Goal: Transaction & Acquisition: Purchase product/service

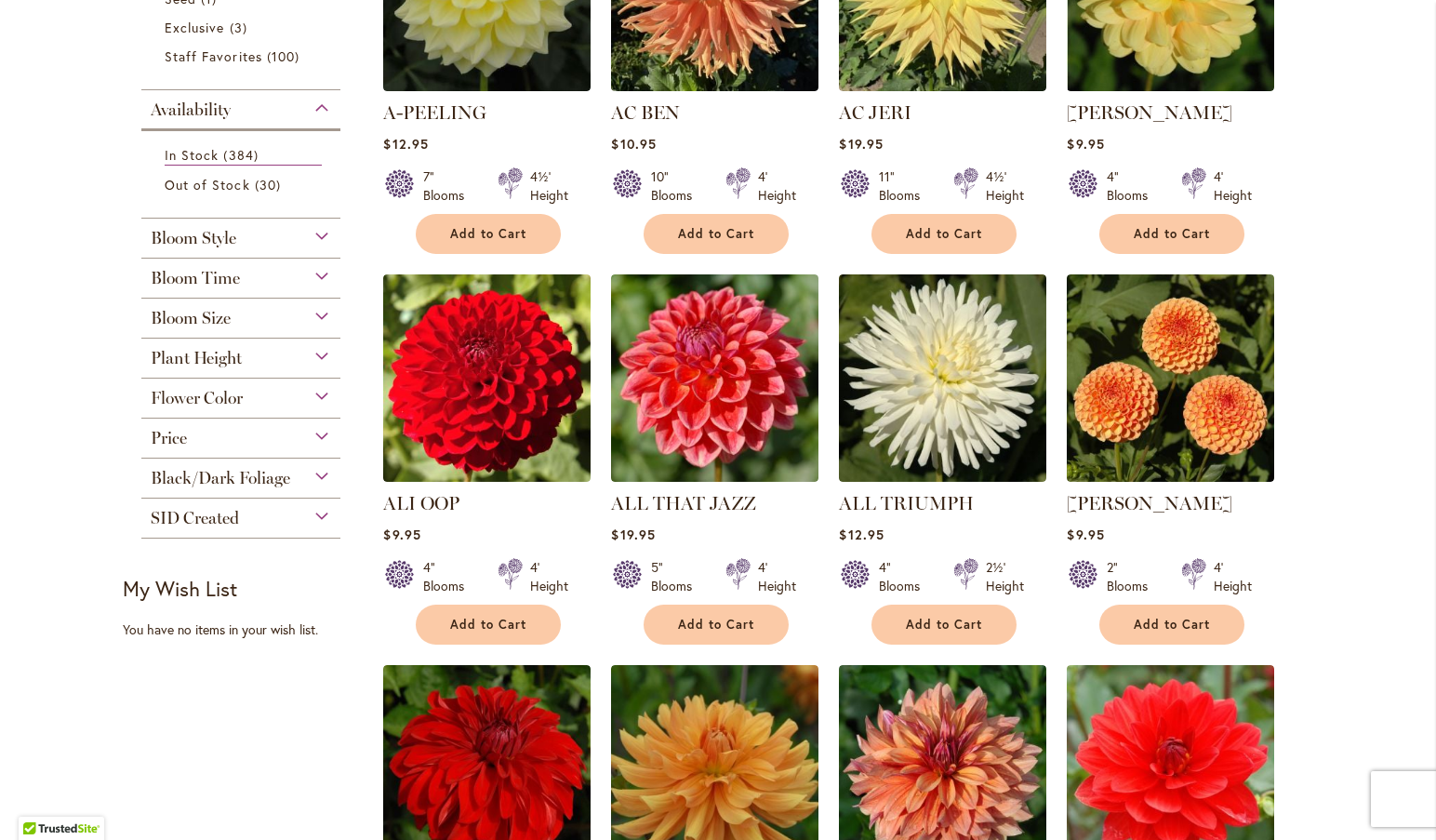
scroll to position [553, 0]
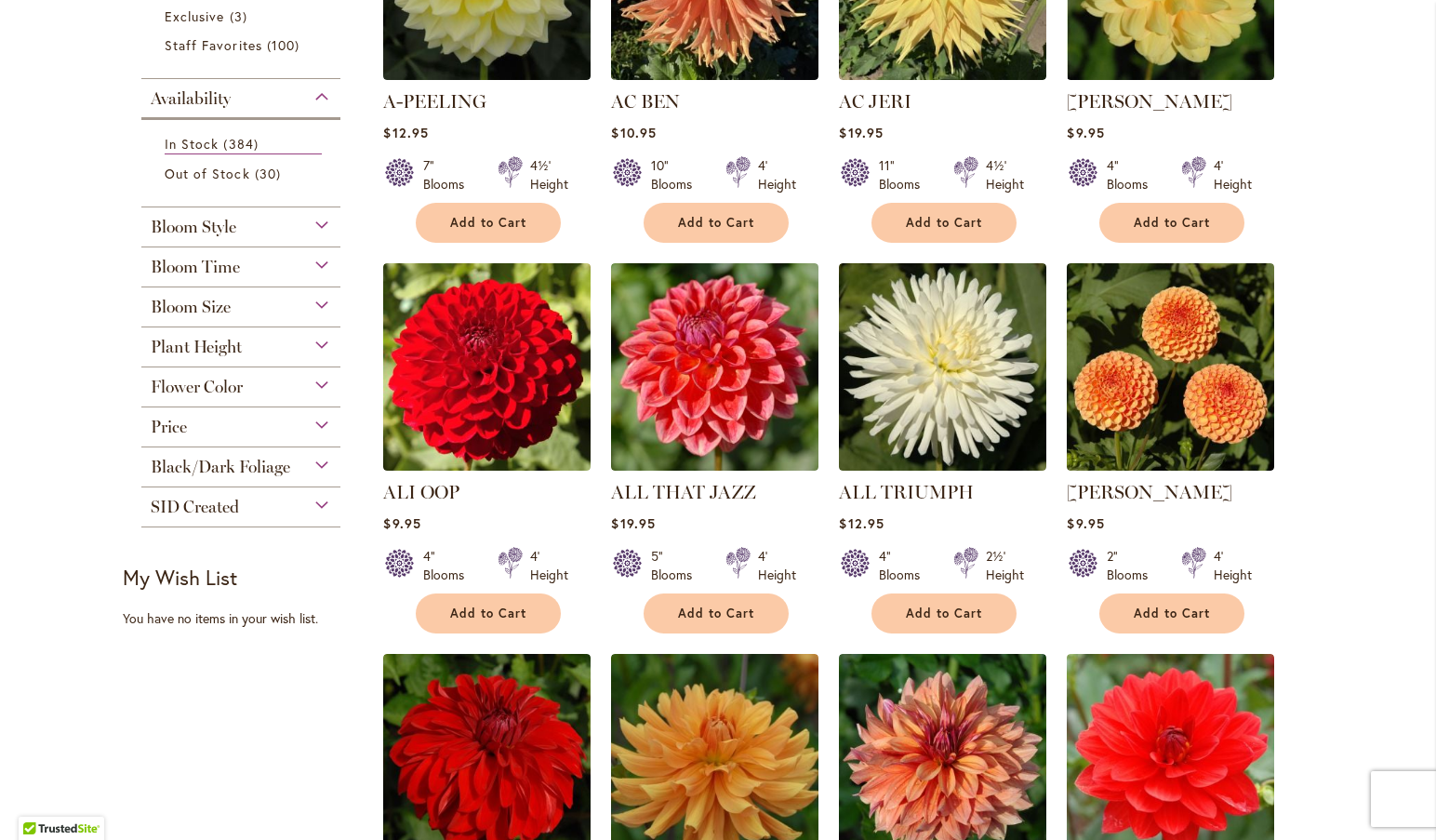
click at [308, 257] on div "Bloom Time" at bounding box center [241, 262] width 199 height 30
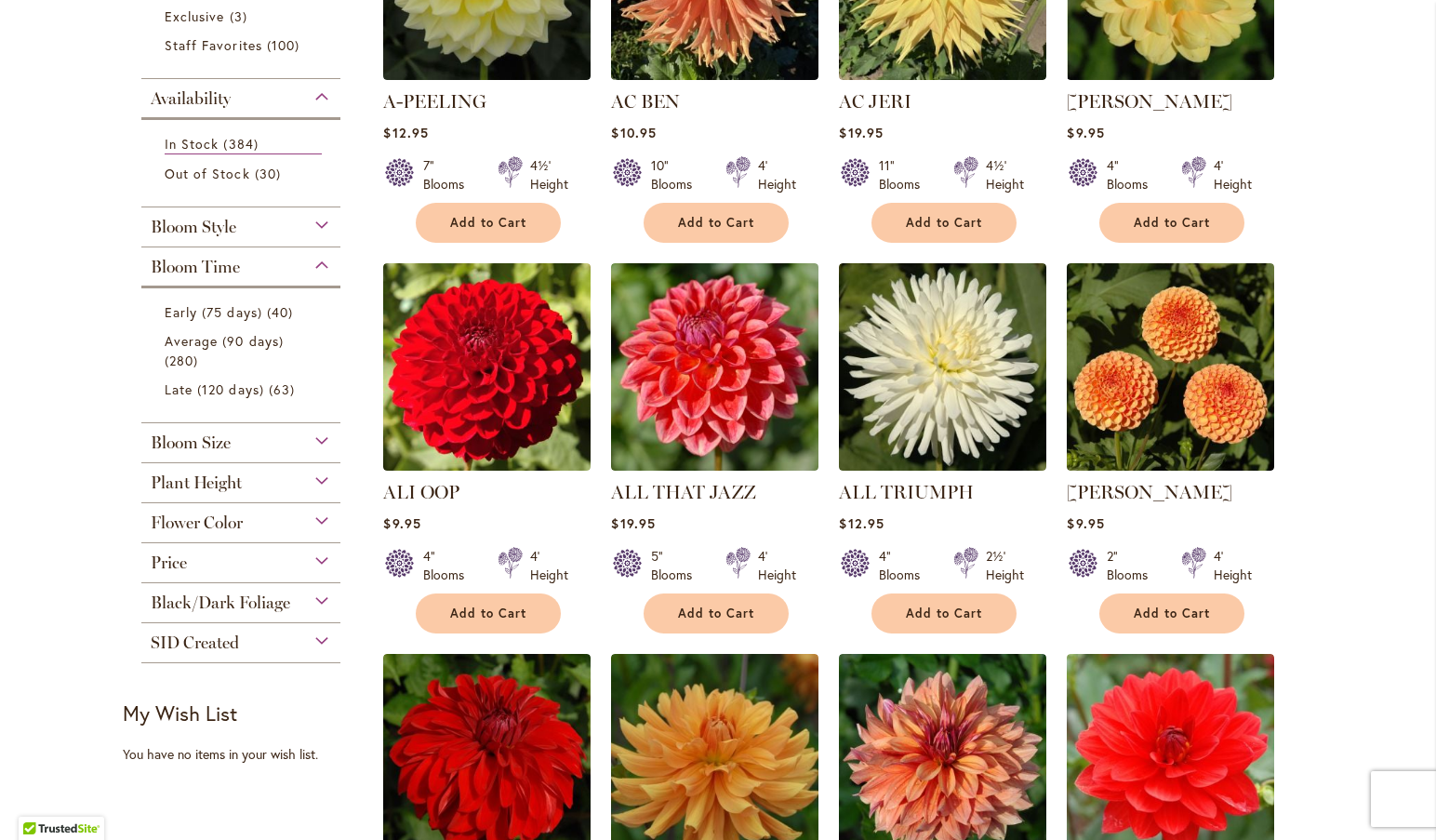
click at [310, 259] on div "Bloom Time" at bounding box center [241, 262] width 199 height 30
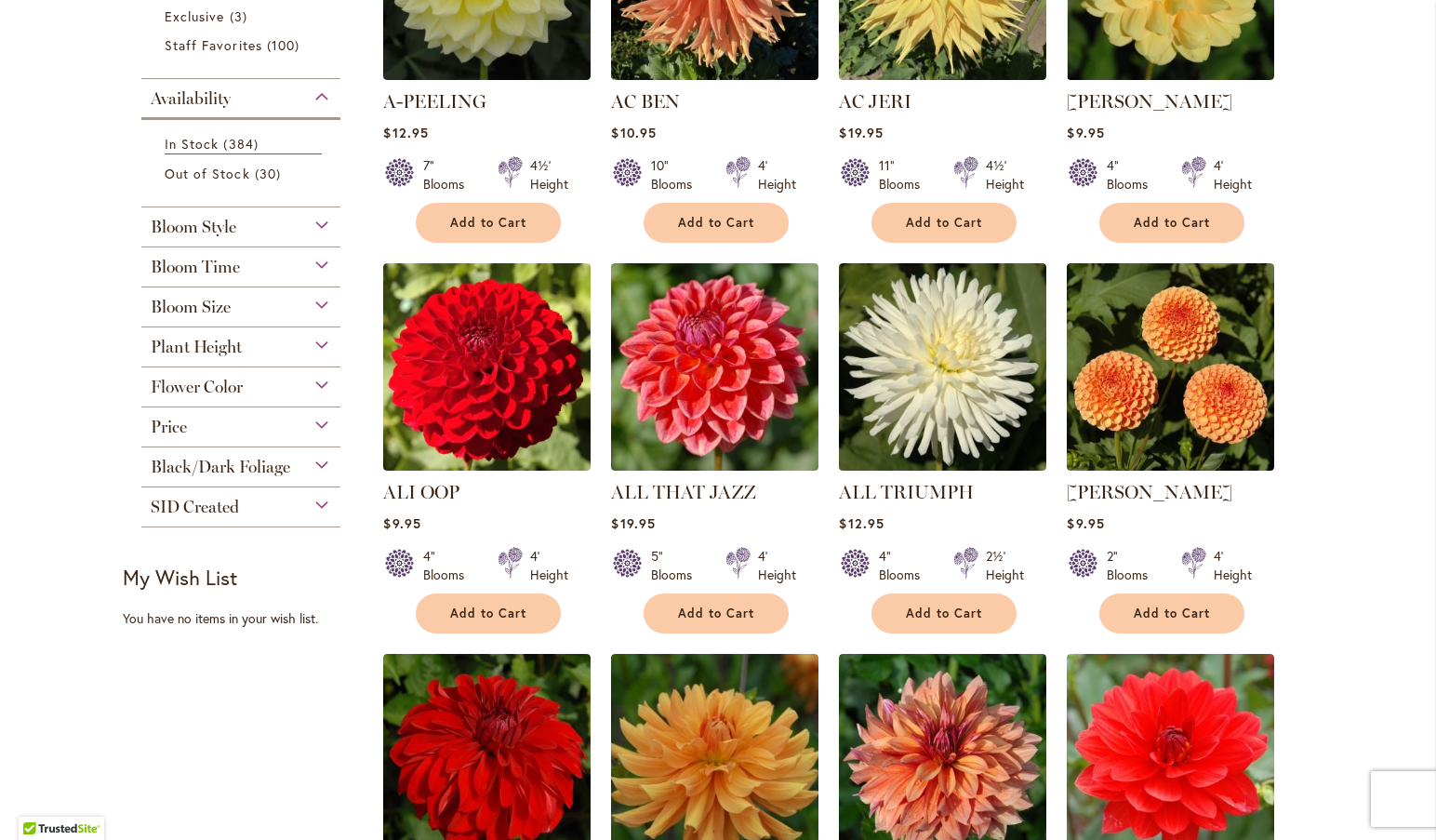
click at [314, 217] on div "Bloom Style" at bounding box center [241, 222] width 199 height 30
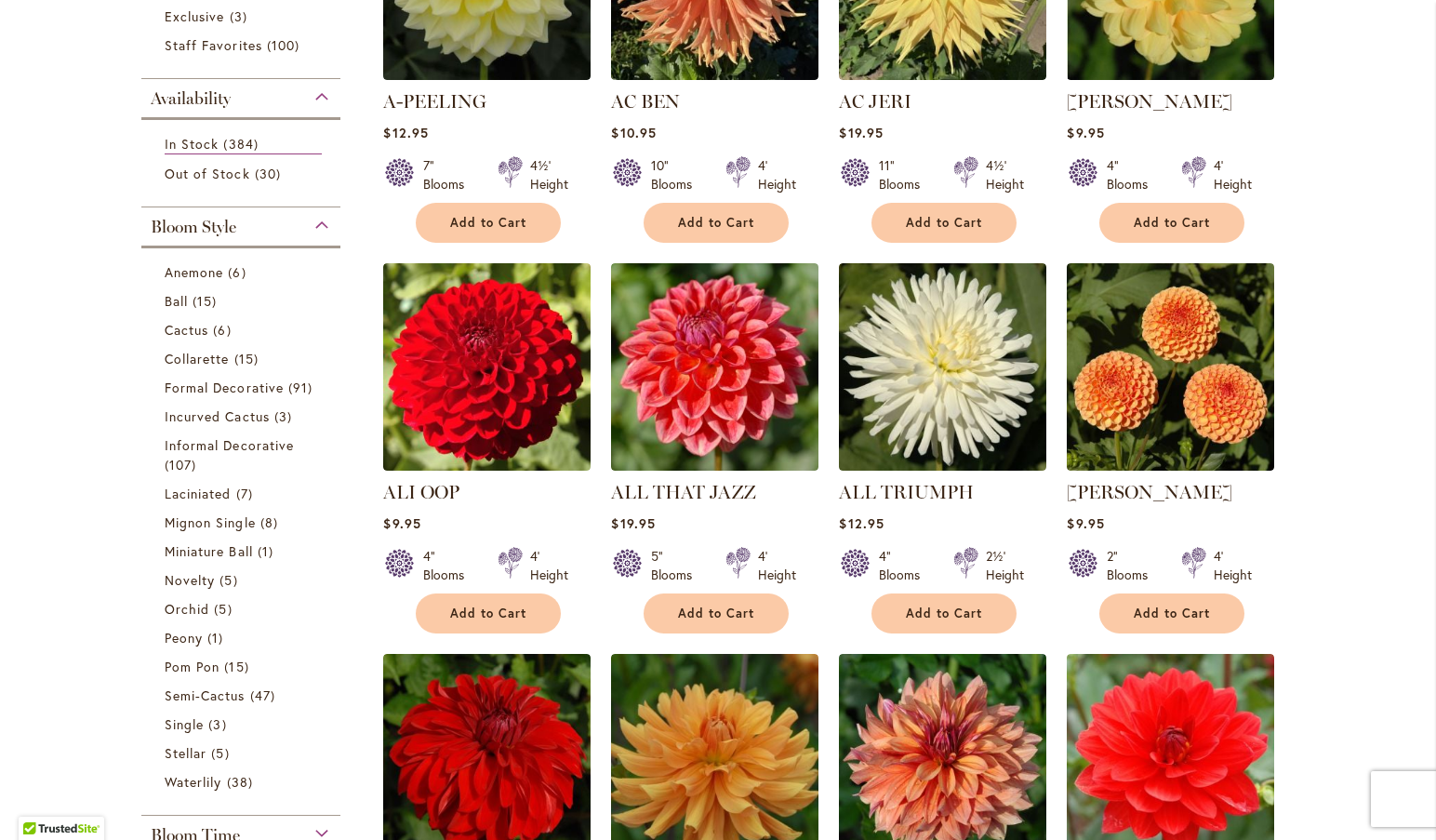
click at [314, 217] on div "Bloom Style" at bounding box center [241, 222] width 199 height 30
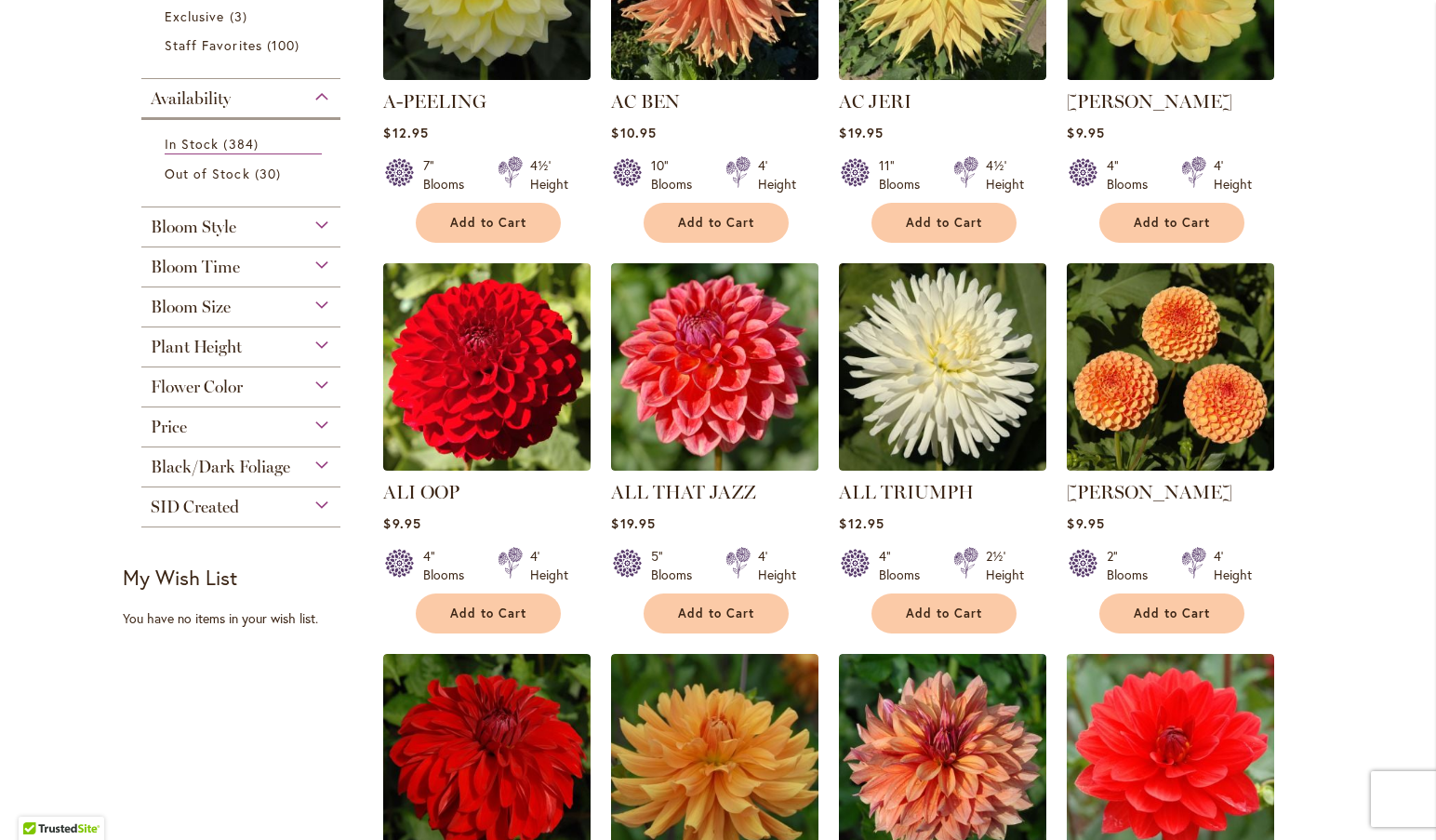
click at [314, 341] on div "Plant Height" at bounding box center [241, 342] width 199 height 30
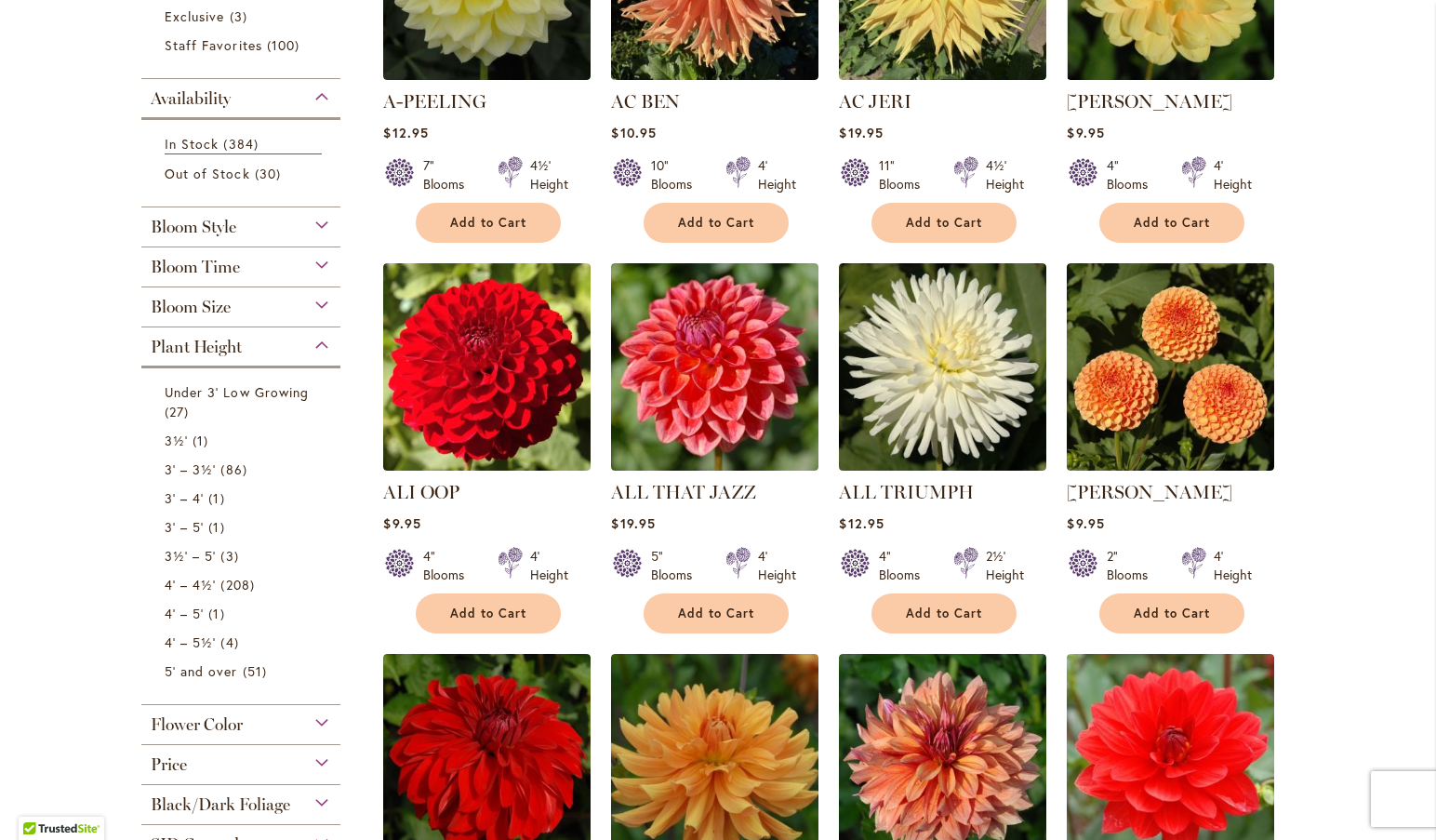
click at [316, 342] on div "Plant Height" at bounding box center [241, 342] width 199 height 30
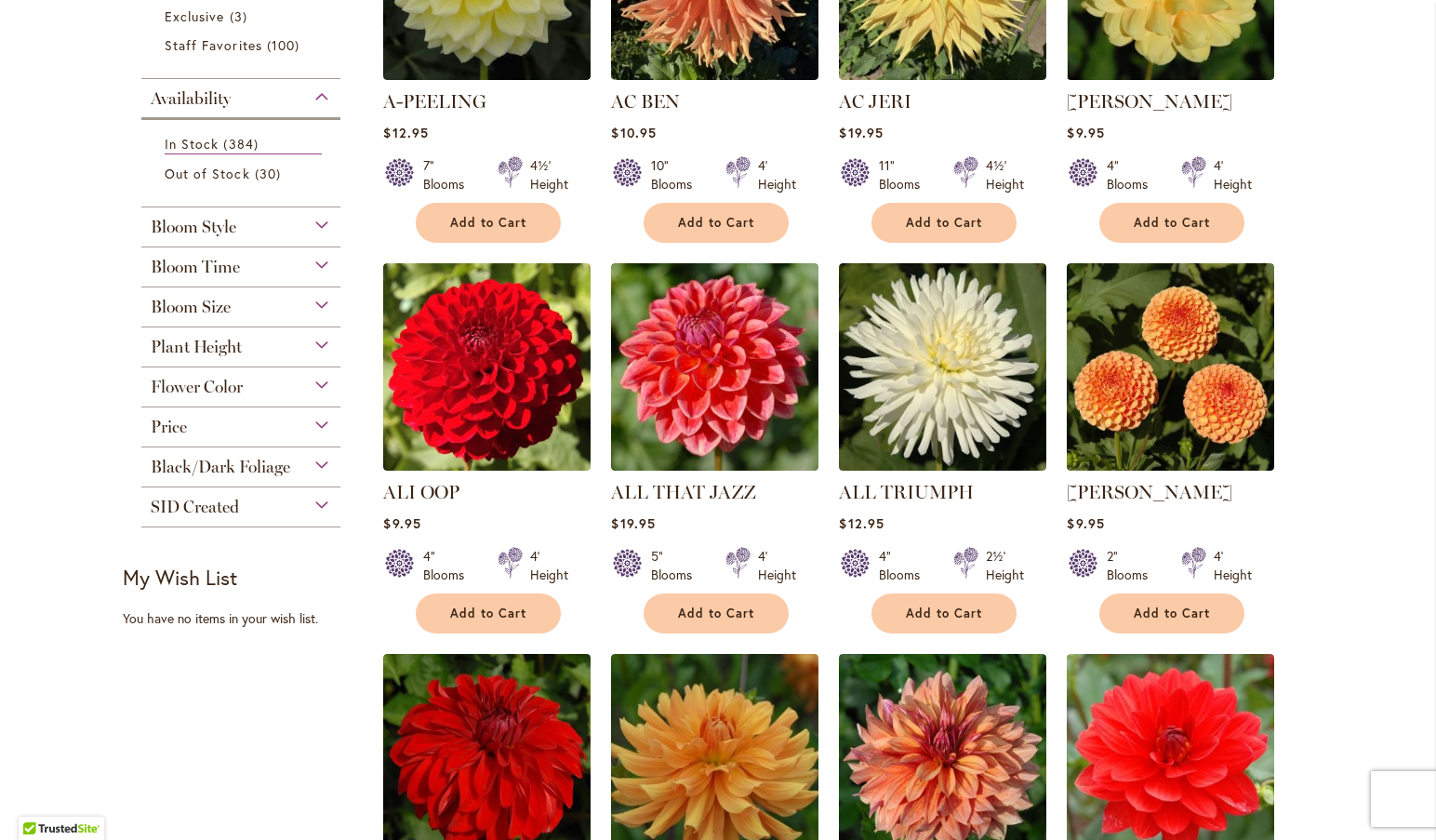
click at [306, 297] on div "Bloom Size" at bounding box center [241, 302] width 199 height 30
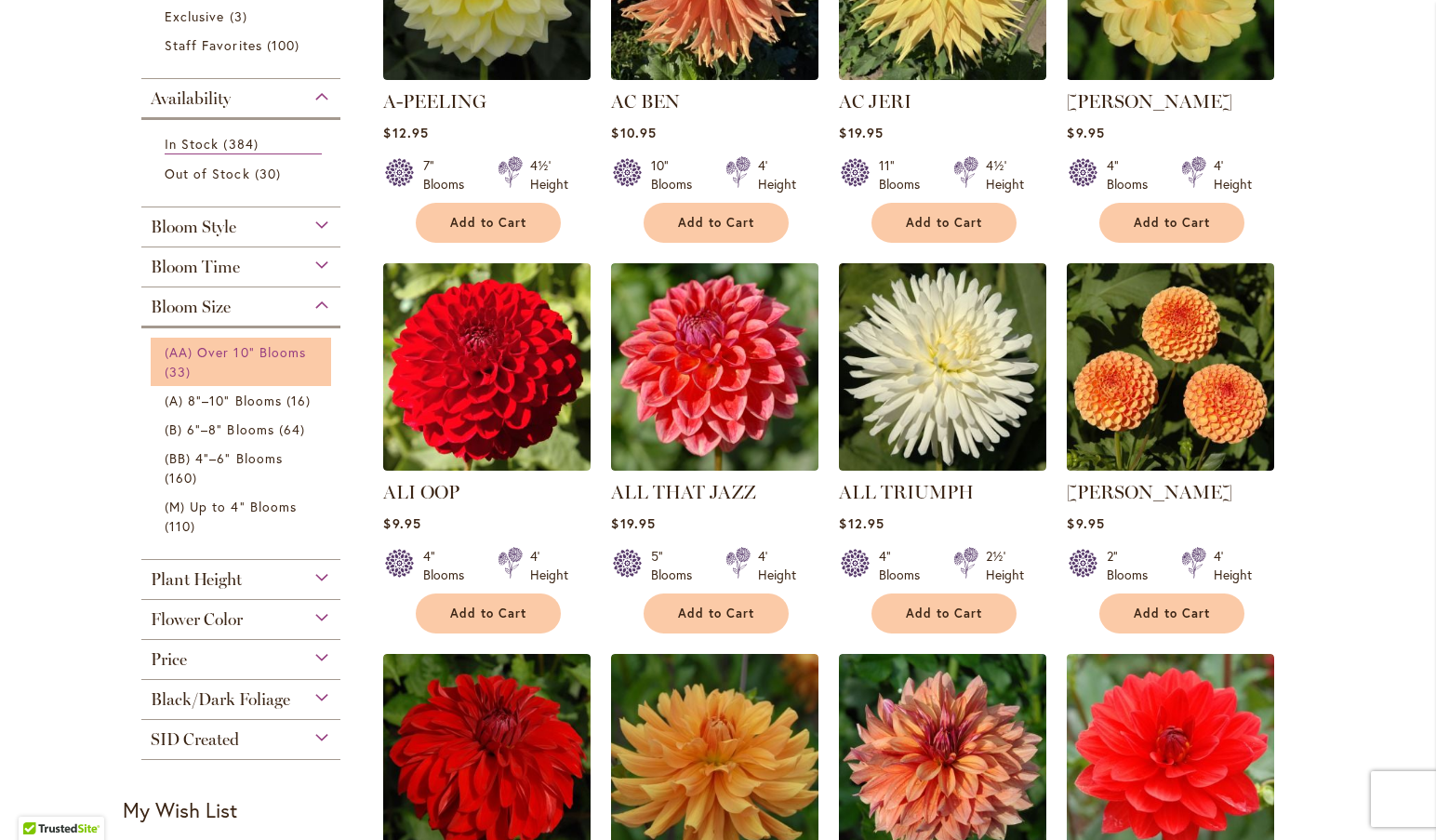
click at [254, 344] on span "(AA) Over 10" Blooms" at bounding box center [235, 352] width 141 height 17
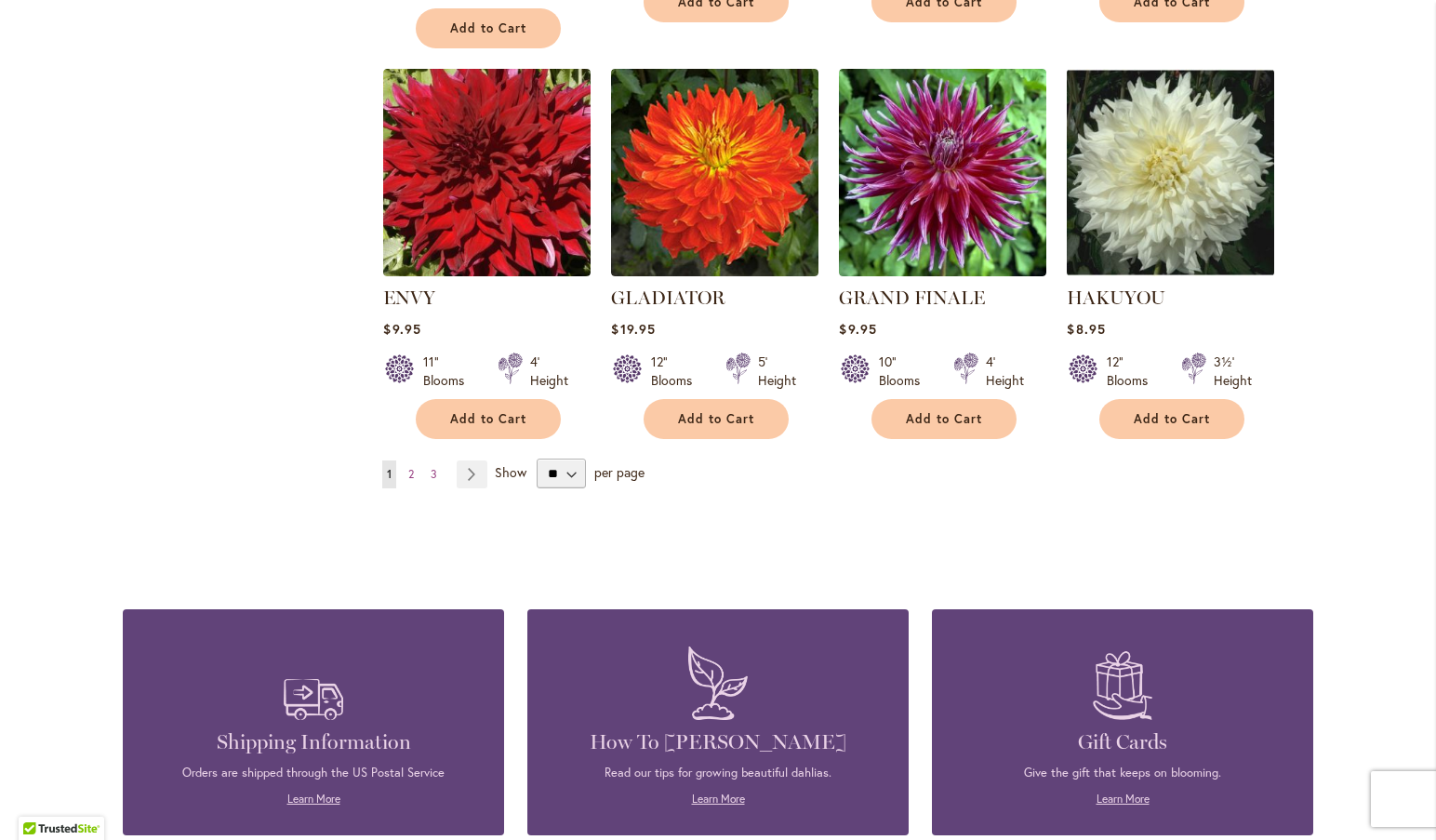
scroll to position [1483, 0]
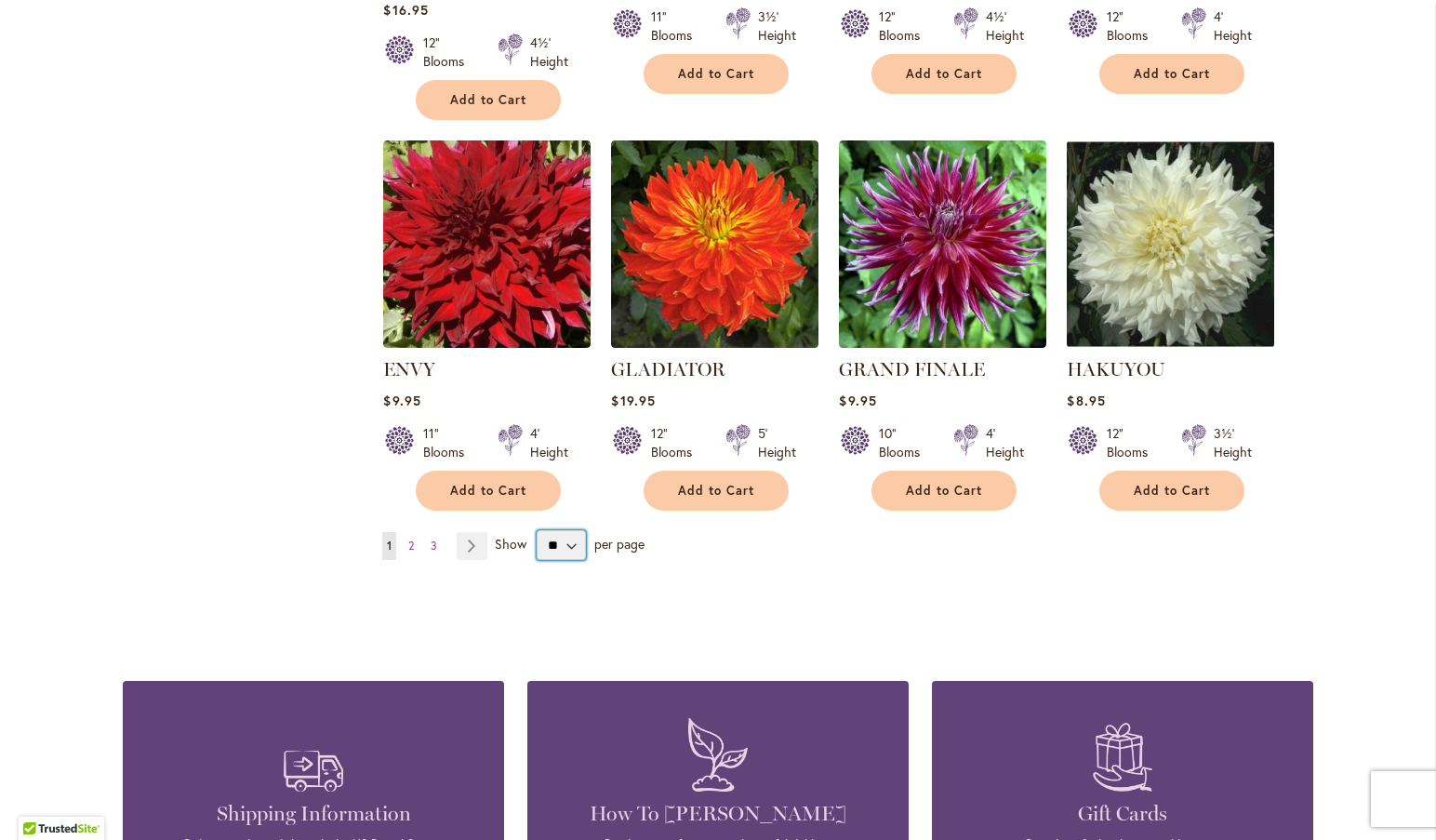
click at [562, 541] on select "** ** ** **" at bounding box center [561, 545] width 48 height 30
select select "**"
click at [537, 530] on select "** ** ** **" at bounding box center [561, 545] width 48 height 30
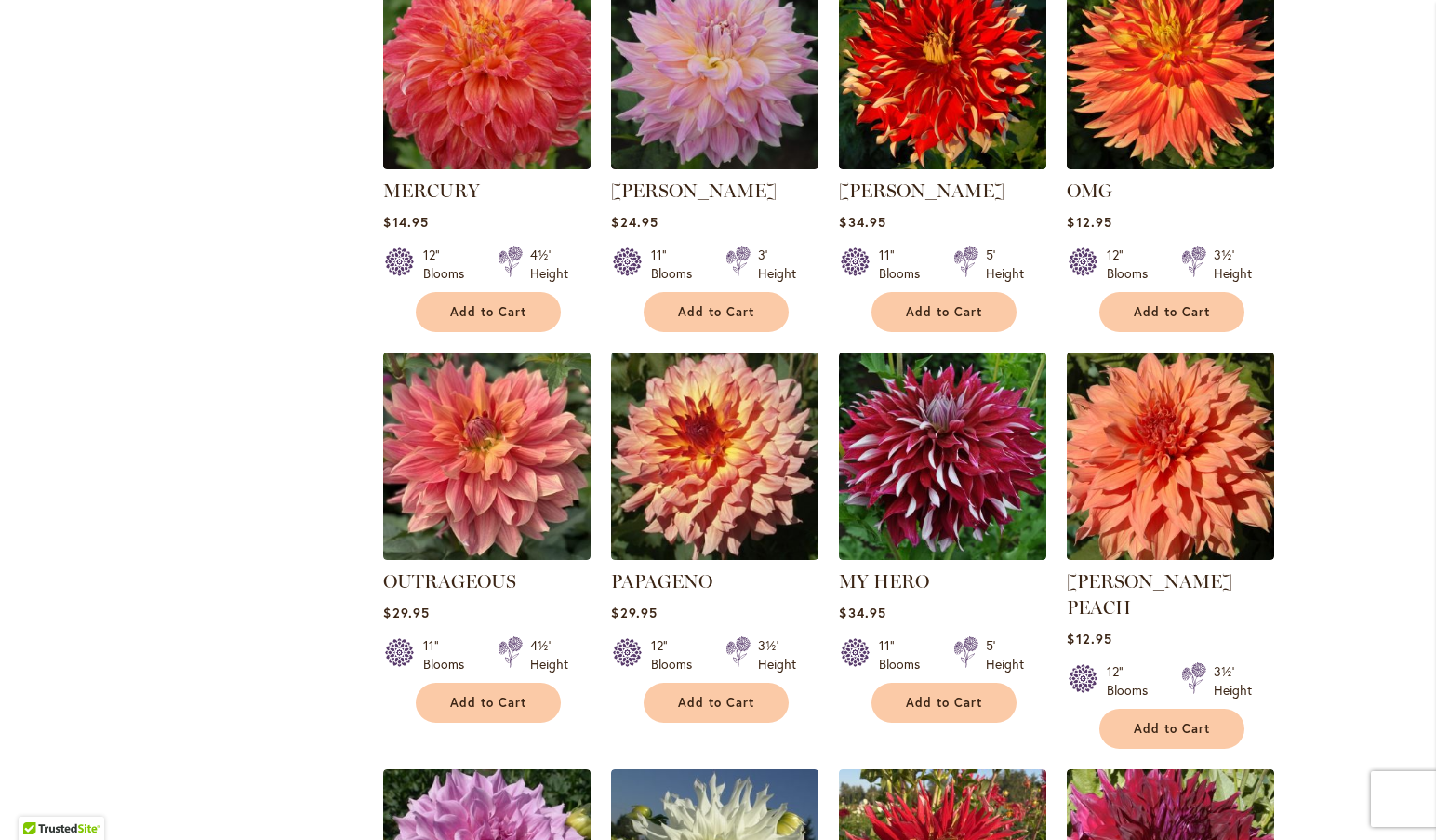
scroll to position [2306, 0]
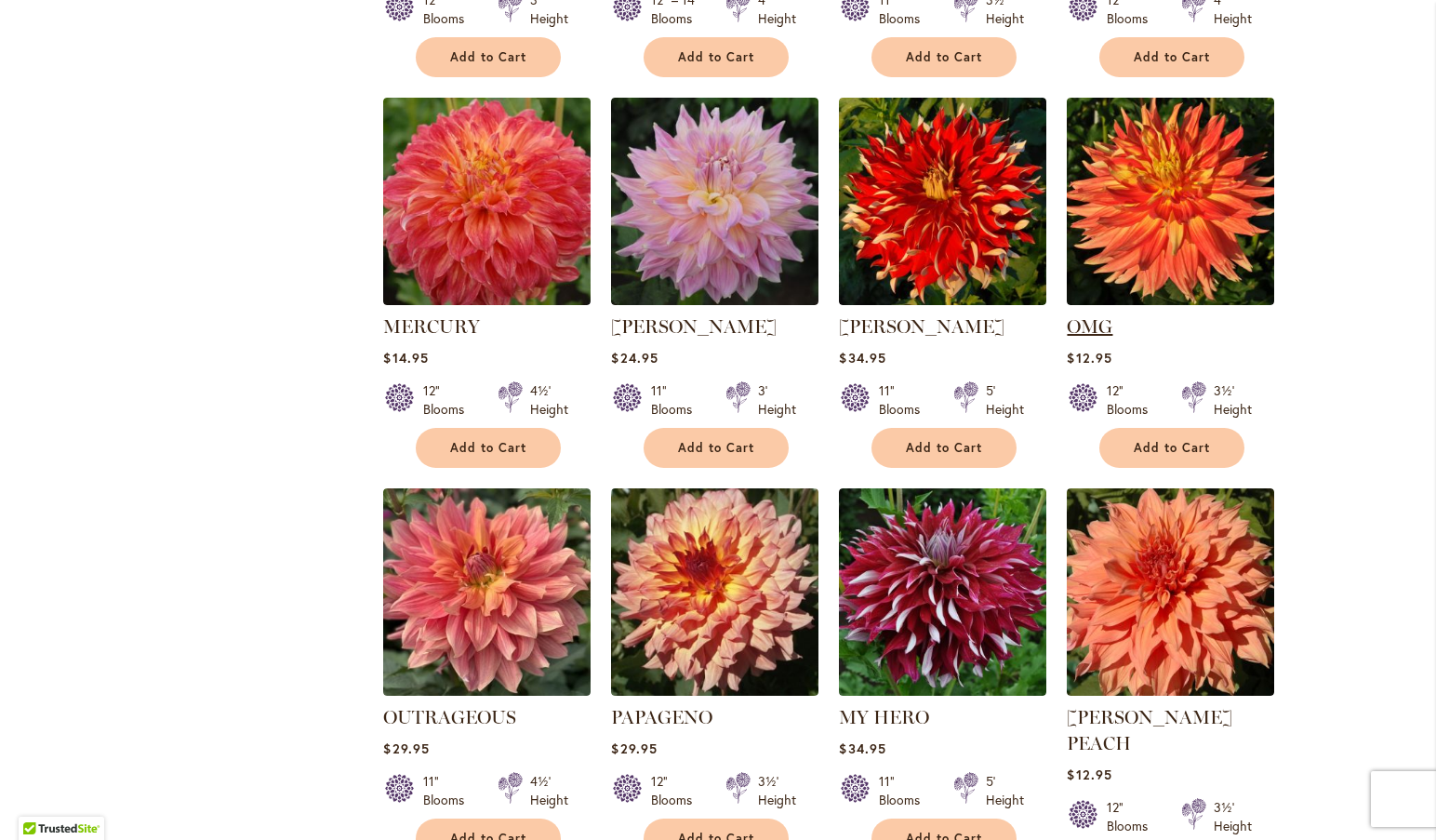
click at [1097, 321] on link "OMG" at bounding box center [1089, 326] width 45 height 22
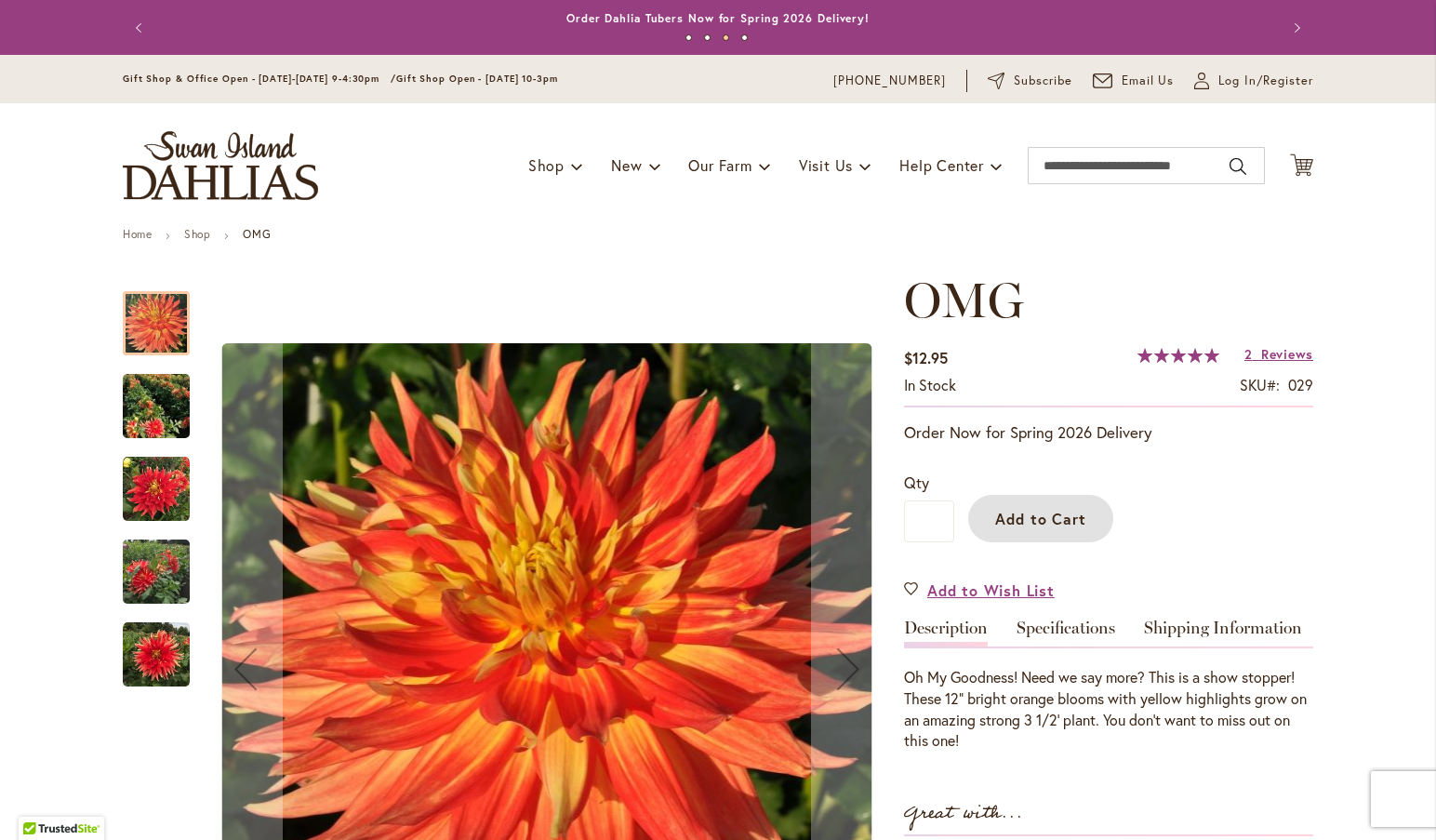
click at [1010, 521] on span "Add to Cart" at bounding box center [1040, 519] width 92 height 19
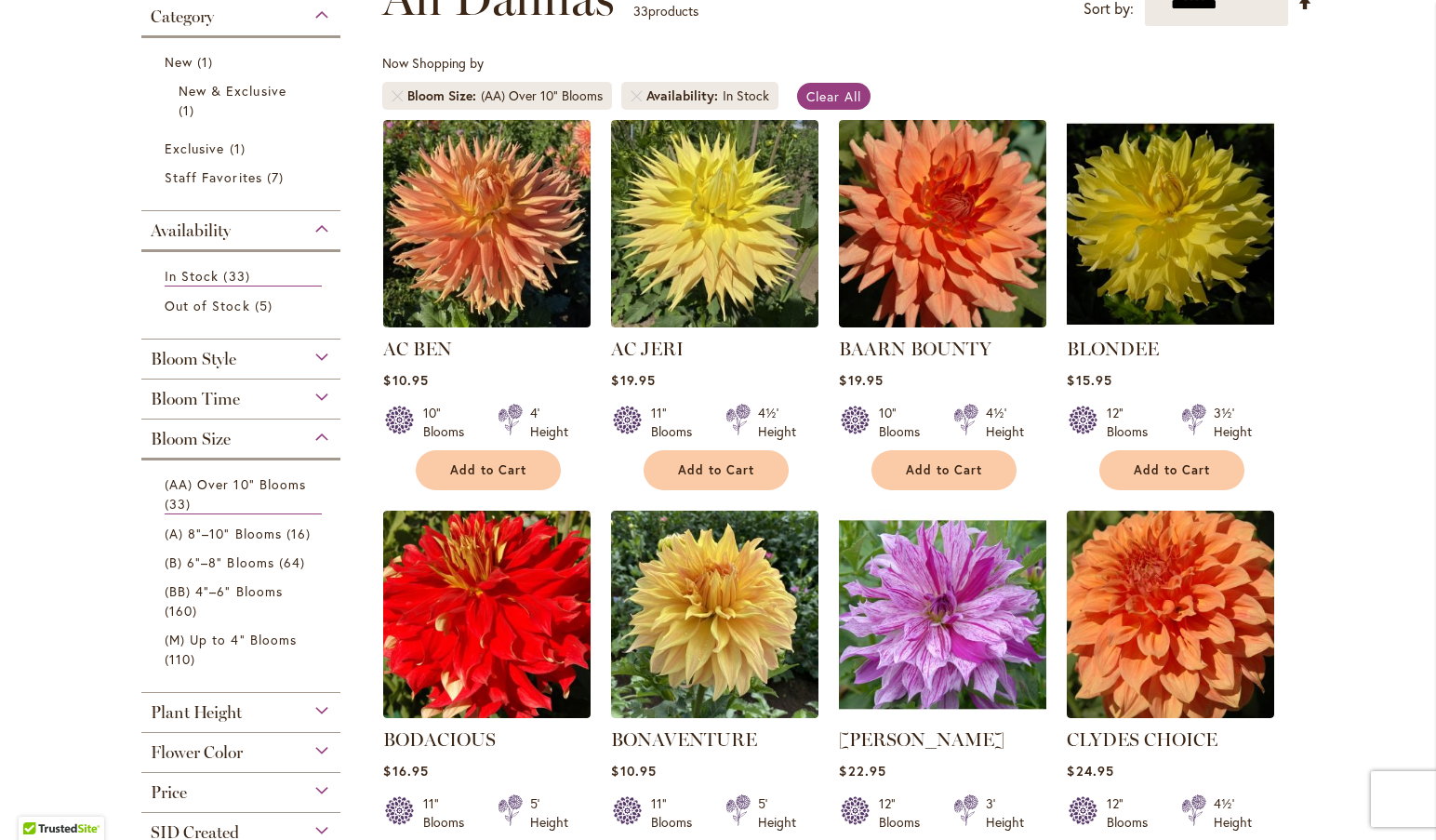
scroll to position [346, 0]
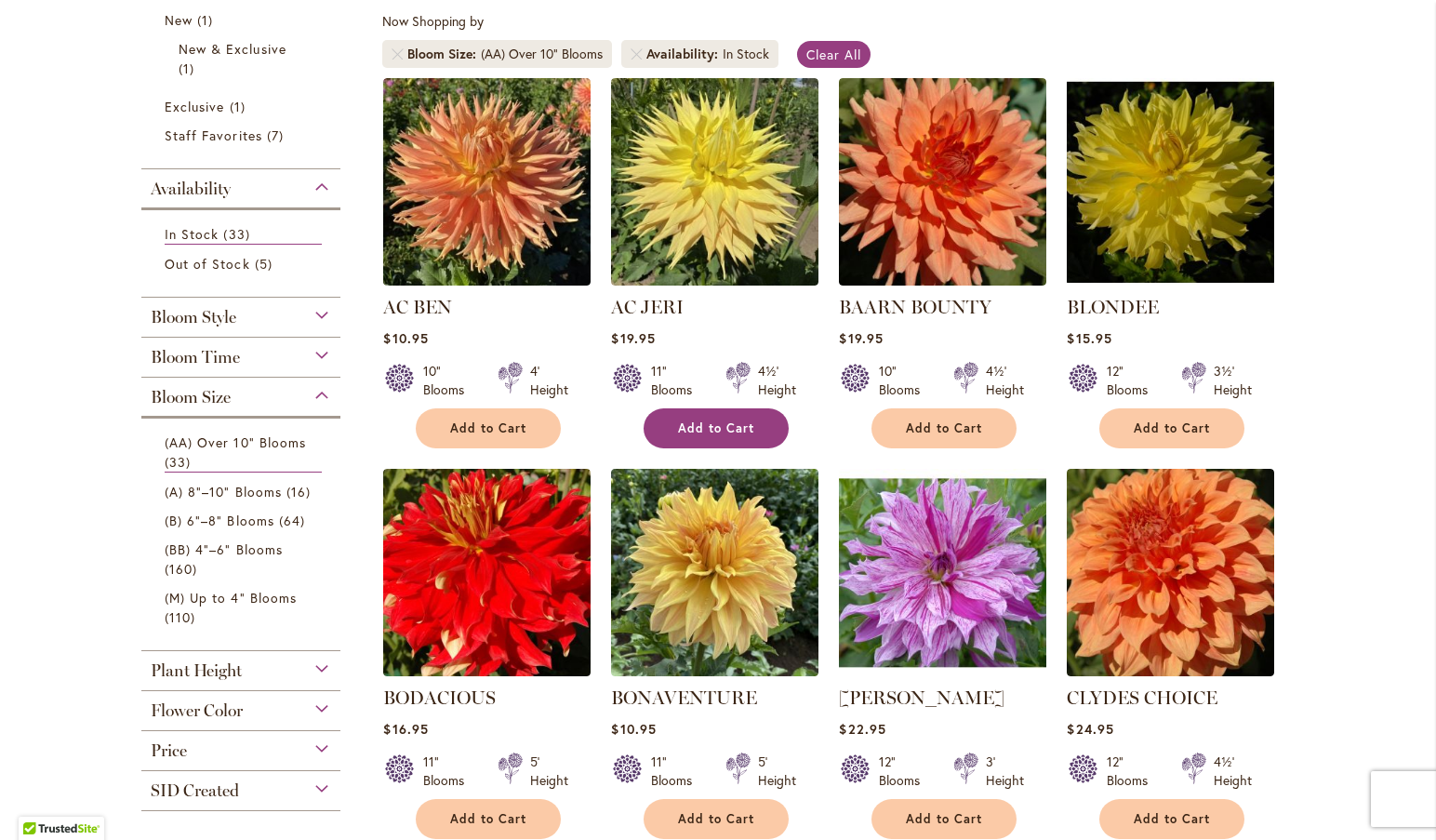
click at [706, 432] on span "Add to Cart" at bounding box center [716, 428] width 76 height 15
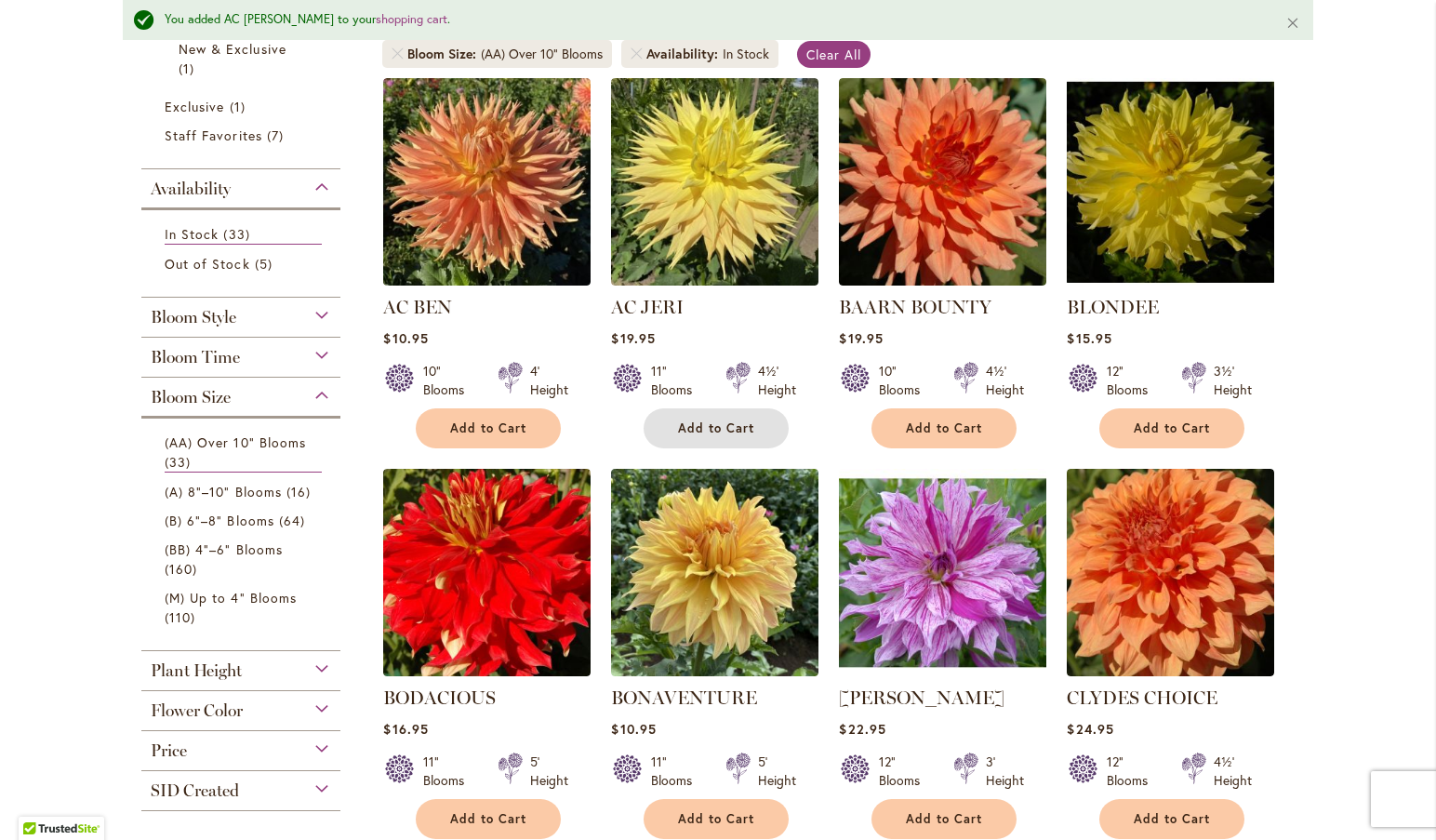
scroll to position [417, 0]
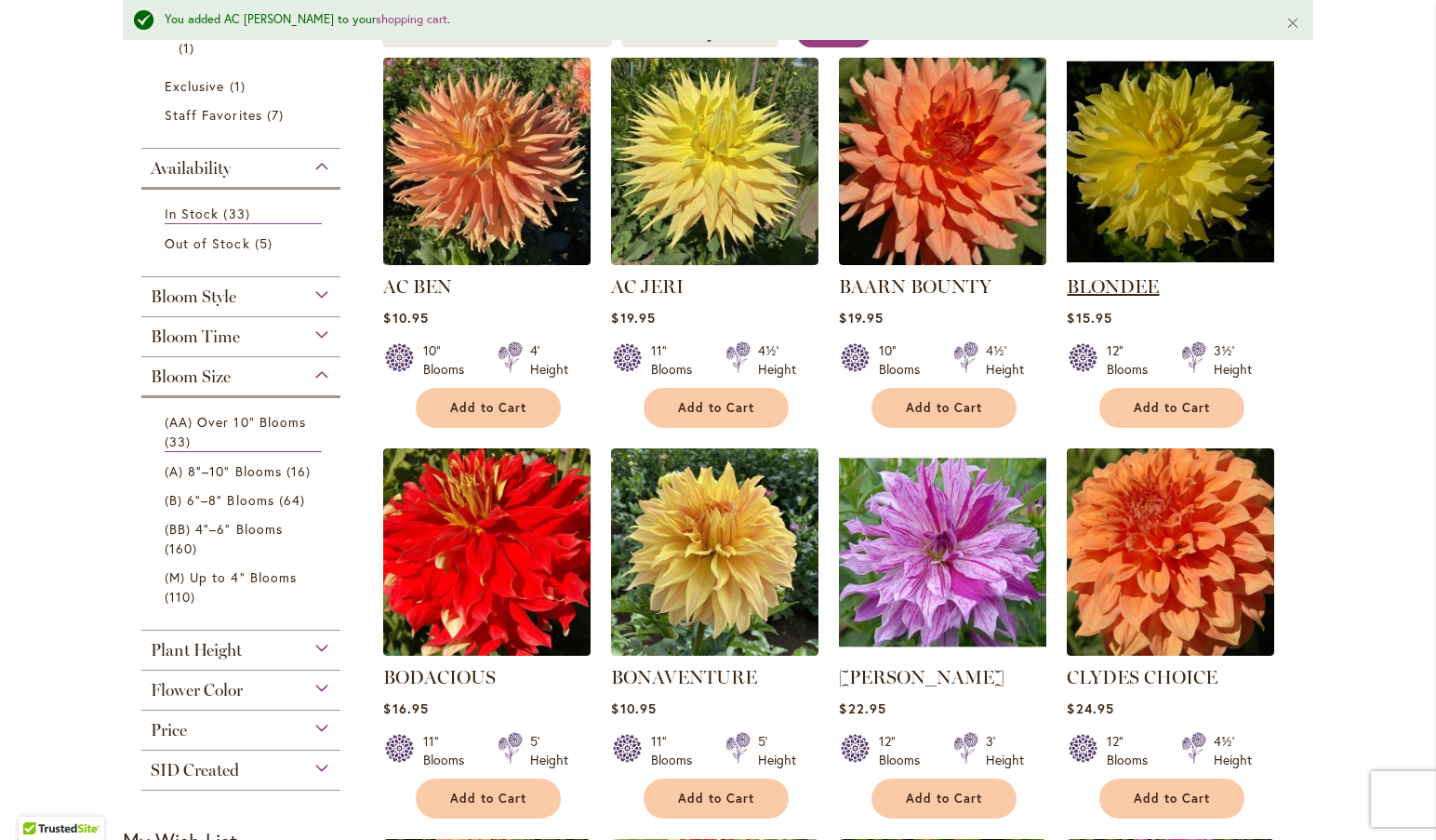
click at [1105, 280] on link "BLONDEE" at bounding box center [1112, 285] width 92 height 22
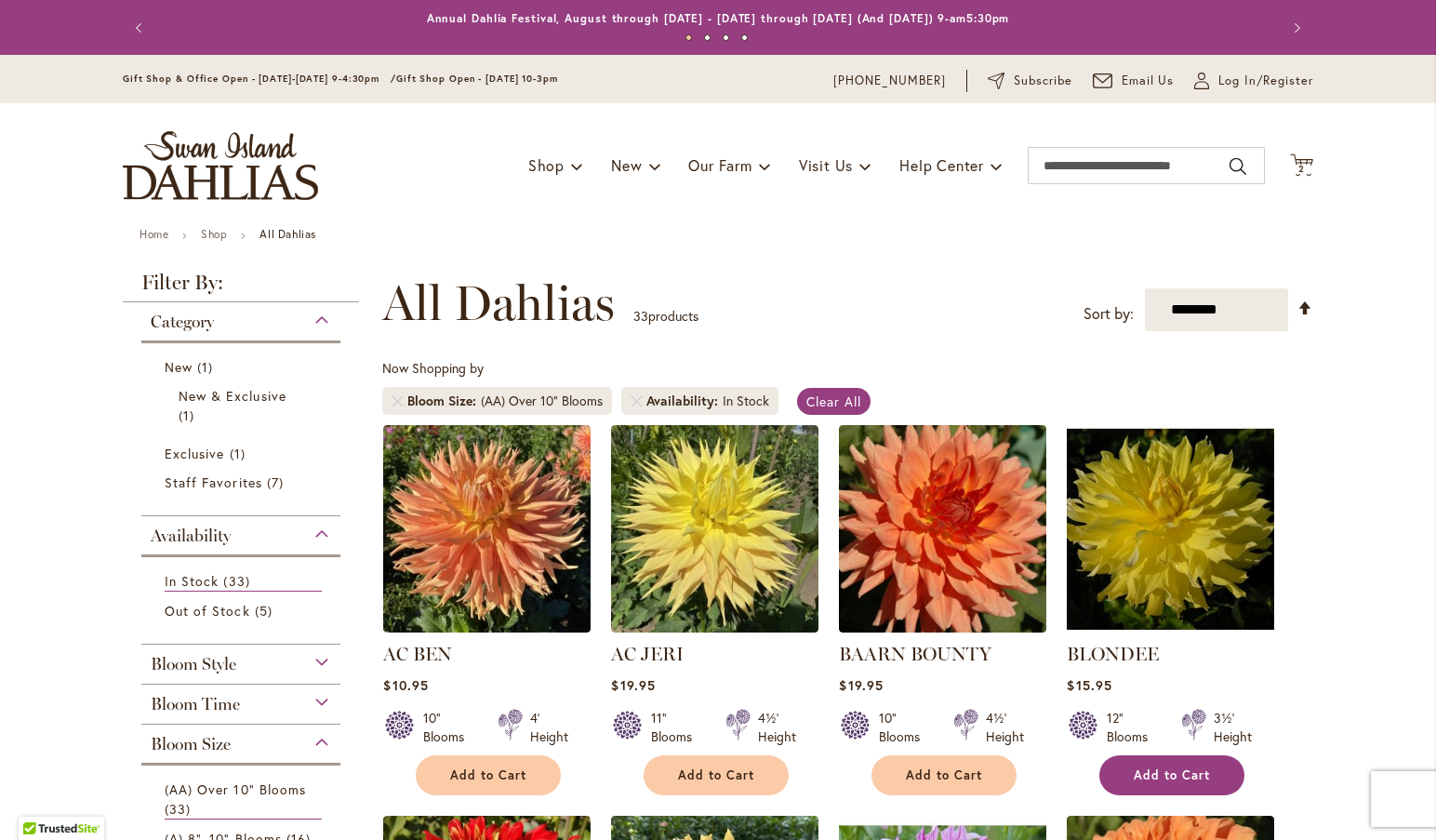
click at [1173, 770] on span "Add to Cart" at bounding box center [1171, 775] width 76 height 15
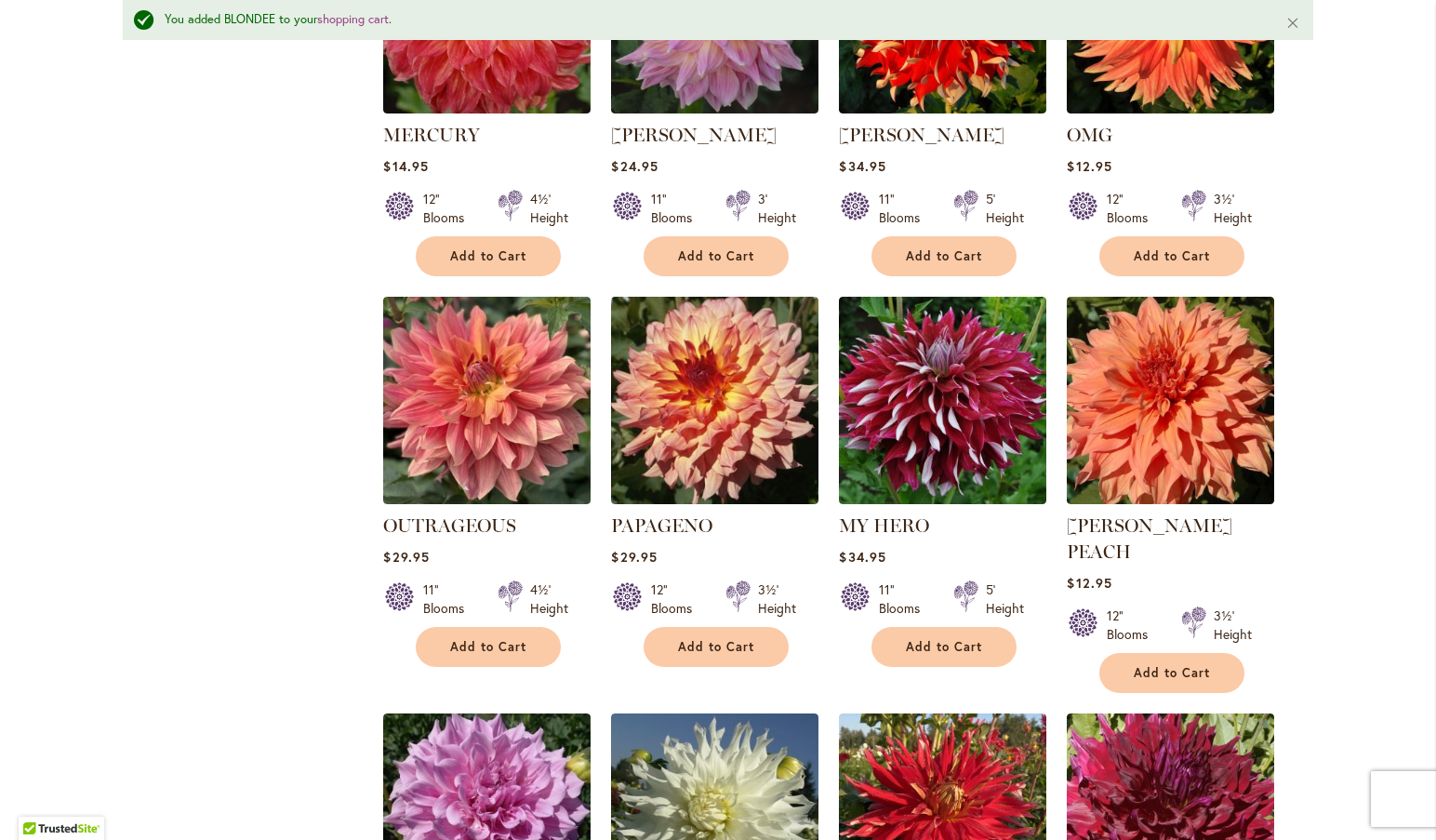
scroll to position [2552, 0]
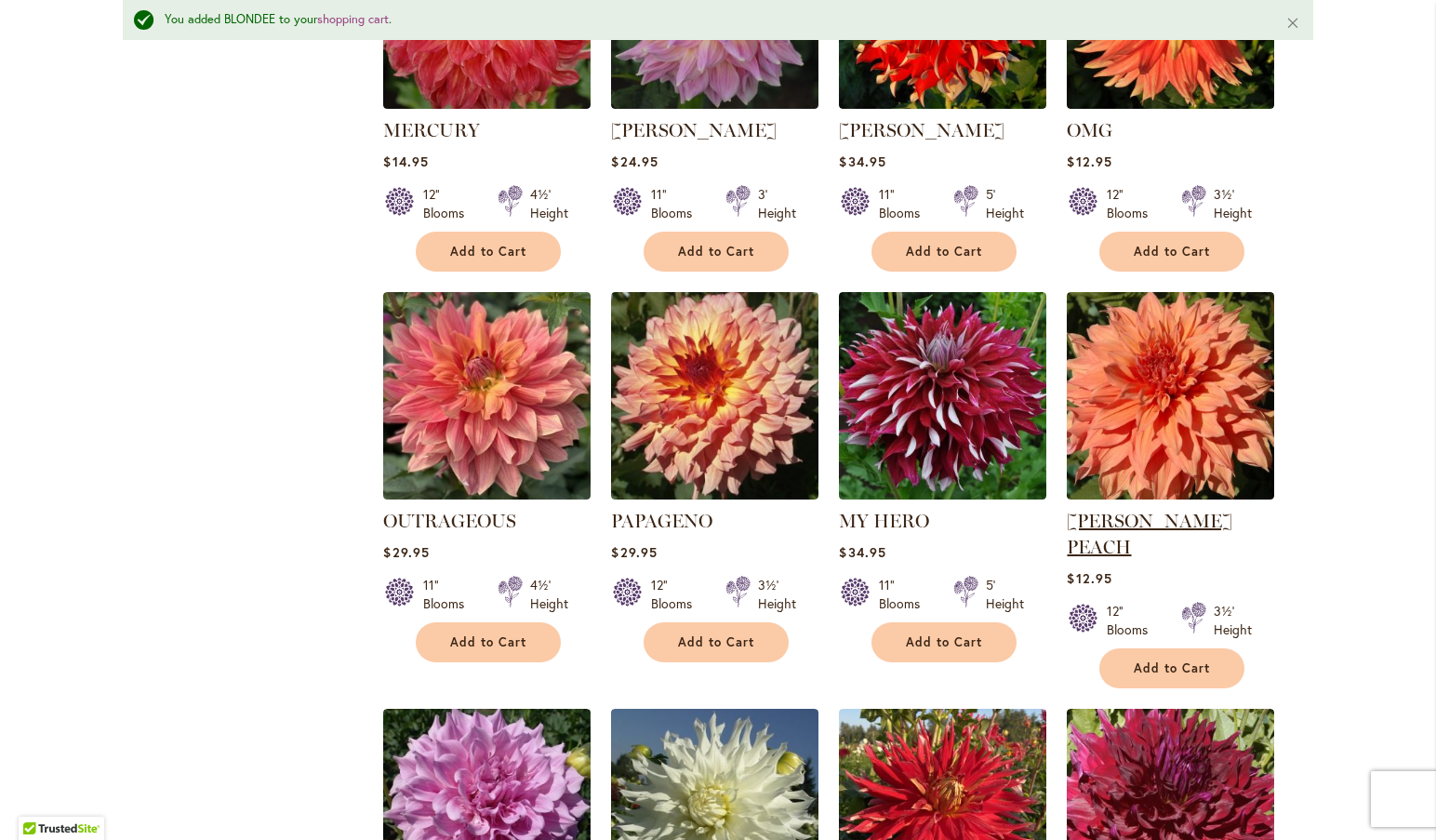
click at [1158, 511] on link "[PERSON_NAME] PEACH" at bounding box center [1149, 534] width 165 height 48
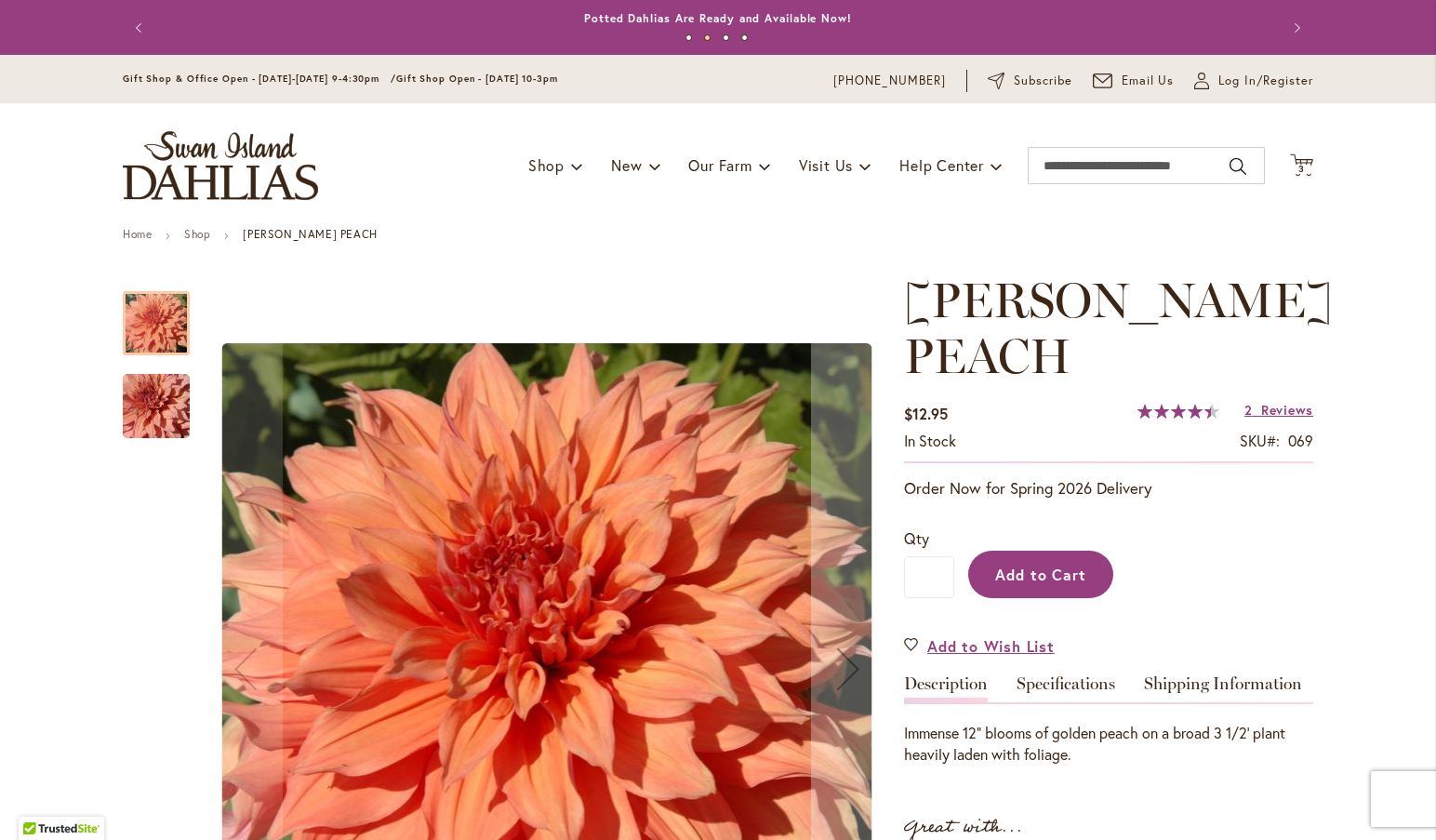
click at [1059, 572] on span "Add to Cart" at bounding box center [1040, 574] width 92 height 19
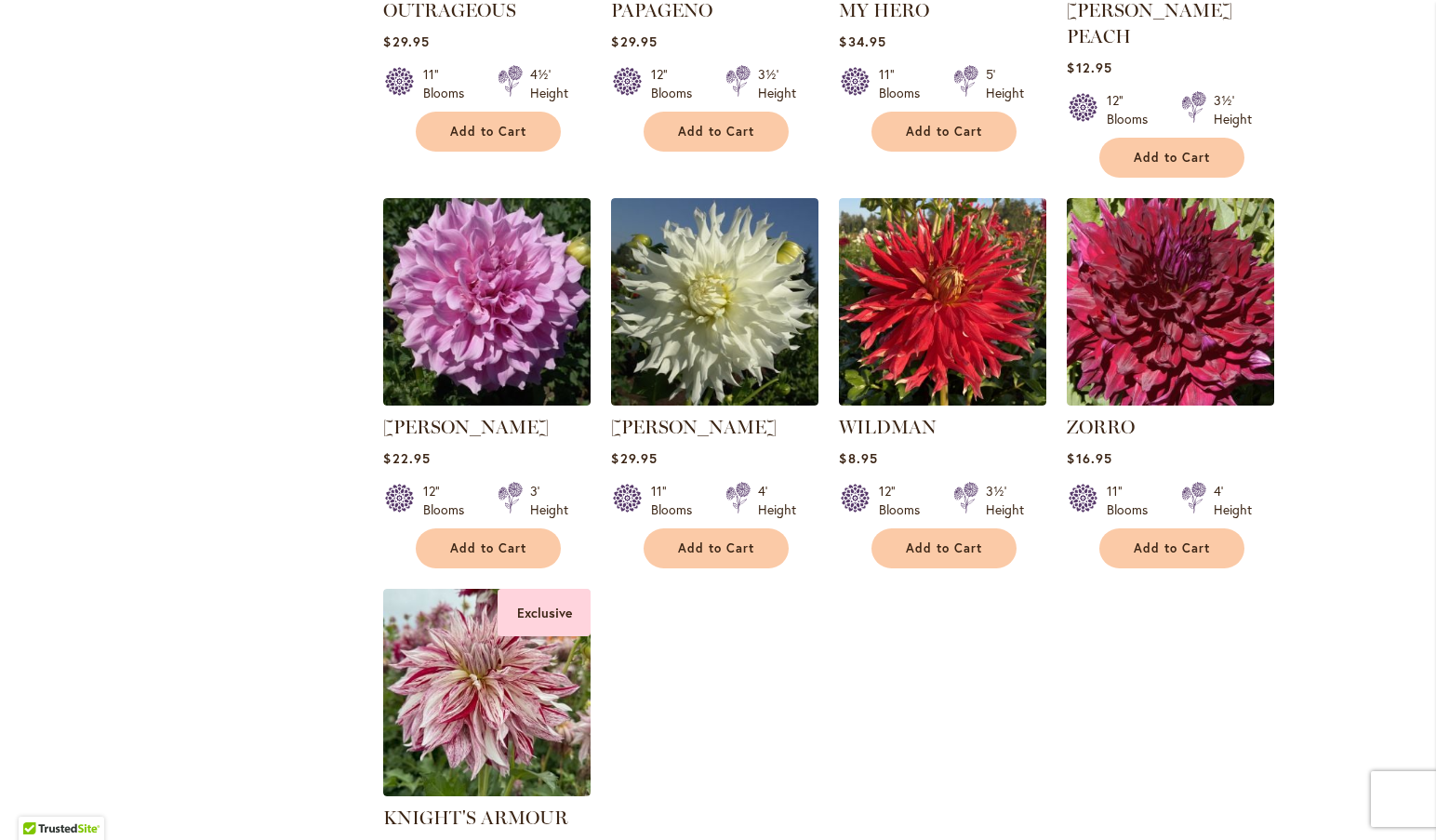
scroll to position [2998, 0]
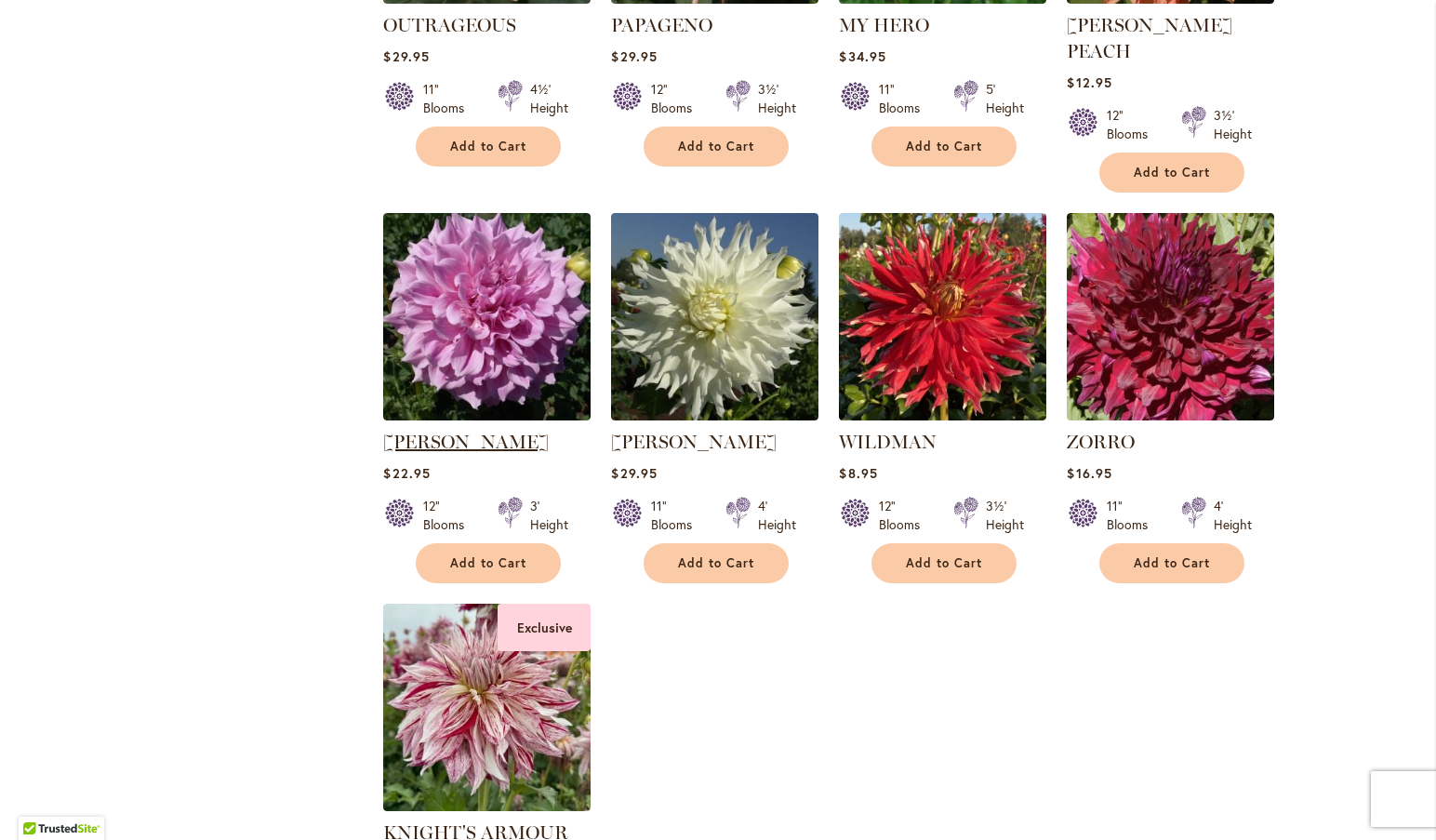
click at [453, 431] on link "[PERSON_NAME]" at bounding box center [465, 441] width 165 height 22
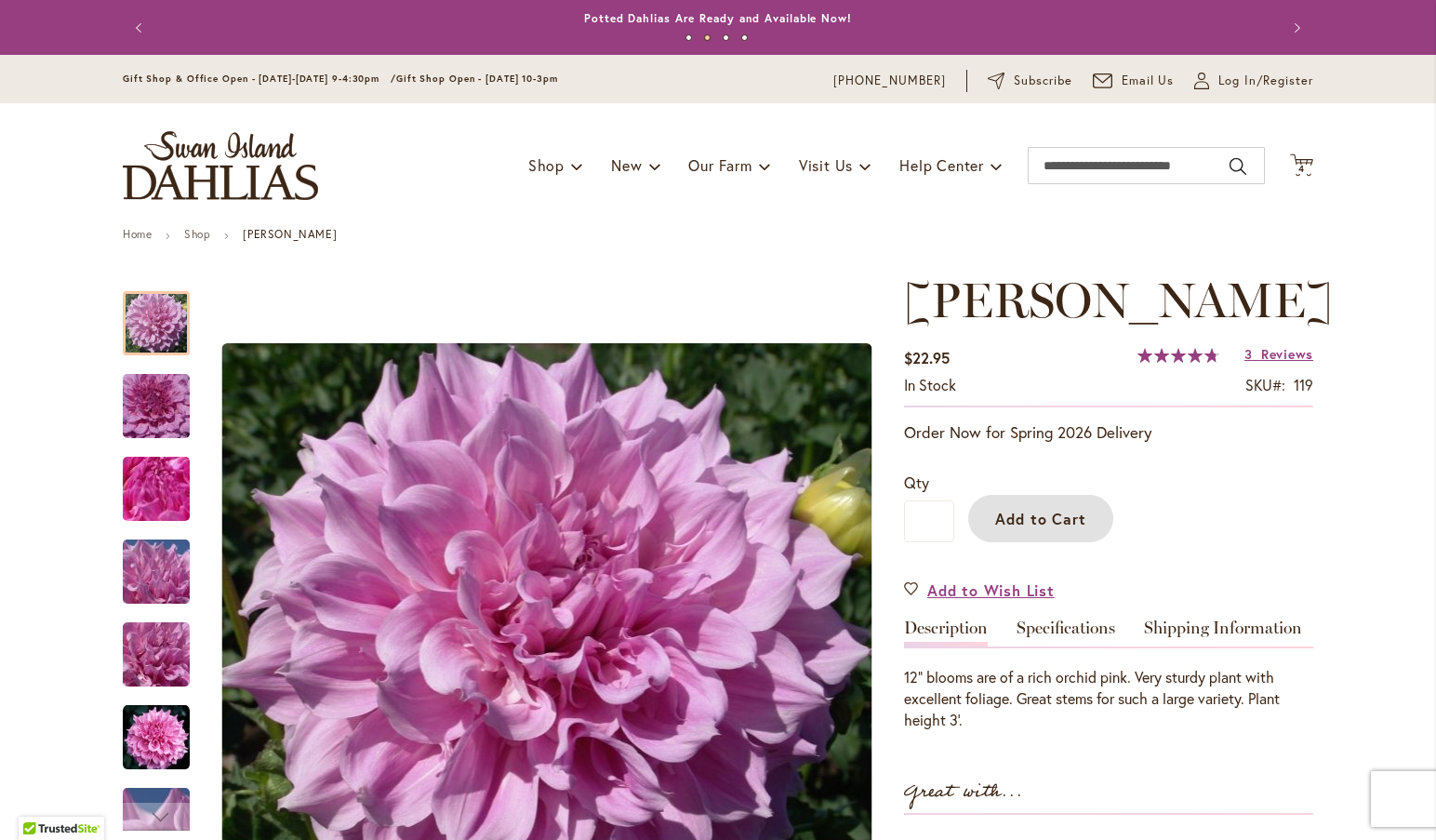
click at [1018, 517] on span "Add to Cart" at bounding box center [1040, 519] width 92 height 19
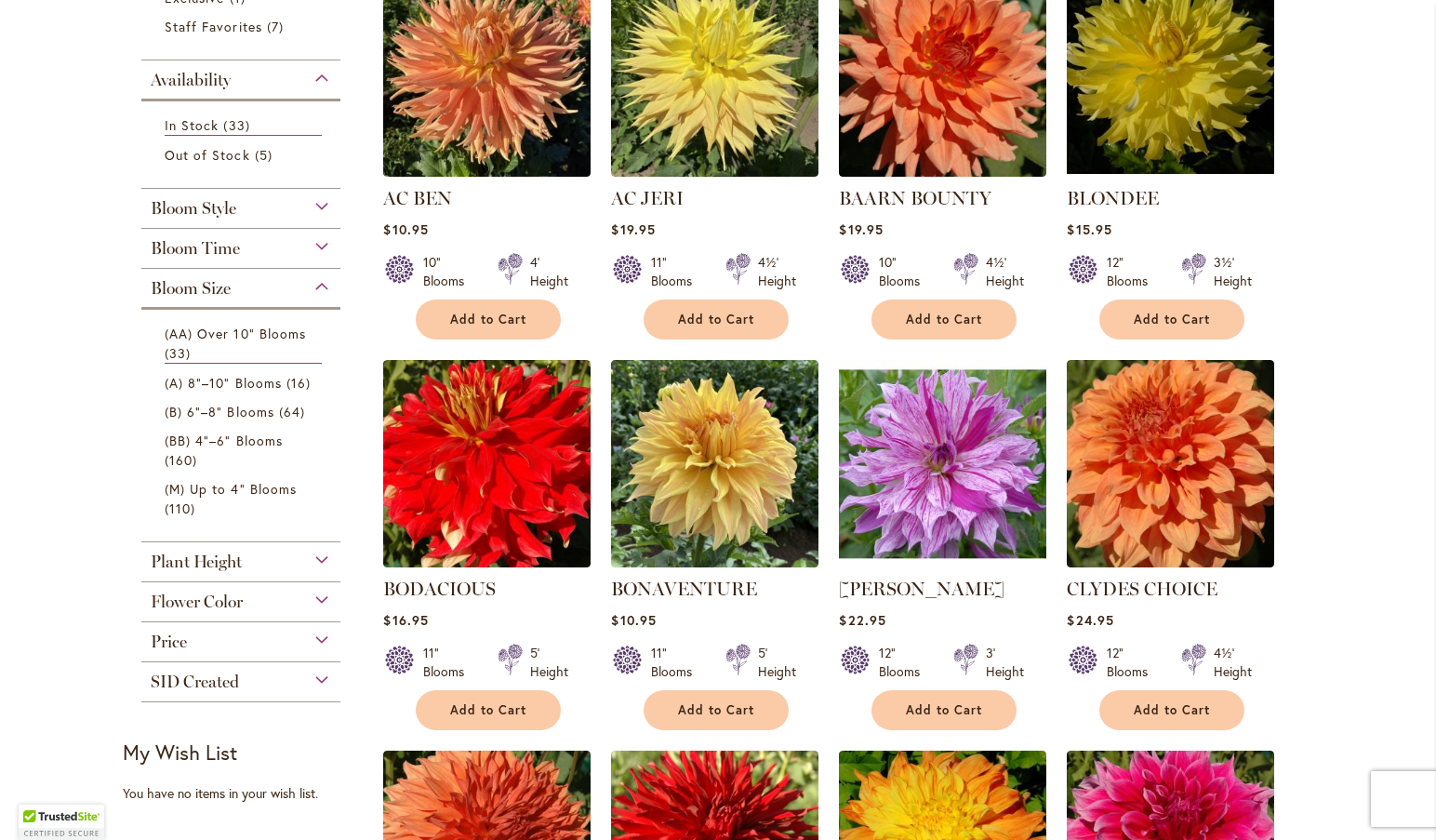
scroll to position [506, 0]
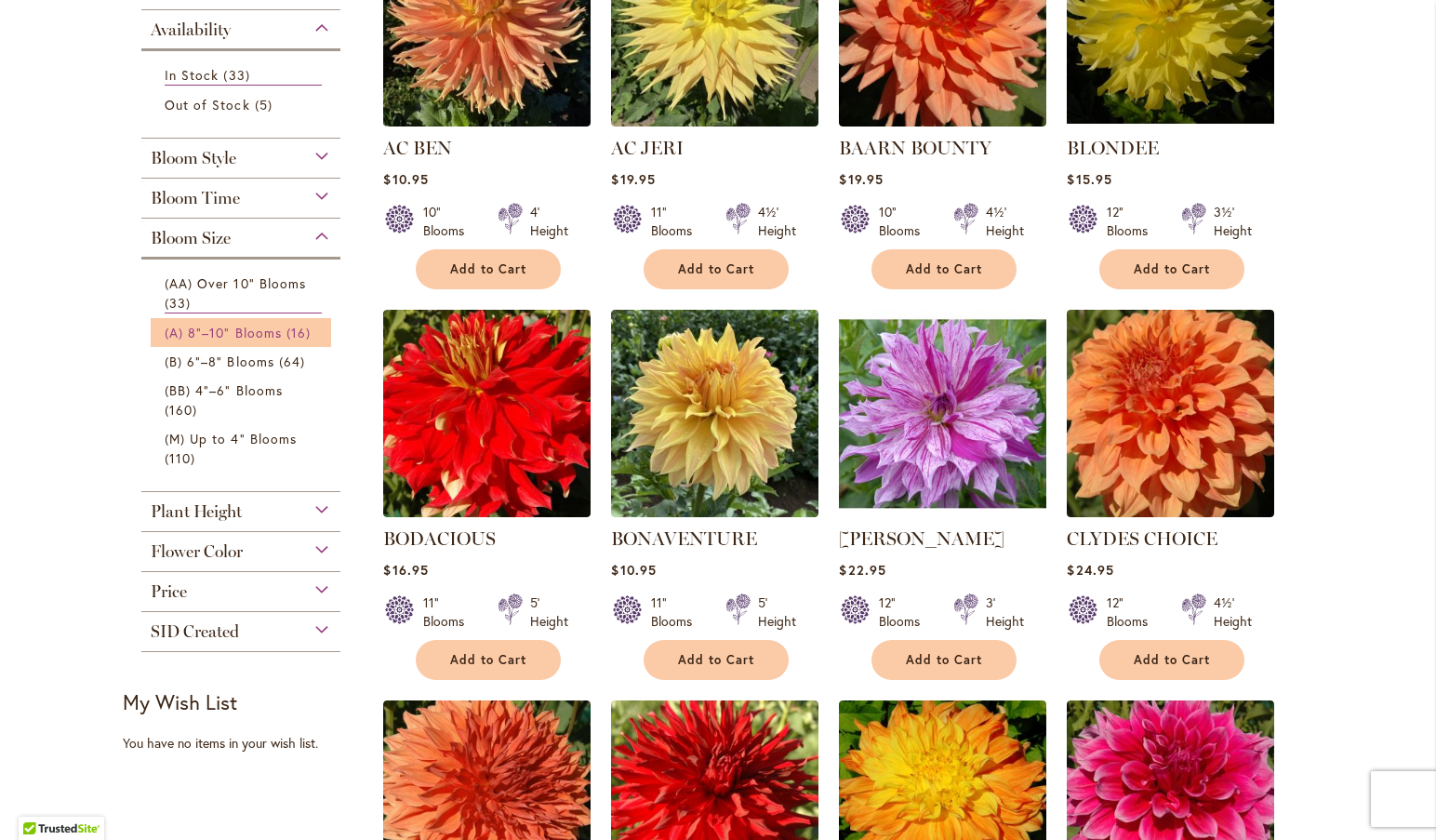
click at [224, 324] on span "(A) 8"–10" Blooms" at bounding box center [223, 332] width 117 height 17
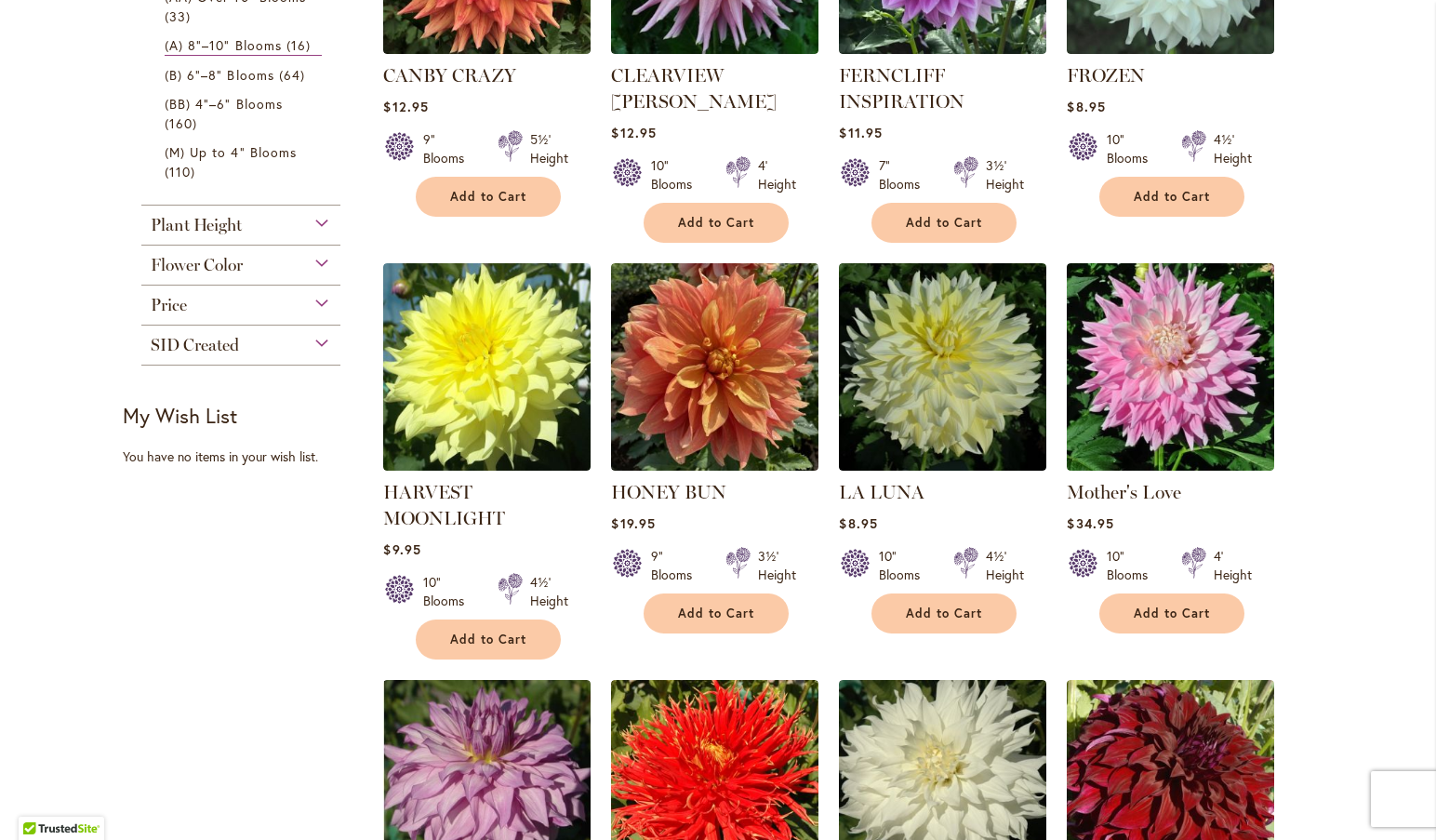
scroll to position [603, 0]
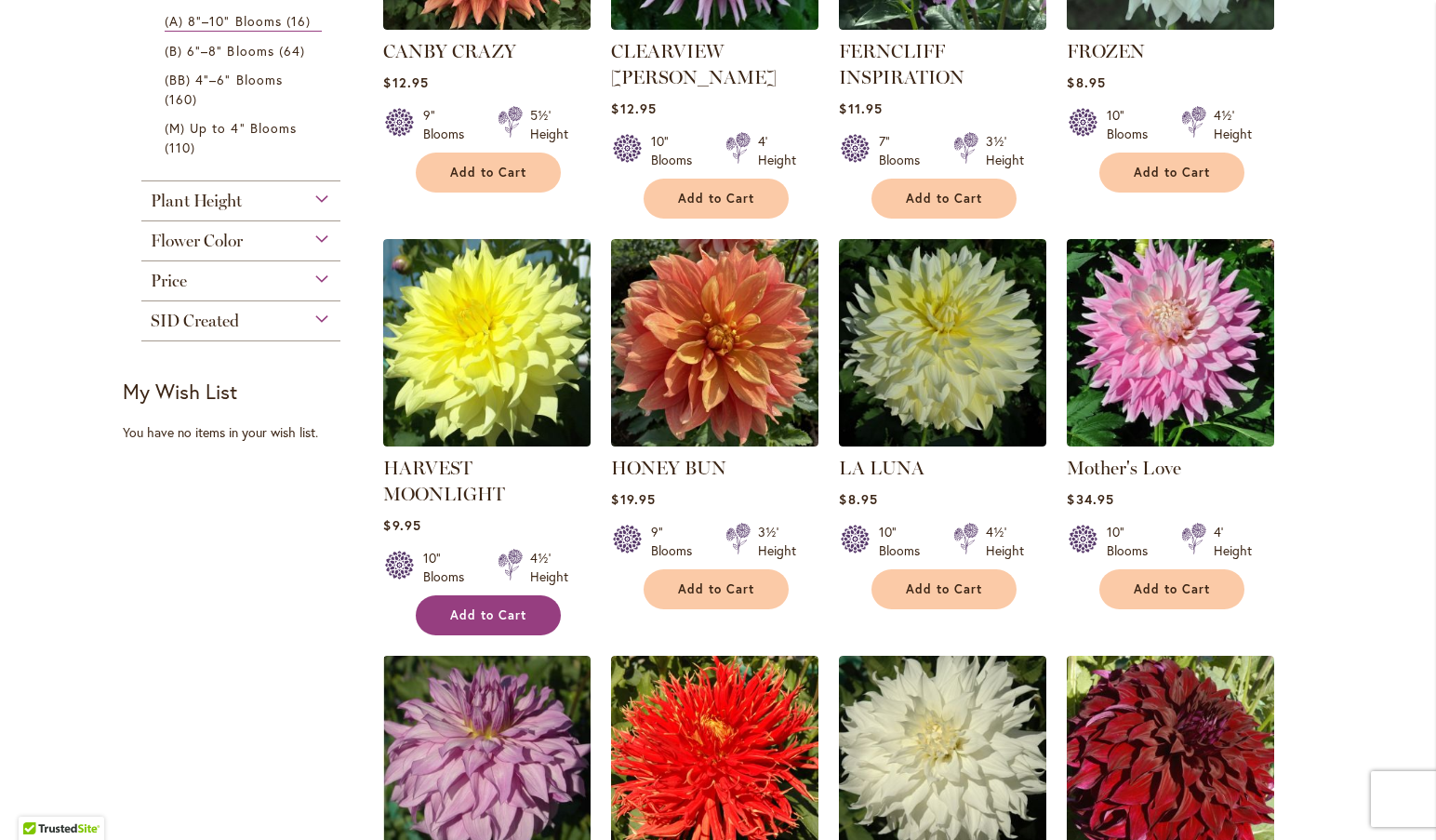
click at [498, 613] on span "Add to Cart" at bounding box center [488, 615] width 76 height 15
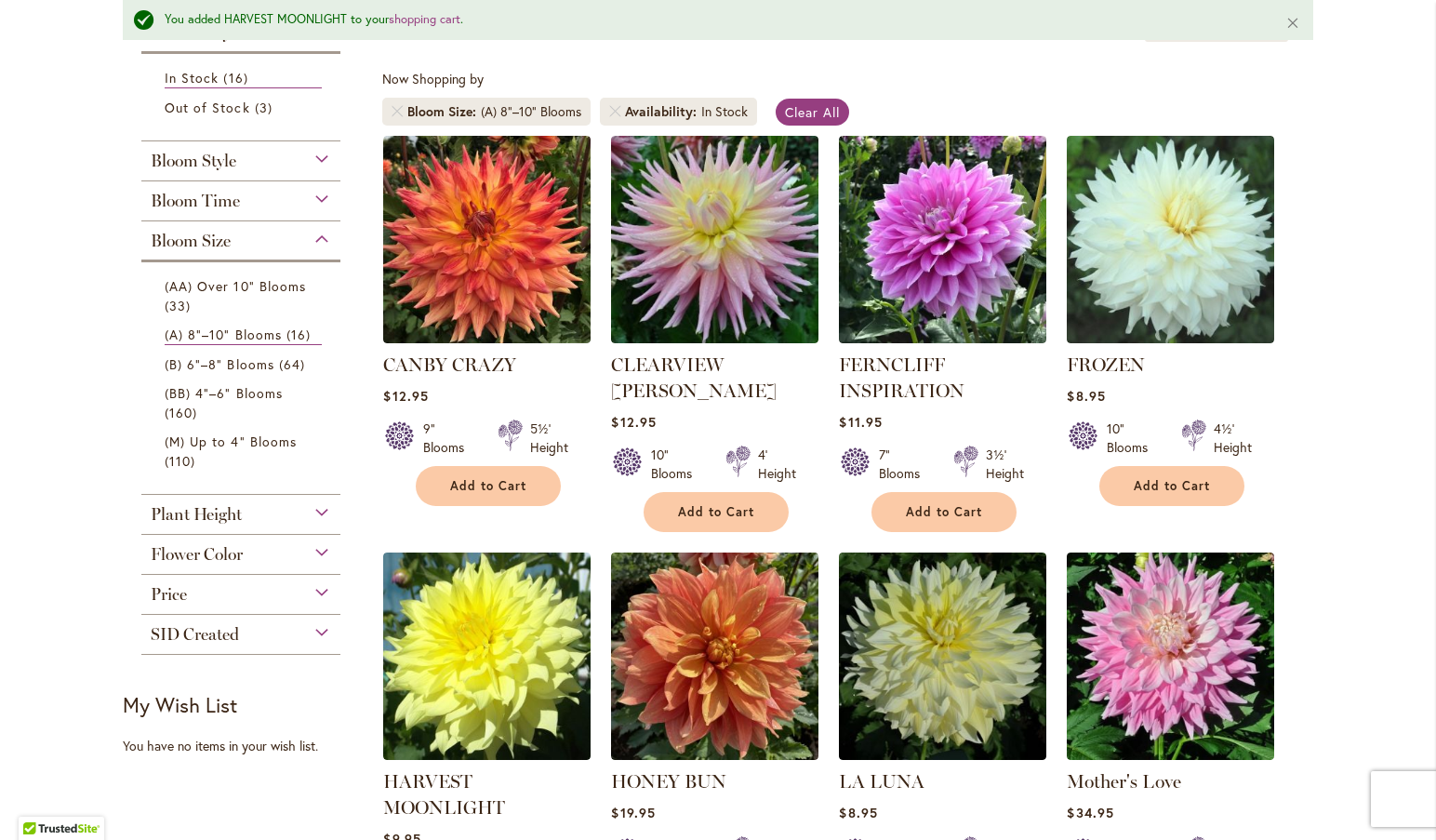
scroll to position [319, 0]
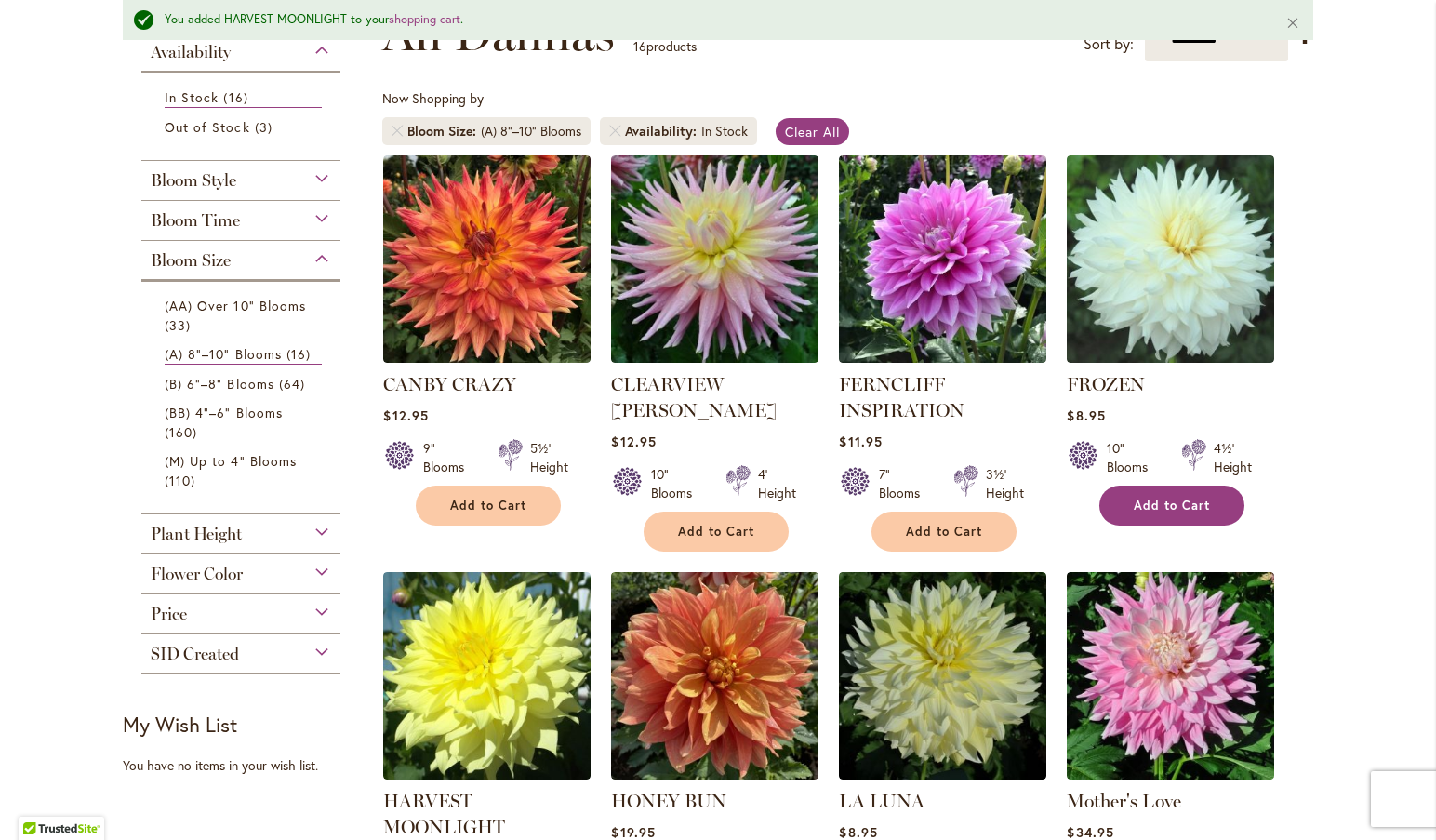
click at [1181, 507] on span "Add to Cart" at bounding box center [1171, 505] width 76 height 15
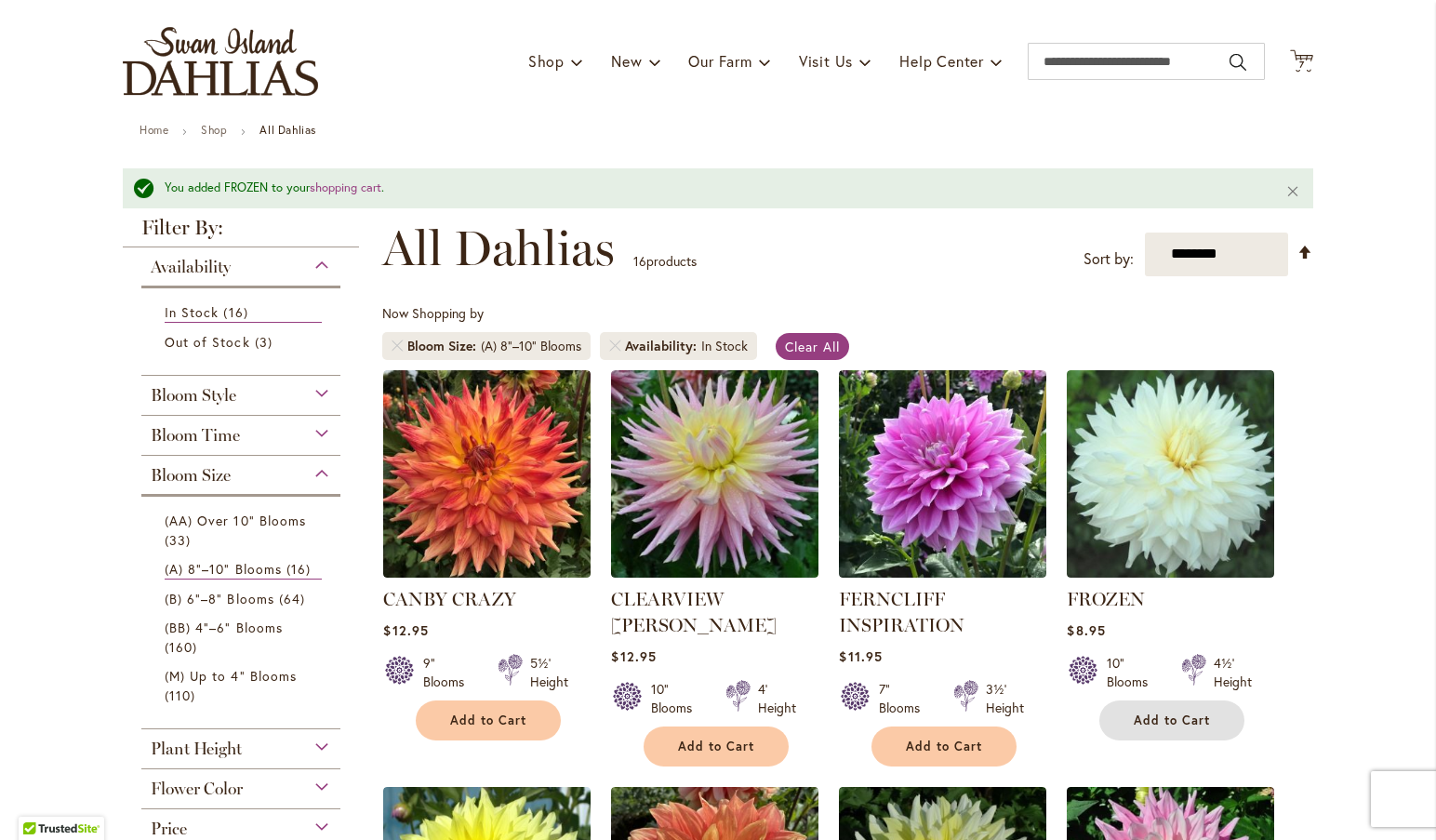
scroll to position [40, 0]
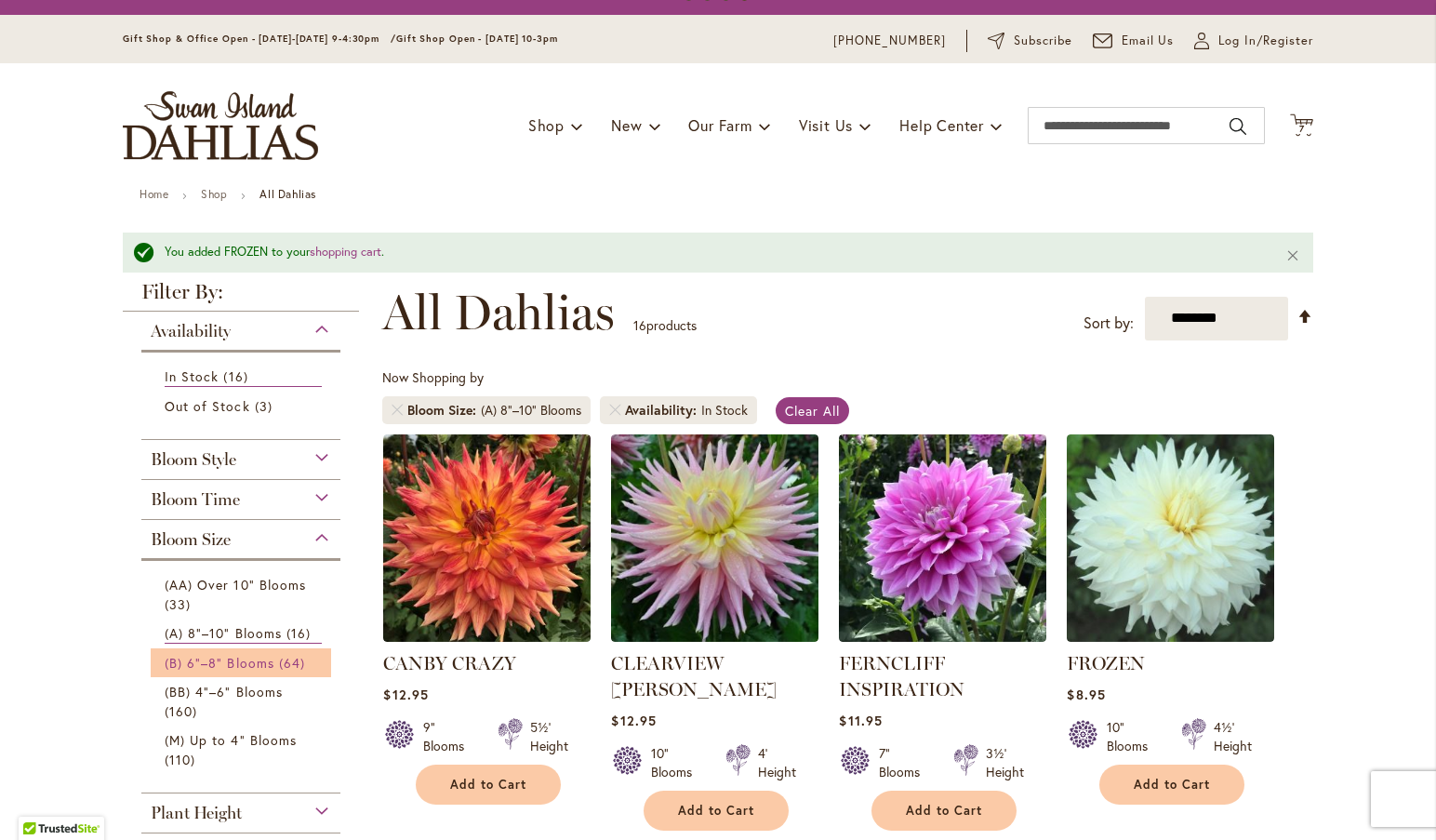
click at [197, 656] on span "(B) 6"–8" Blooms" at bounding box center [219, 663] width 109 height 17
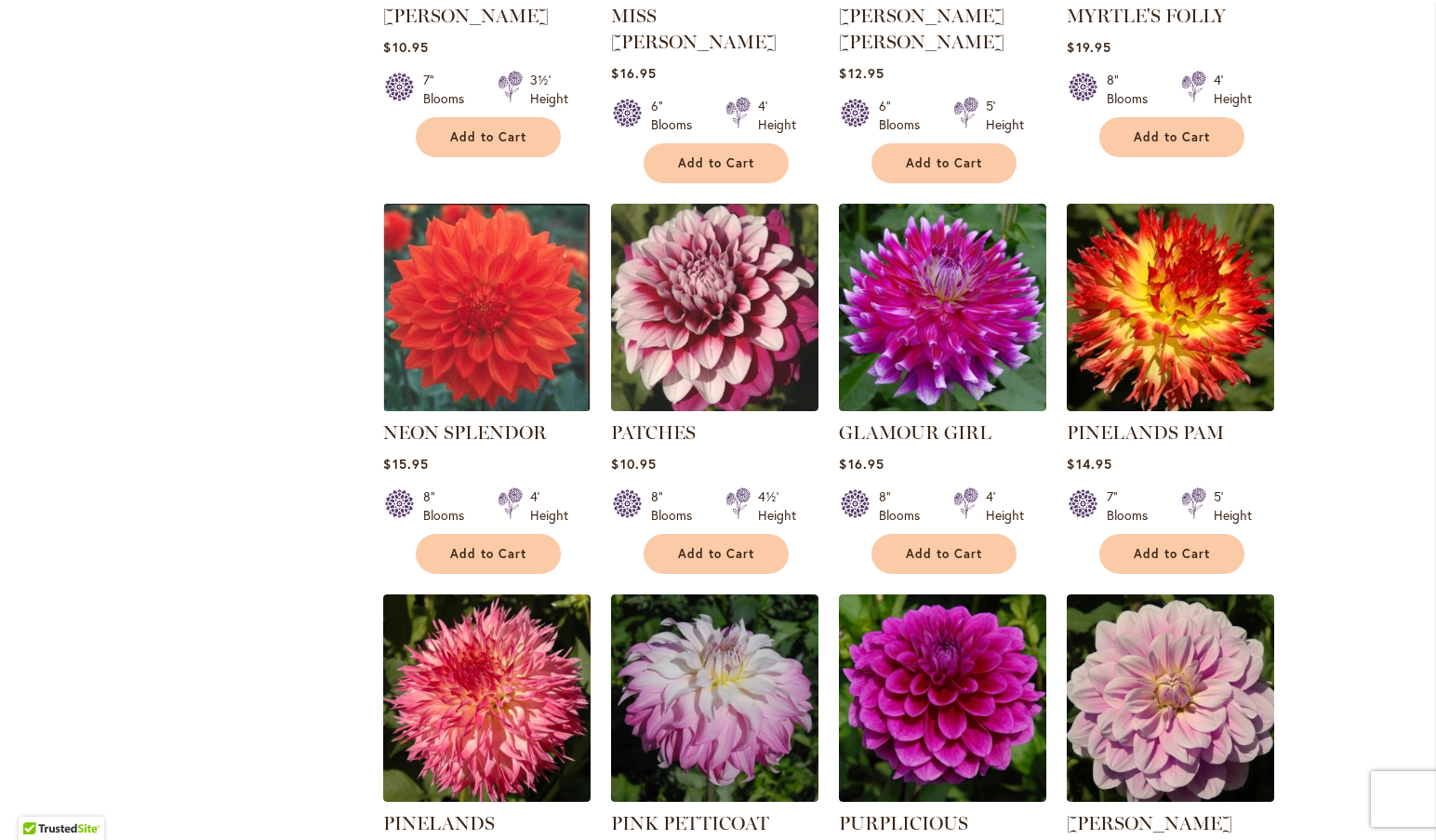
scroll to position [4793, 0]
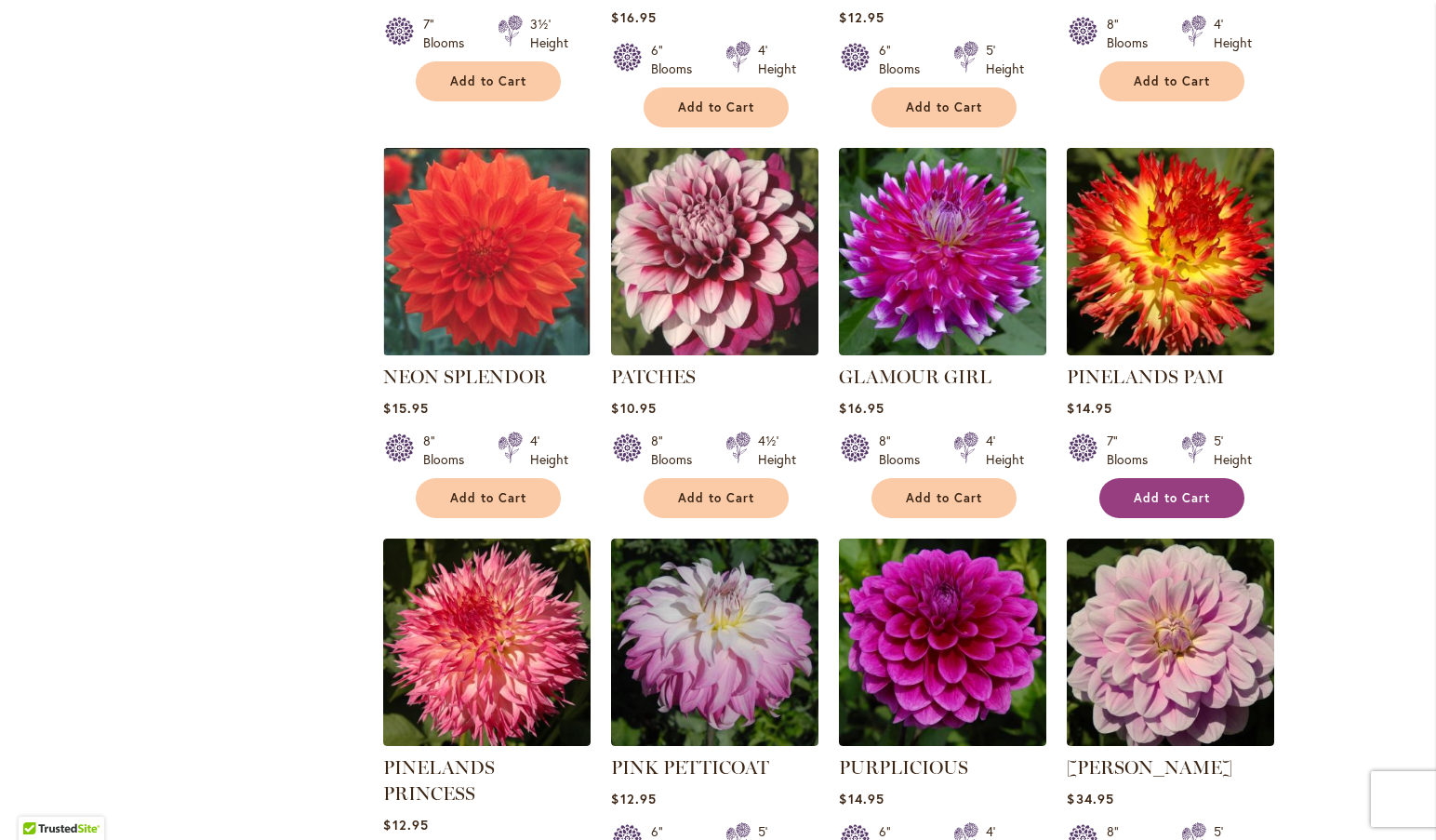
click at [1165, 478] on button "Add to Cart" at bounding box center [1172, 497] width 145 height 40
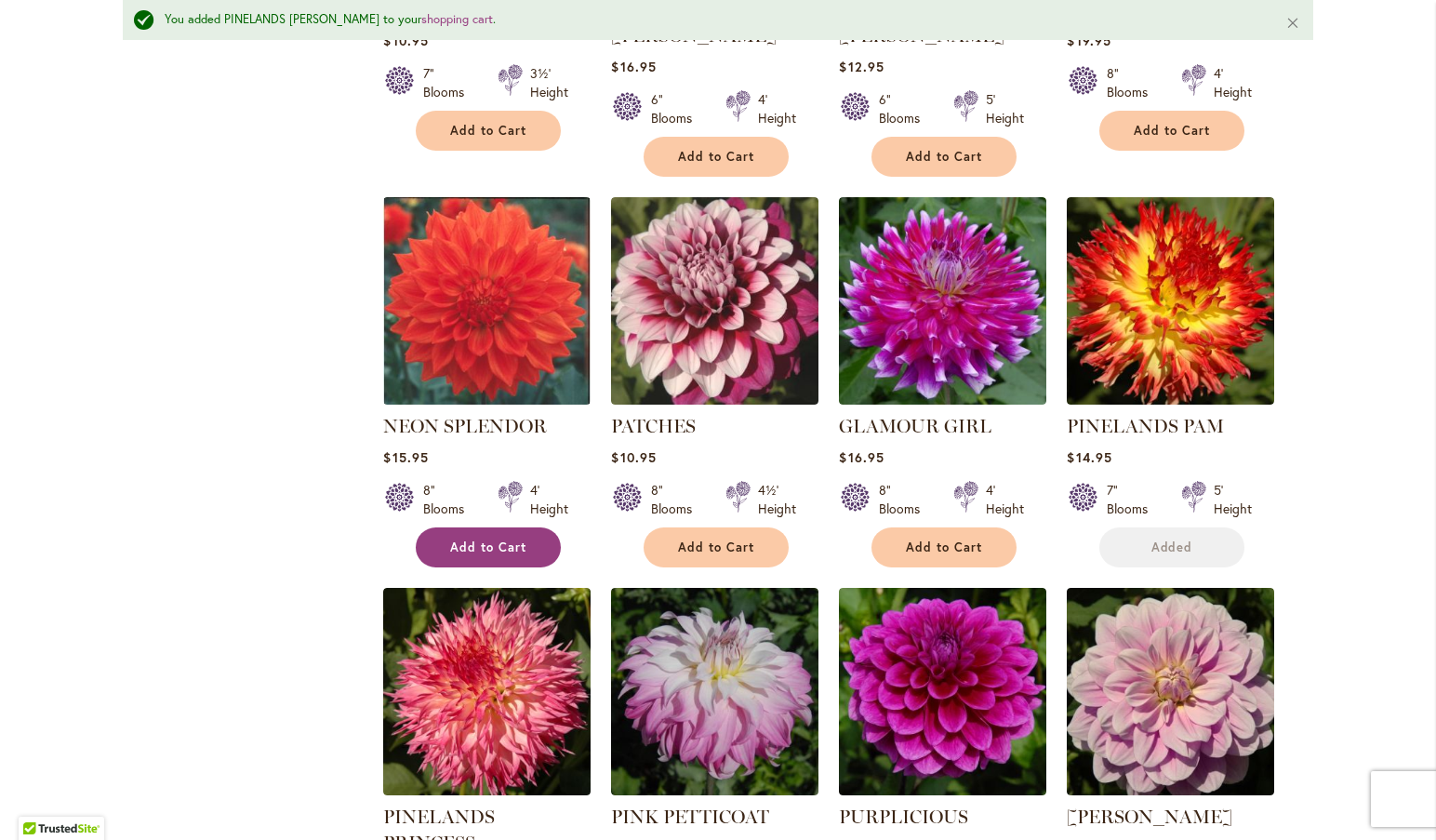
scroll to position [4842, 0]
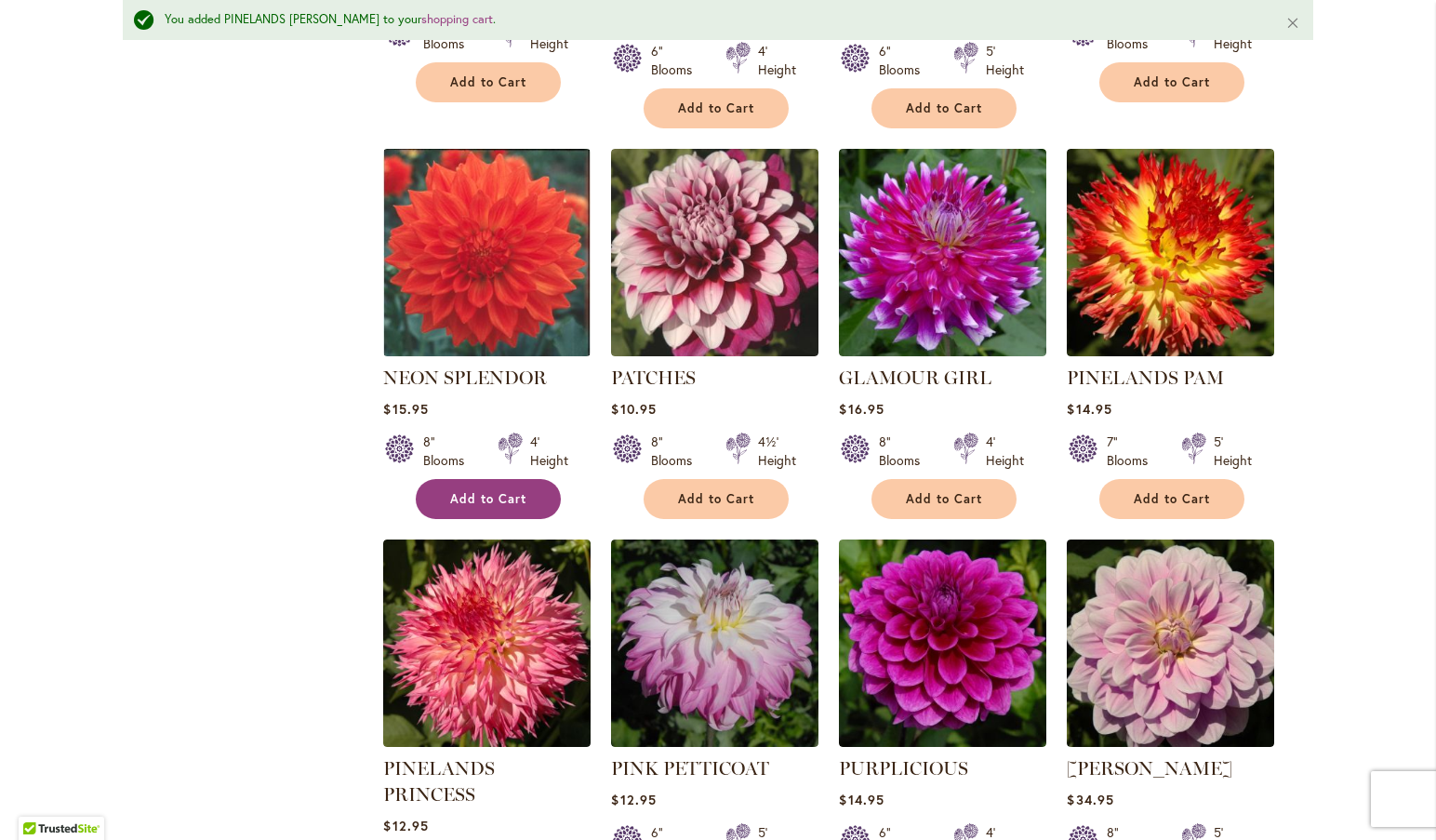
click at [473, 491] on span "Add to Cart" at bounding box center [488, 498] width 76 height 15
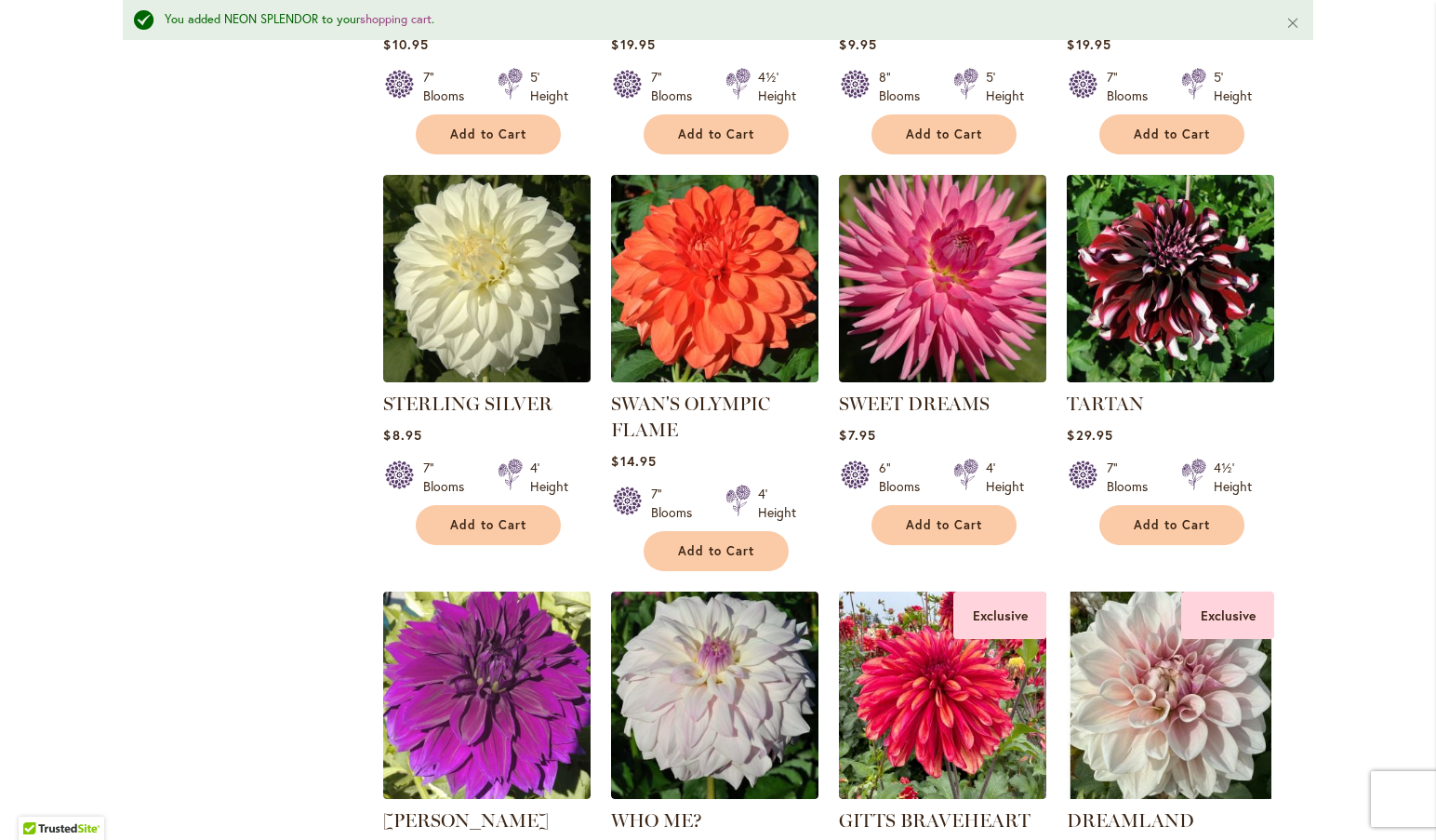
scroll to position [6020, 0]
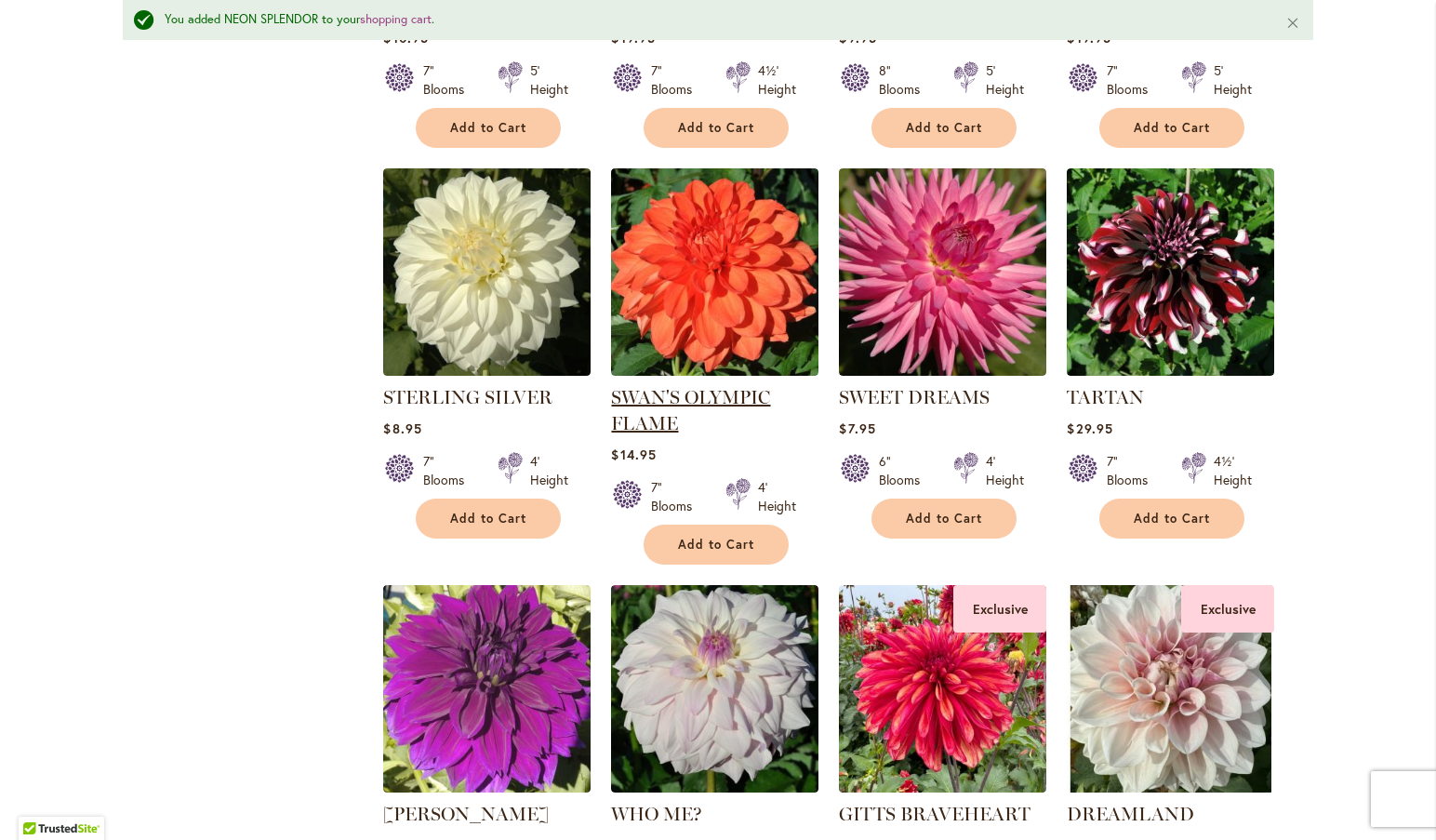
click at [639, 386] on link "SWAN'S OLYMPIC FLAME" at bounding box center [690, 410] width 159 height 48
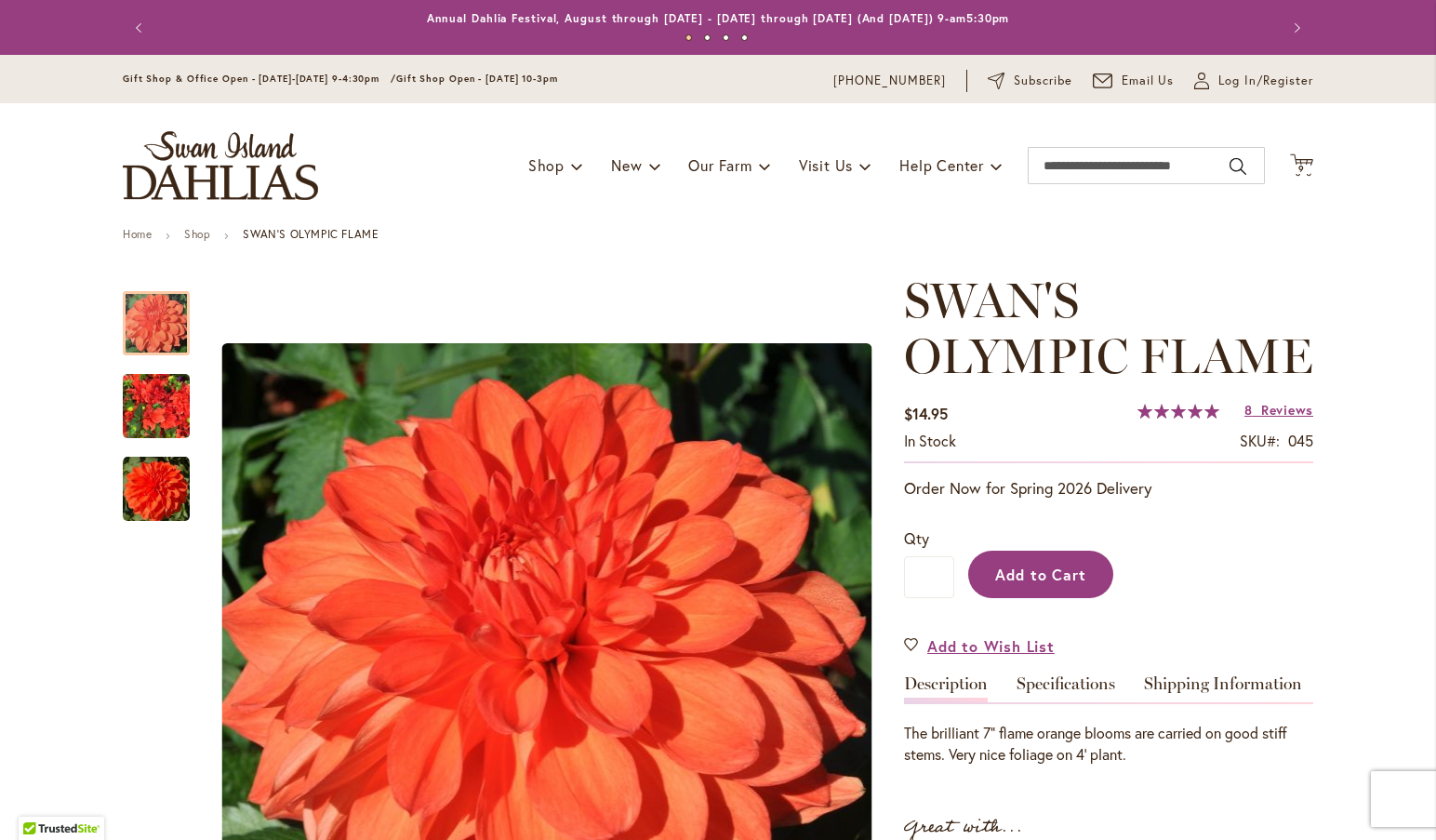
click at [1038, 566] on span "Add to Cart" at bounding box center [1040, 574] width 92 height 19
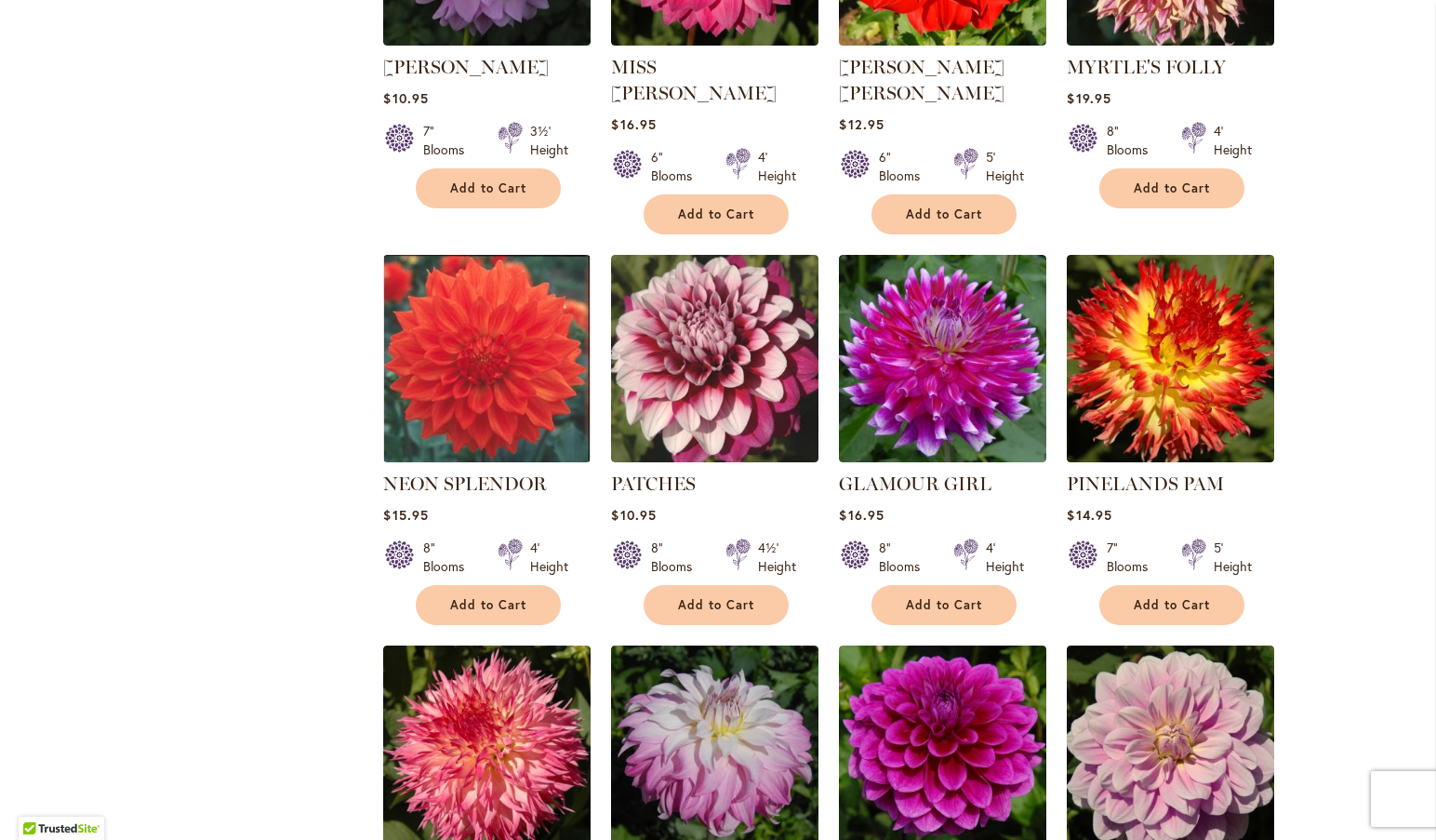
scroll to position [4674, 0]
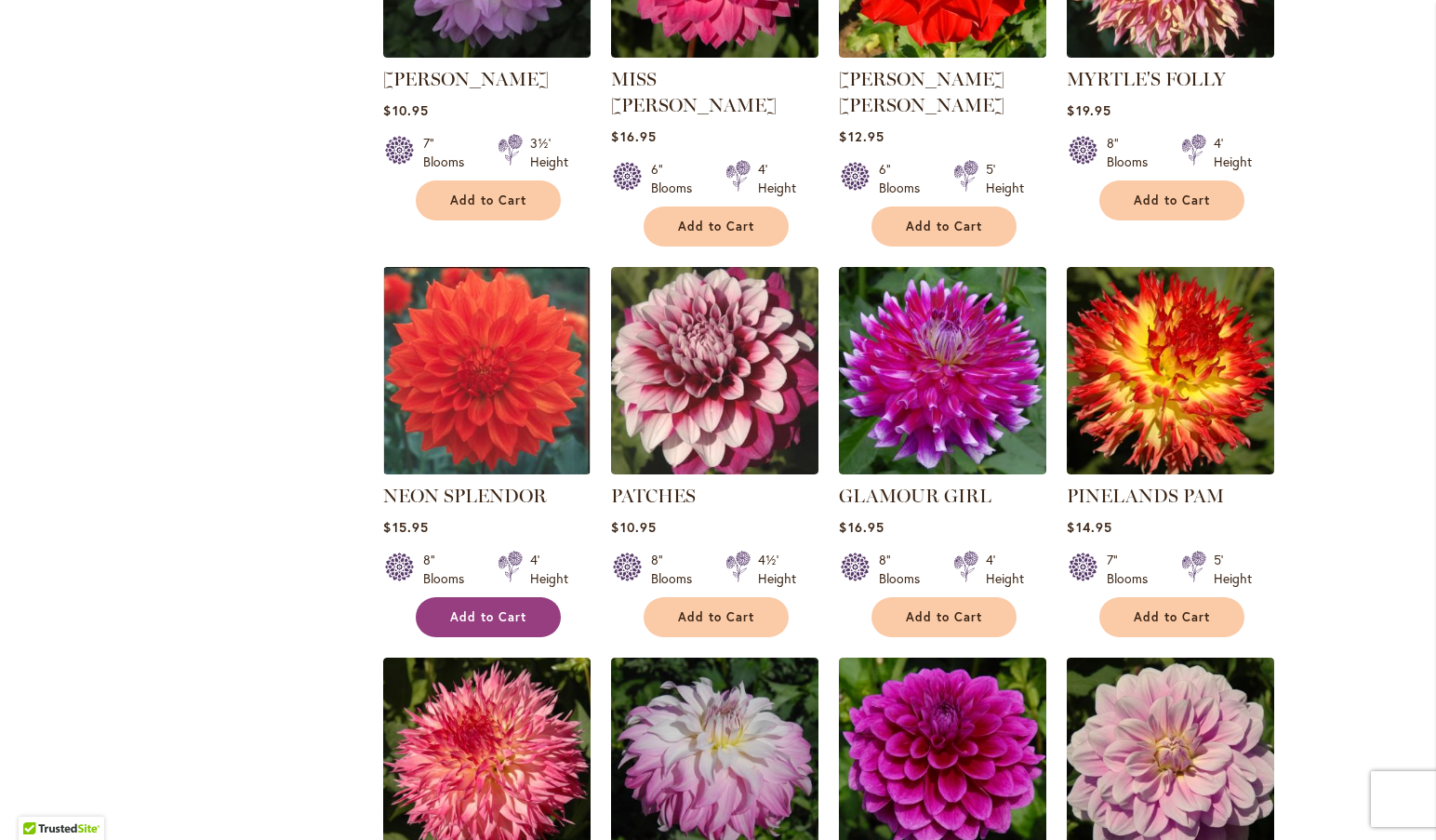
click at [460, 609] on span "Add to Cart" at bounding box center [488, 616] width 76 height 15
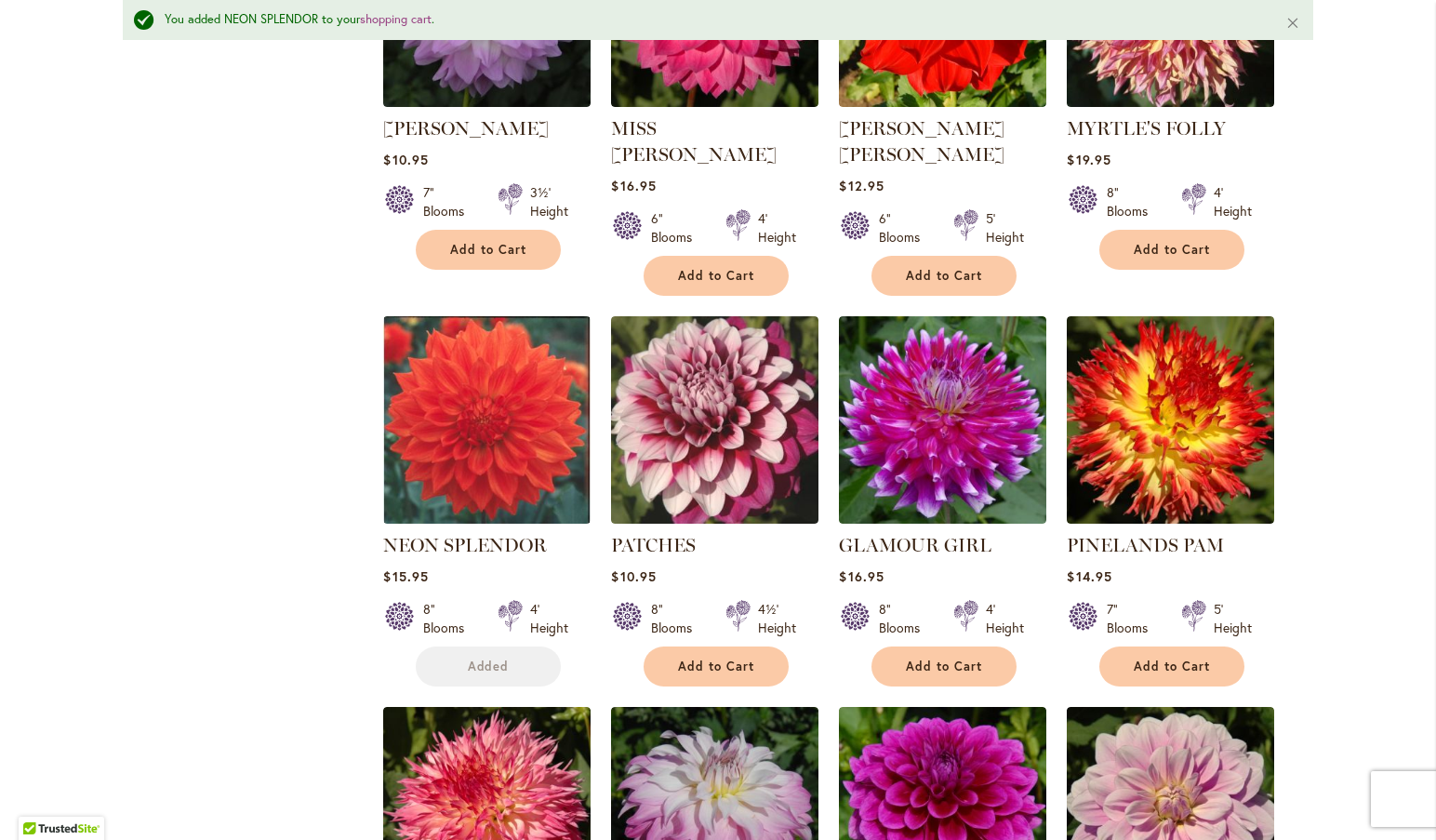
scroll to position [4724, 0]
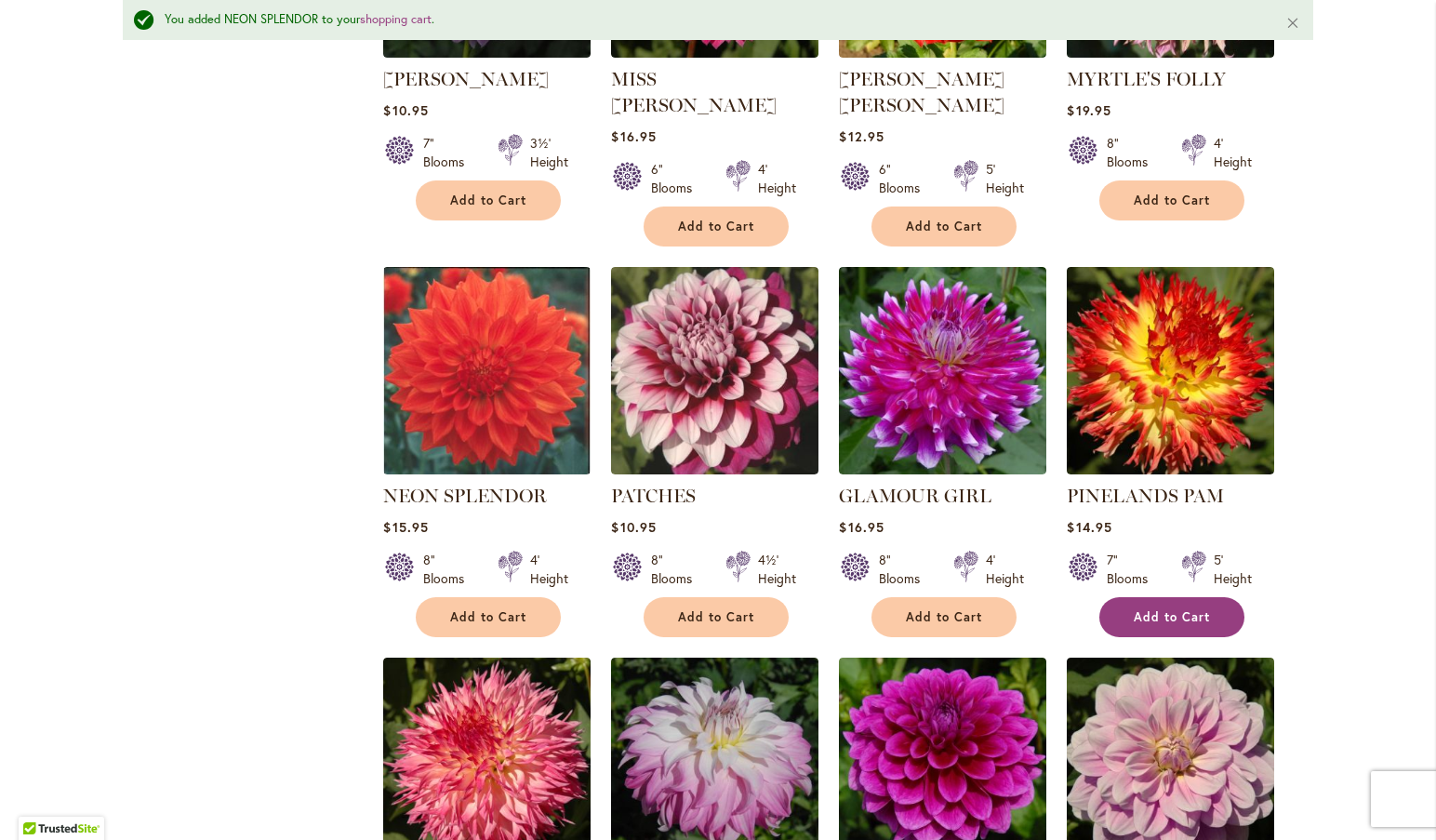
click at [1161, 609] on span "Add to Cart" at bounding box center [1171, 616] width 76 height 15
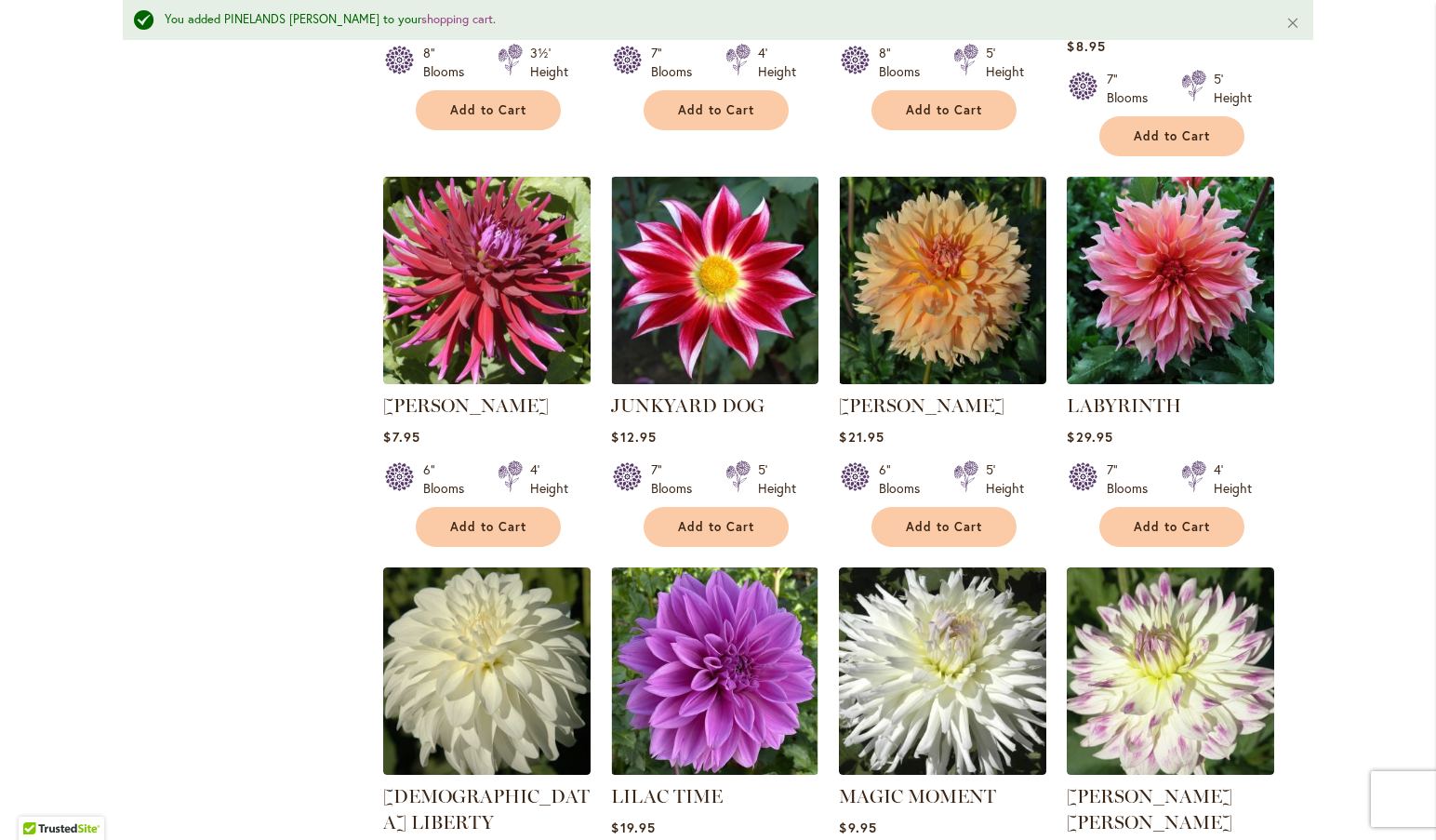
scroll to position [3554, 0]
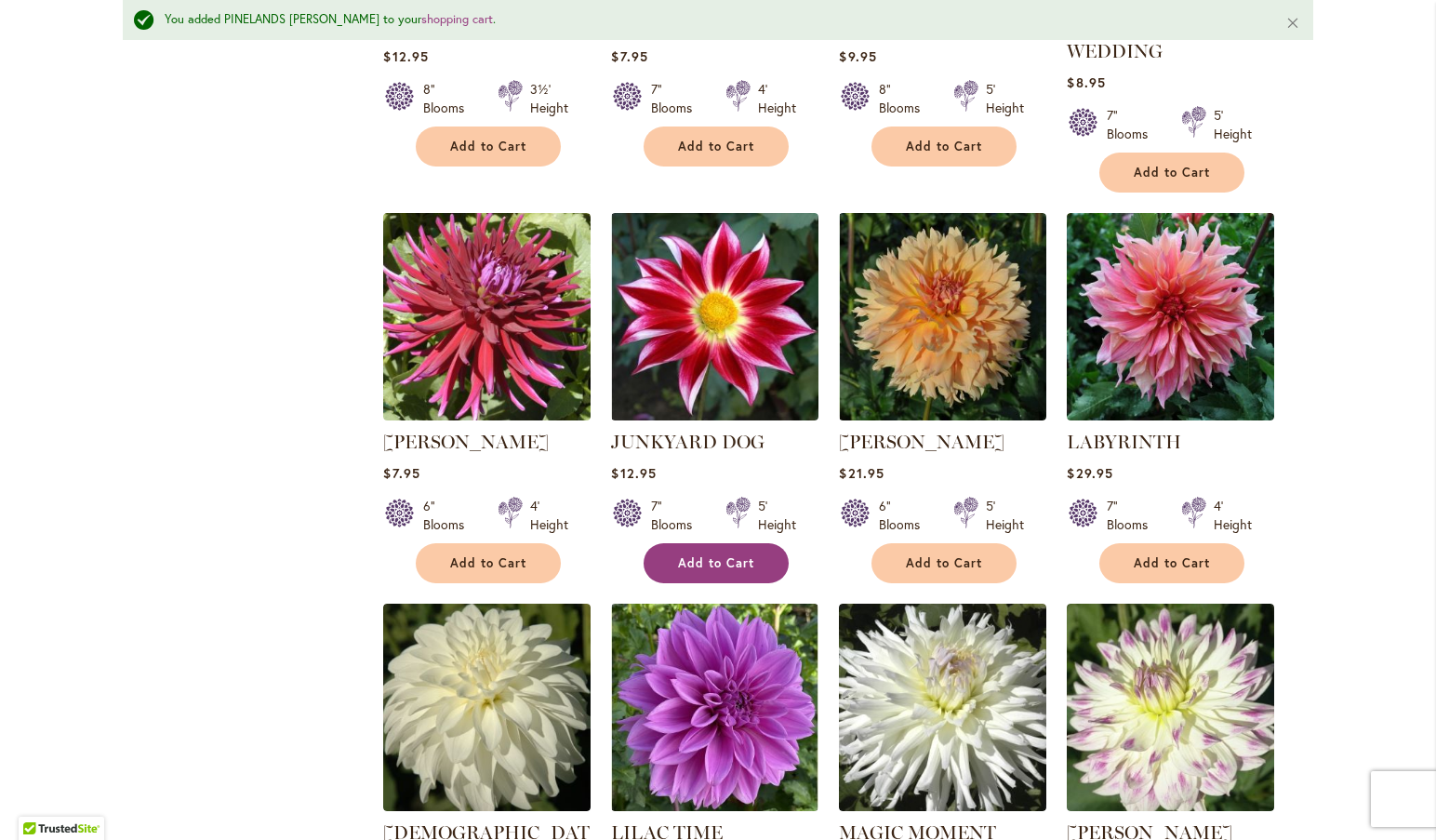
click at [720, 555] on span "Add to Cart" at bounding box center [716, 563] width 76 height 15
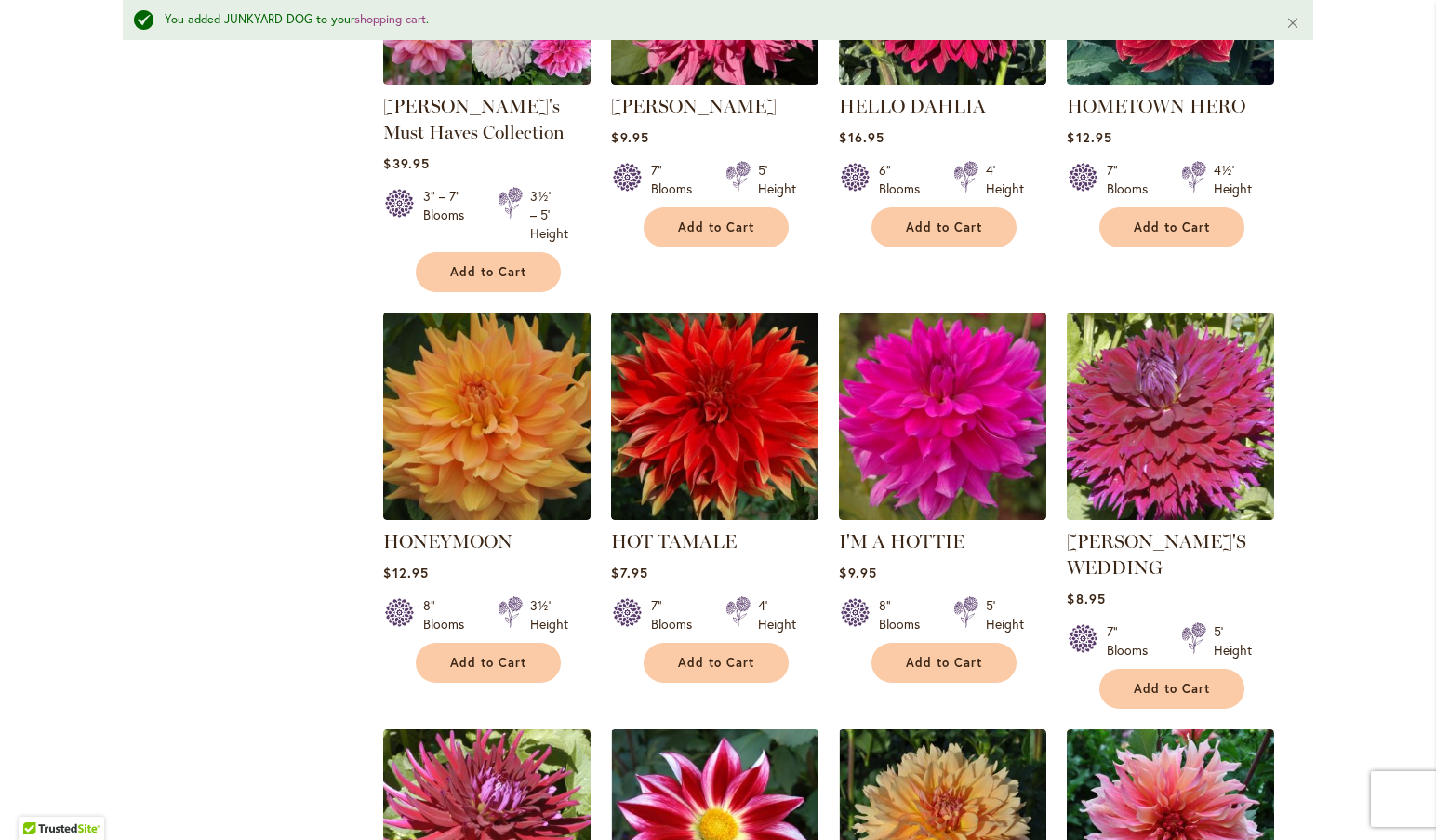
scroll to position [3018, 0]
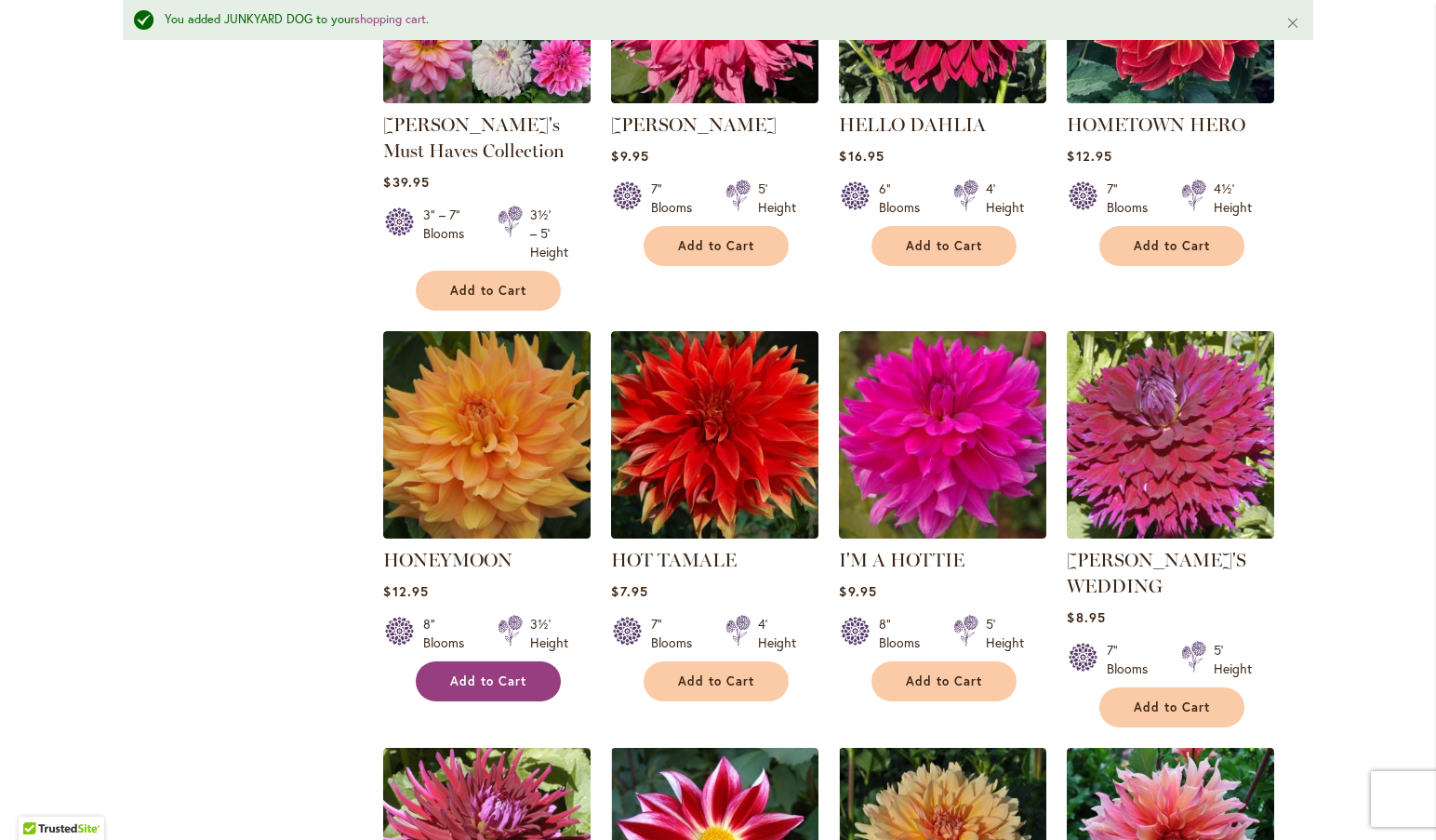
click at [471, 674] on span "Add to Cart" at bounding box center [488, 681] width 76 height 15
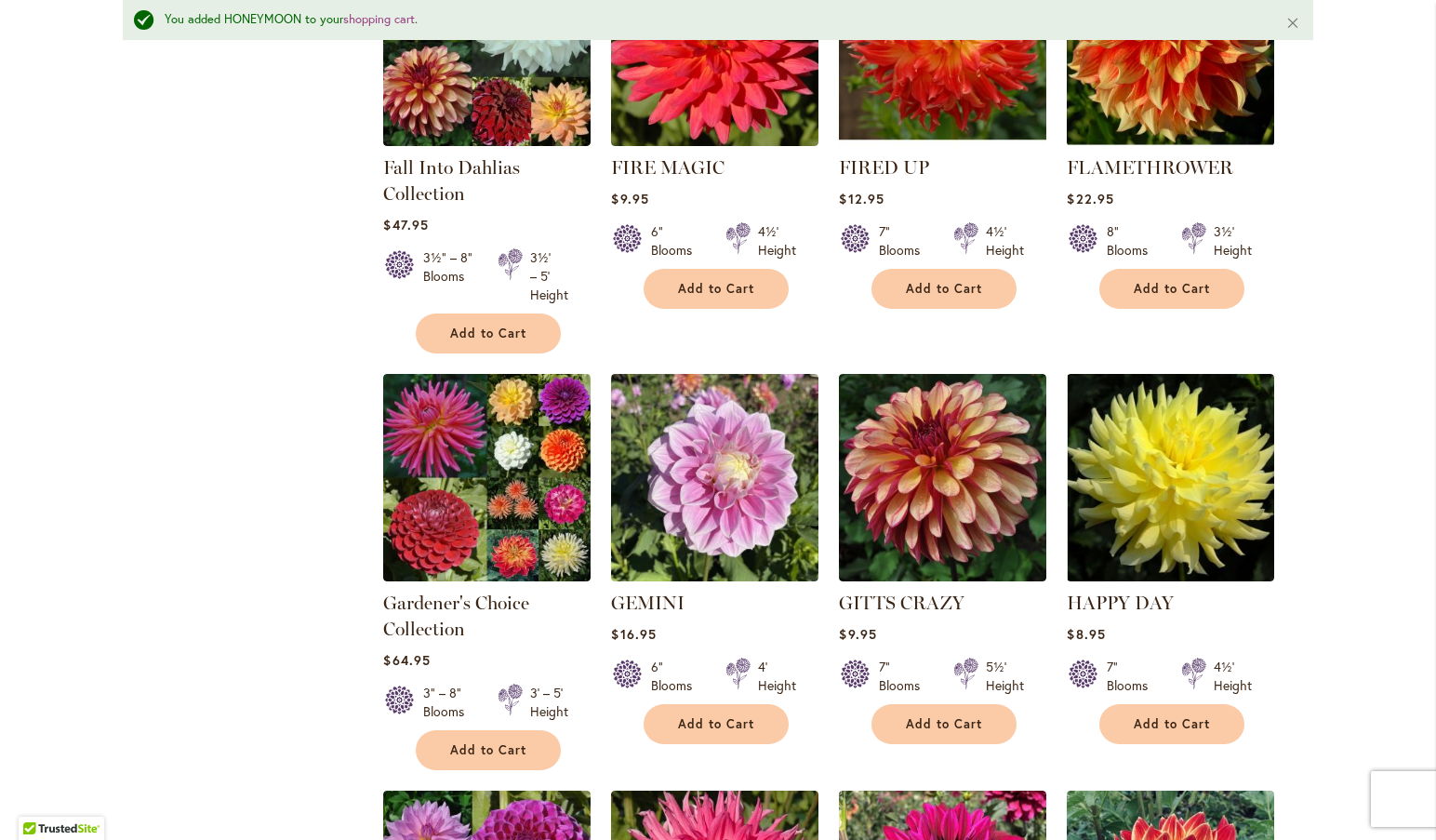
scroll to position [2117, 0]
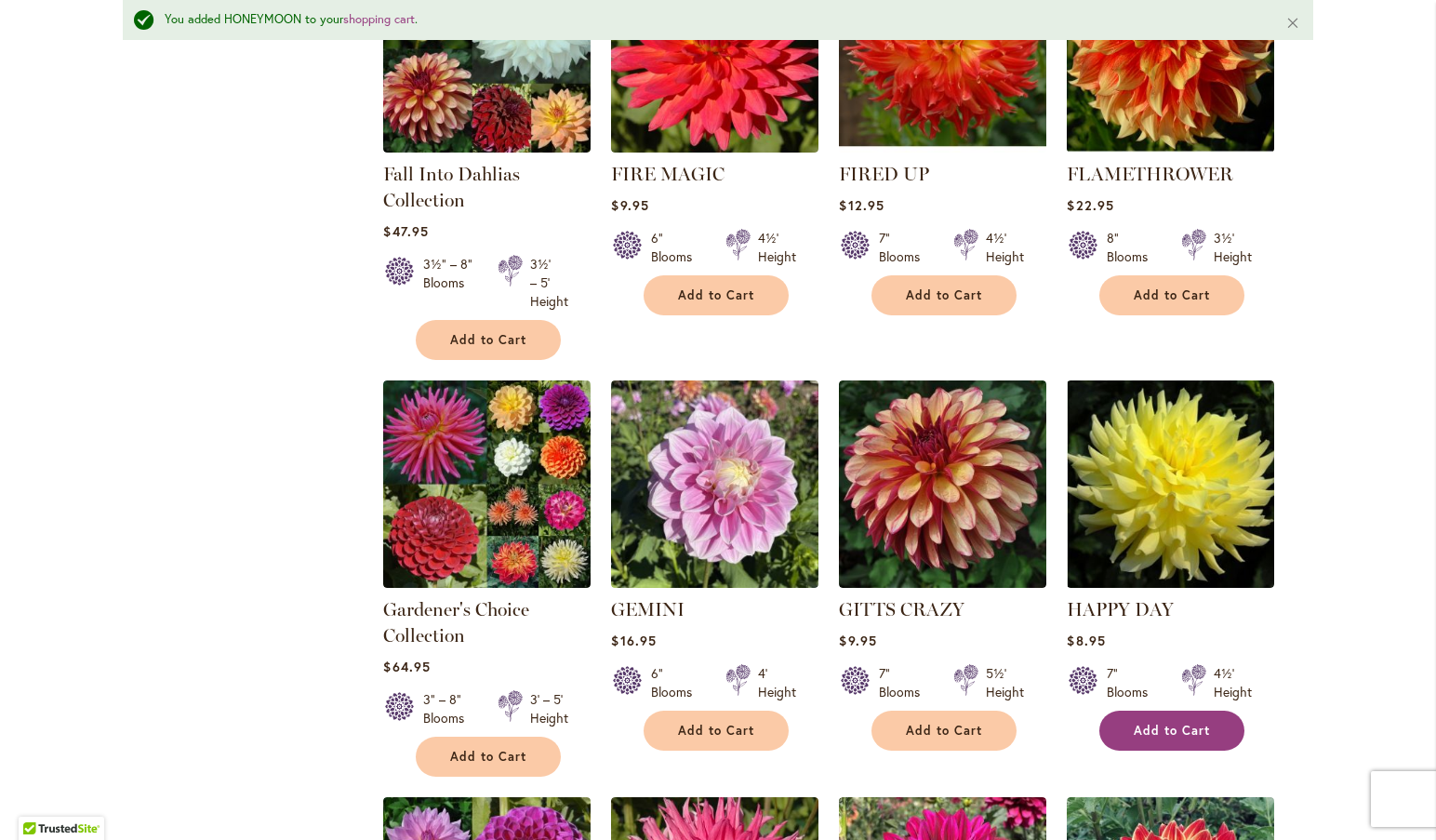
click at [1166, 723] on span "Add to Cart" at bounding box center [1171, 731] width 76 height 15
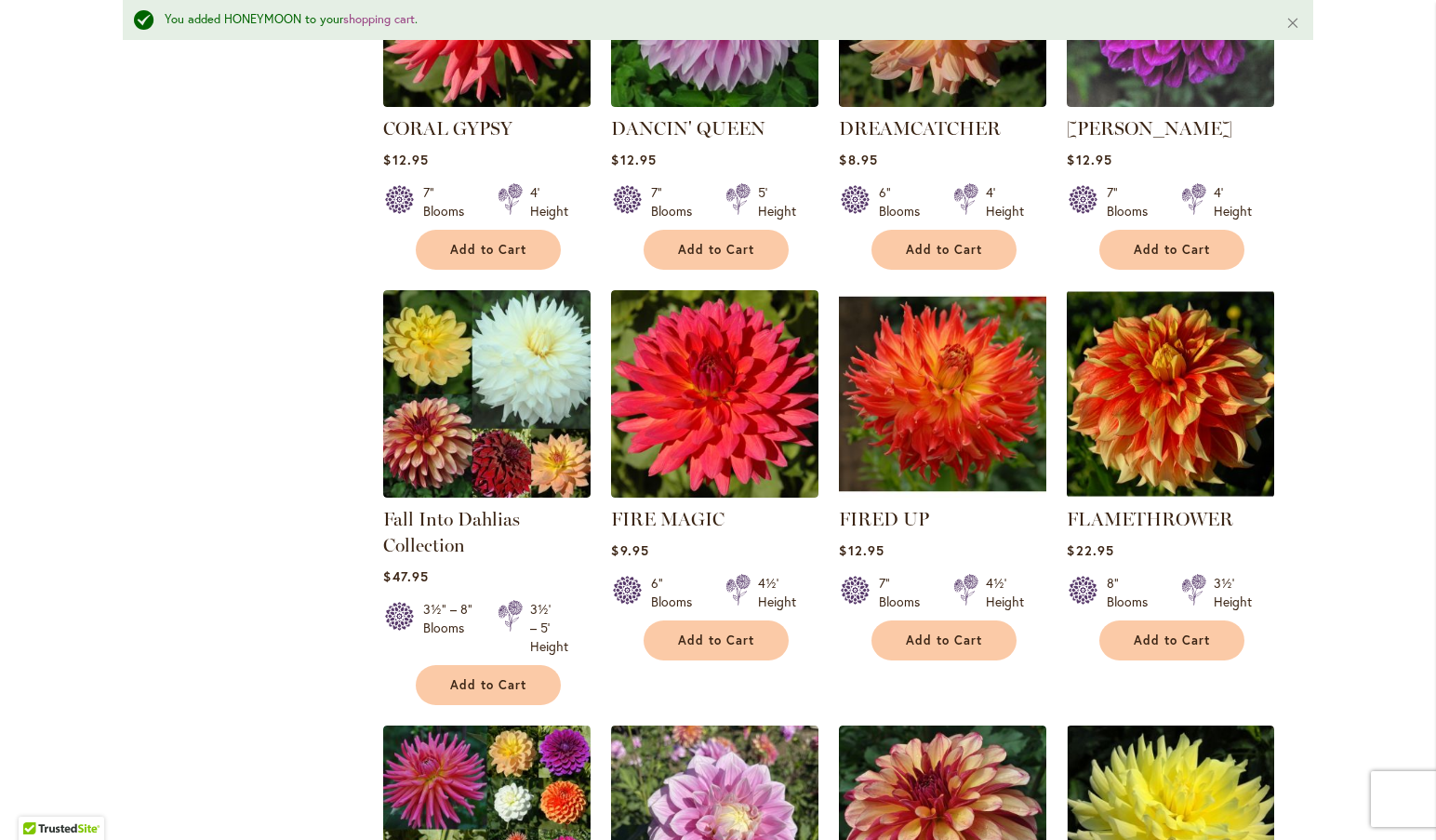
scroll to position [1735, 0]
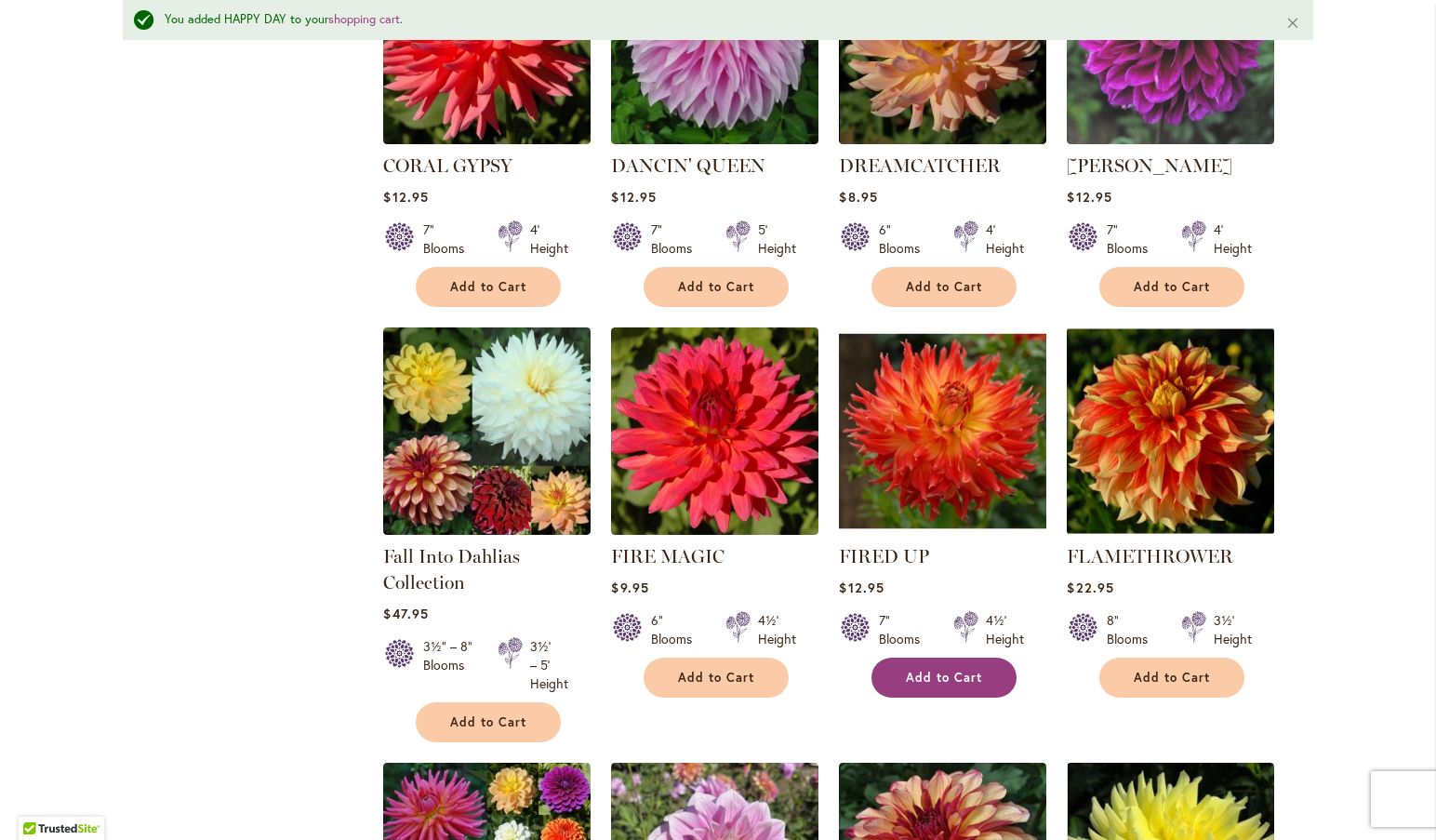
click at [923, 670] on span "Add to Cart" at bounding box center [943, 677] width 76 height 15
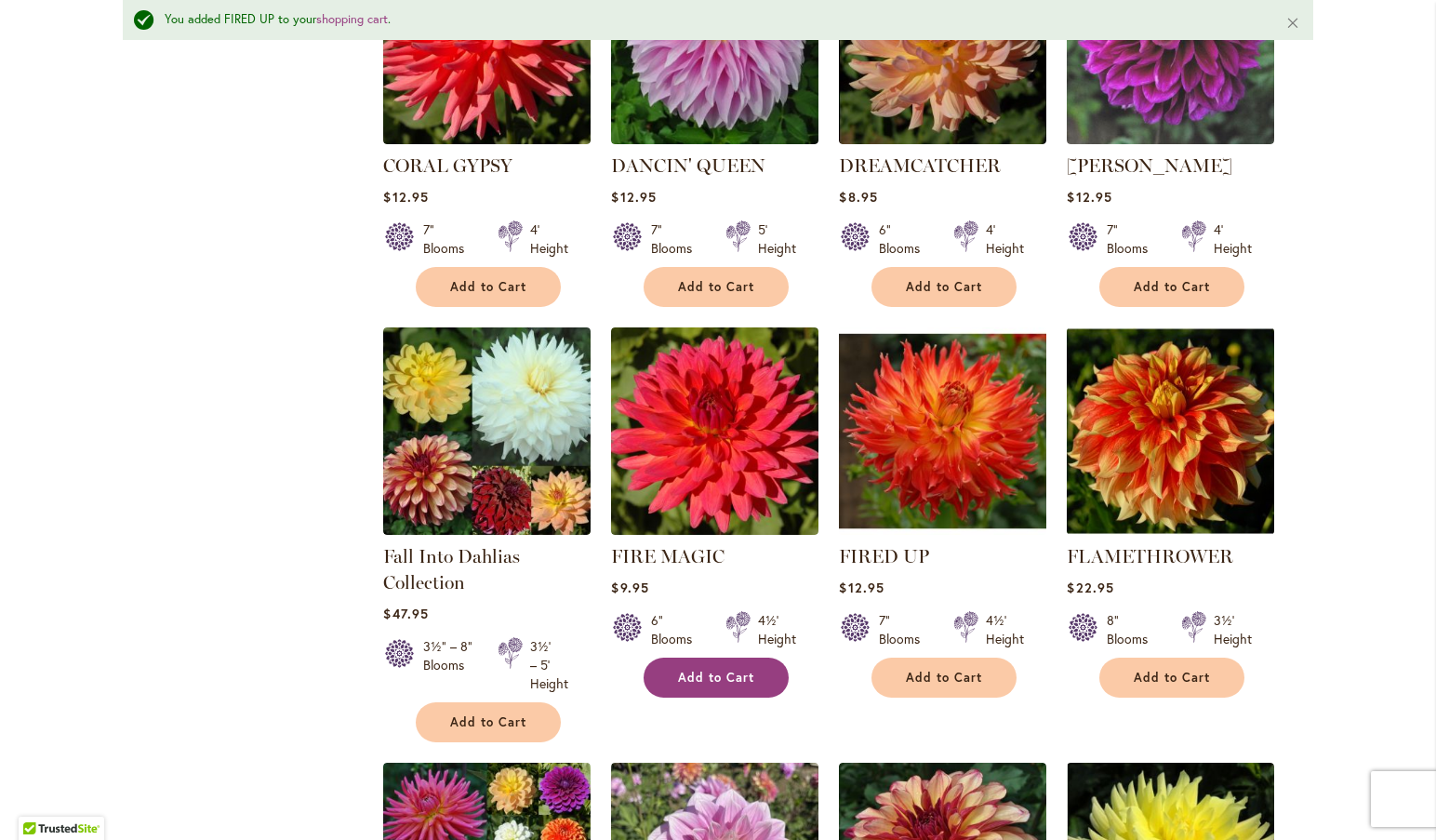
click at [702, 670] on span "Add to Cart" at bounding box center [716, 677] width 76 height 15
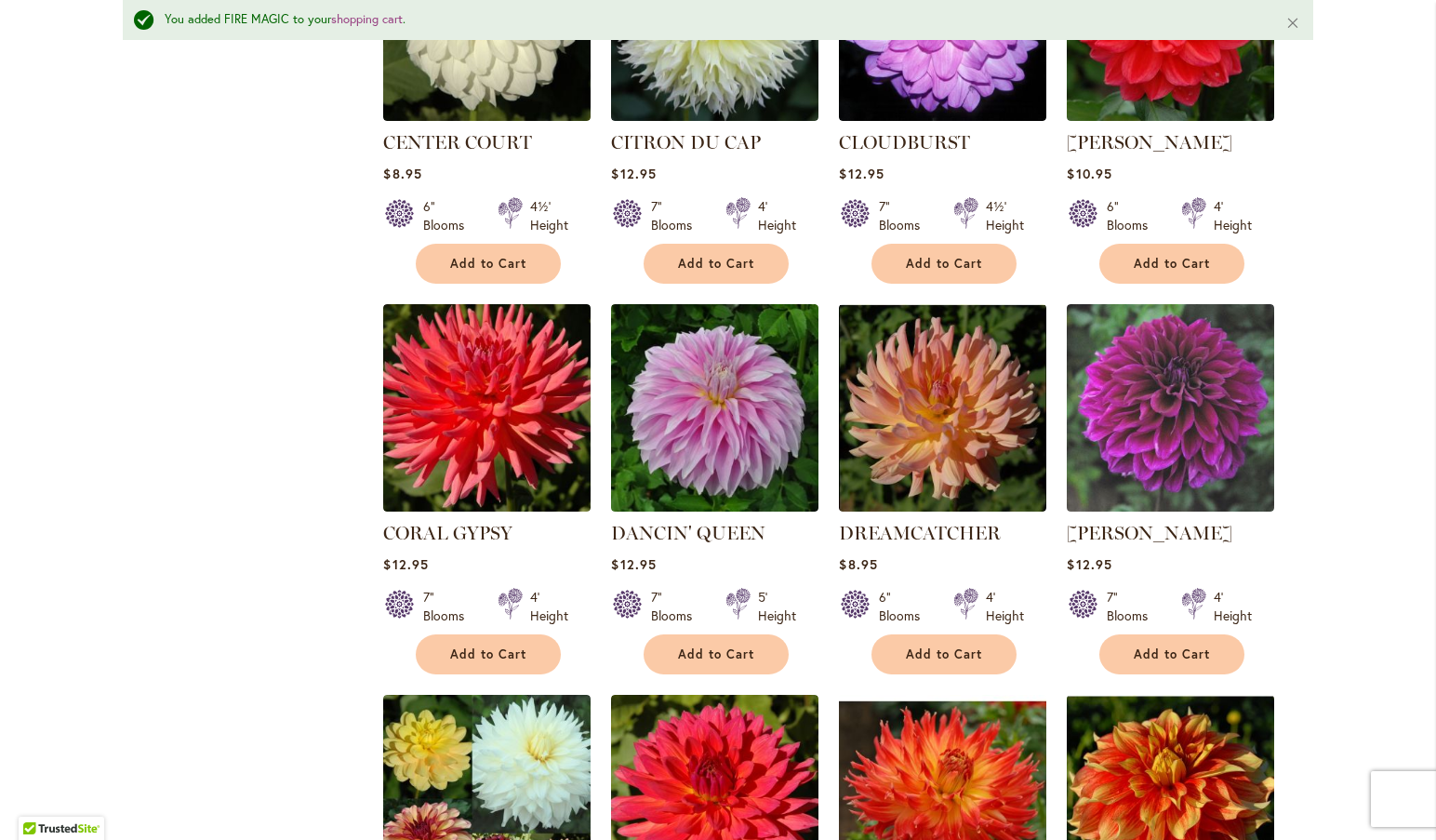
scroll to position [1252, 0]
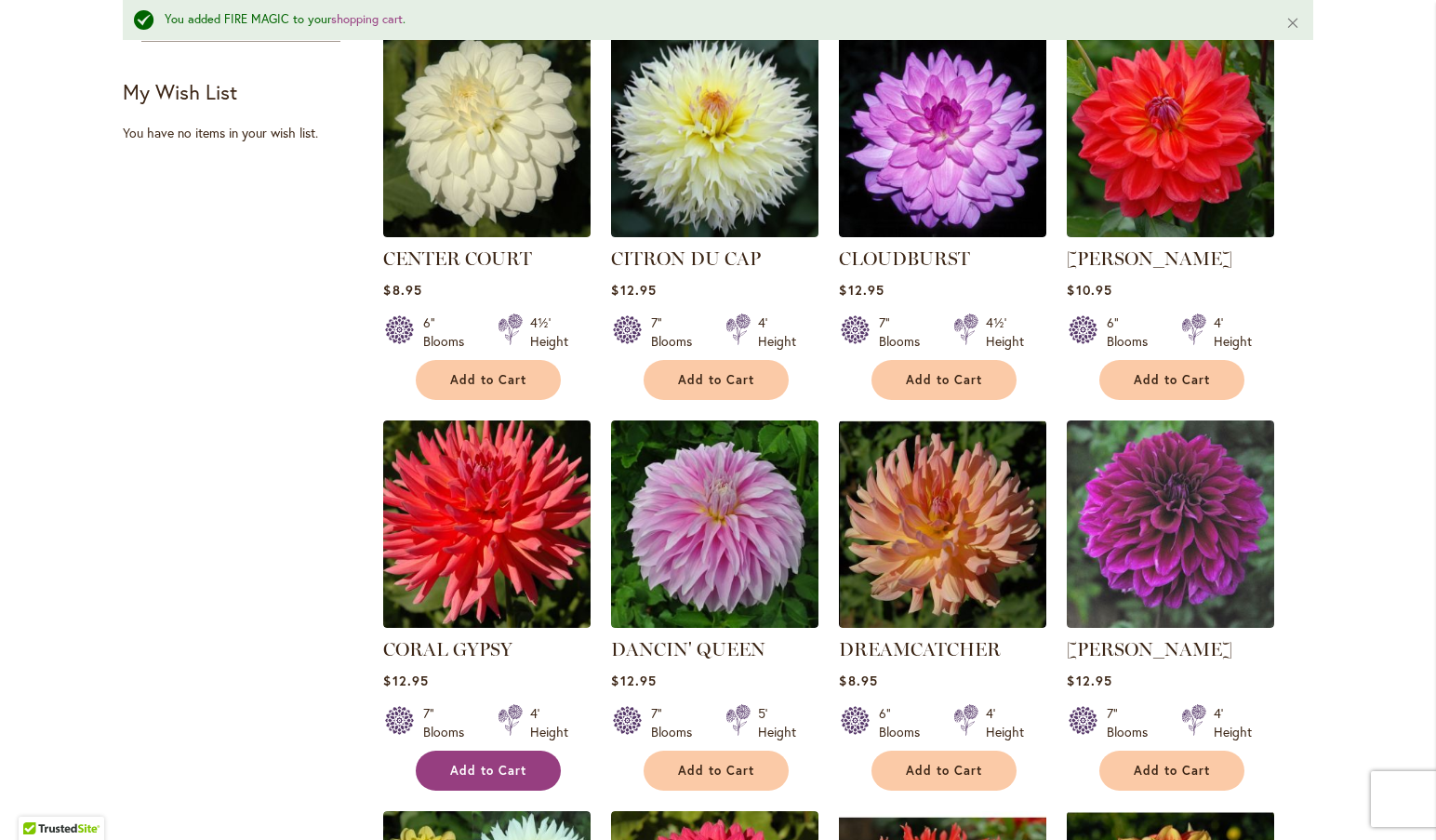
click at [450, 763] on span "Add to Cart" at bounding box center [488, 770] width 76 height 15
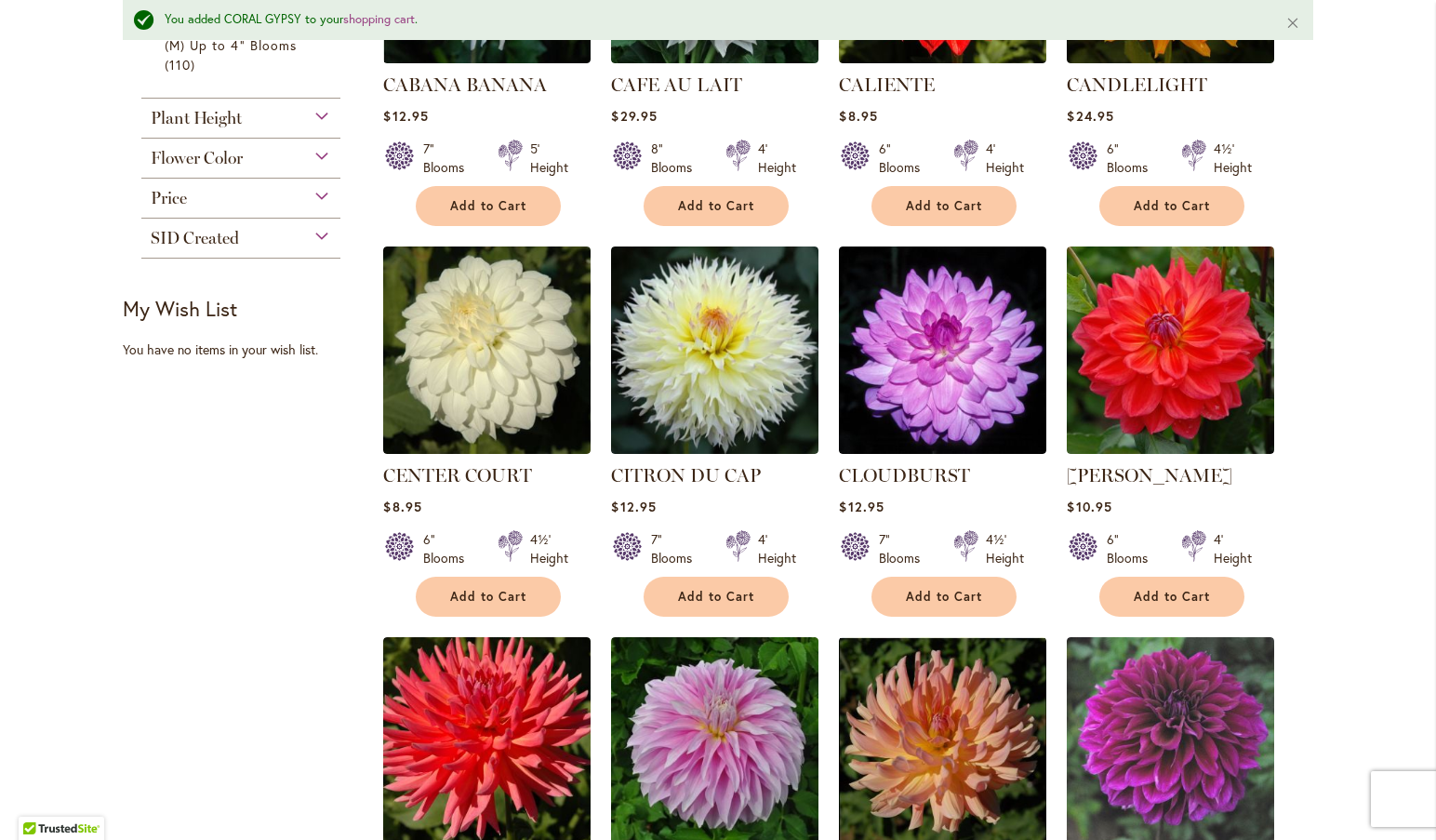
scroll to position [1011, 0]
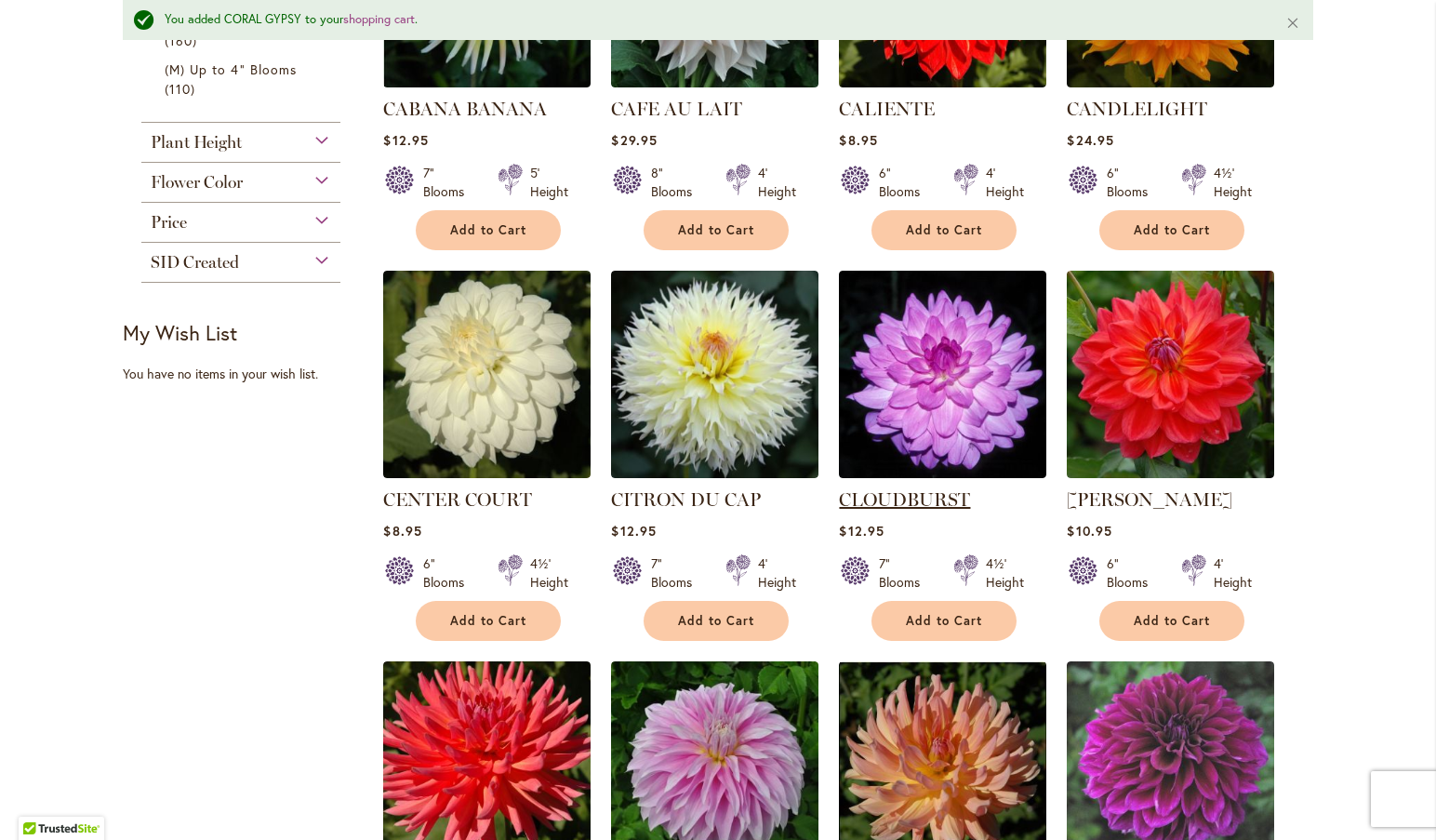
click at [904, 489] on link "CLOUDBURST" at bounding box center [905, 499] width 132 height 22
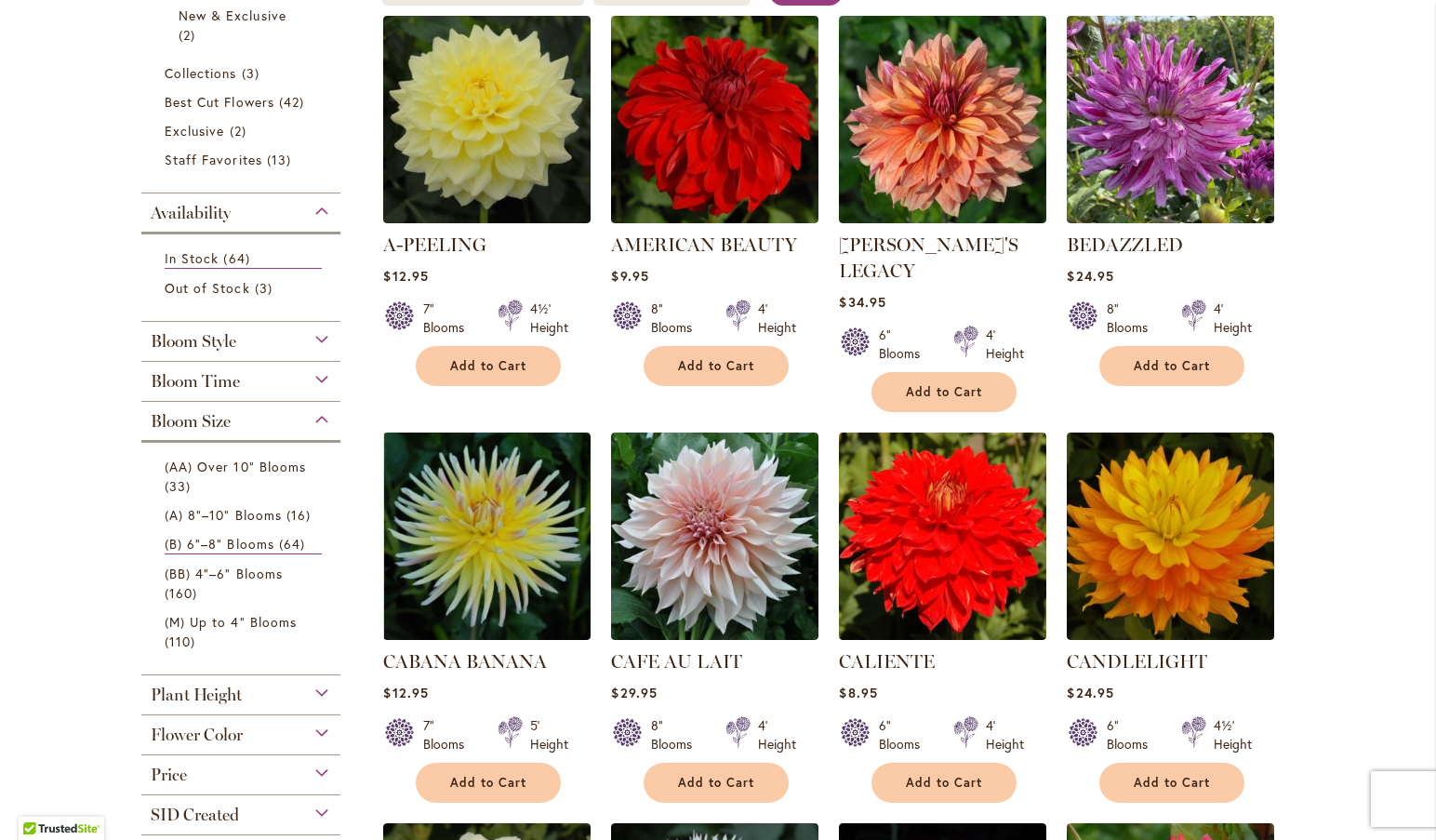
scroll to position [736, 0]
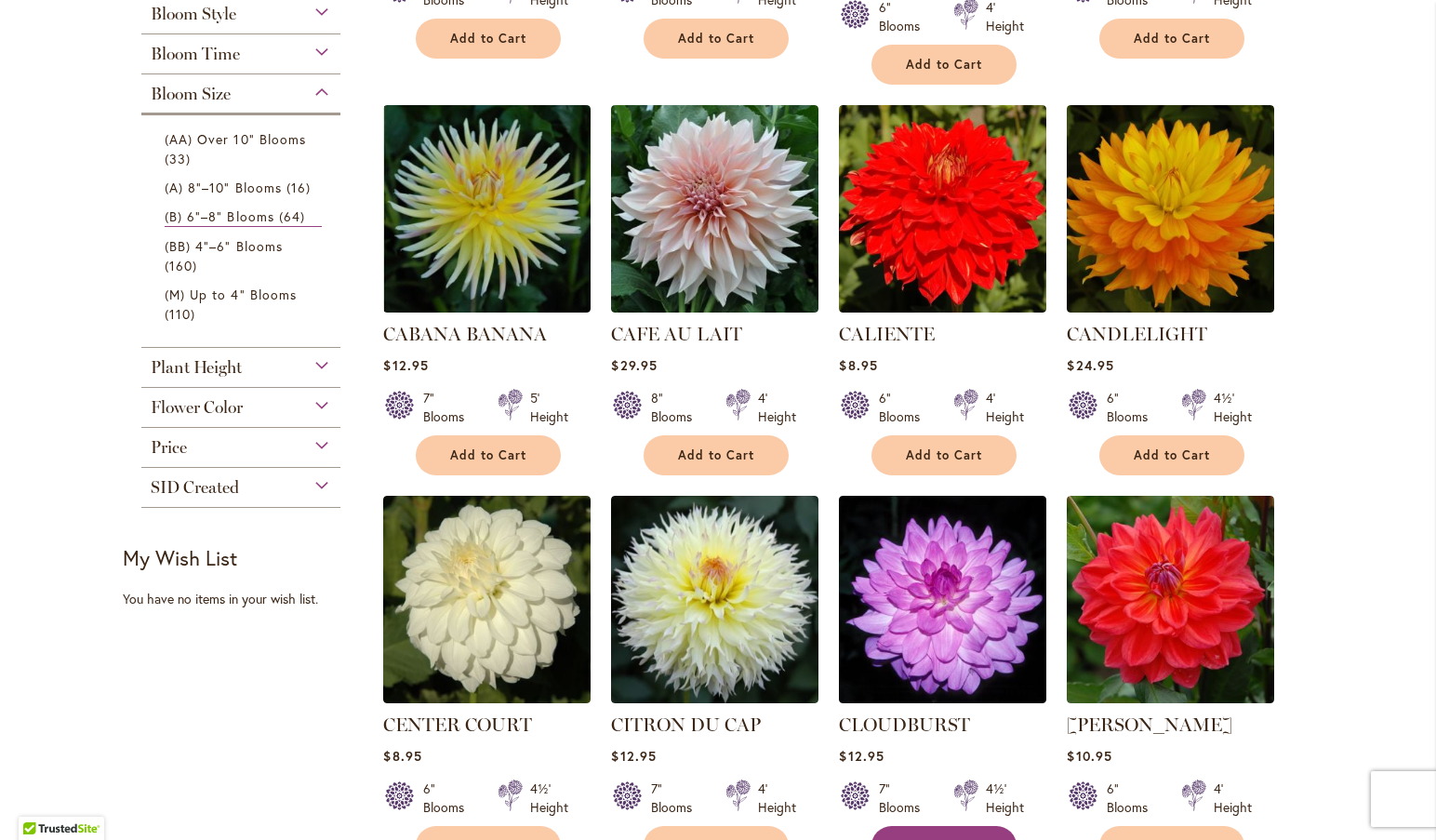
click at [937, 838] on span "Add to Cart" at bounding box center [943, 846] width 76 height 15
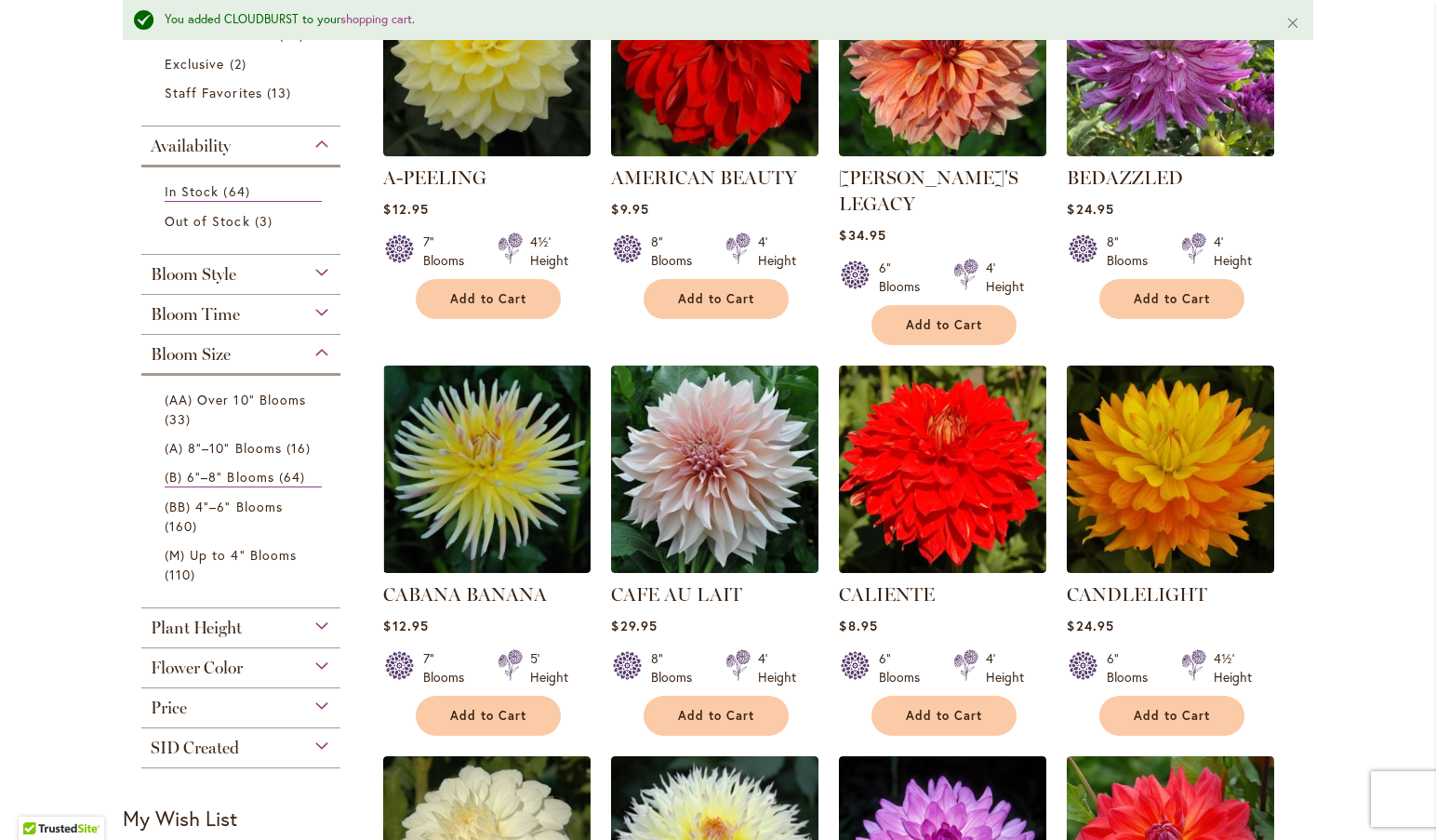
scroll to position [561, 0]
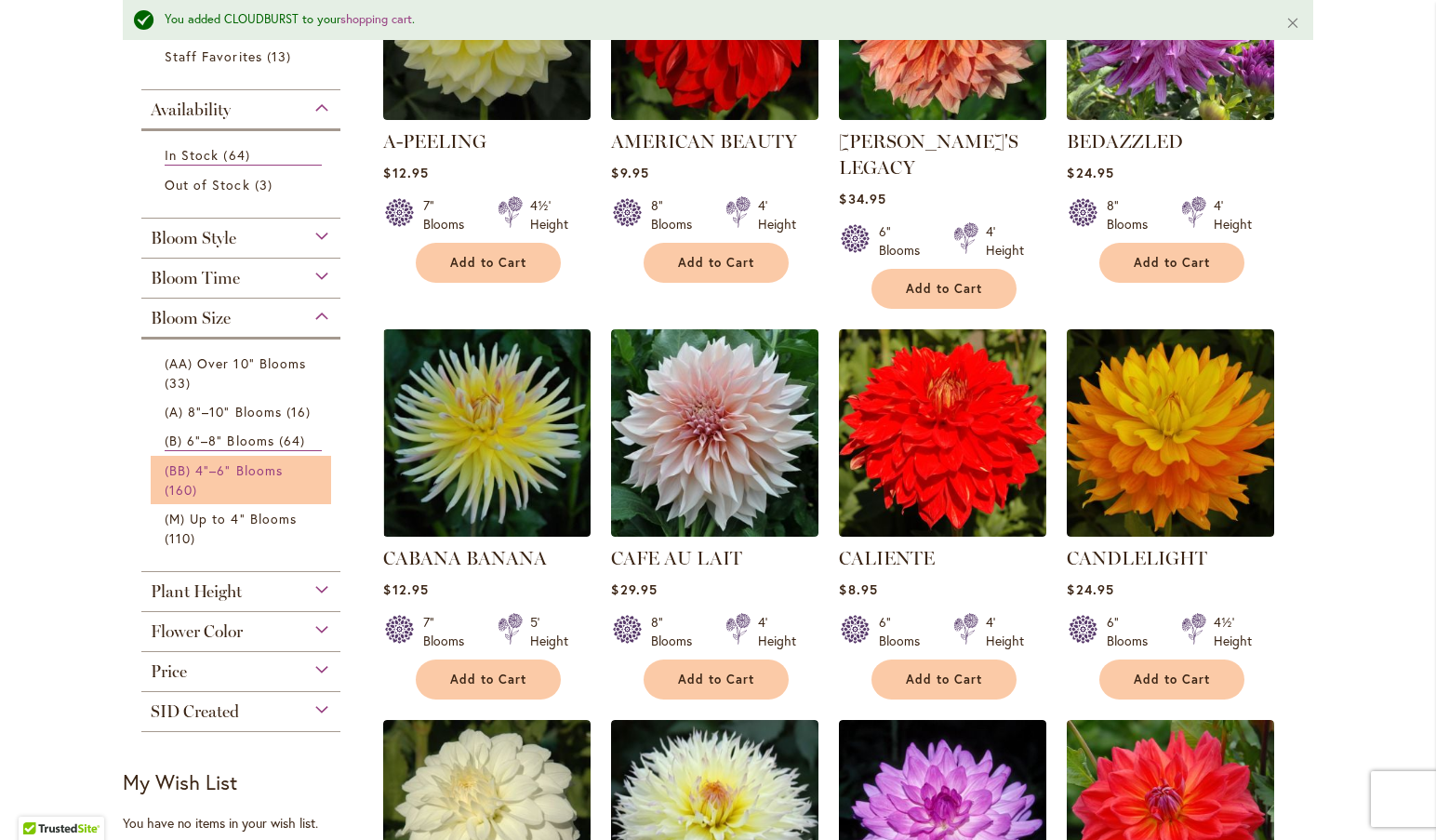
click at [255, 463] on span "(BB) 4"–6" Blooms" at bounding box center [224, 470] width 118 height 17
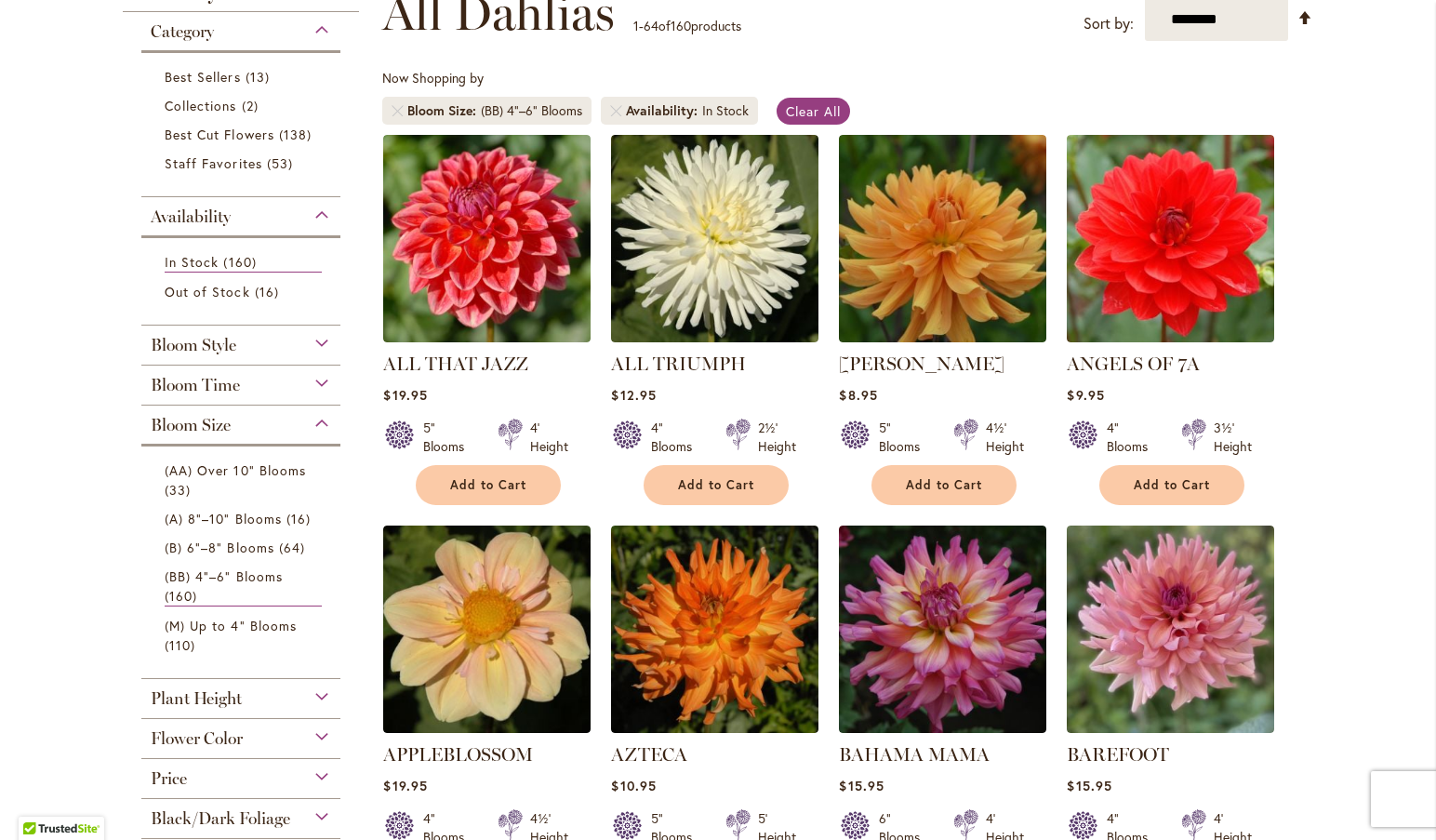
scroll to position [278, 0]
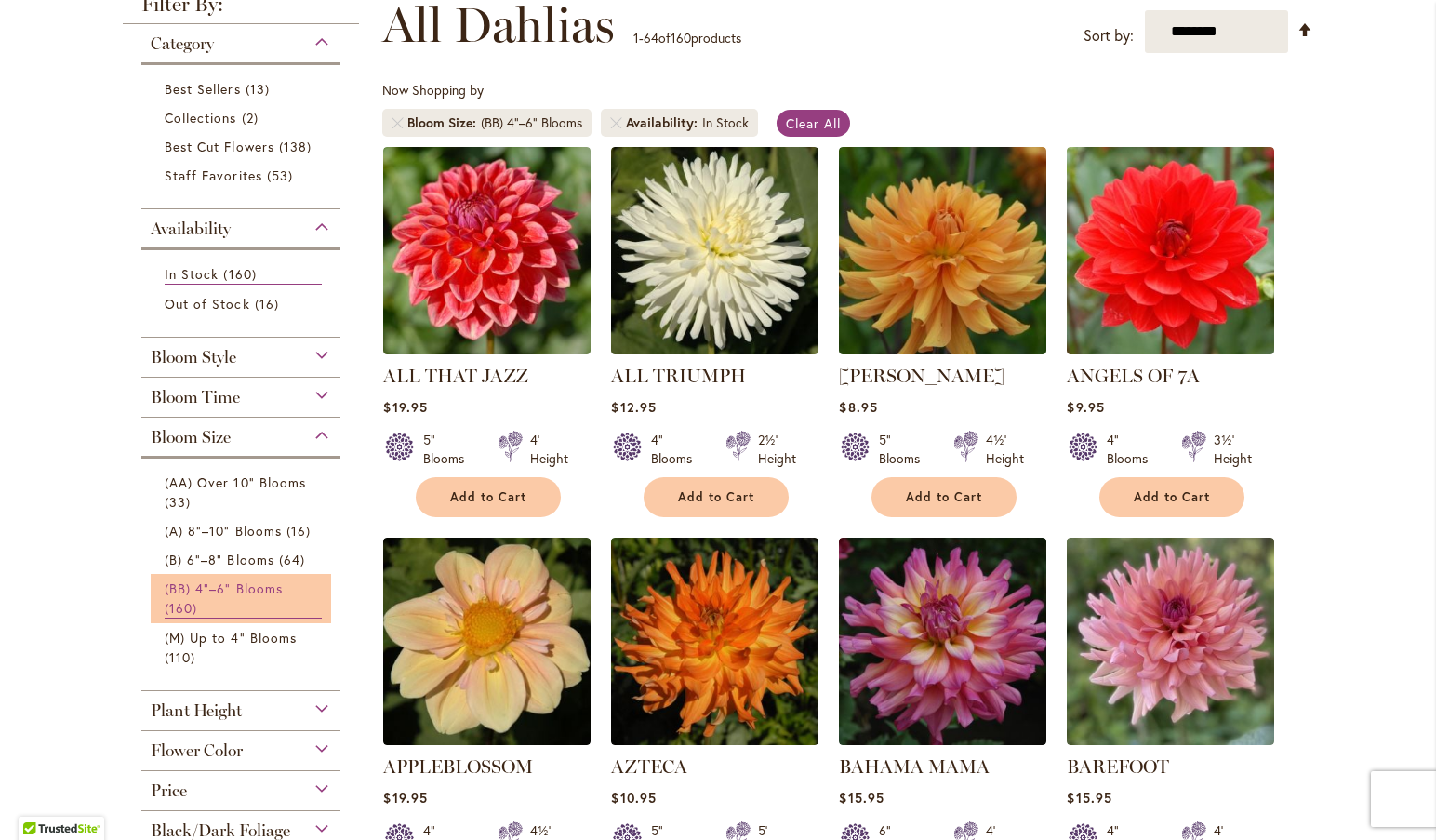
click at [220, 591] on span "(BB) 4"–6" Blooms" at bounding box center [224, 588] width 118 height 17
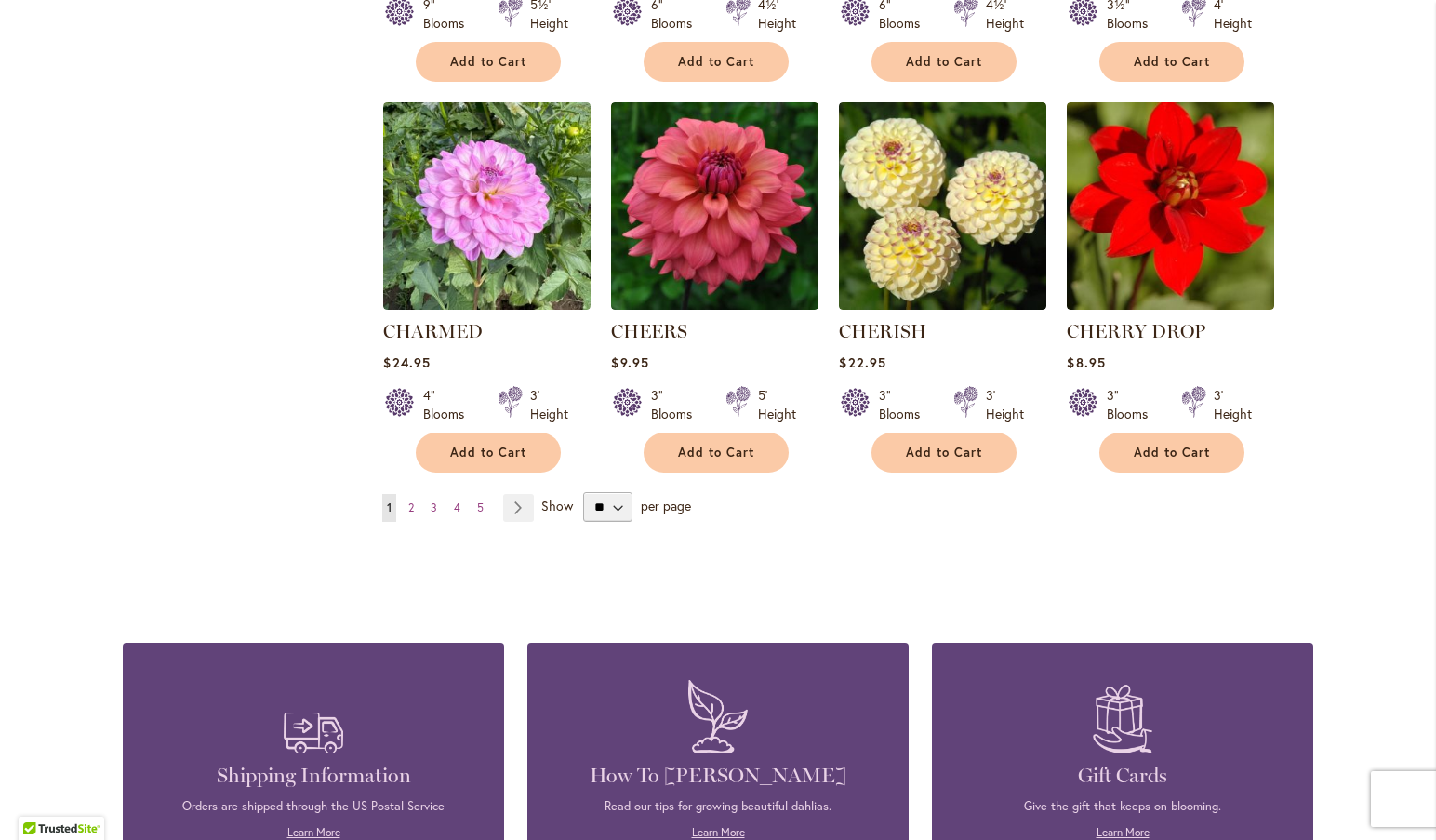
scroll to position [6195, 0]
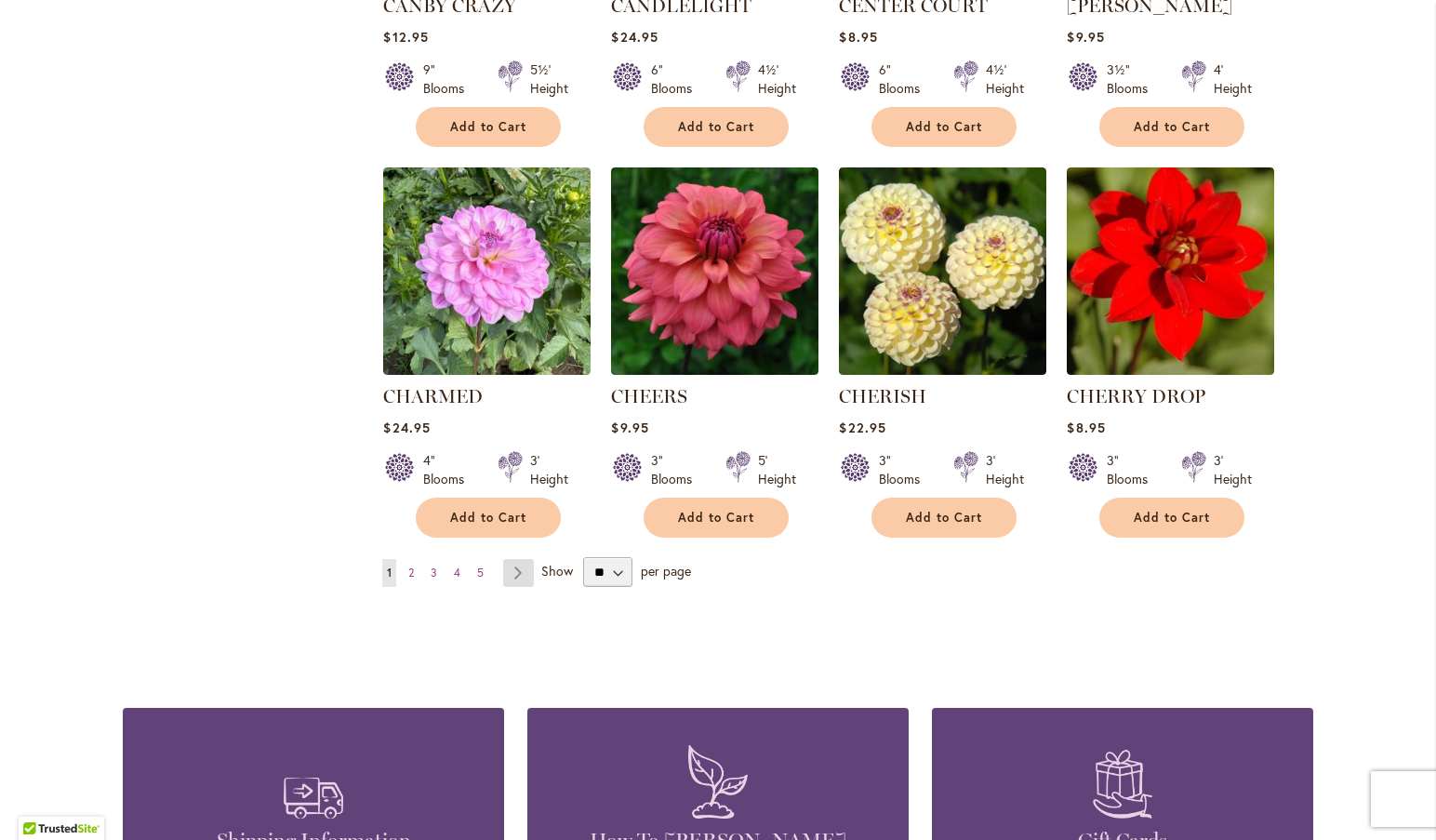
click at [512, 559] on link "Page Next" at bounding box center [519, 573] width 31 height 28
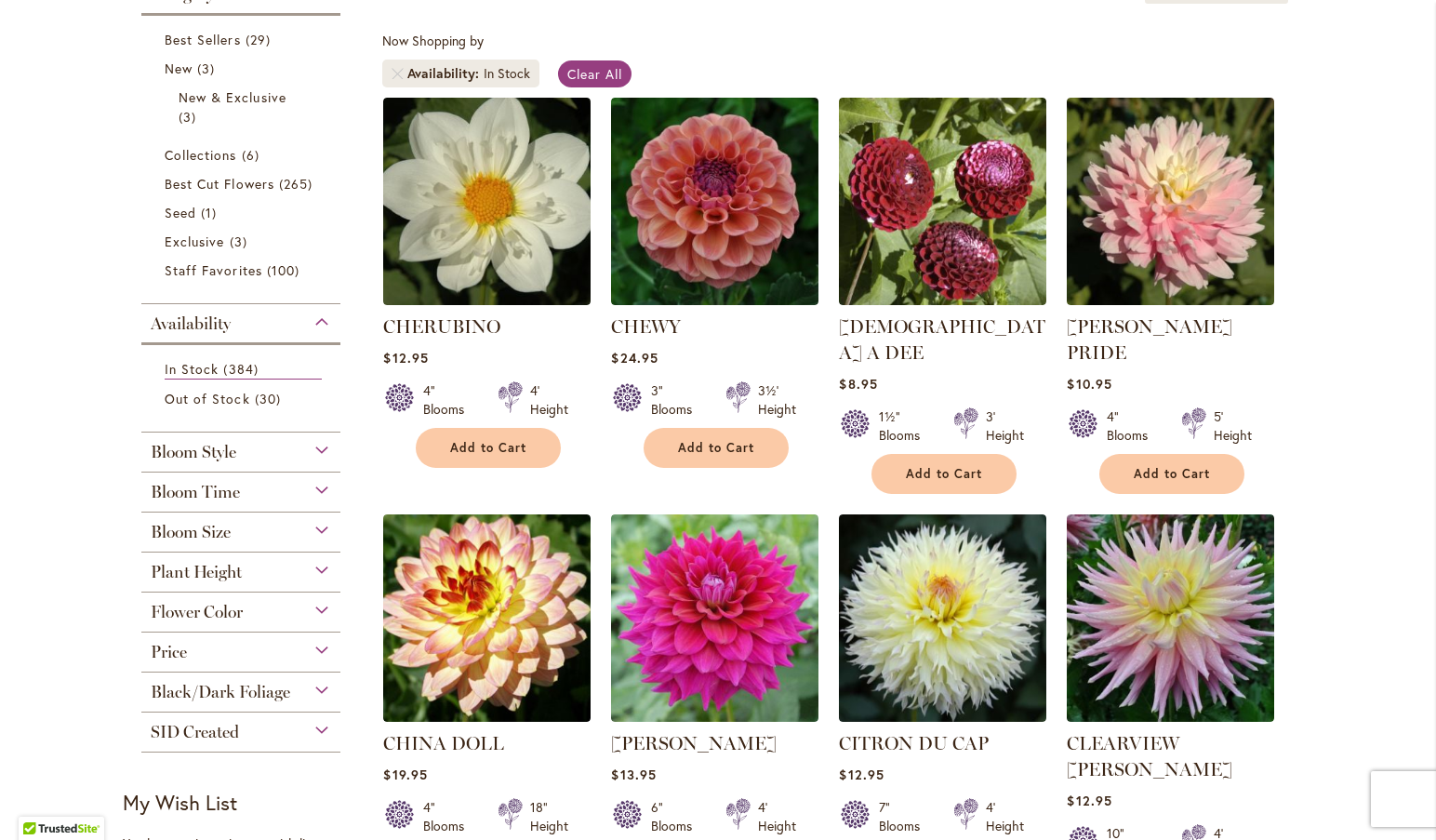
scroll to position [340, 0]
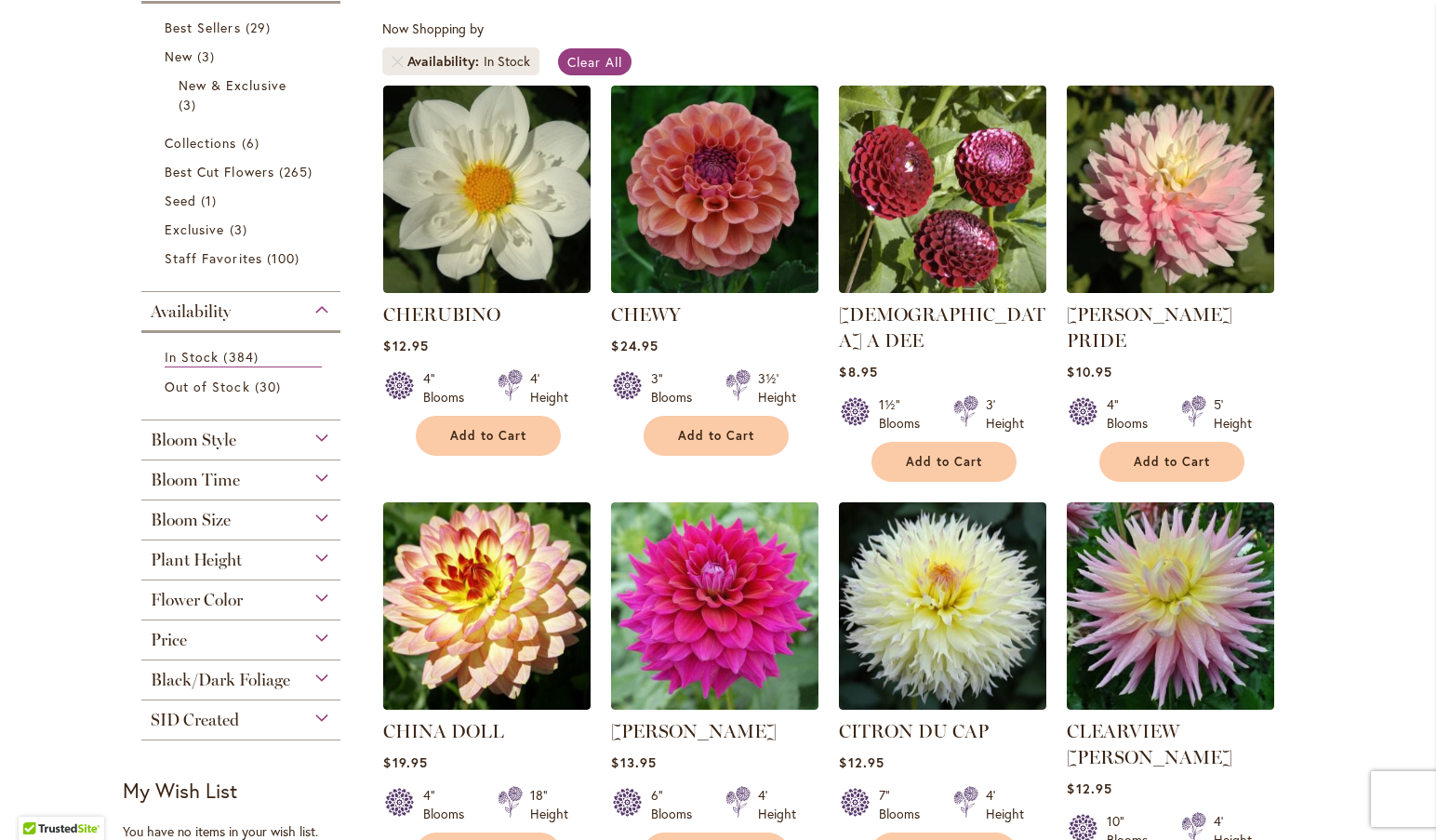
click at [314, 518] on div "Bloom Size" at bounding box center [241, 515] width 199 height 30
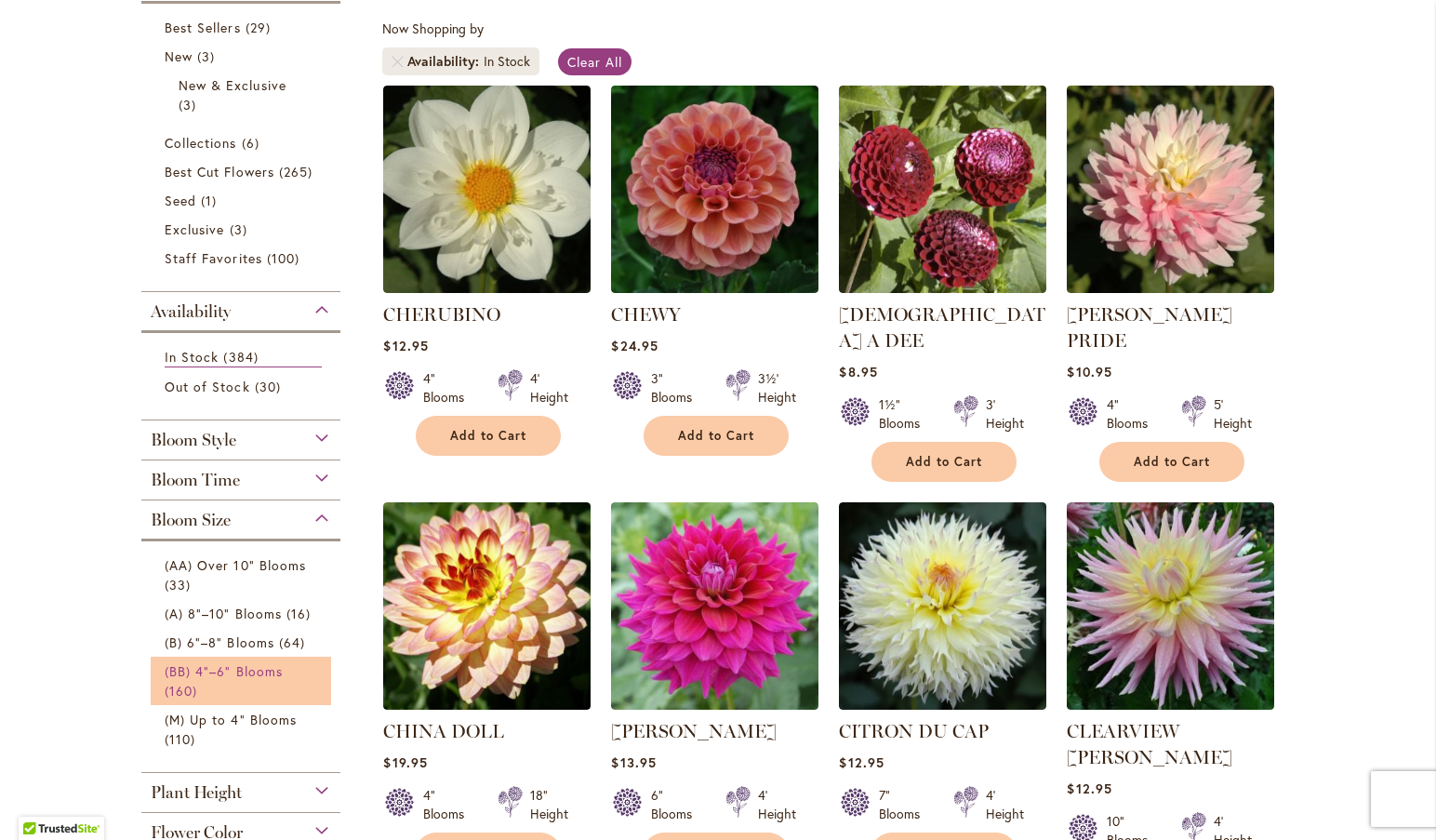
click at [250, 667] on span "(BB) 4"–6" Blooms" at bounding box center [224, 671] width 118 height 17
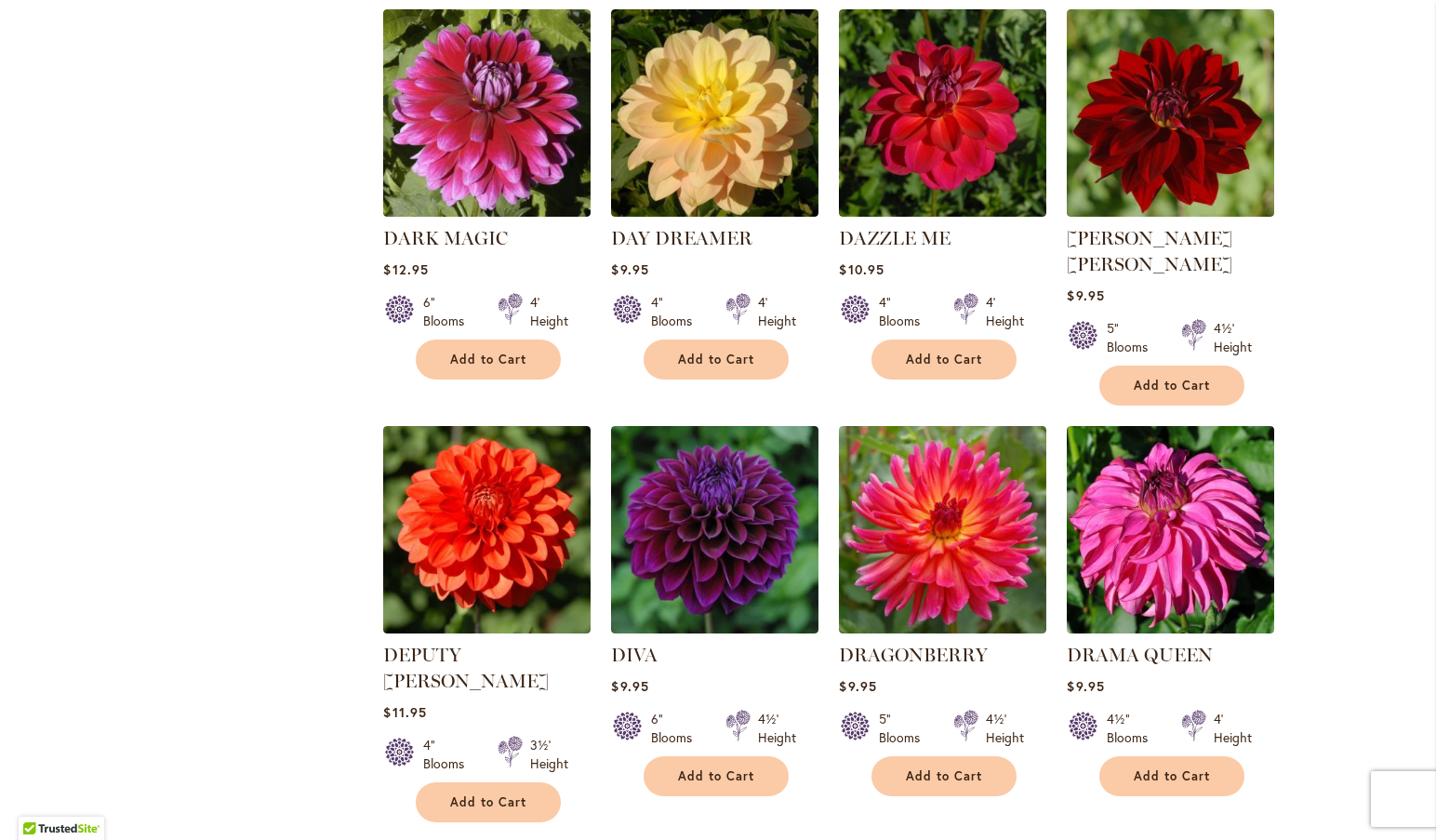
scroll to position [4049, 0]
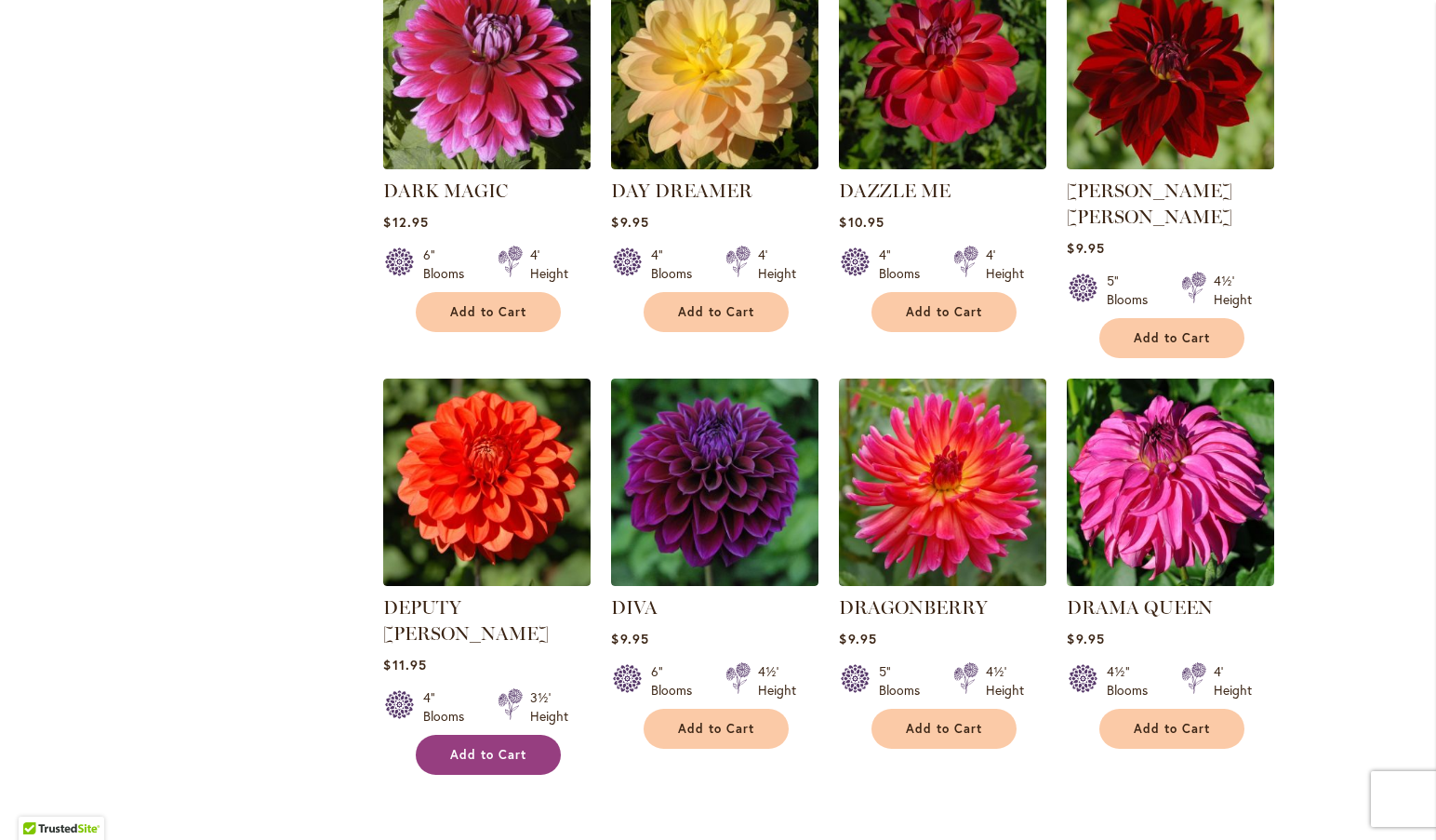
click at [464, 747] on span "Add to Cart" at bounding box center [488, 755] width 76 height 15
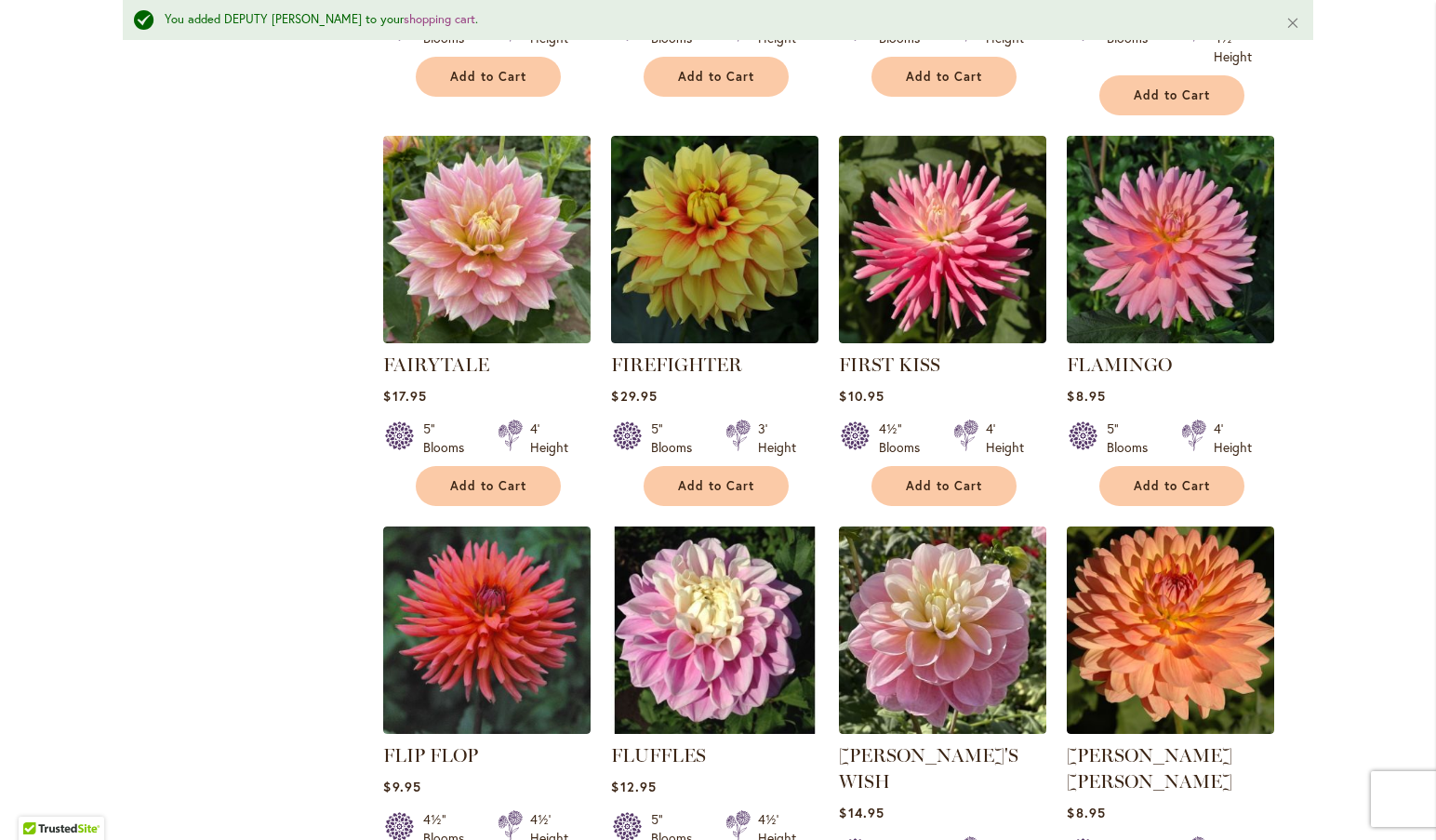
scroll to position [5191, 0]
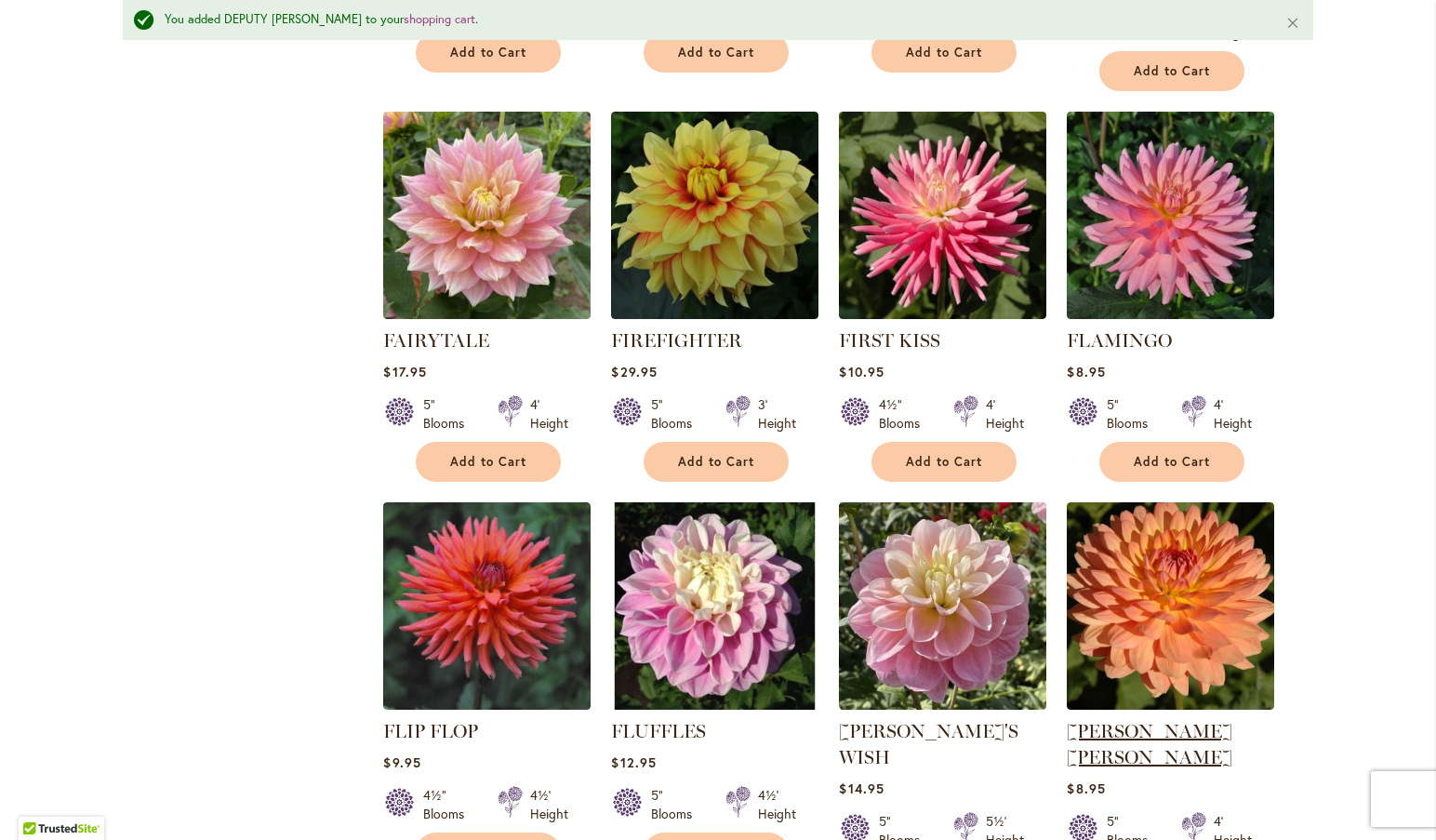
click at [1148, 720] on link "[PERSON_NAME] [PERSON_NAME]" at bounding box center [1149, 744] width 165 height 48
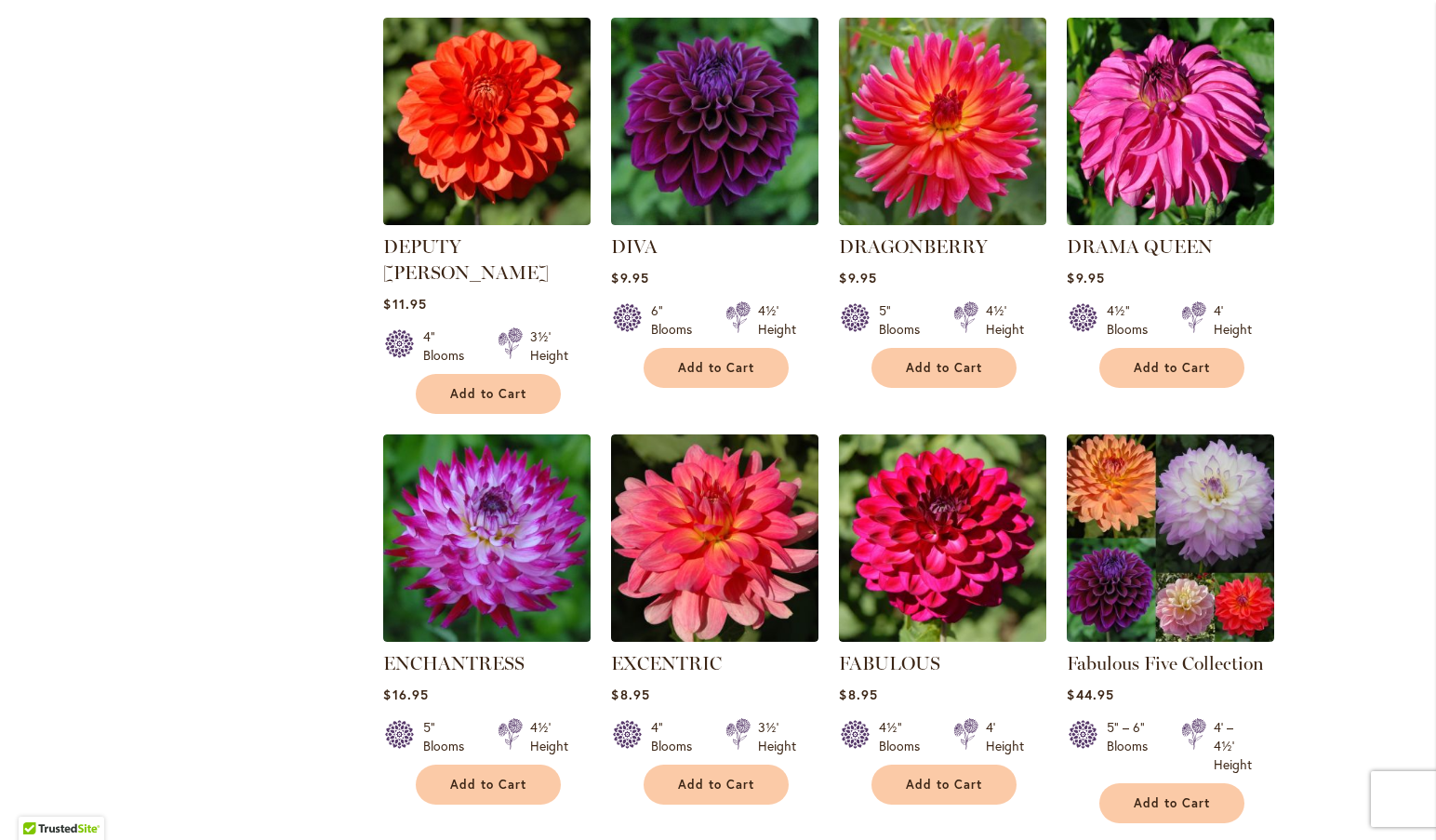
scroll to position [5145, 0]
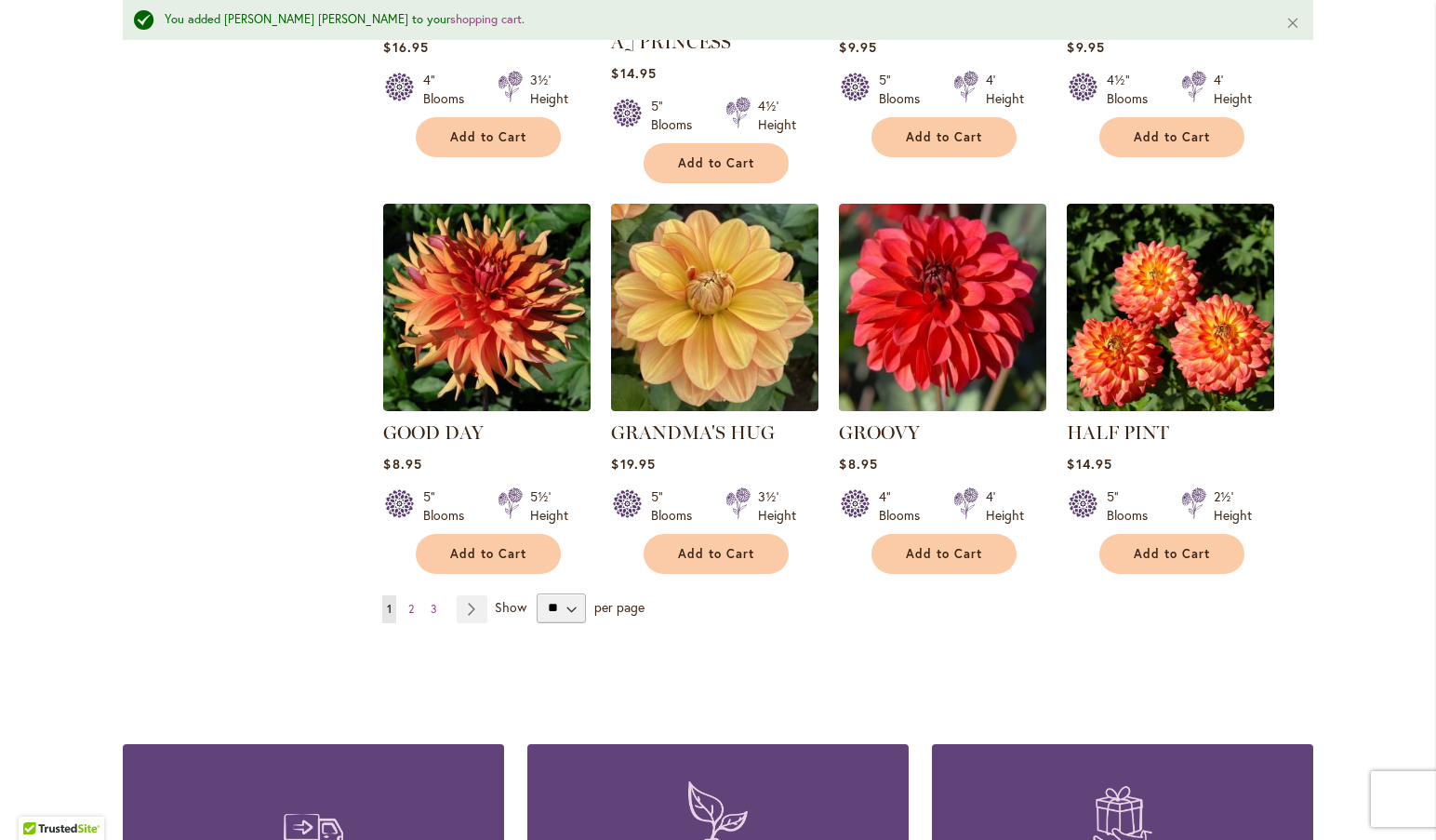
scroll to position [6341, 0]
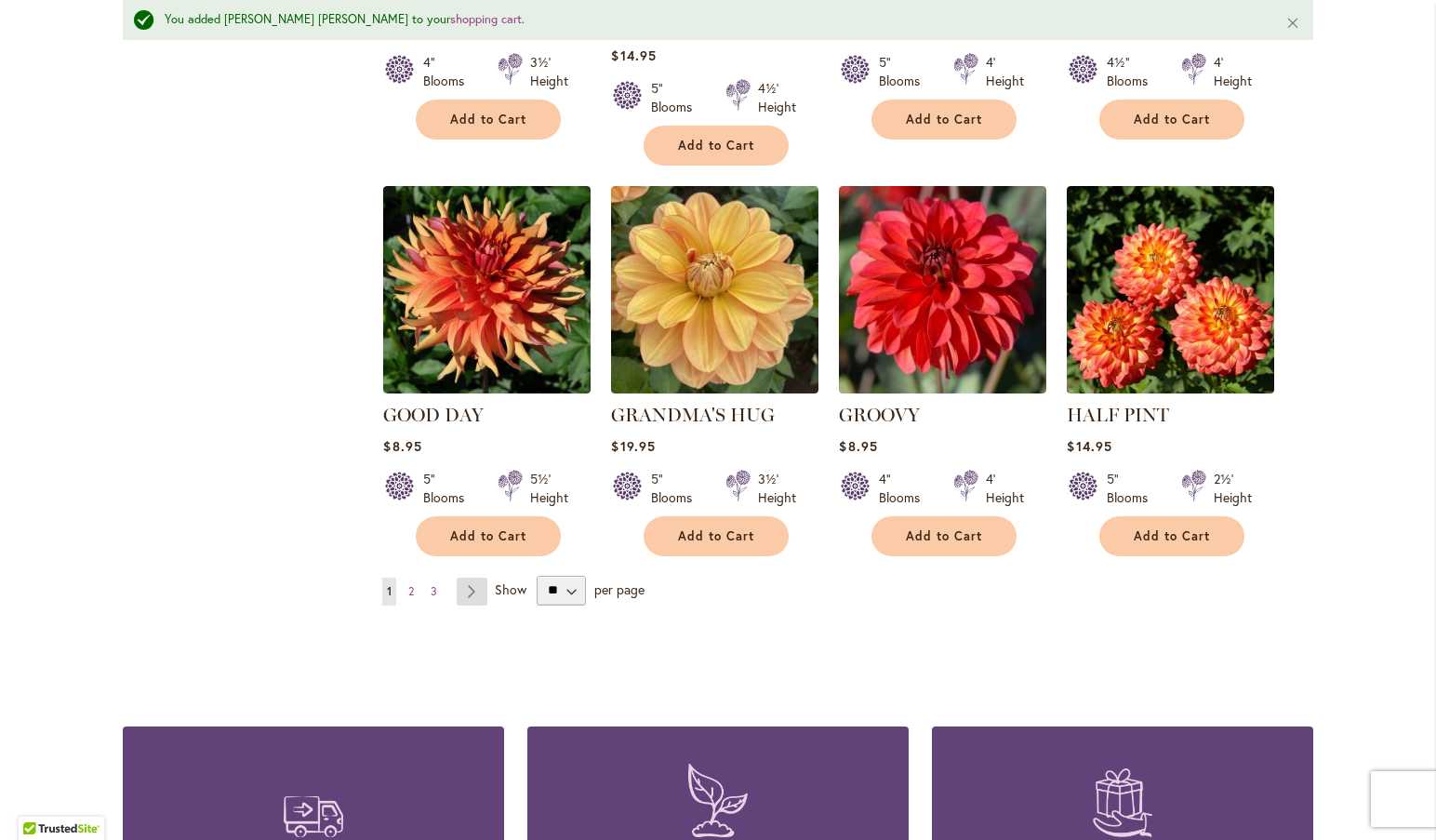
click at [463, 578] on link "Page Next" at bounding box center [472, 591] width 31 height 28
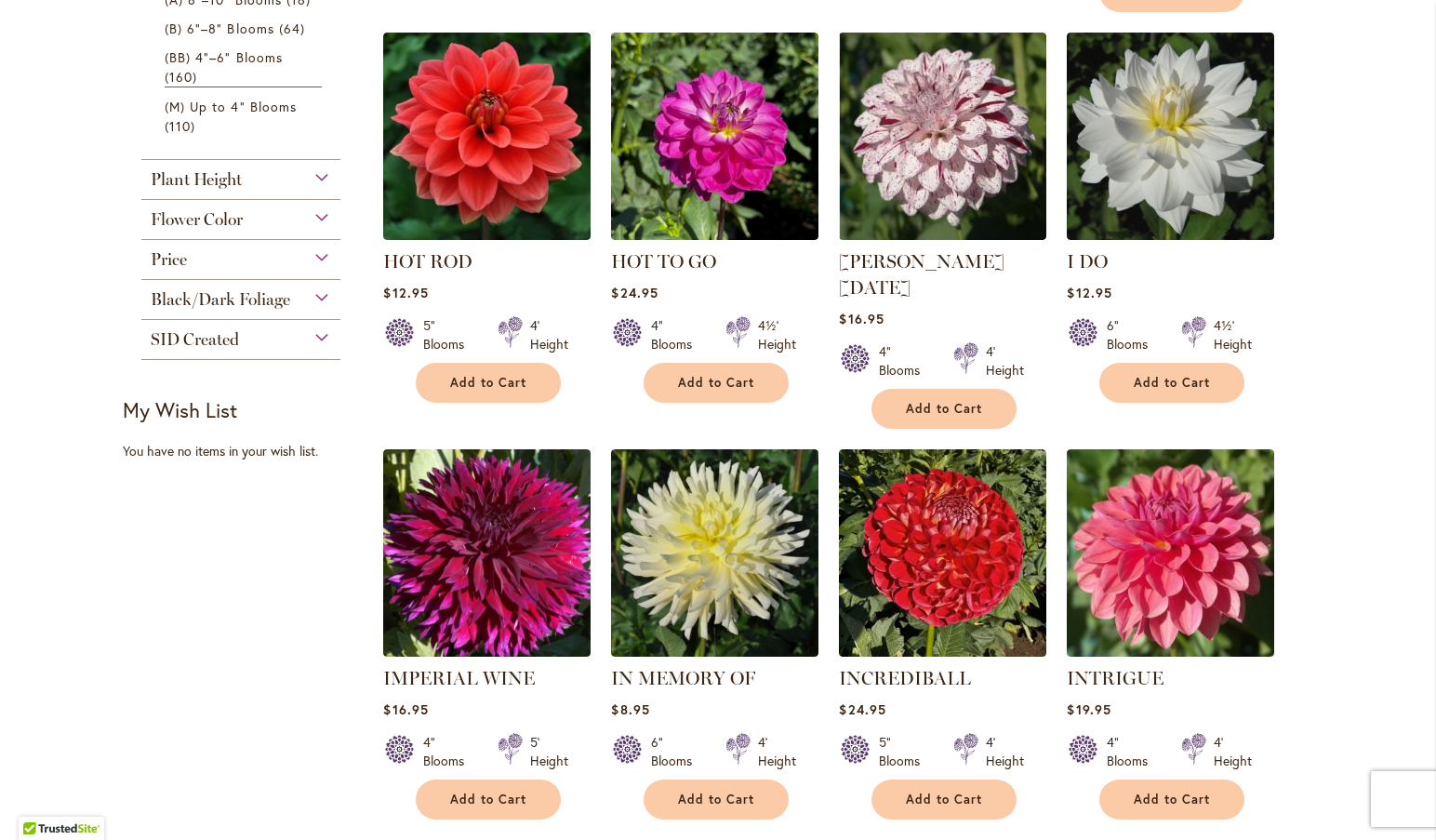
scroll to position [833, 0]
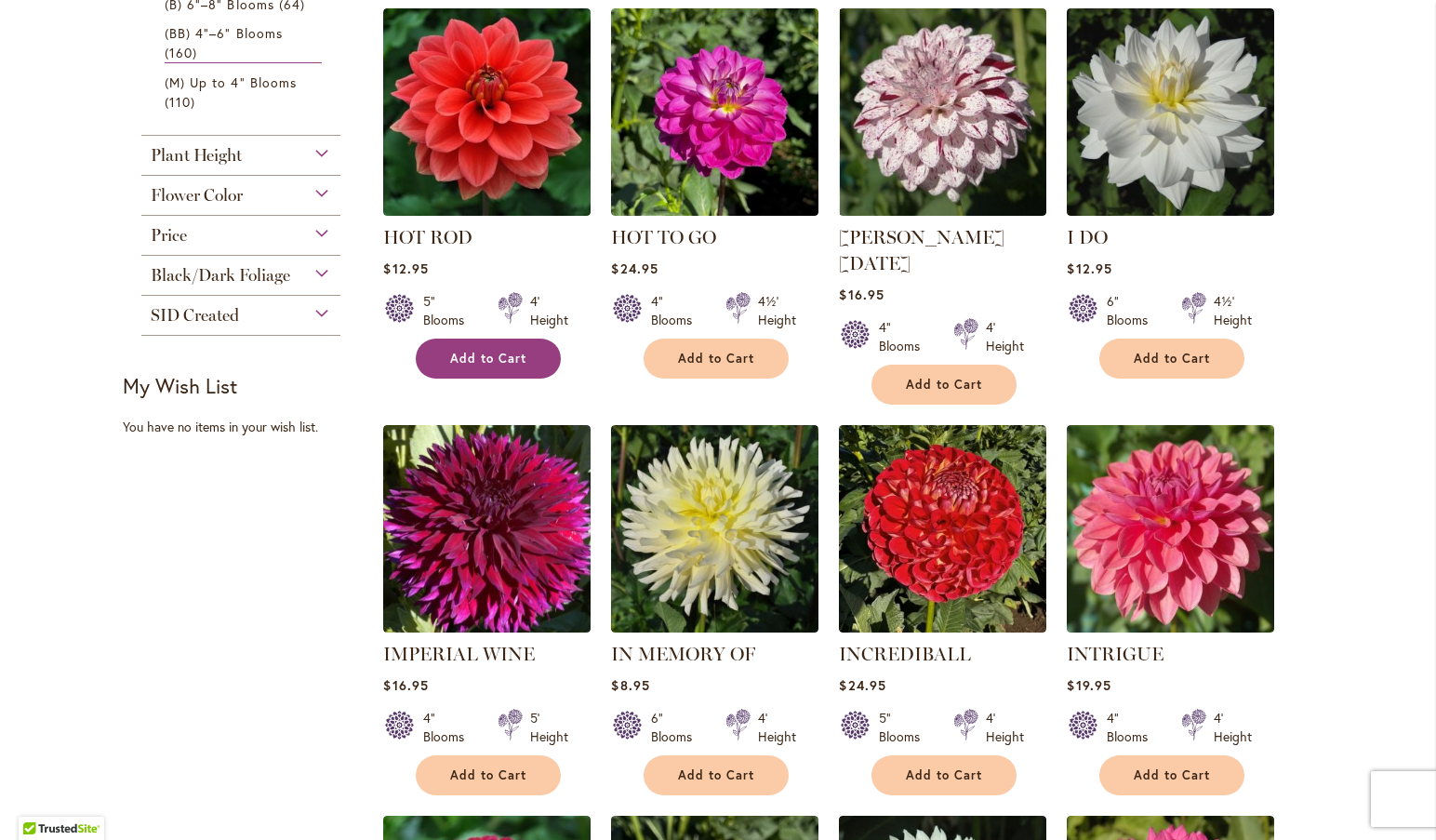
click at [499, 352] on span "Add to Cart" at bounding box center [488, 358] width 76 height 15
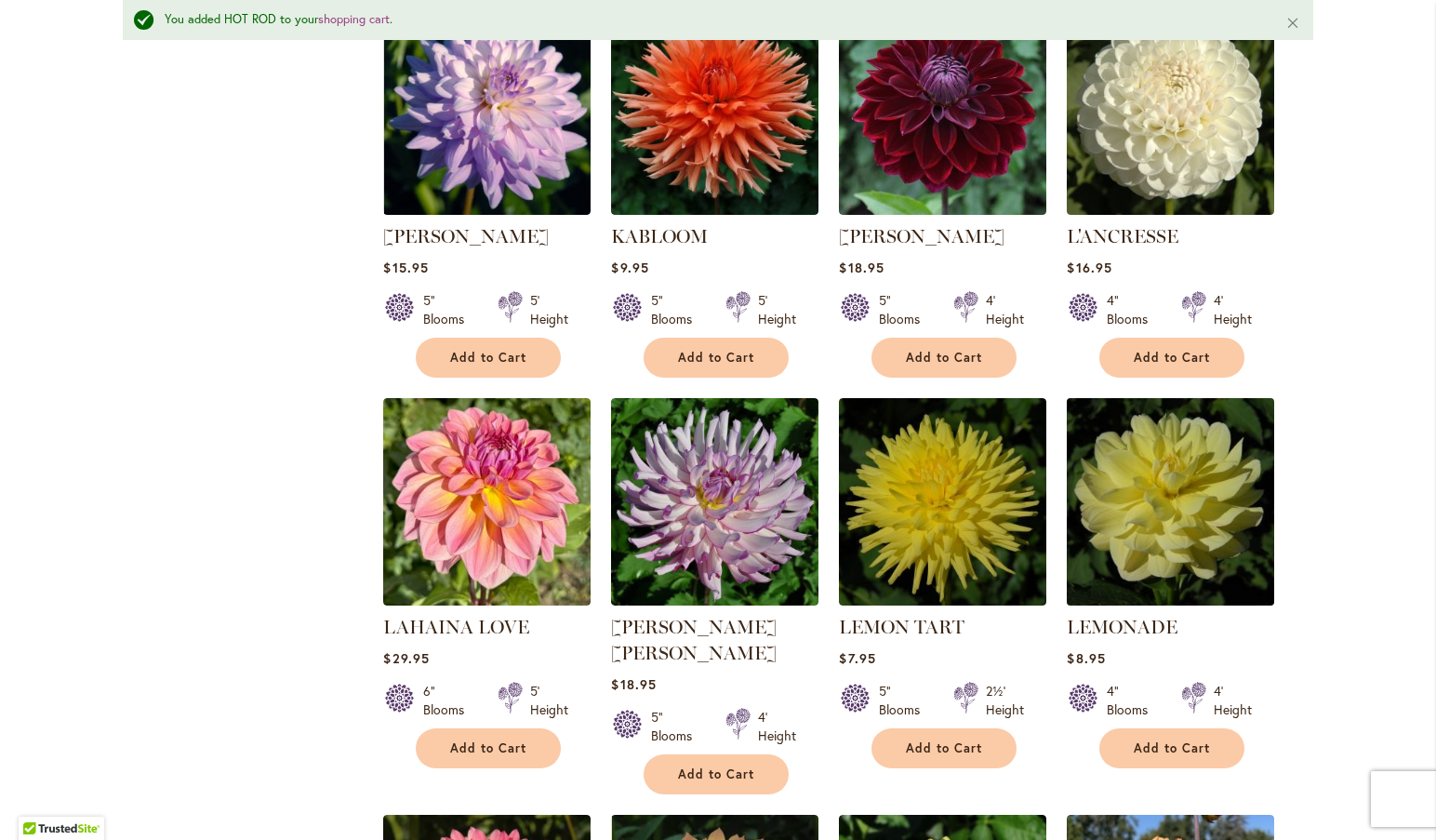
scroll to position [2114, 0]
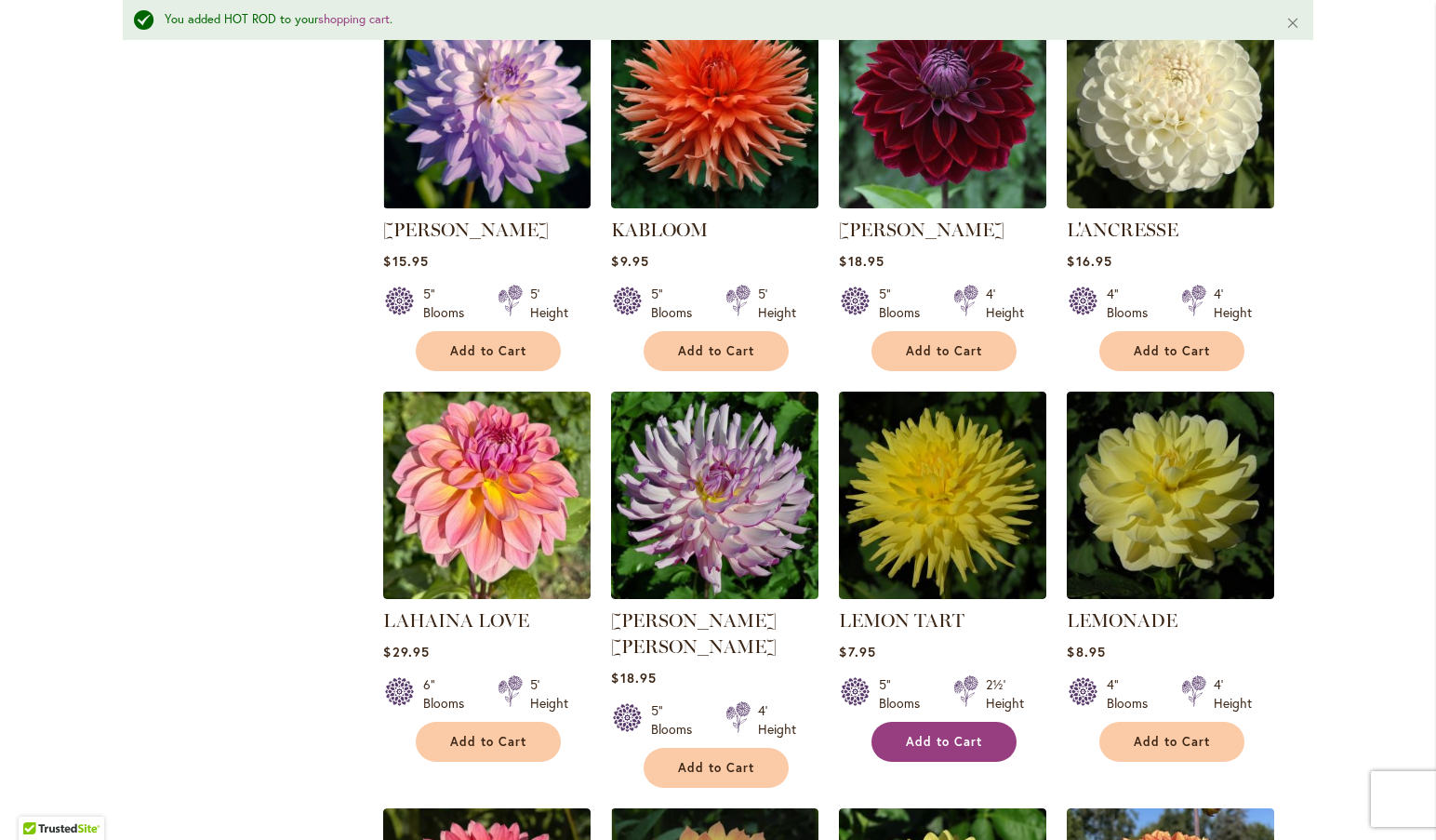
click at [912, 734] on span "Add to Cart" at bounding box center [943, 741] width 76 height 15
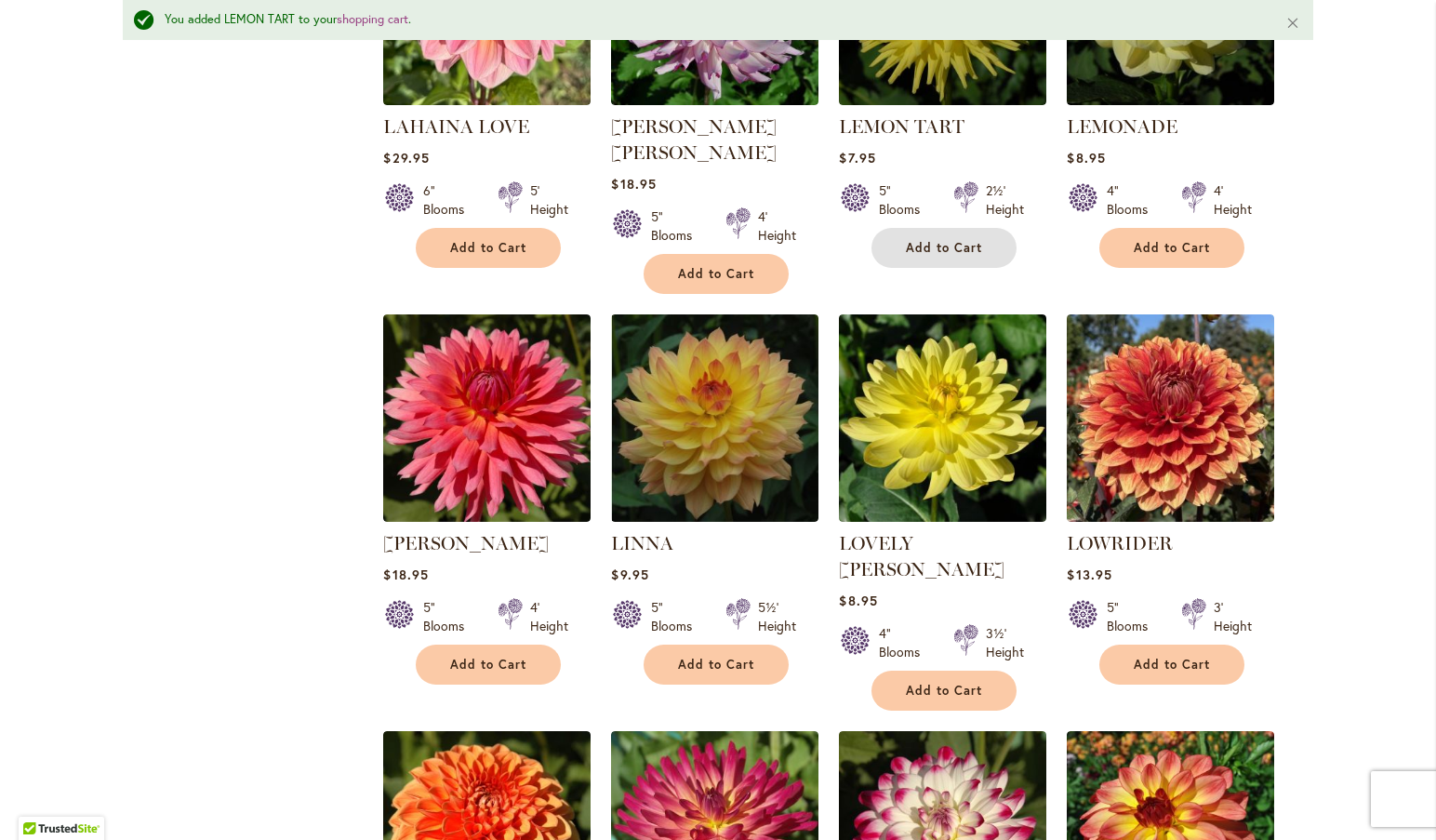
scroll to position [2637, 0]
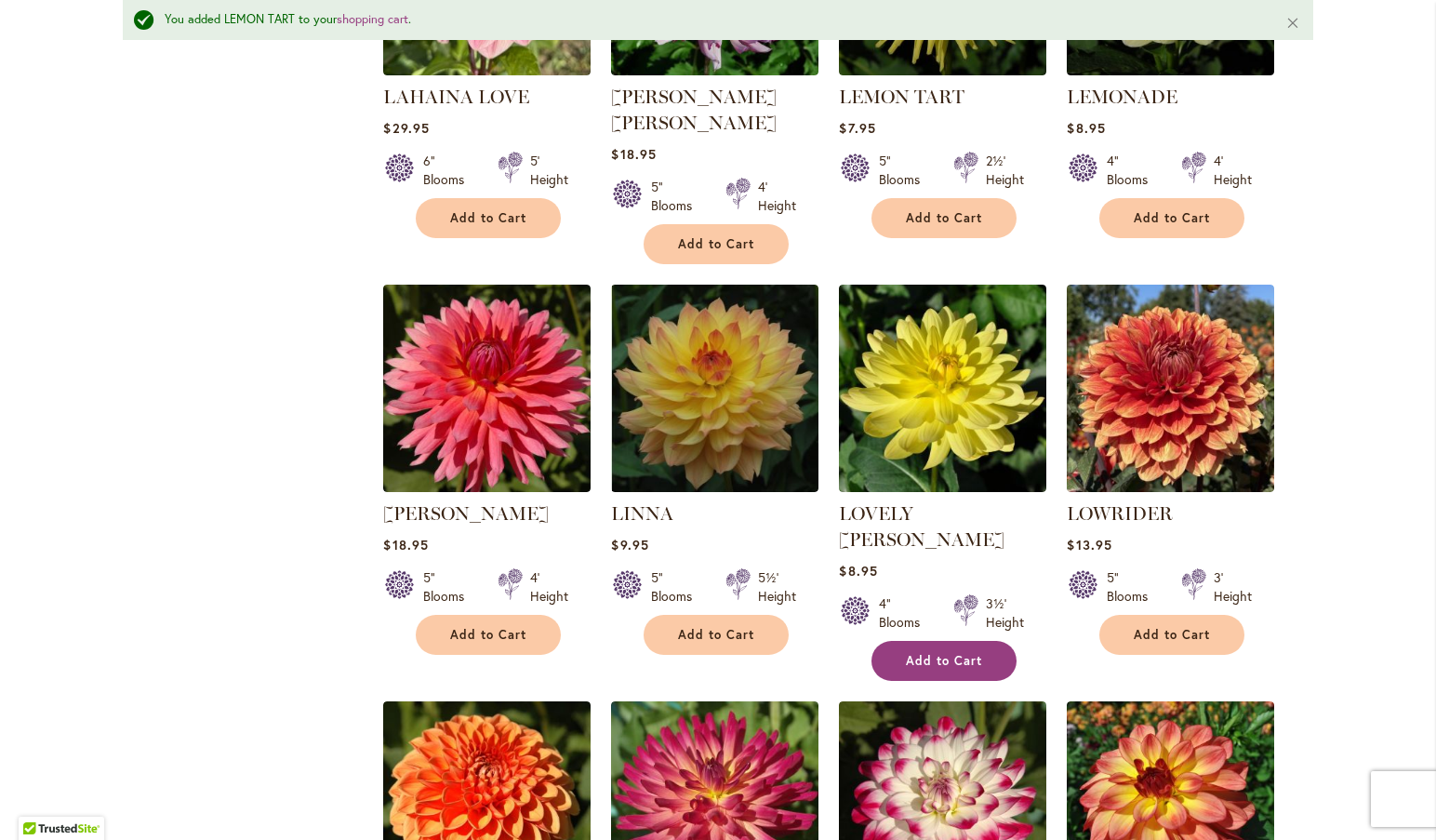
click at [910, 653] on span "Add to Cart" at bounding box center [943, 661] width 76 height 15
click at [1115, 502] on link "LOWRIDER" at bounding box center [1120, 513] width 106 height 22
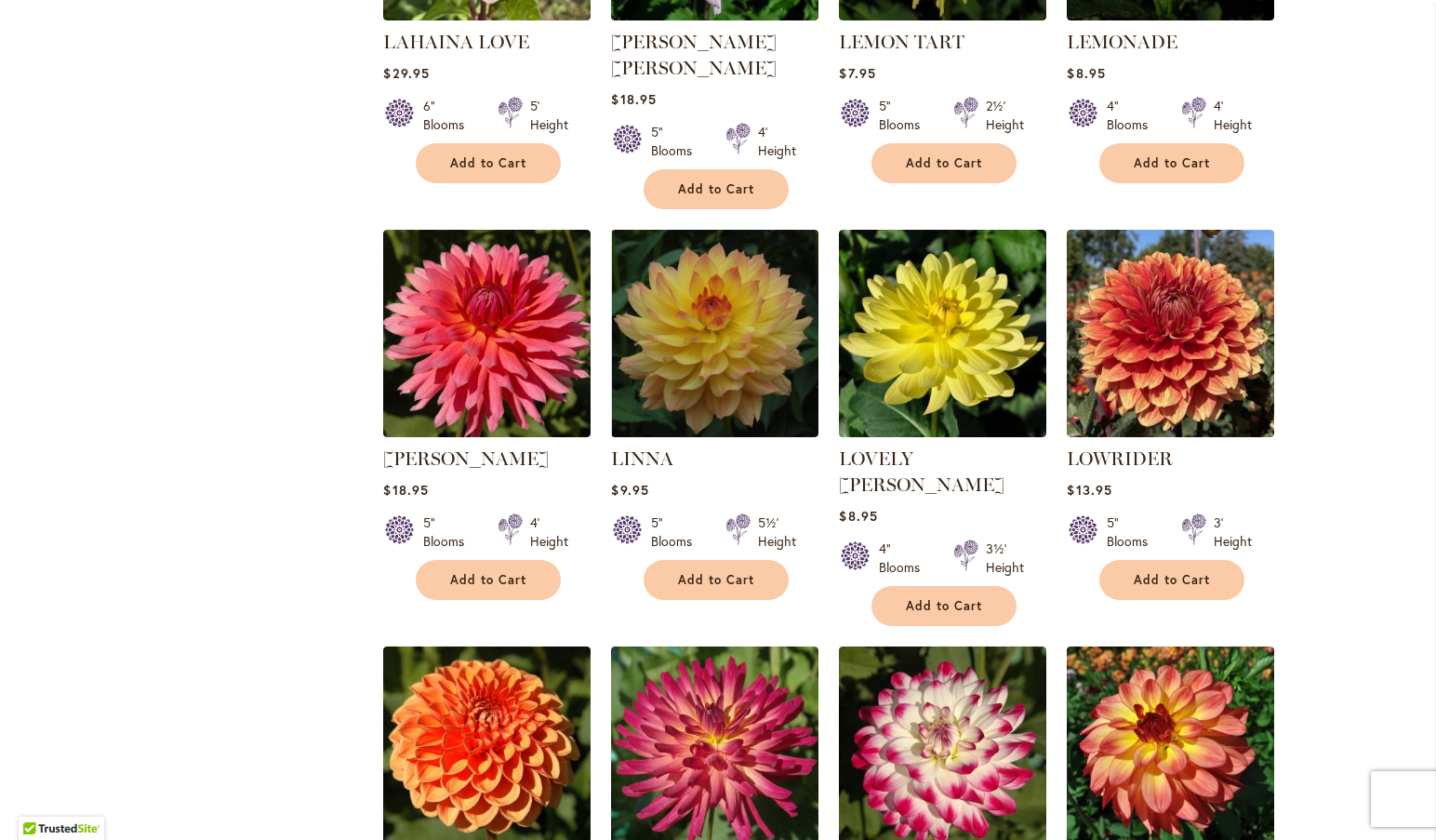
scroll to position [2463, 0]
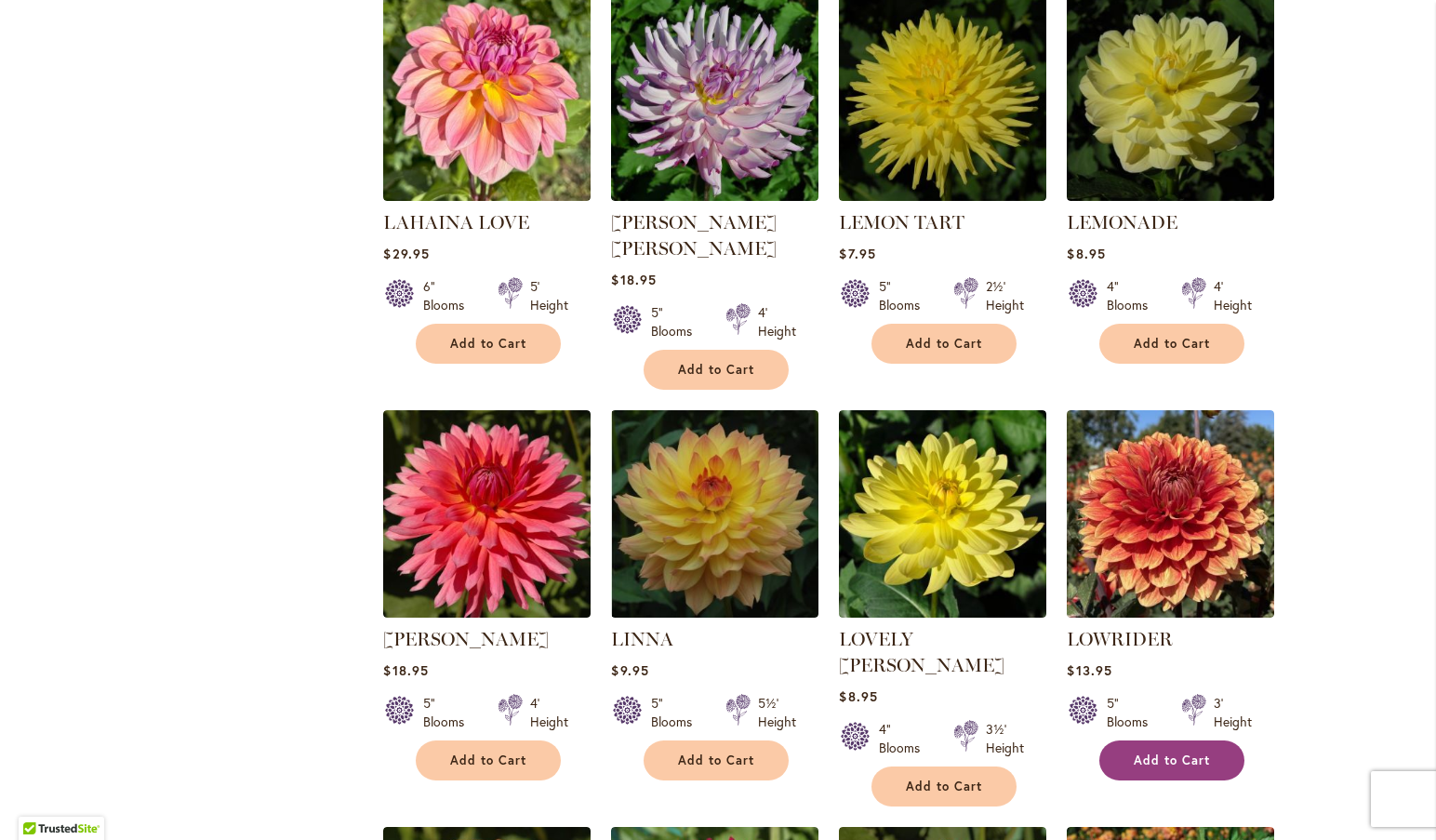
click at [1170, 752] on span "Add to Cart" at bounding box center [1171, 760] width 76 height 15
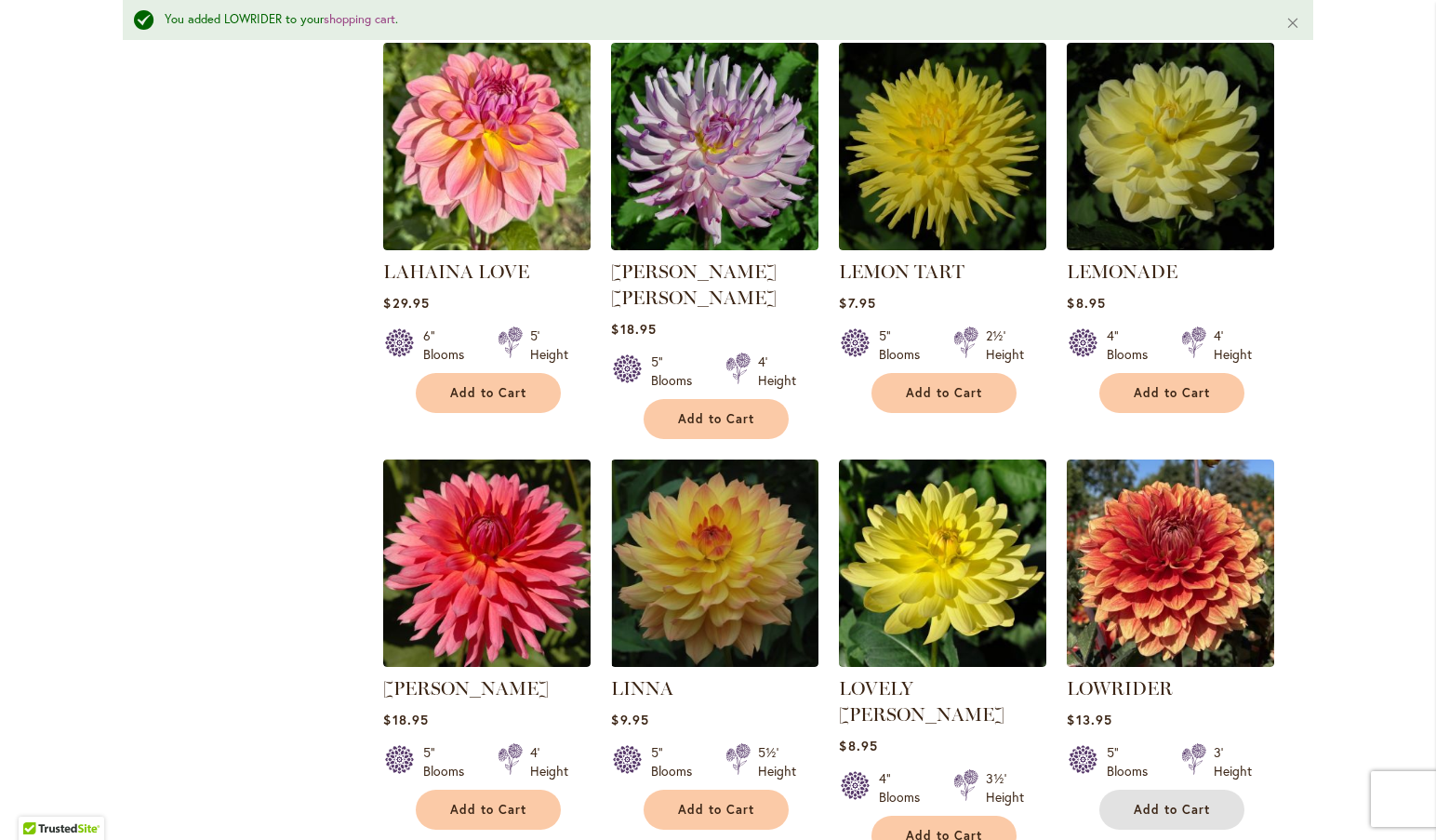
scroll to position [2511, 0]
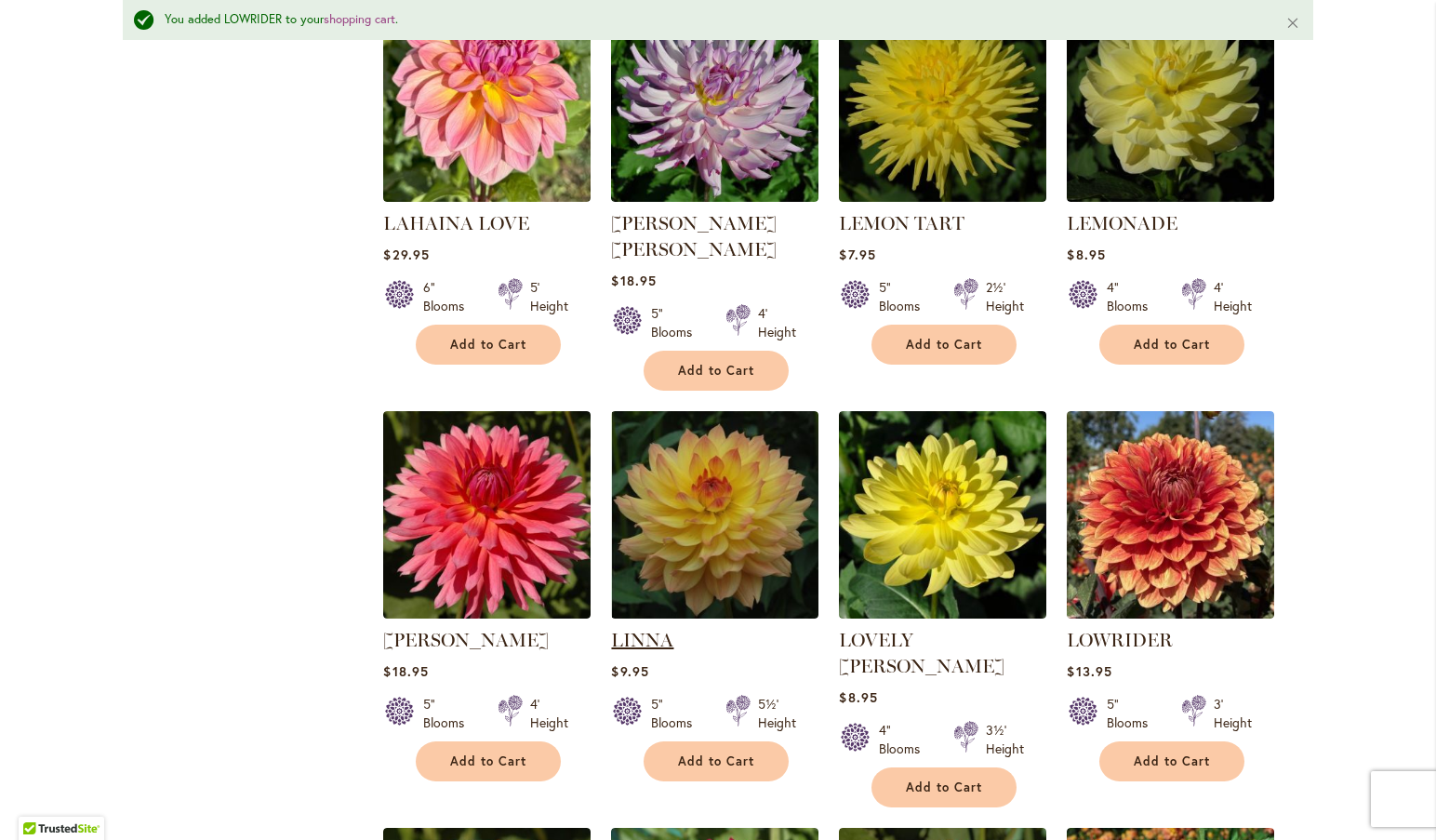
click at [634, 629] on link "LINNA" at bounding box center [642, 640] width 62 height 22
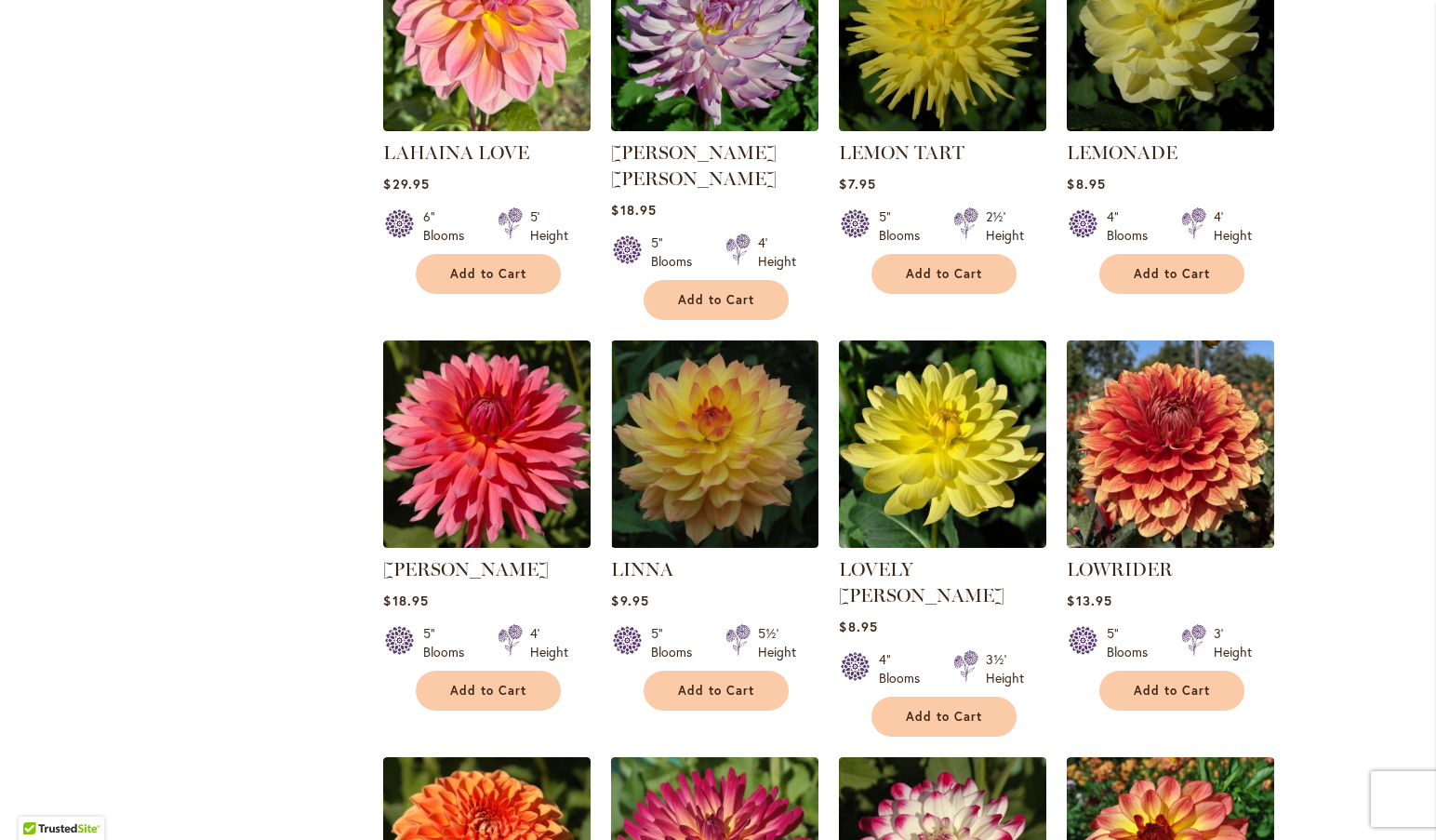
scroll to position [2538, 0]
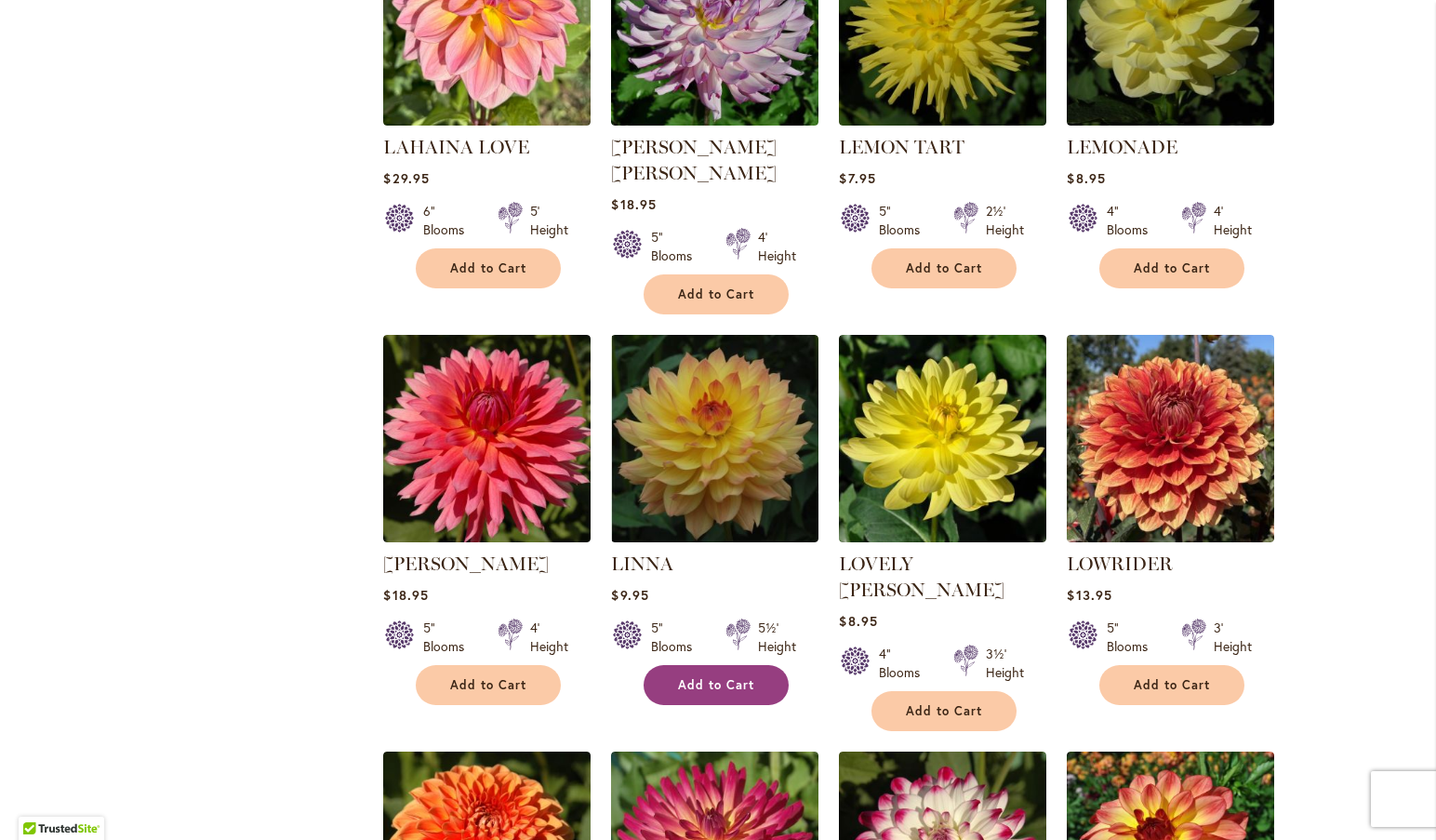
click at [698, 677] on span "Add to Cart" at bounding box center [716, 685] width 76 height 15
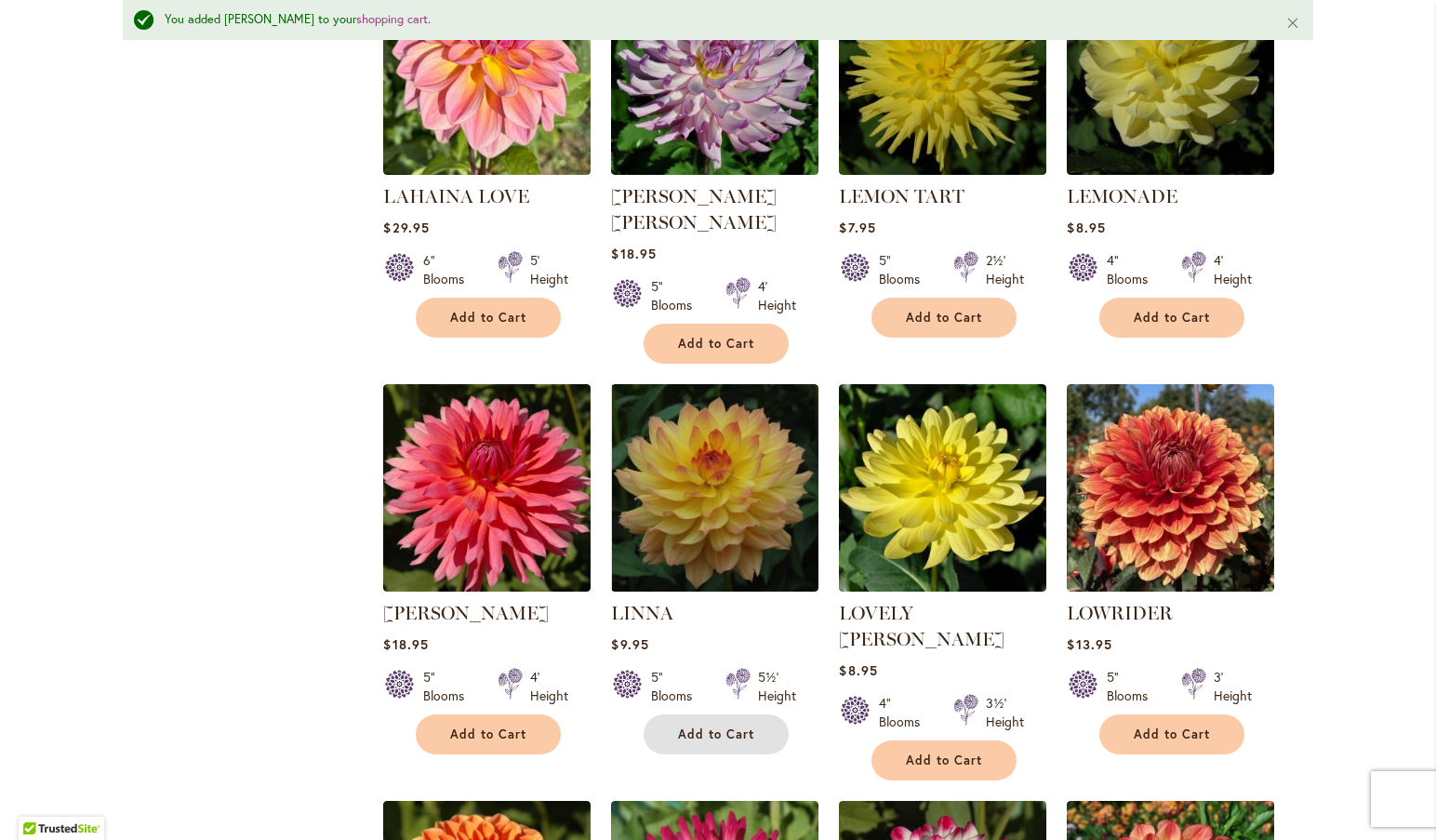
scroll to position [3084, 0]
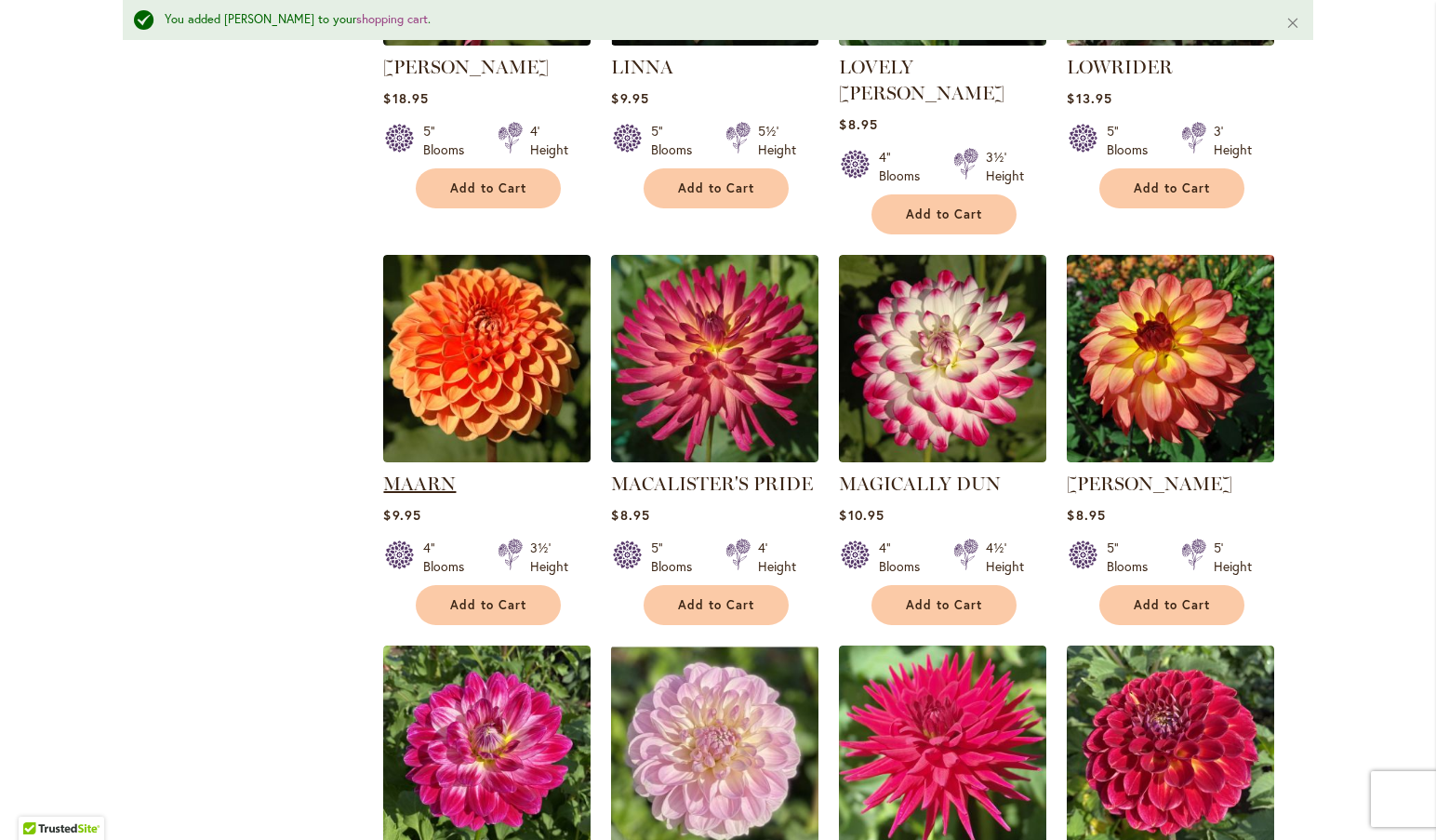
click at [414, 472] on link "MAARN" at bounding box center [419, 483] width 73 height 22
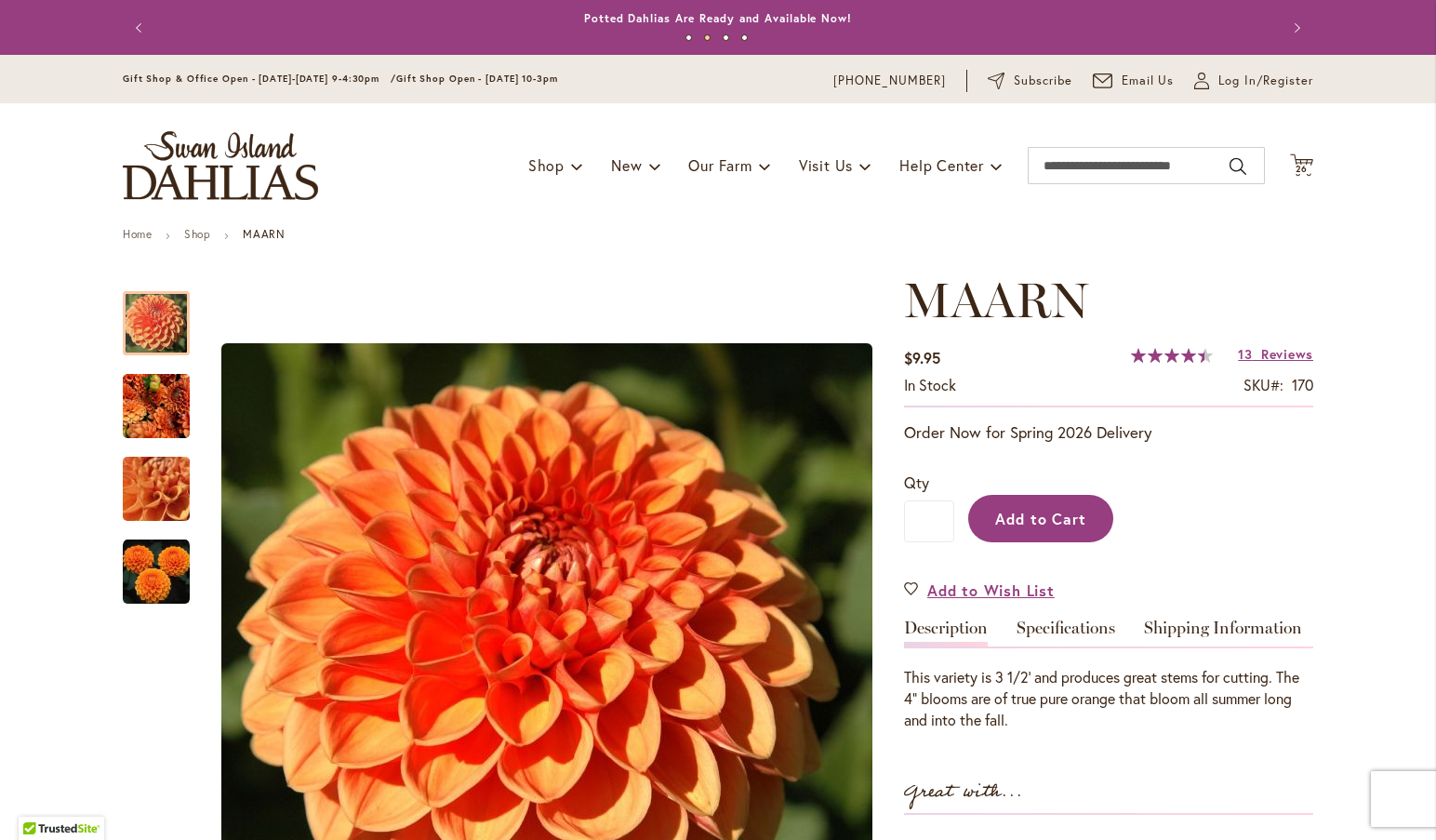
click at [1034, 514] on span "Add to Cart" at bounding box center [1040, 519] width 92 height 19
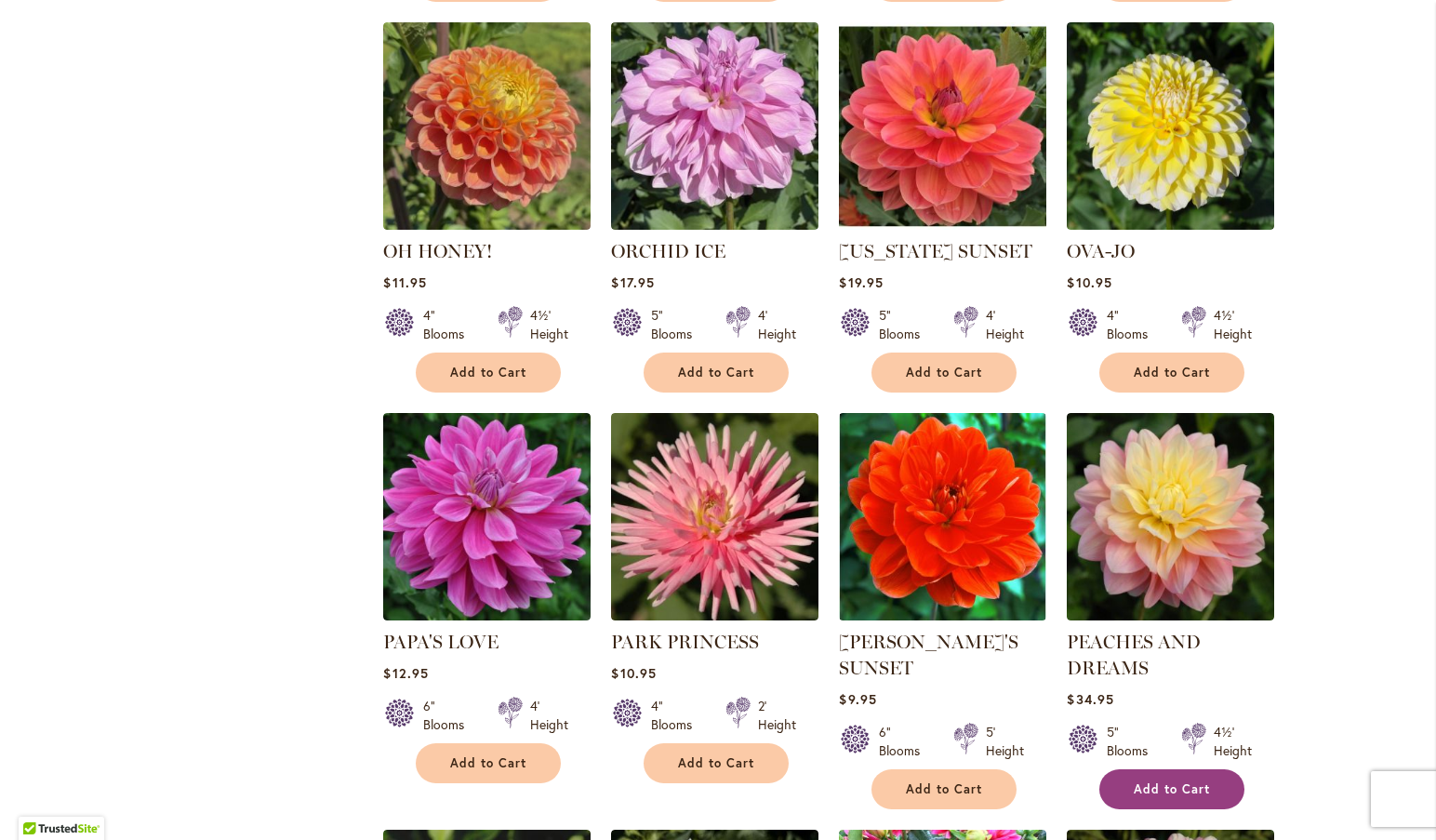
scroll to position [5255, 0]
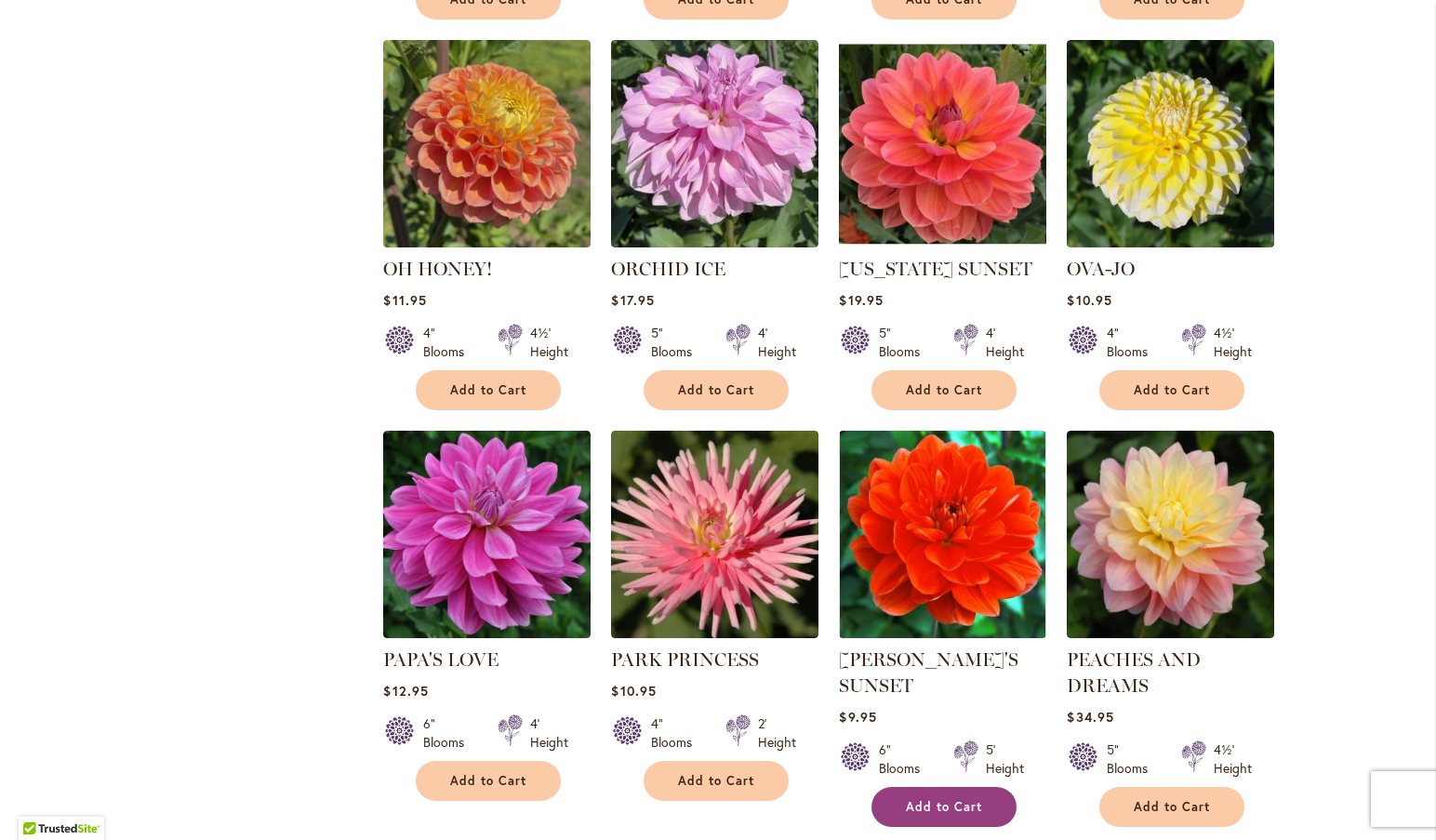
click at [939, 799] on span "Add to Cart" at bounding box center [943, 807] width 76 height 15
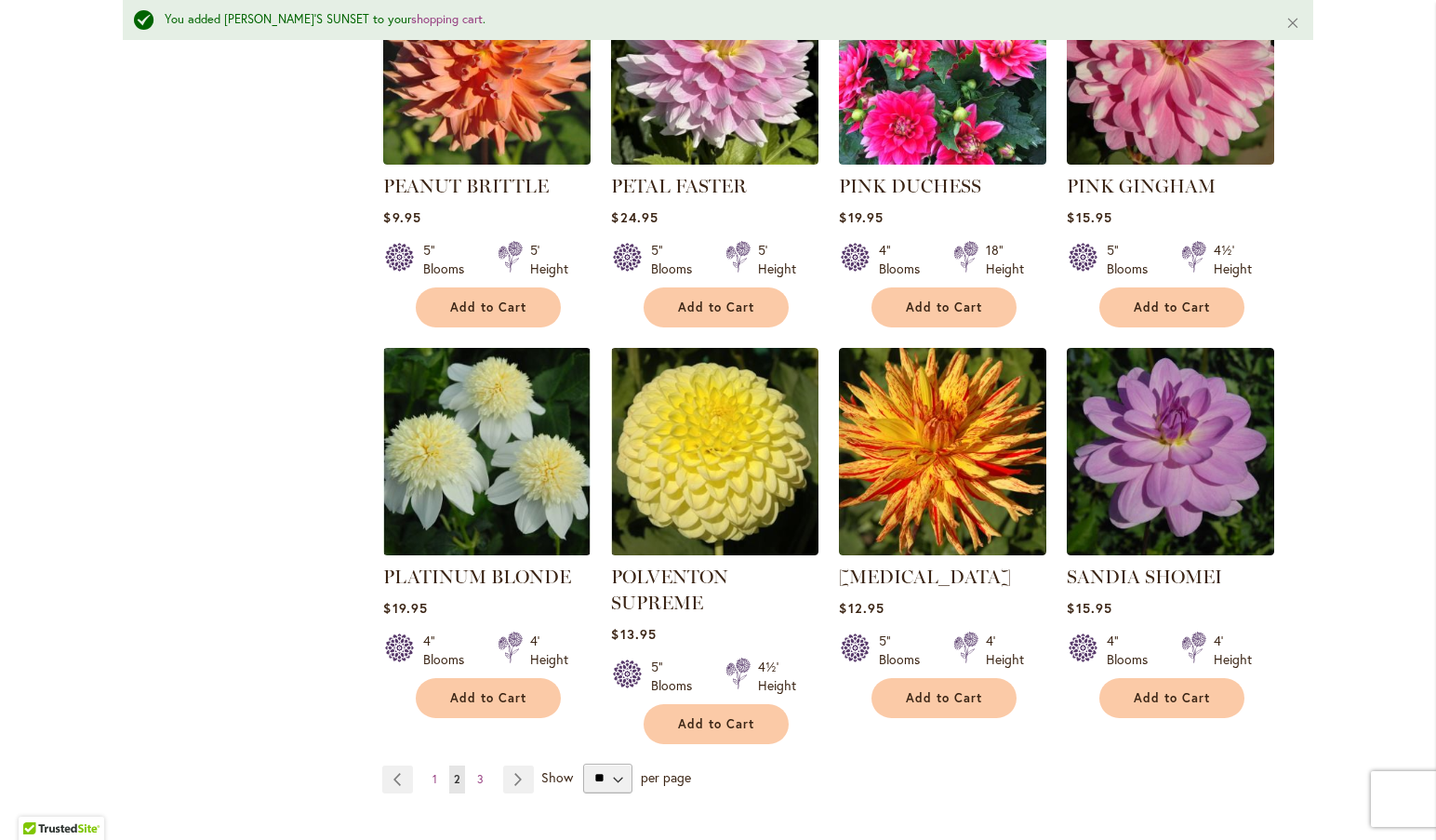
scroll to position [6225, 0]
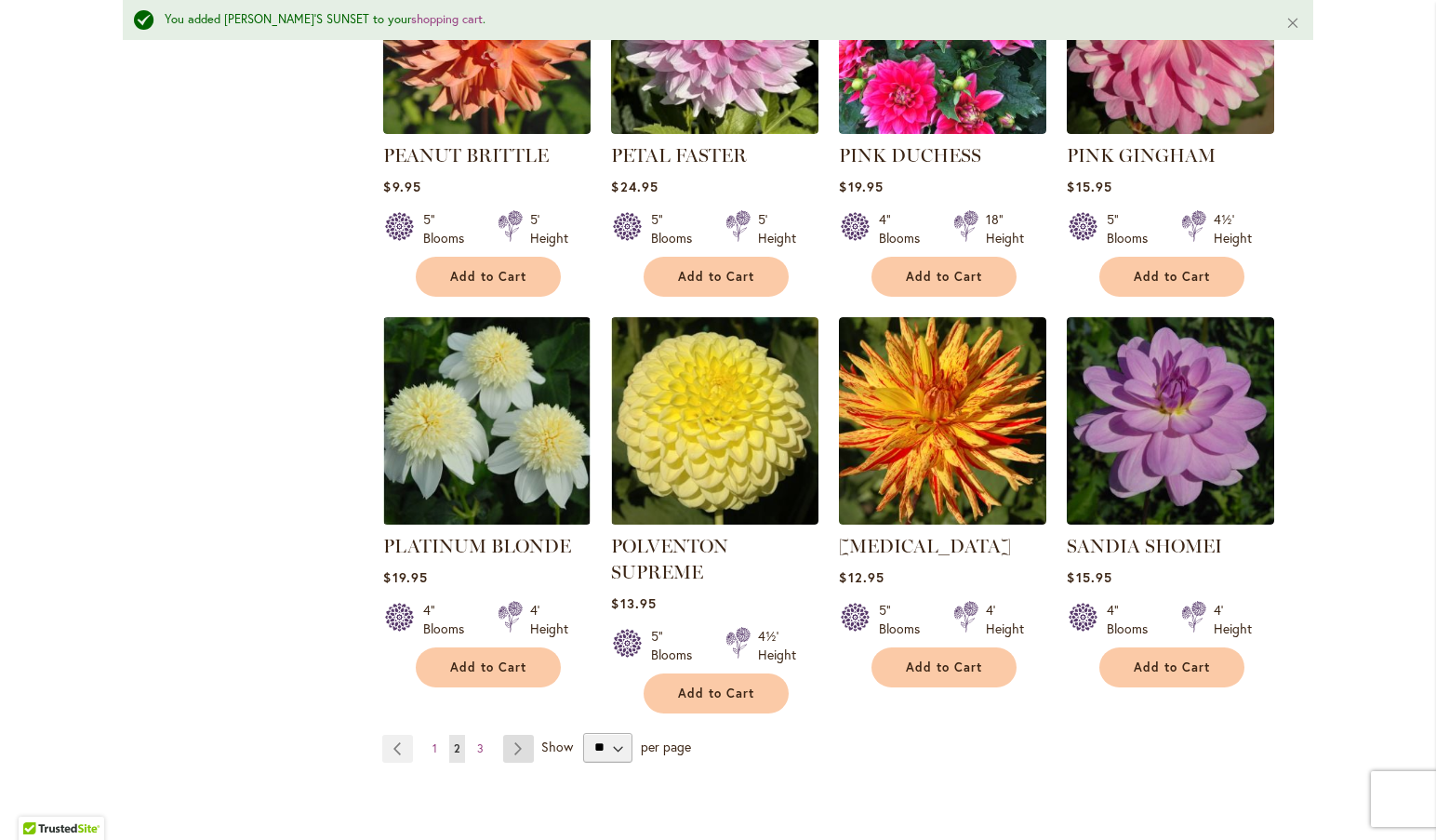
click at [513, 735] on link "Page Next" at bounding box center [519, 748] width 31 height 28
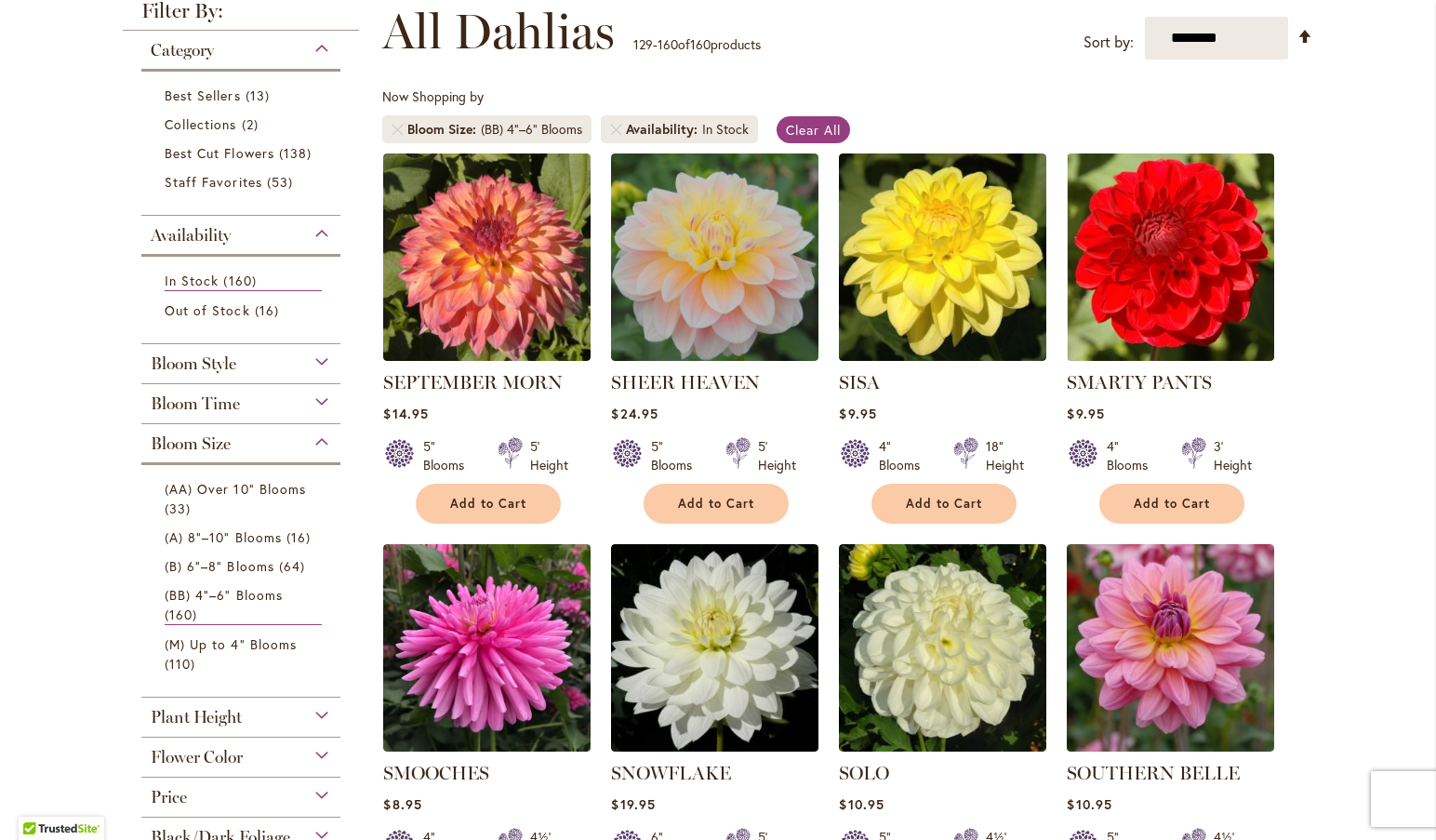
scroll to position [283, 0]
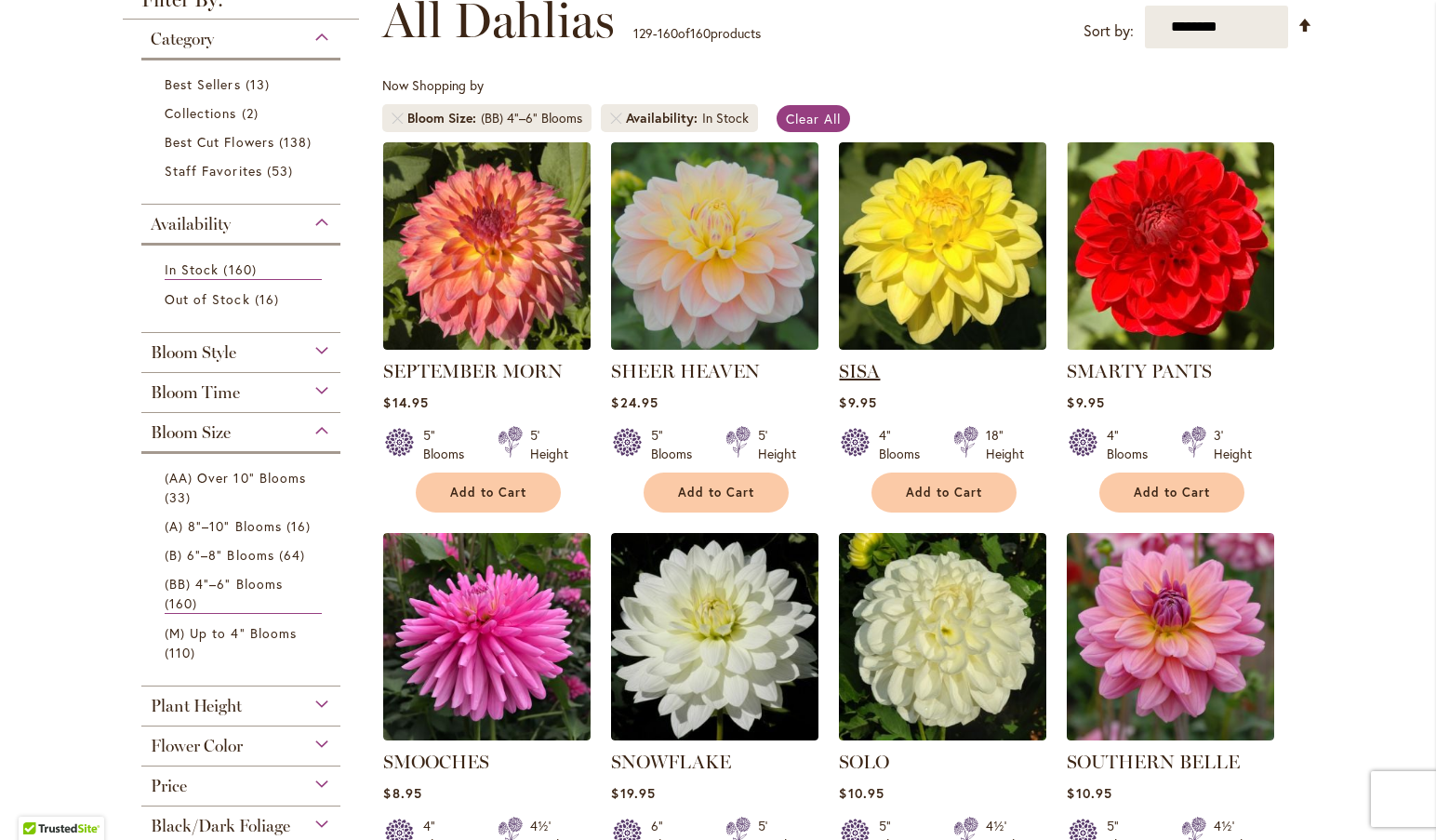
click at [847, 370] on link "SISA" at bounding box center [859, 371] width 41 height 22
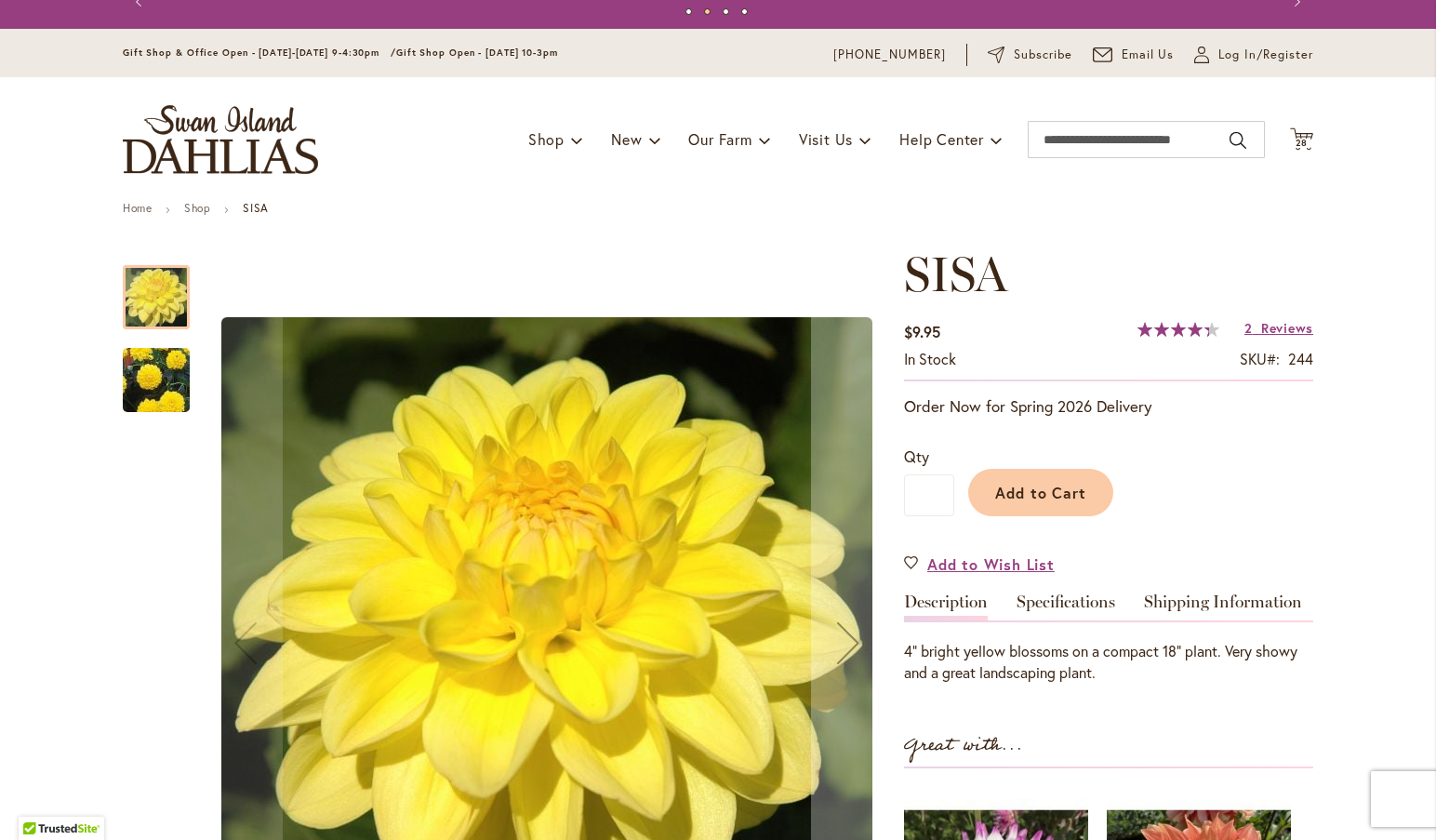
scroll to position [12, 0]
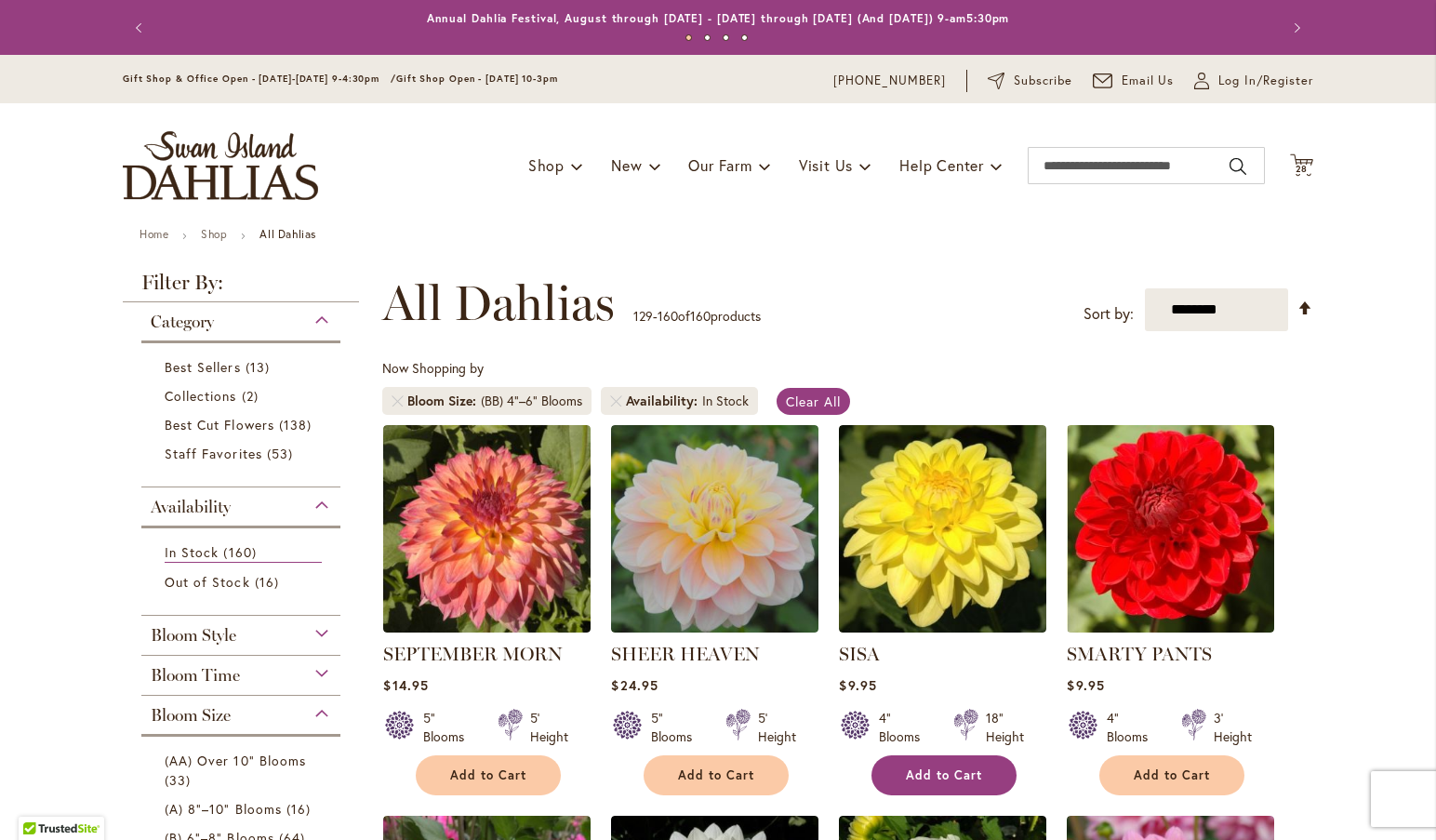
click at [945, 776] on span "Add to Cart" at bounding box center [943, 775] width 76 height 15
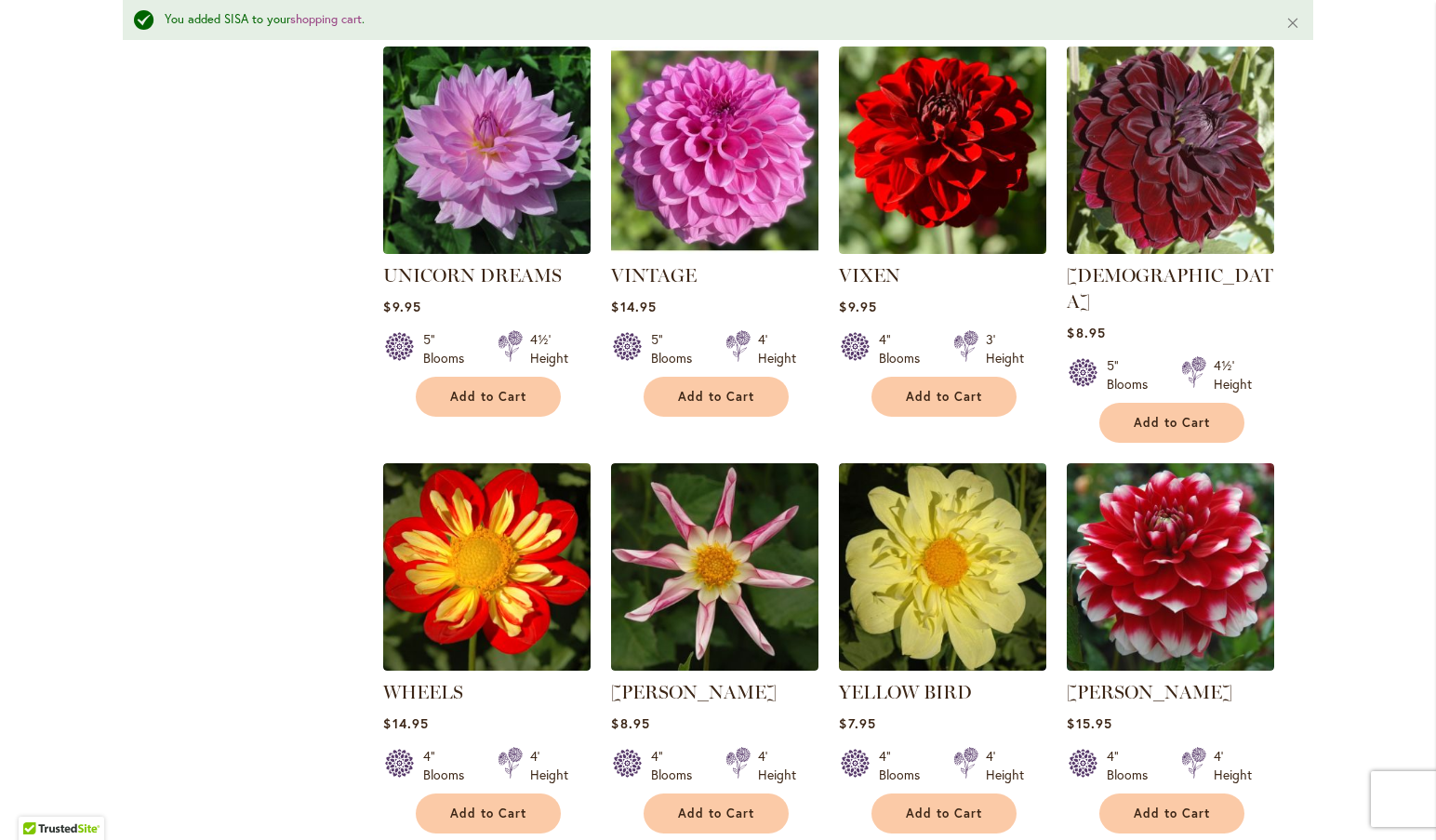
scroll to position [2775, 0]
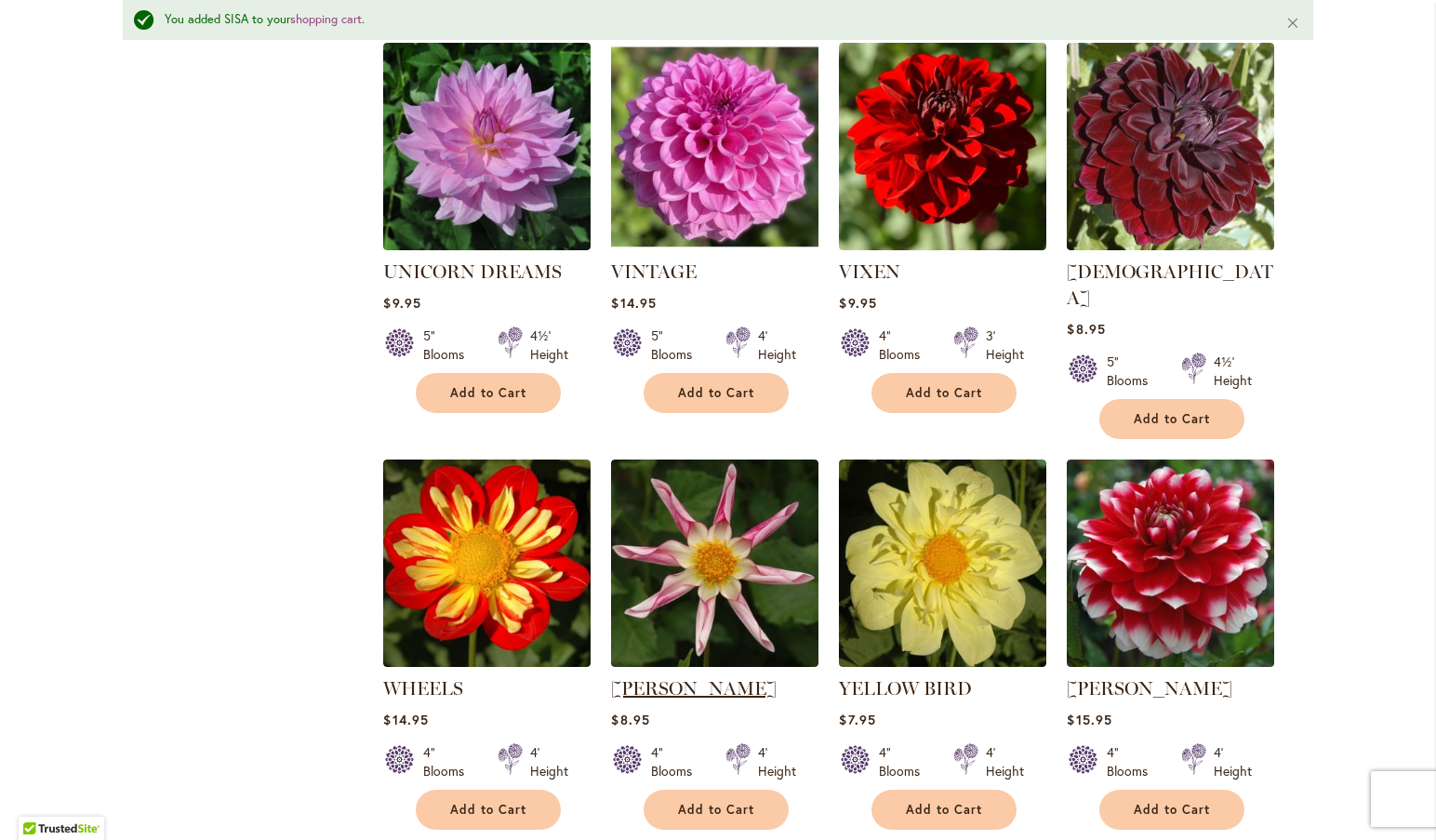
click at [666, 677] on link "[PERSON_NAME]" at bounding box center [693, 688] width 165 height 22
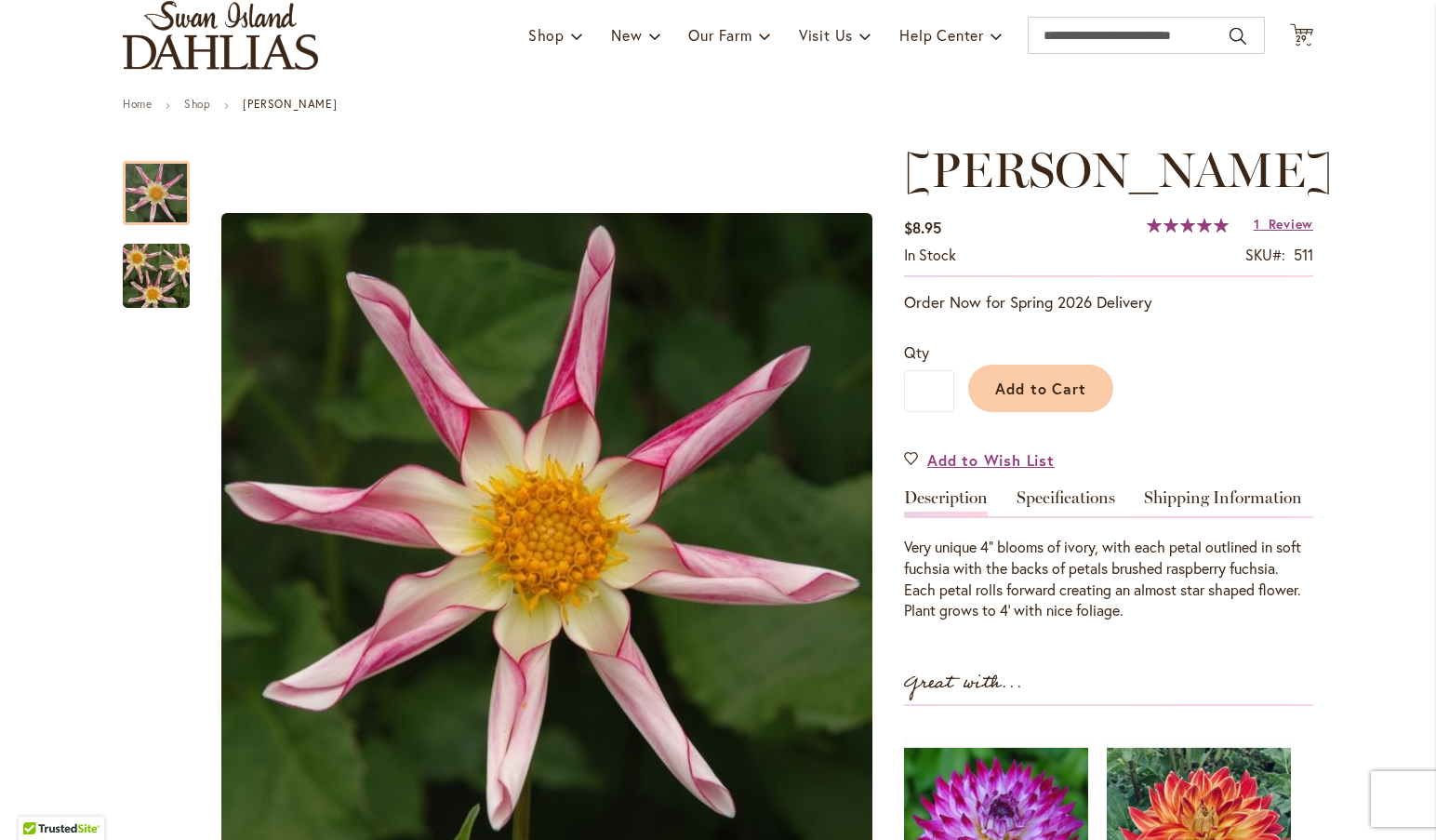
scroll to position [139, 0]
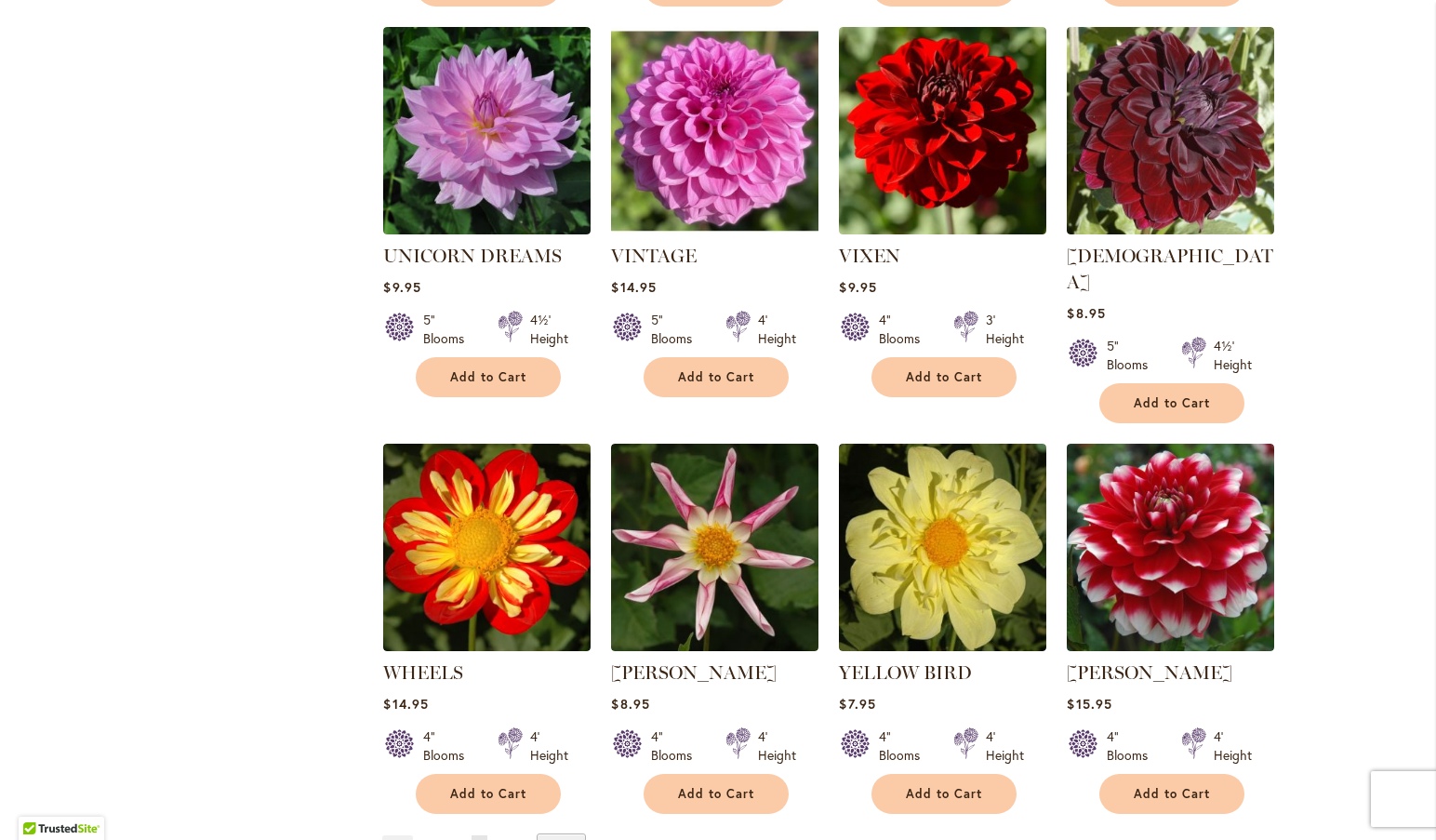
scroll to position [2857, 0]
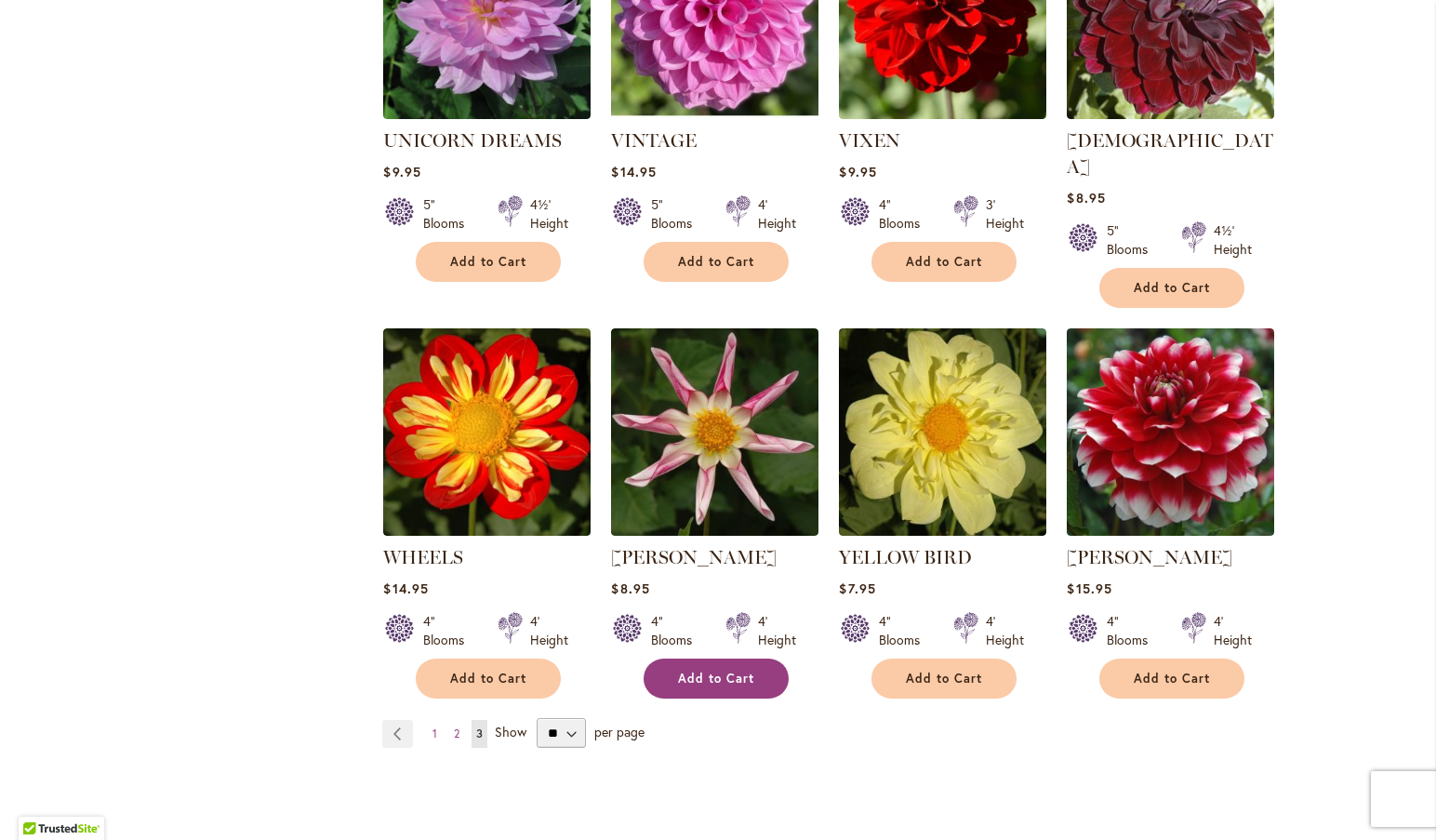
click at [692, 671] on span "Add to Cart" at bounding box center [716, 678] width 76 height 15
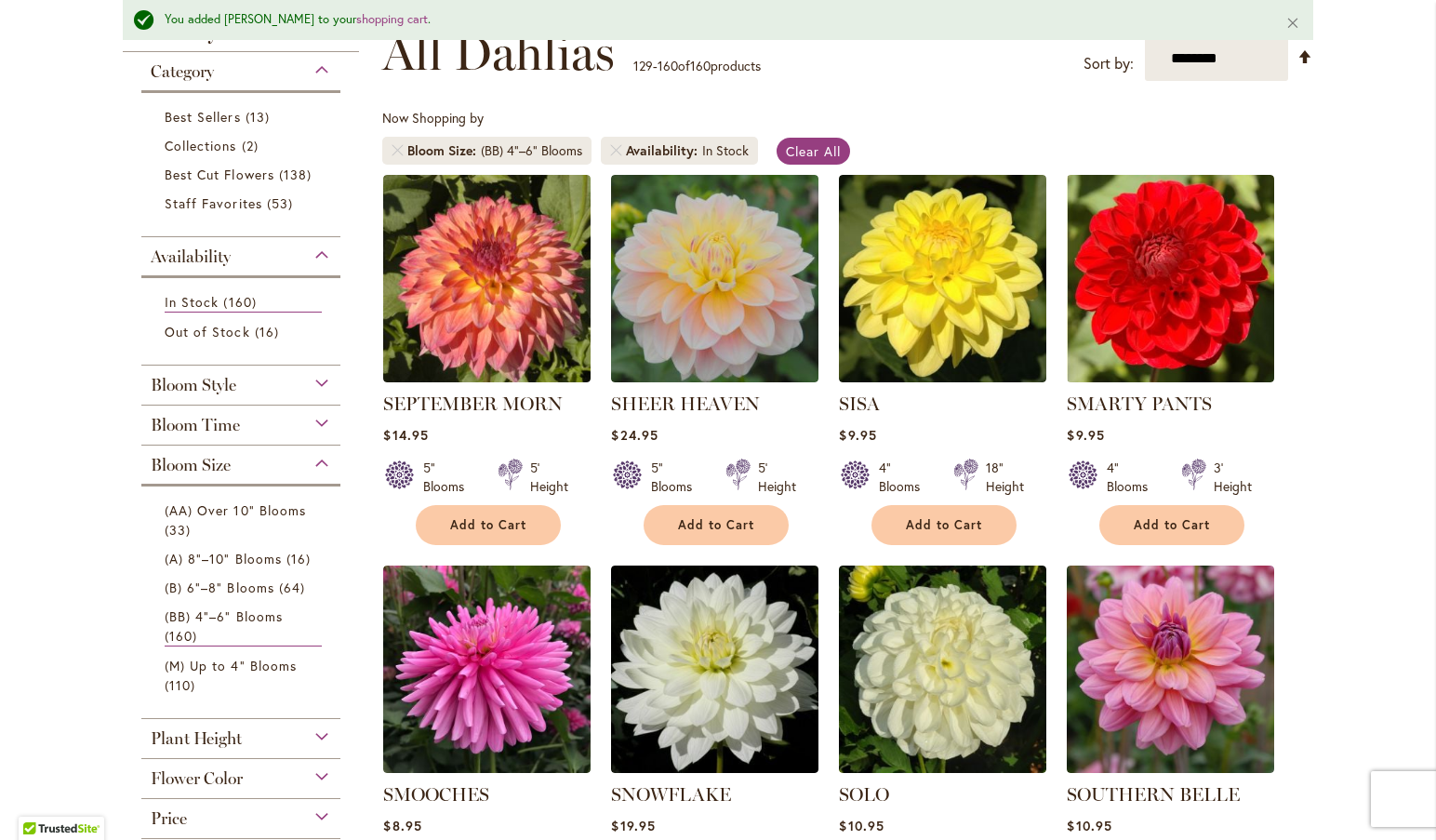
scroll to position [311, 0]
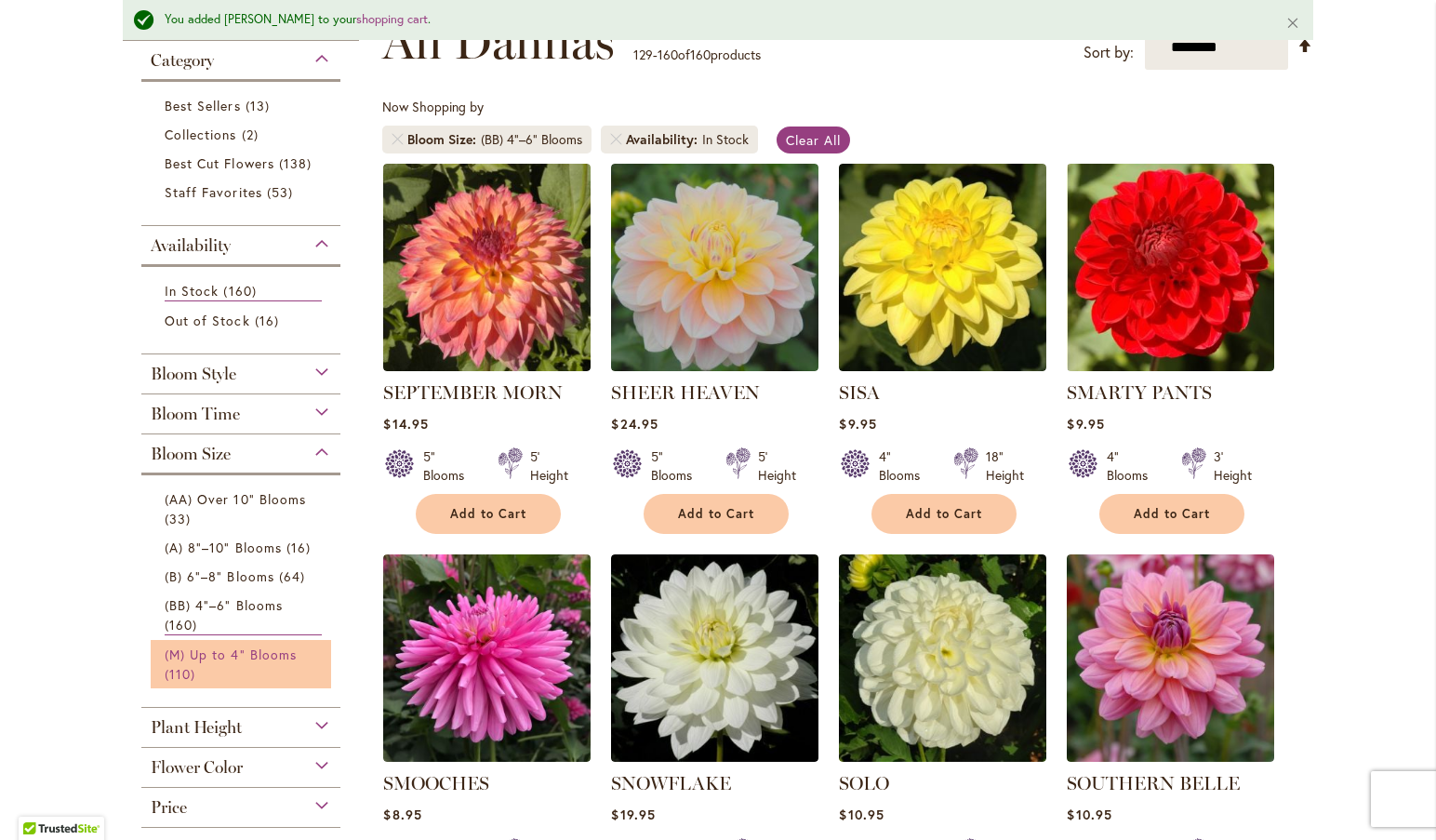
click at [199, 648] on span "(M) Up to 4" Blooms" at bounding box center [230, 654] width 132 height 17
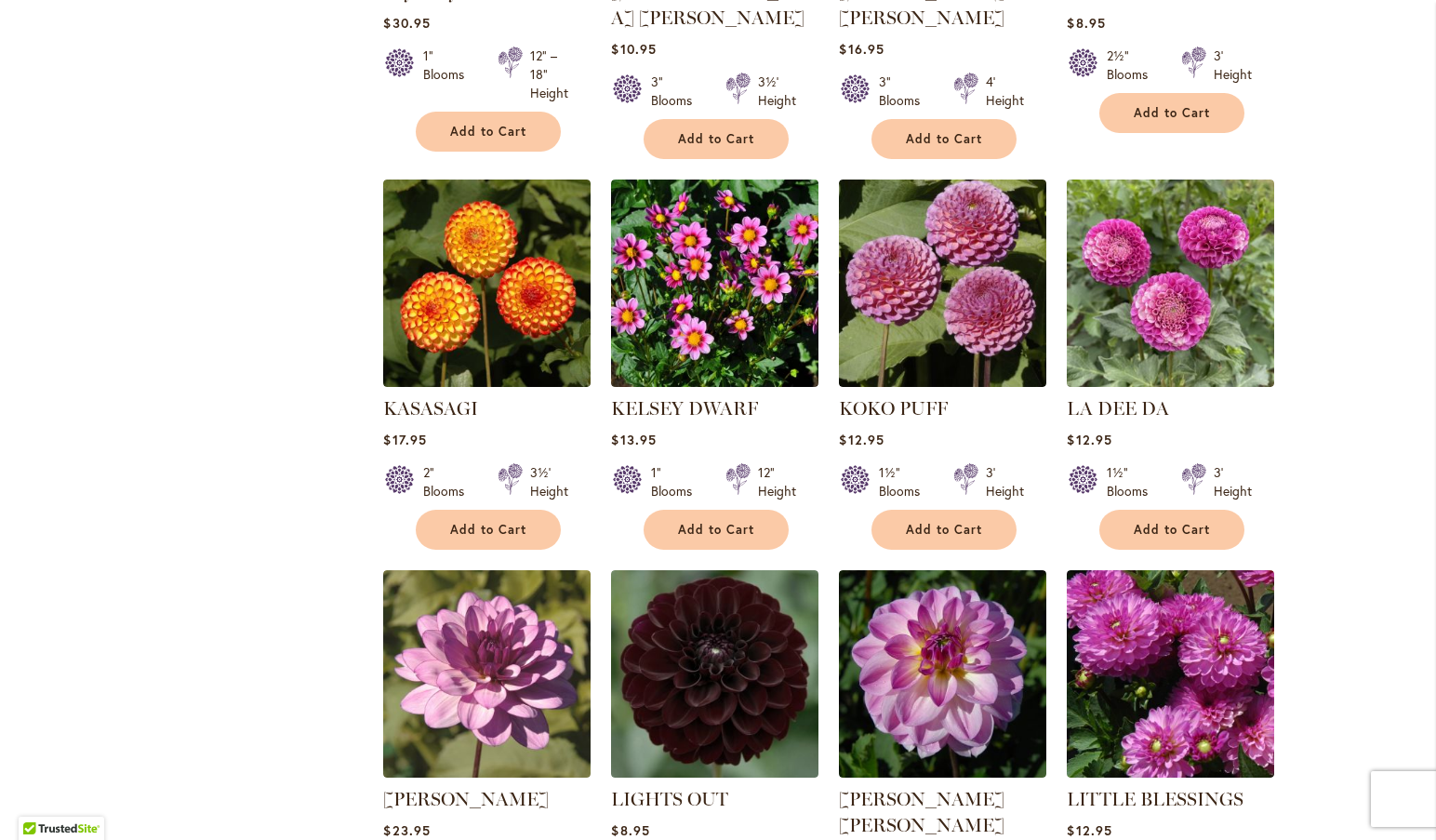
scroll to position [5931, 0]
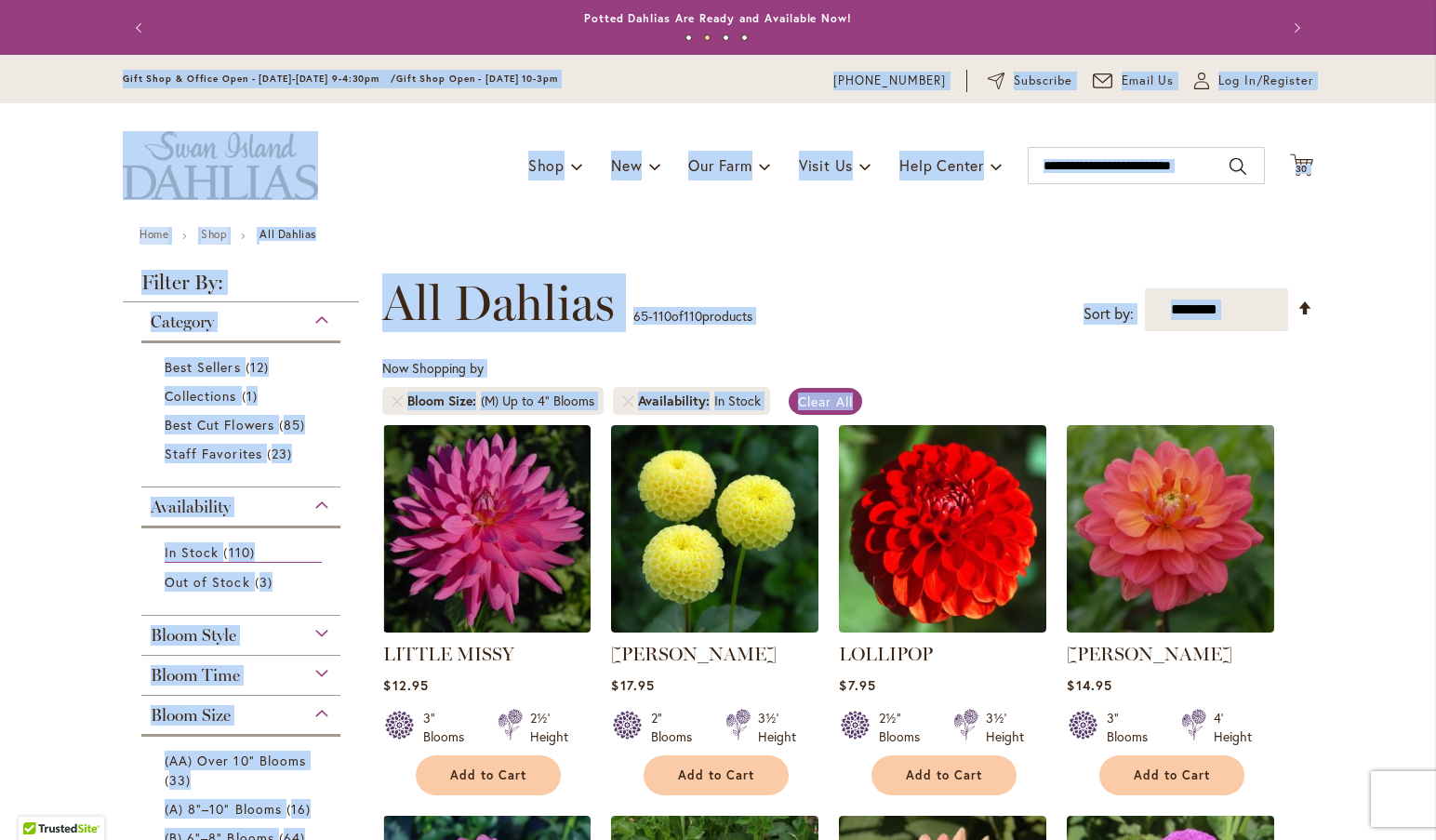
drag, startPoint x: 1428, startPoint y: 68, endPoint x: 1309, endPoint y: 22, distance: 127.6
click at [1309, 22] on body "Skip to Accessibility Information The store will not work correctly in the case…" at bounding box center [718, 420] width 1436 height 840
drag, startPoint x: 1309, startPoint y: 22, endPoint x: 1241, endPoint y: 241, distance: 229.3
click at [1241, 241] on ul "Home Shop All Dahlias" at bounding box center [718, 235] width 1157 height 16
click at [1229, 221] on div "Toggle Nav Shop Dahlia Tubers Collections Fresh Cut Dahlias Gardening Supplies …" at bounding box center [718, 165] width 1228 height 125
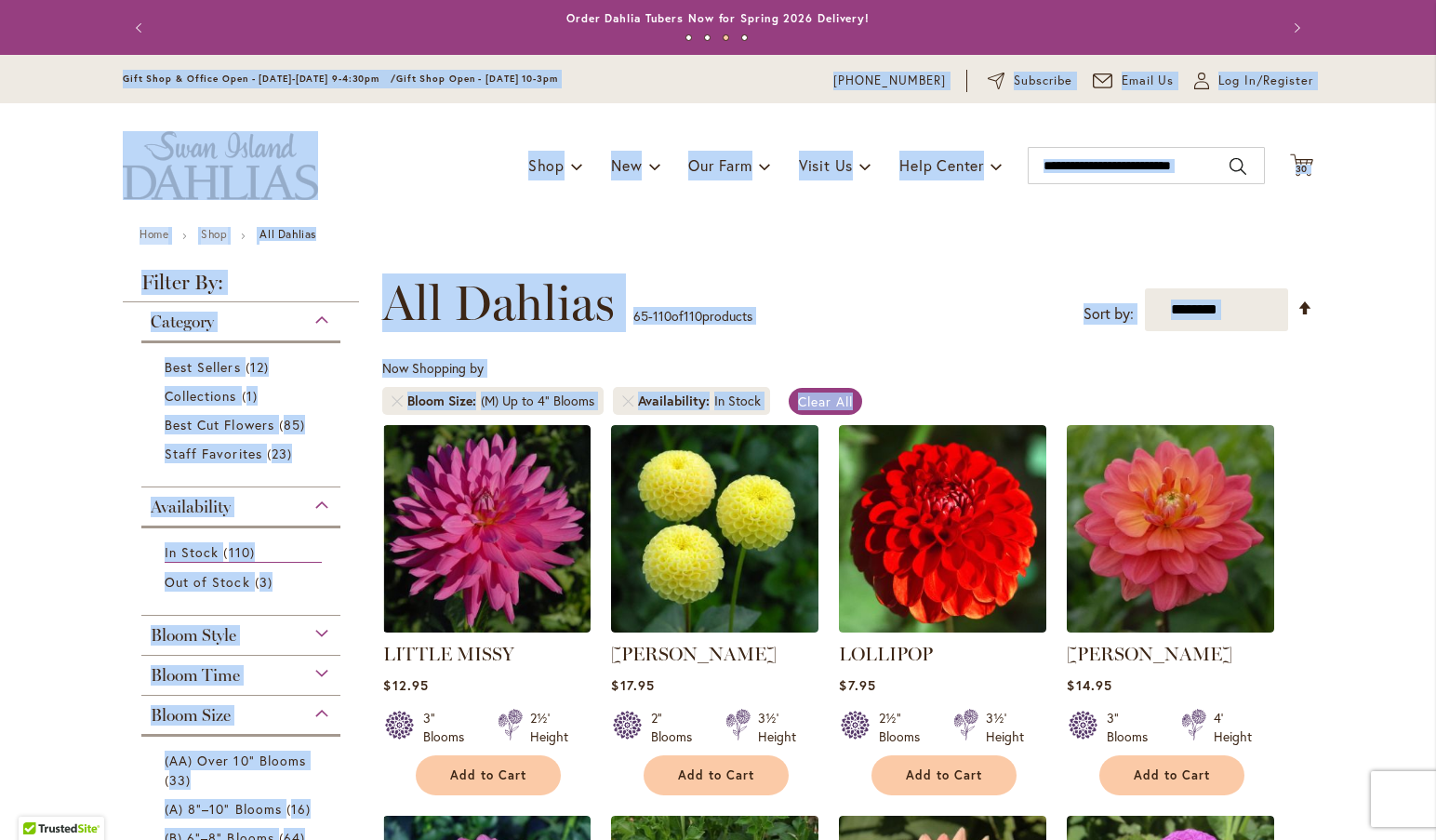
click at [1229, 221] on div "Toggle Nav Shop Dahlia Tubers Collections Fresh Cut Dahlias Gardening Supplies …" at bounding box center [718, 165] width 1228 height 125
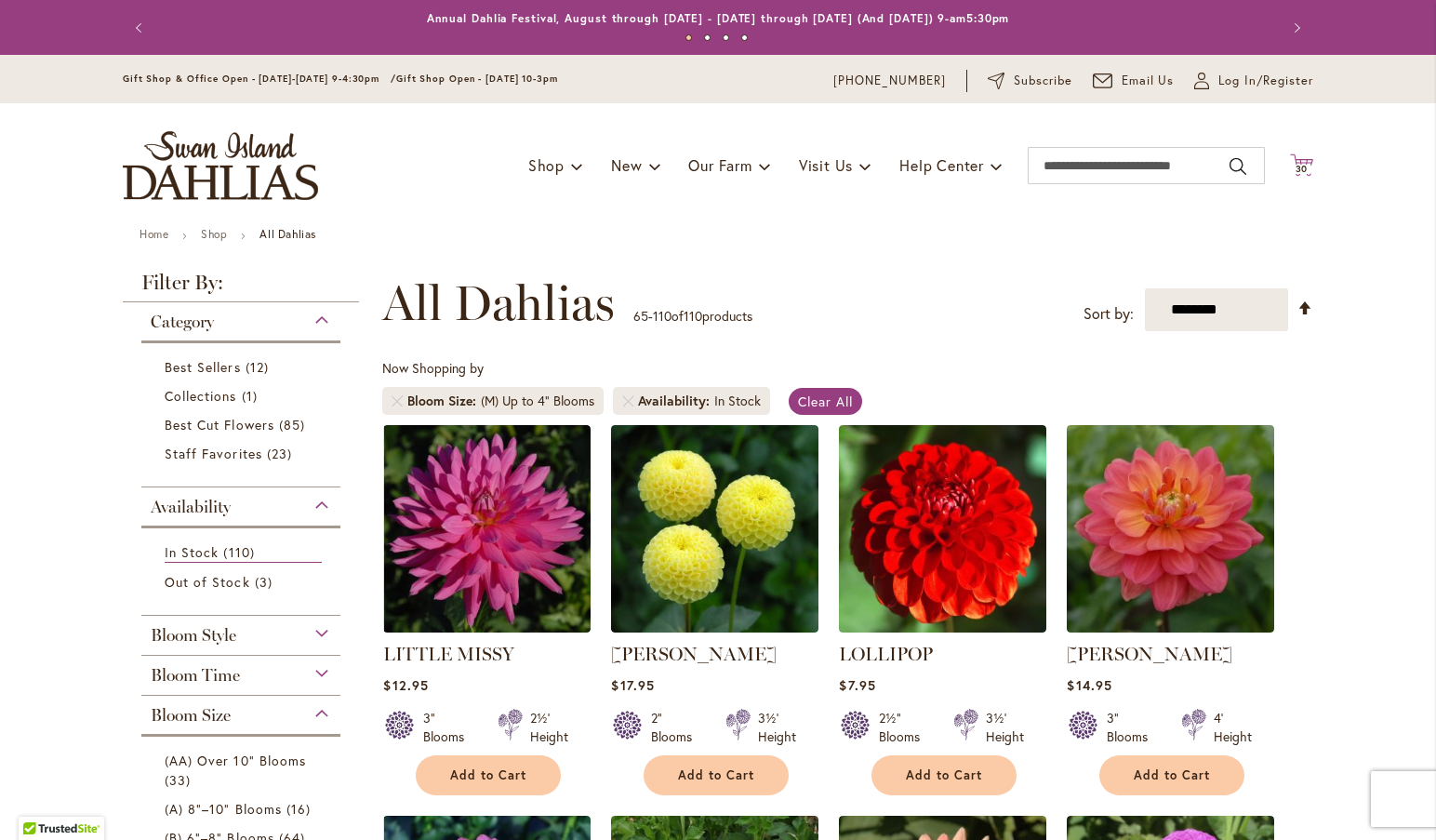
click at [1291, 158] on icon at bounding box center [1301, 165] width 23 height 22
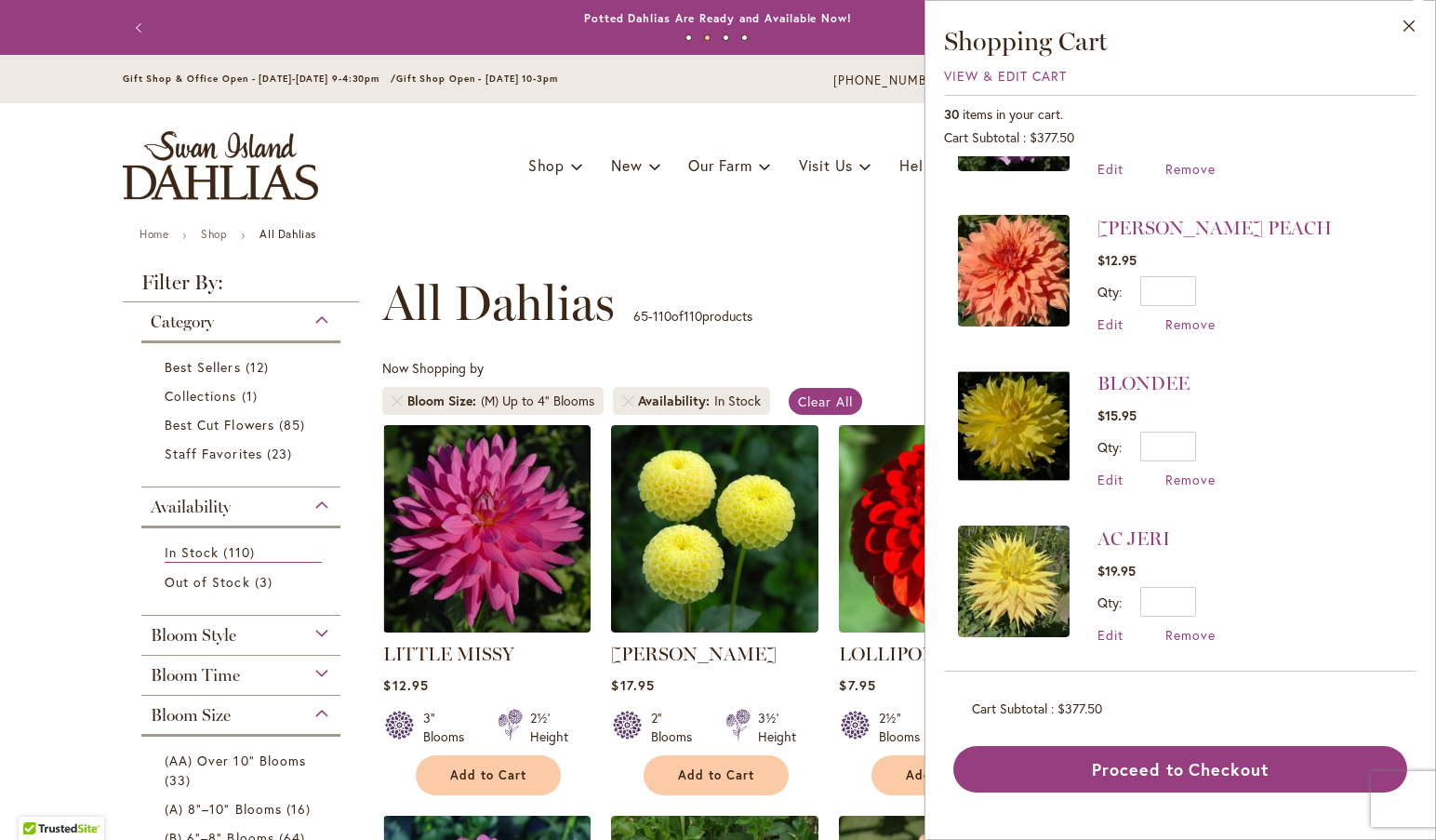
scroll to position [3800, 0]
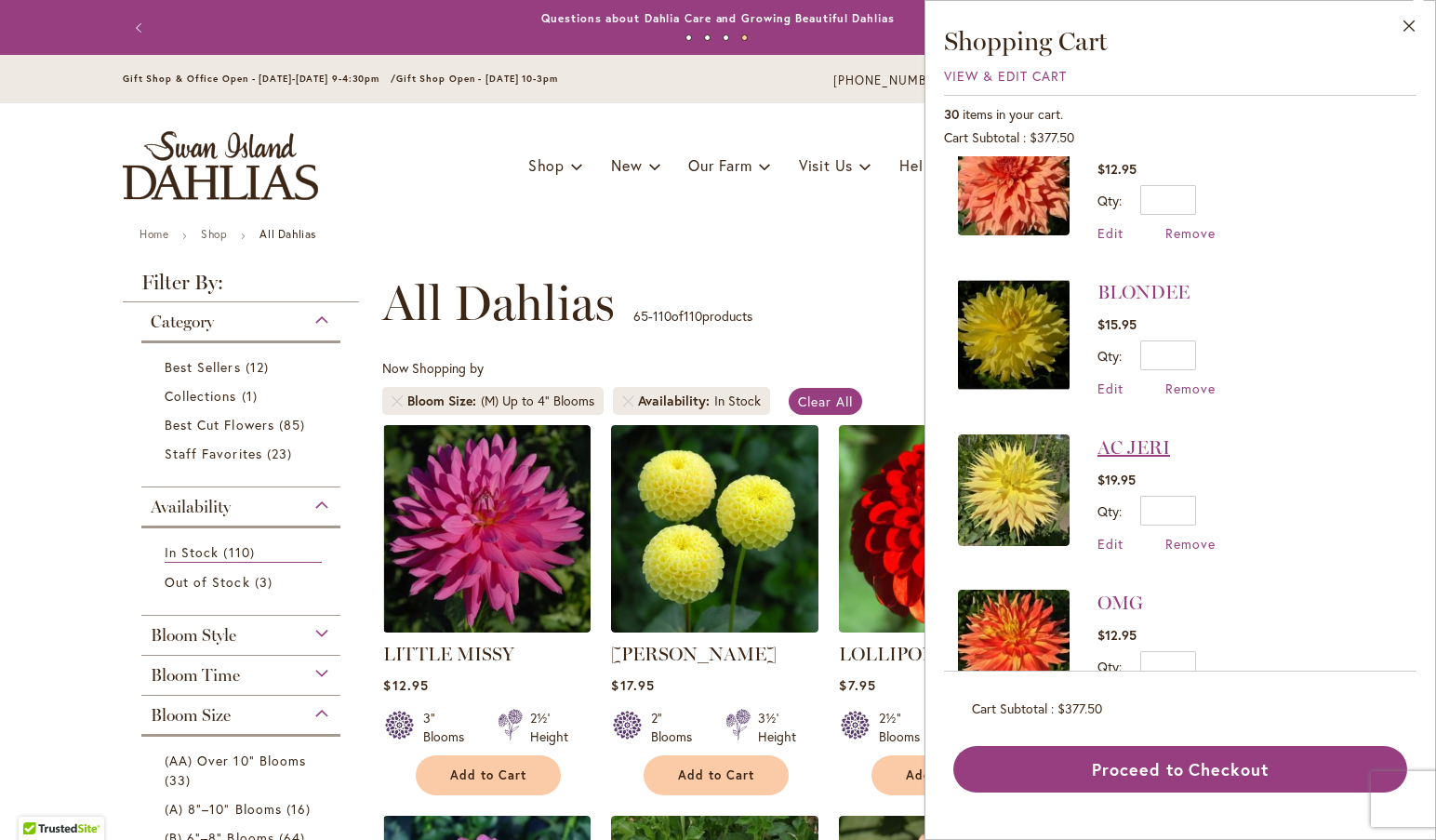
click at [1130, 436] on link "AC JERI" at bounding box center [1133, 447] width 73 height 22
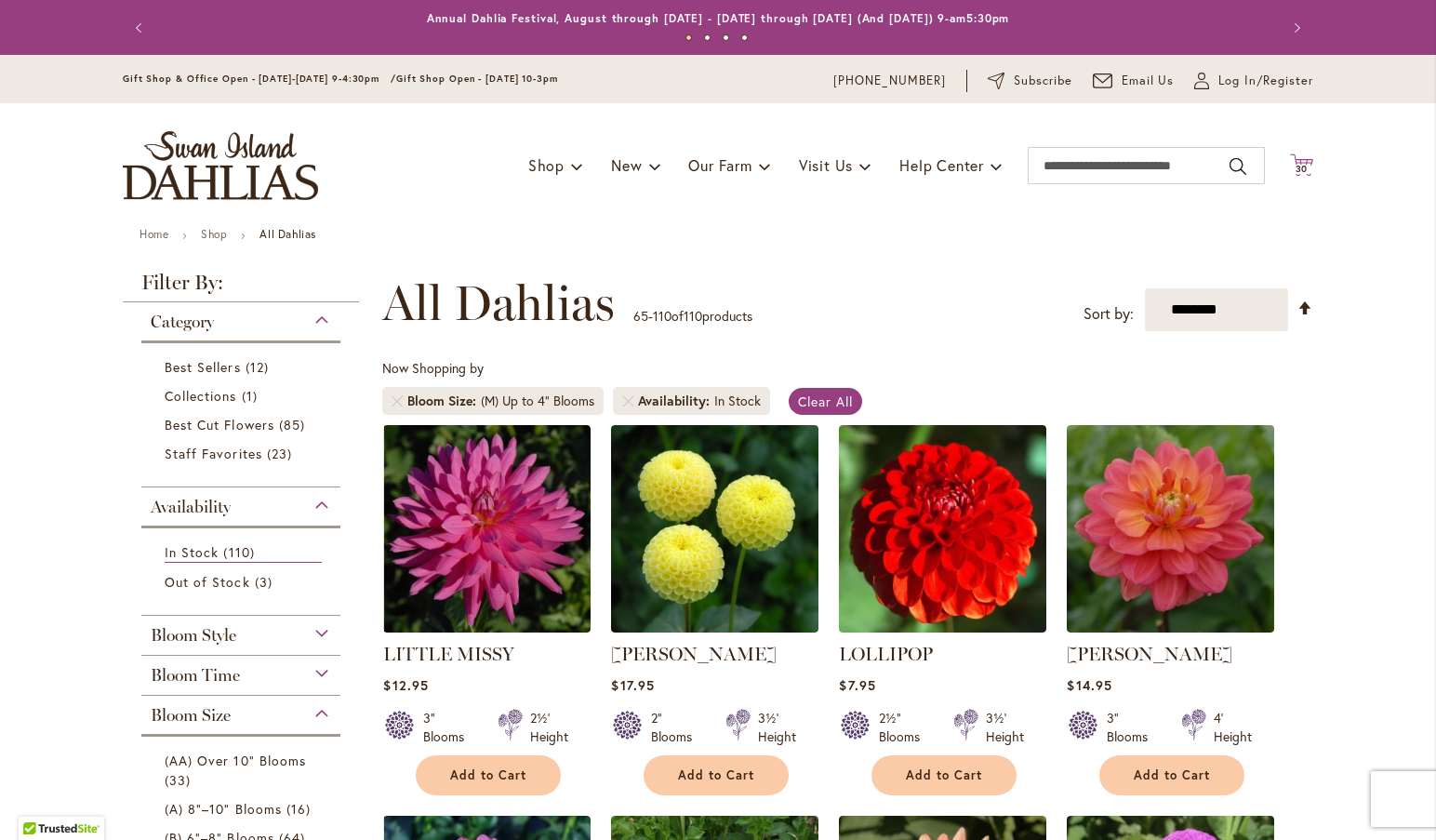
click at [1296, 165] on span "30" at bounding box center [1301, 168] width 13 height 12
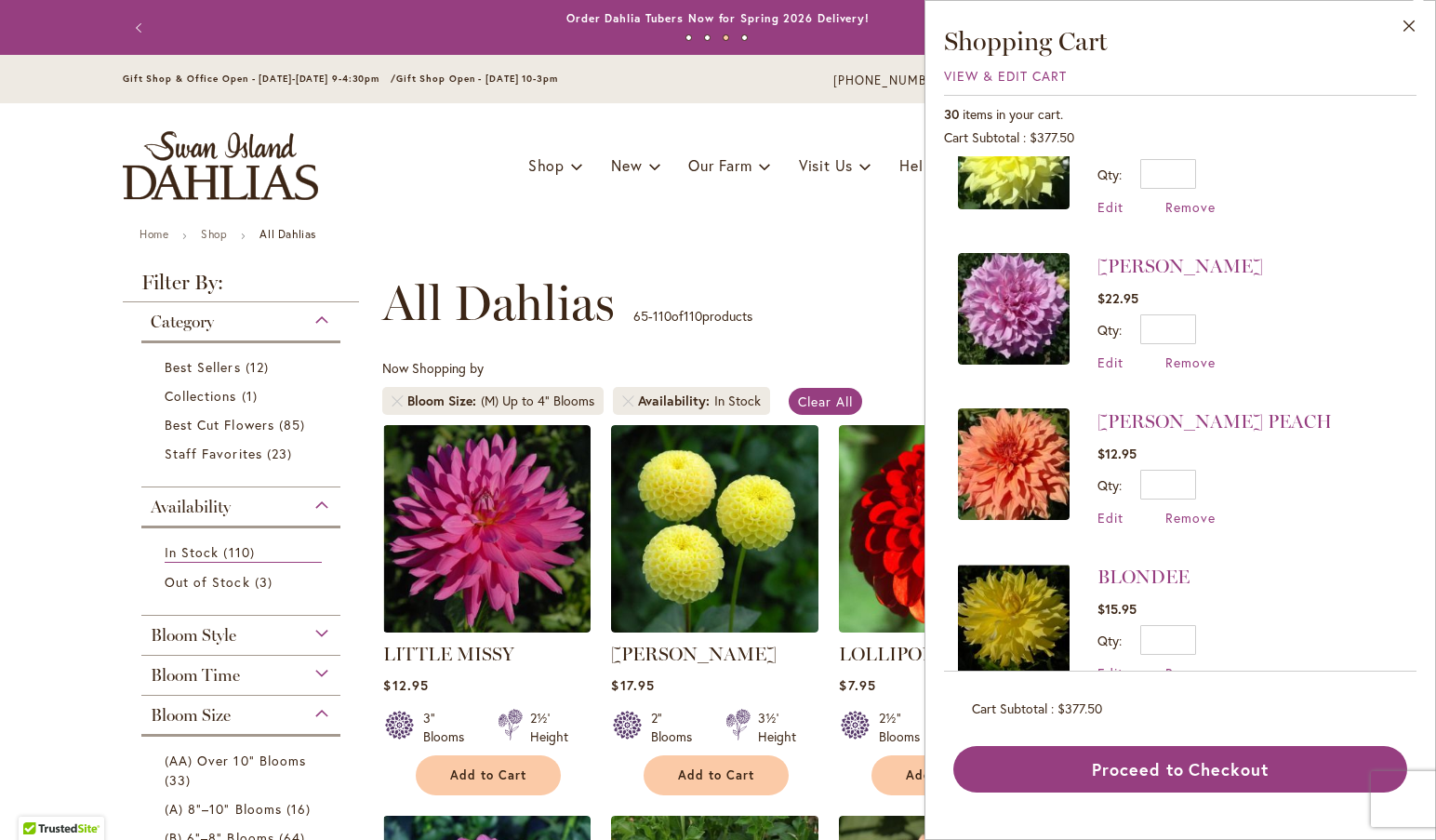
scroll to position [3494, 0]
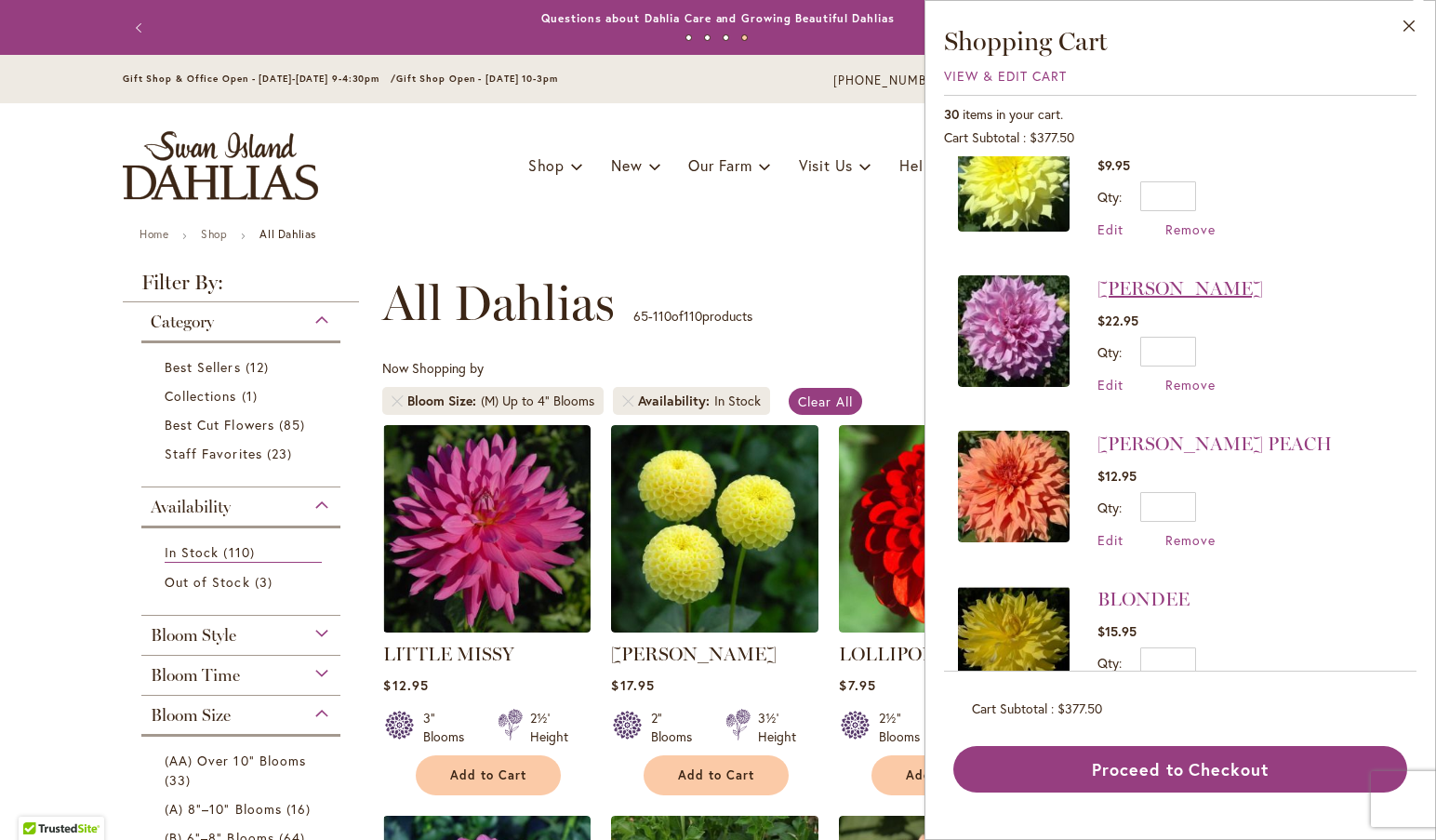
click at [1138, 277] on link "[PERSON_NAME]" at bounding box center [1180, 287] width 165 height 22
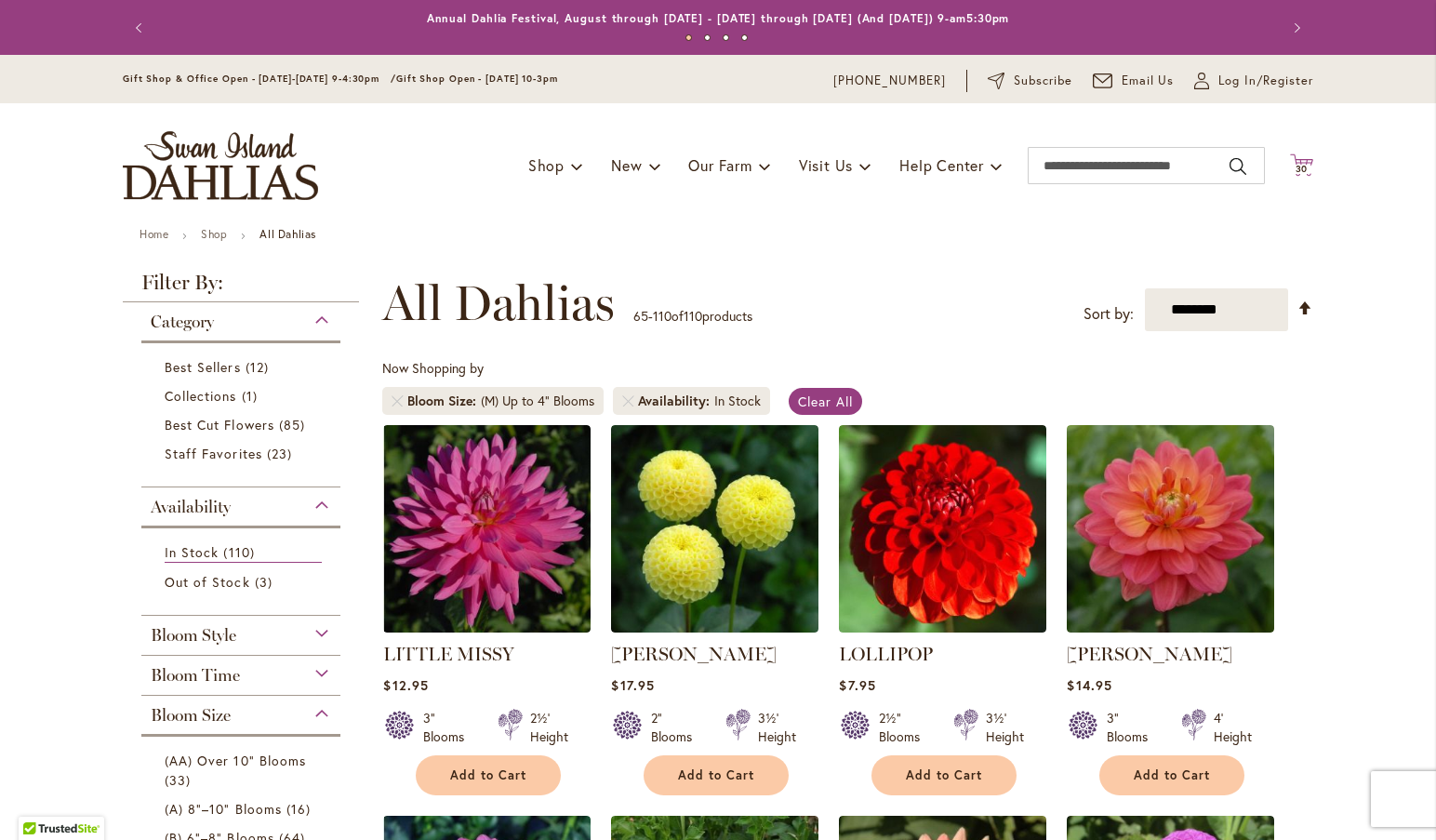
click at [1296, 167] on span "30" at bounding box center [1301, 168] width 13 height 12
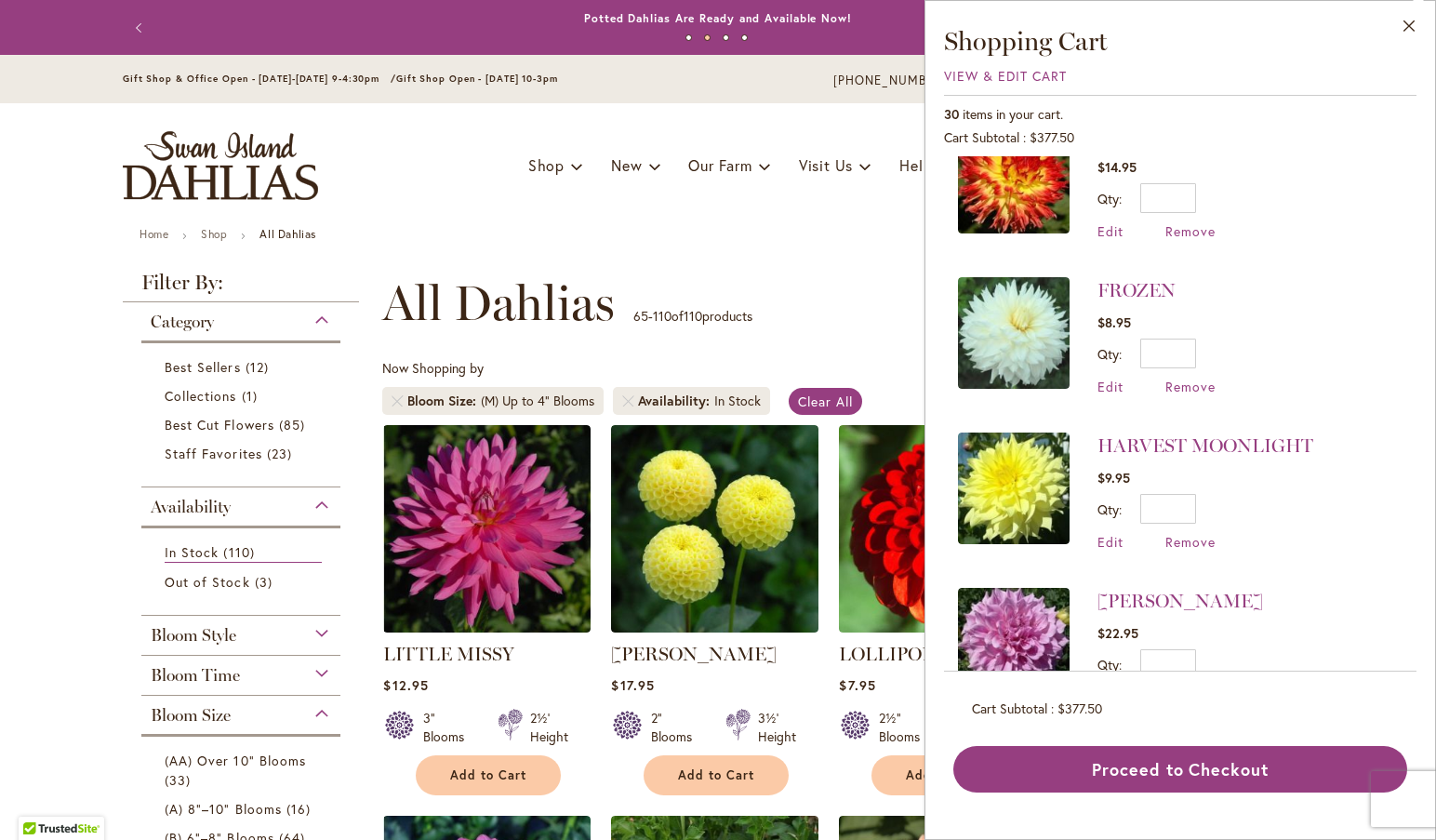
scroll to position [3159, 0]
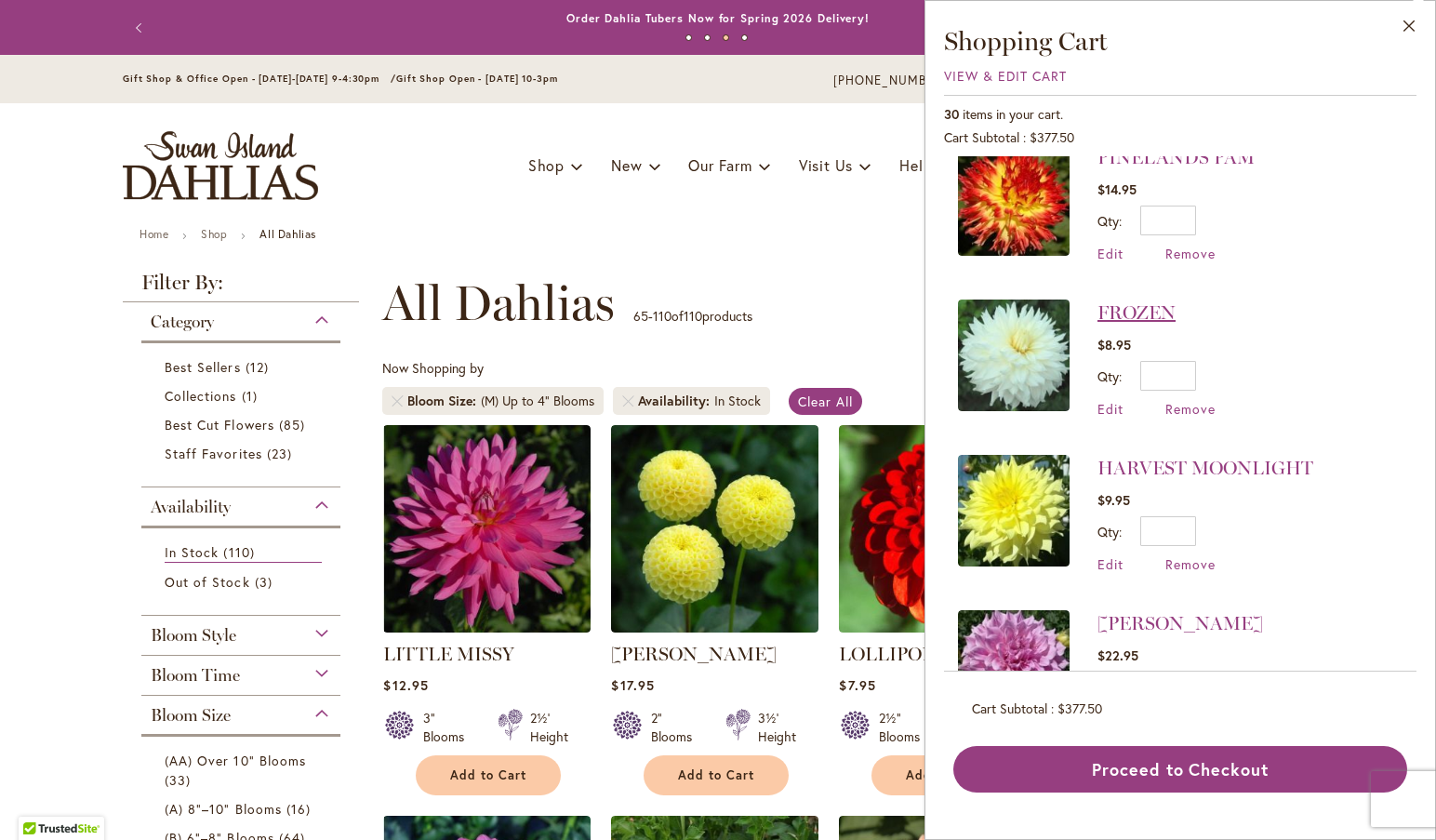
click at [1140, 301] on link "FROZEN" at bounding box center [1136, 312] width 78 height 22
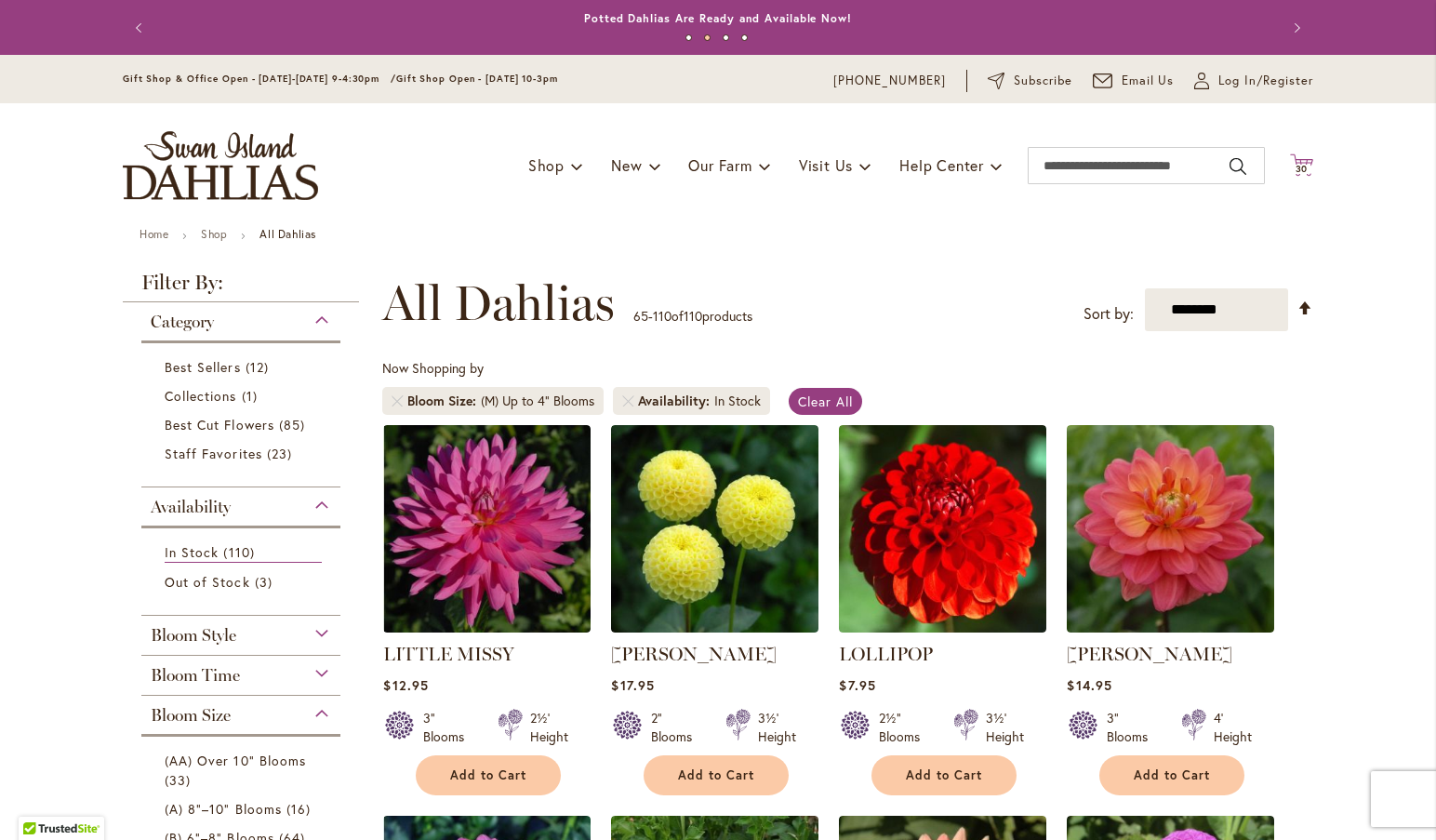
click at [1301, 165] on span "30" at bounding box center [1301, 168] width 13 height 12
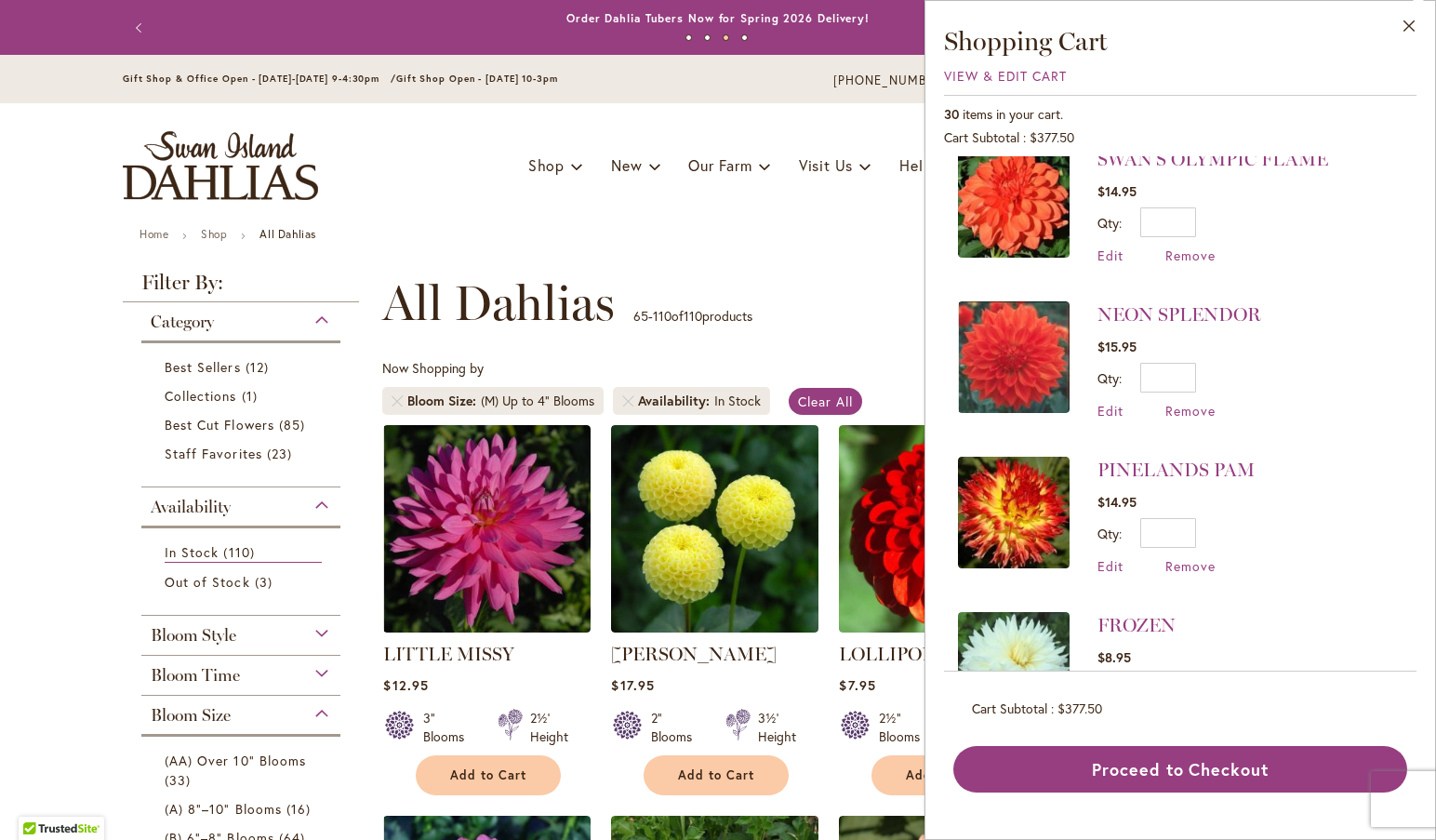
scroll to position [3800, 0]
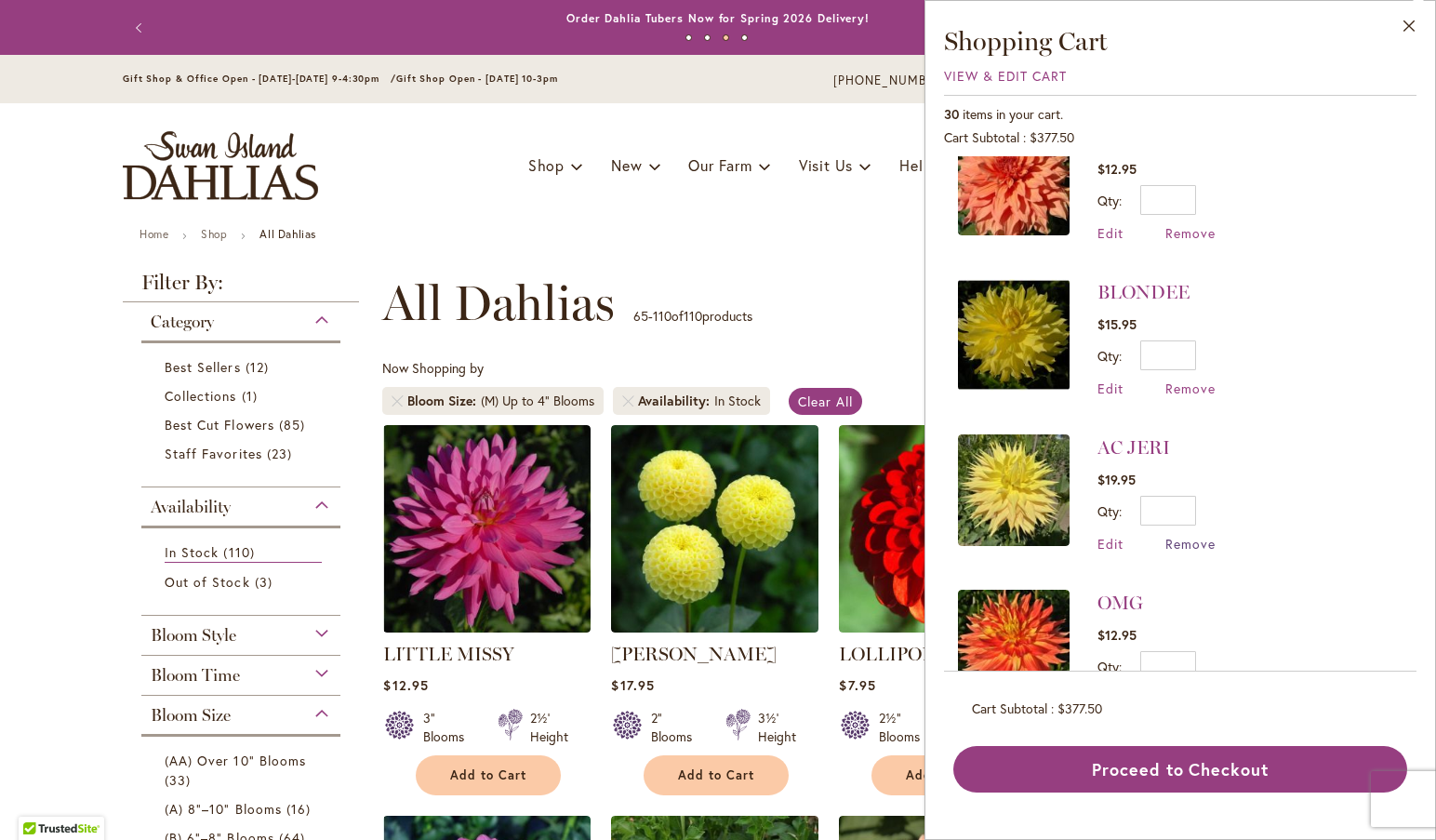
click at [1188, 535] on span "Remove" at bounding box center [1190, 544] width 50 height 17
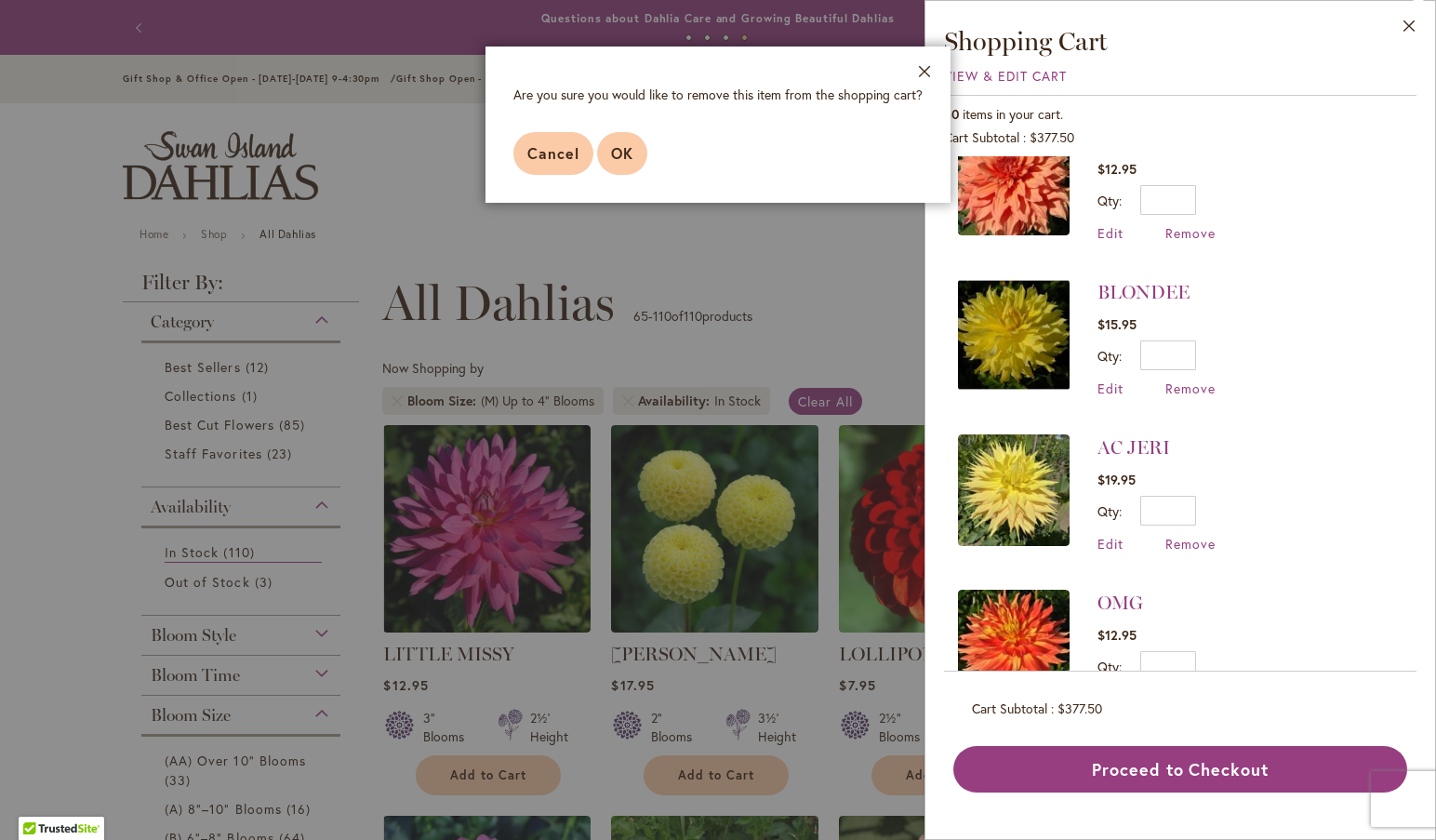
click at [611, 152] on span "OK" at bounding box center [621, 153] width 22 height 19
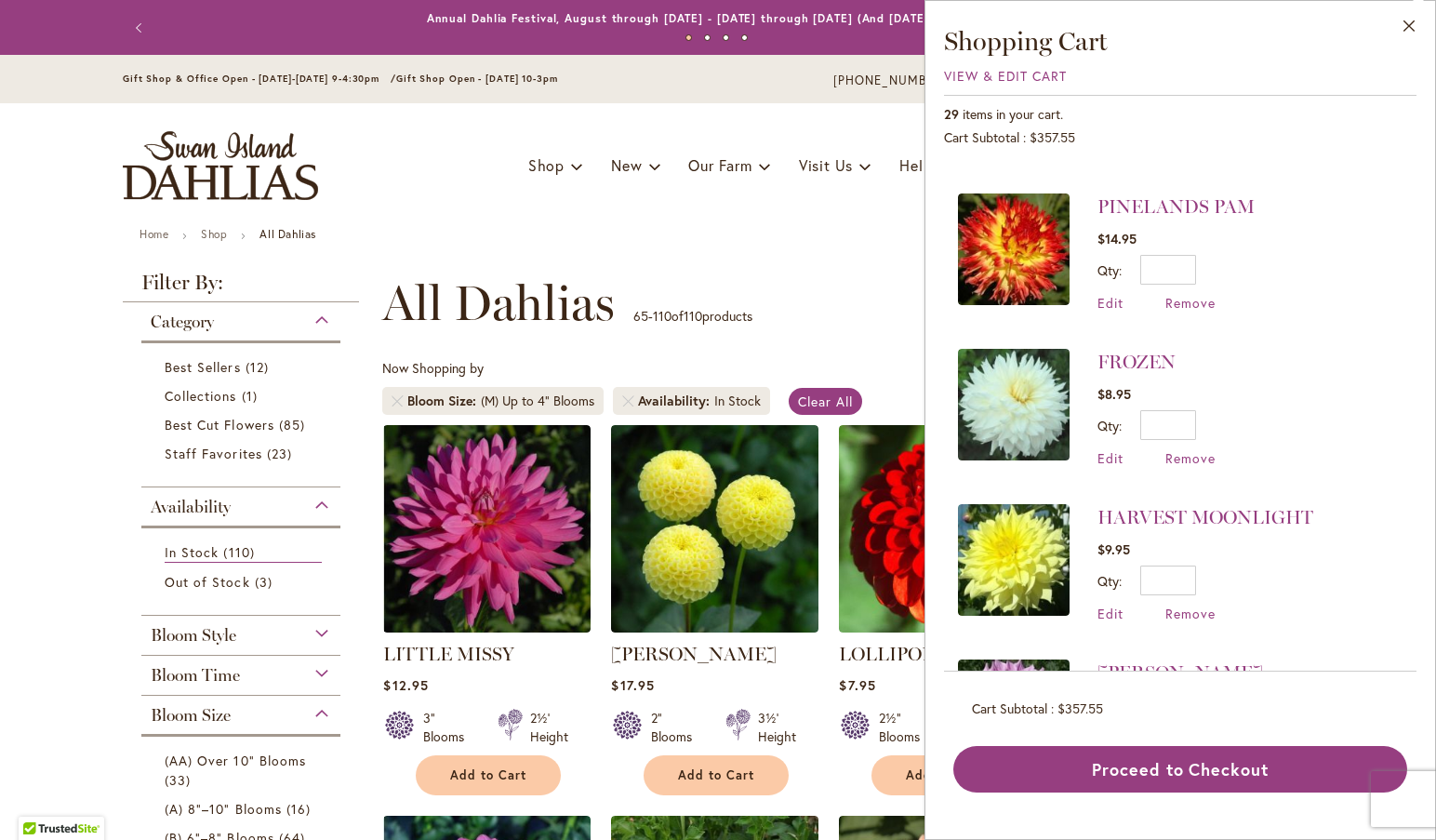
scroll to position [3645, 0]
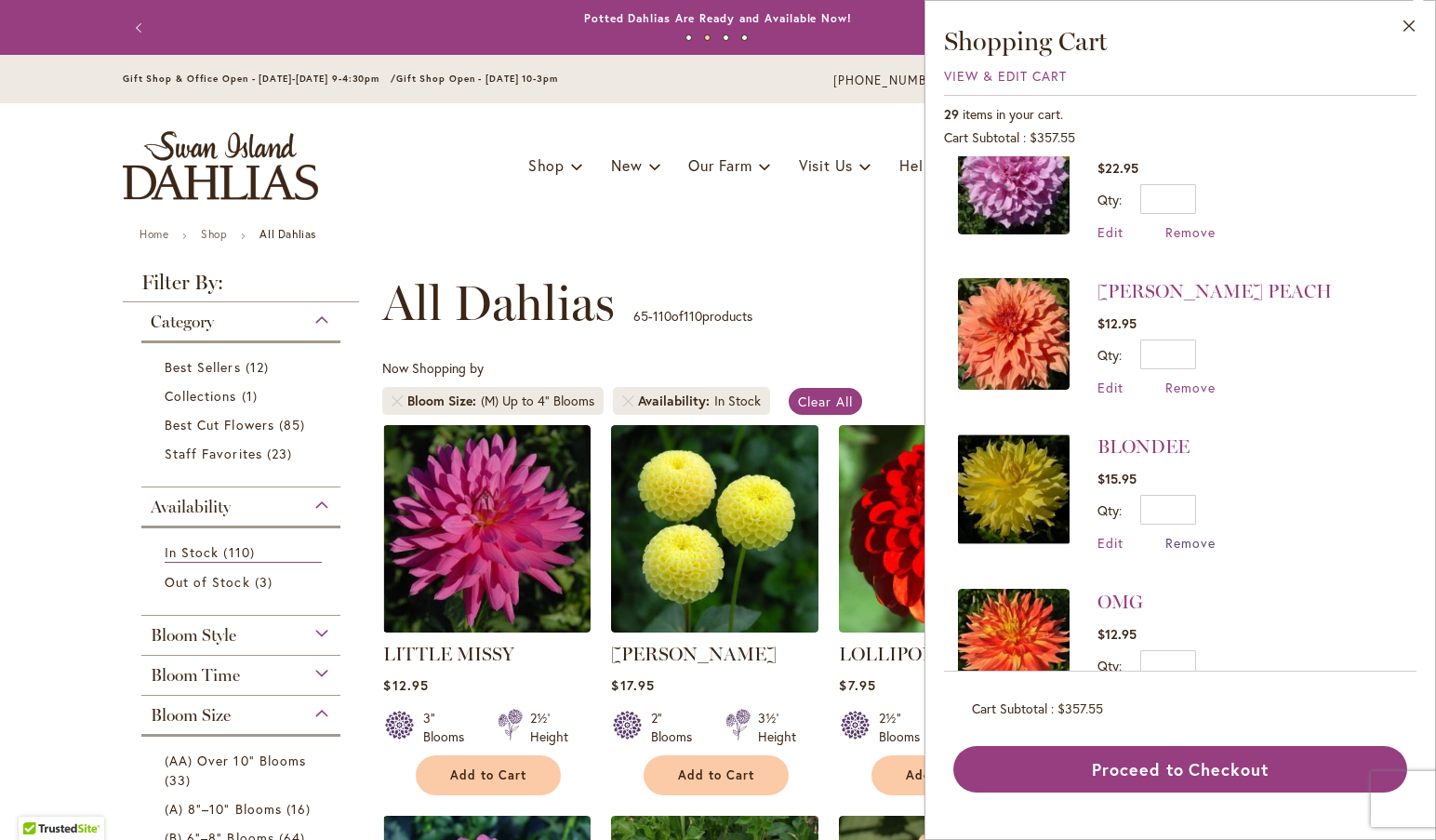
click at [1194, 534] on span "Remove" at bounding box center [1190, 543] width 50 height 17
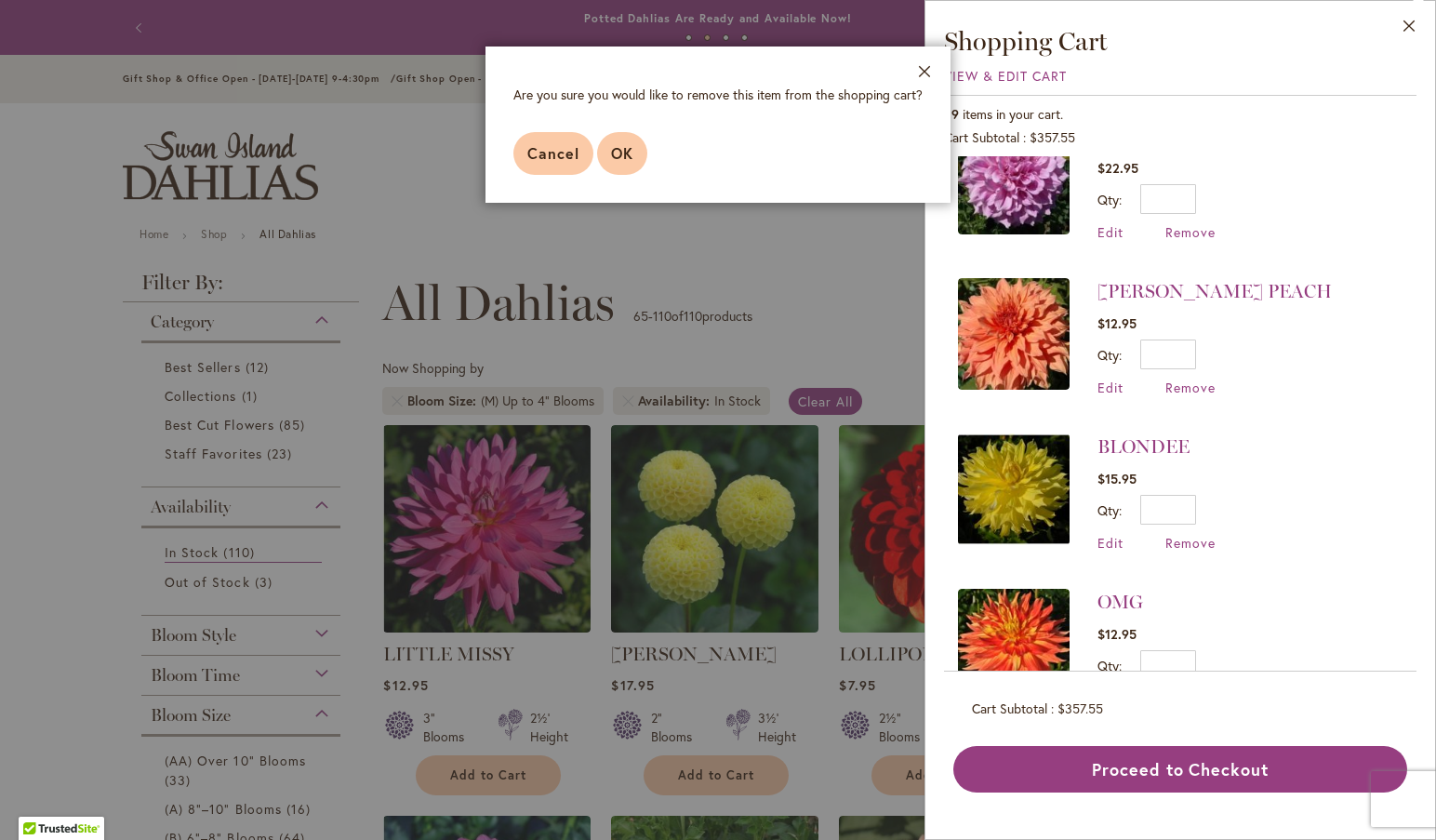
click at [617, 144] on span "OK" at bounding box center [621, 153] width 22 height 19
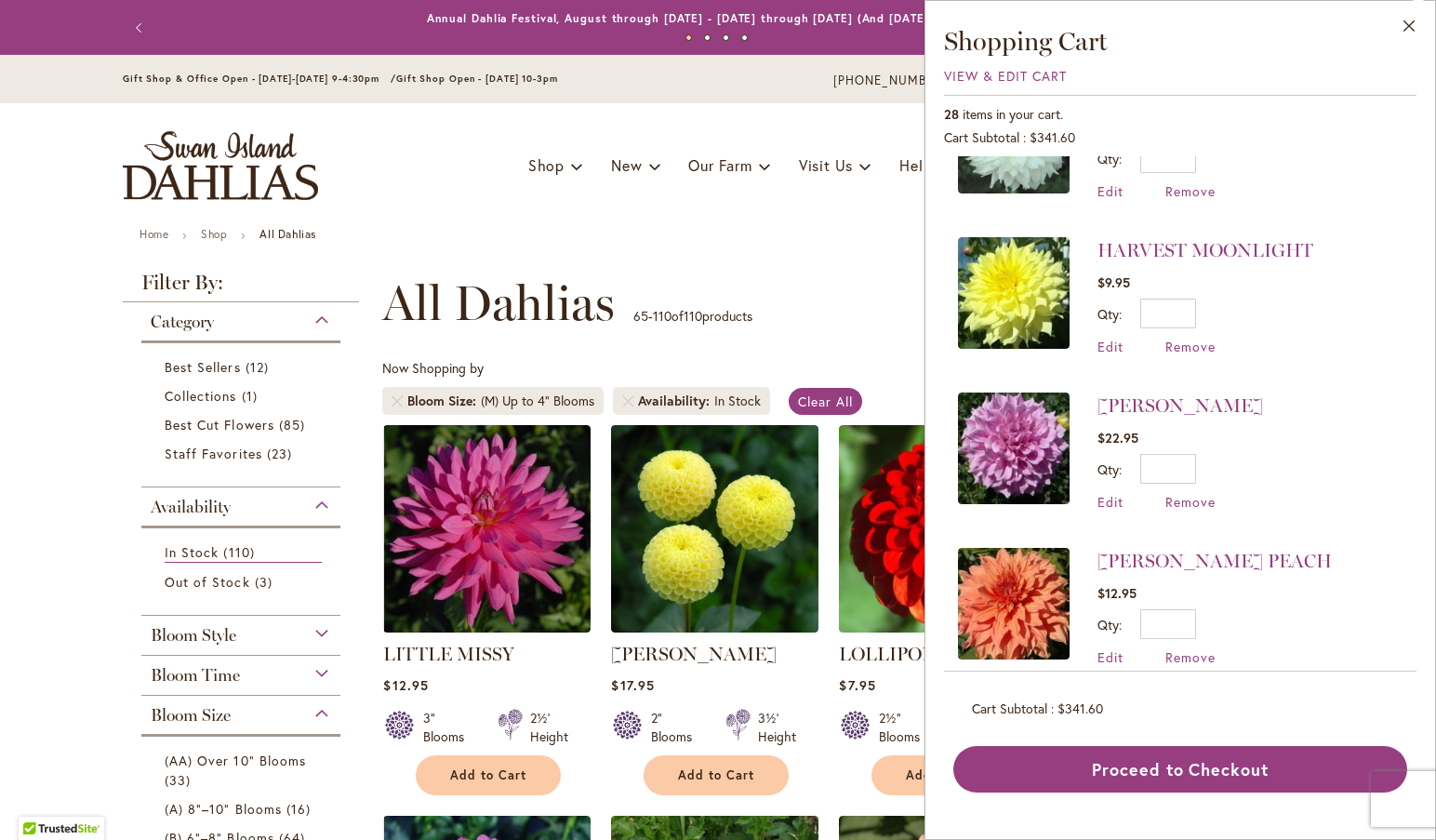
scroll to position [3371, 0]
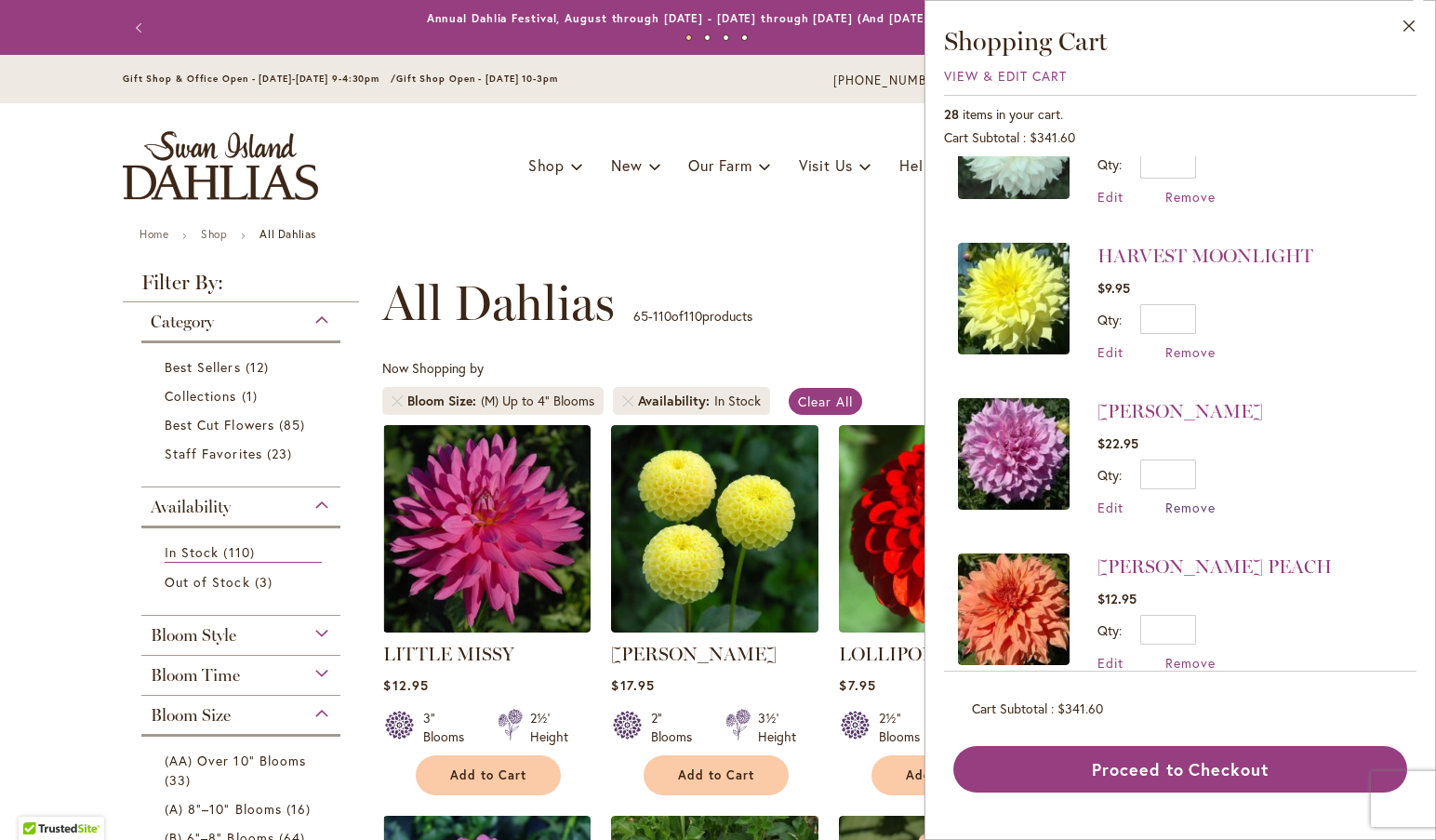
click at [1188, 498] on span "Remove" at bounding box center [1190, 507] width 50 height 17
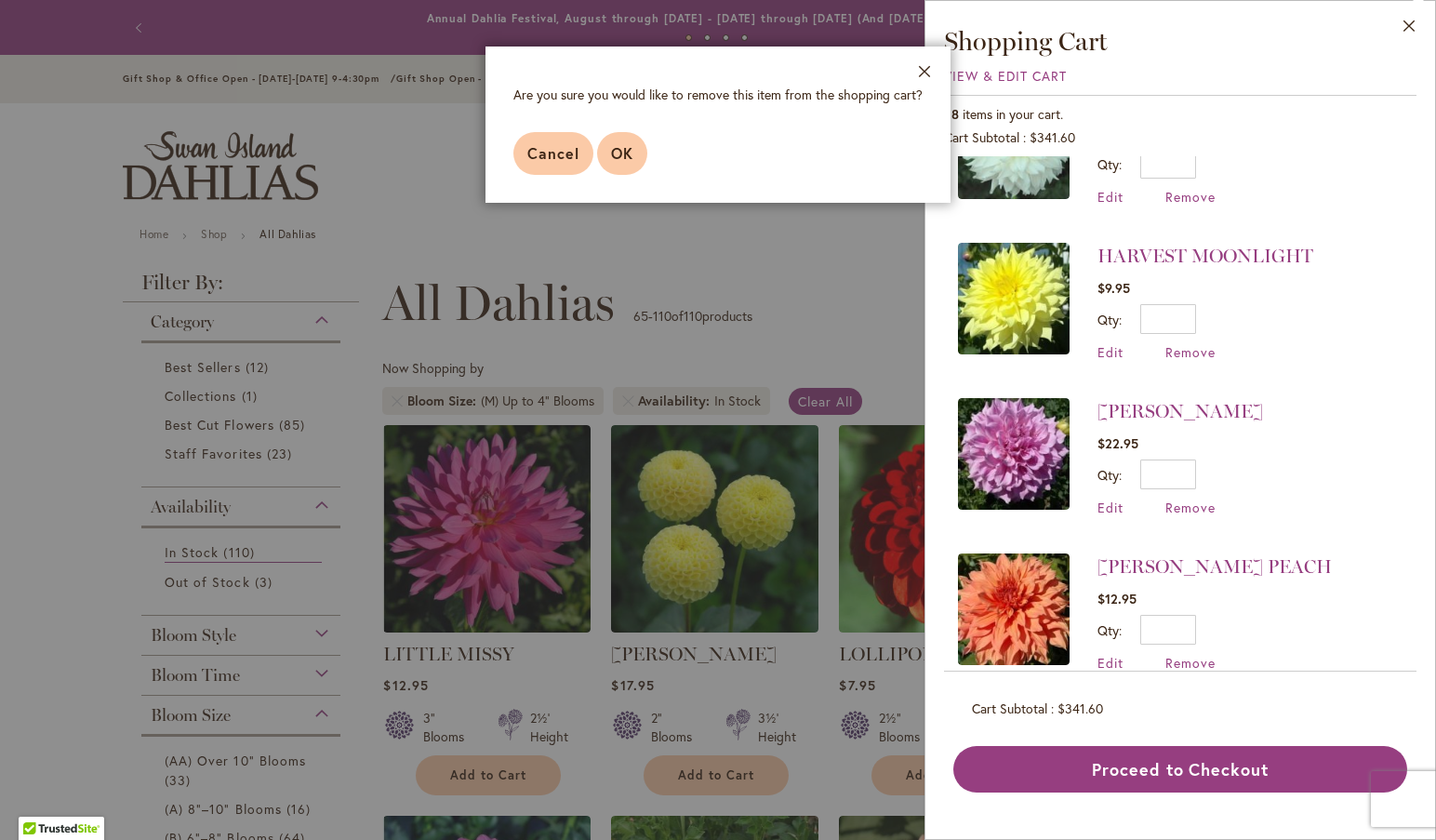
click at [620, 154] on span "OK" at bounding box center [621, 153] width 22 height 19
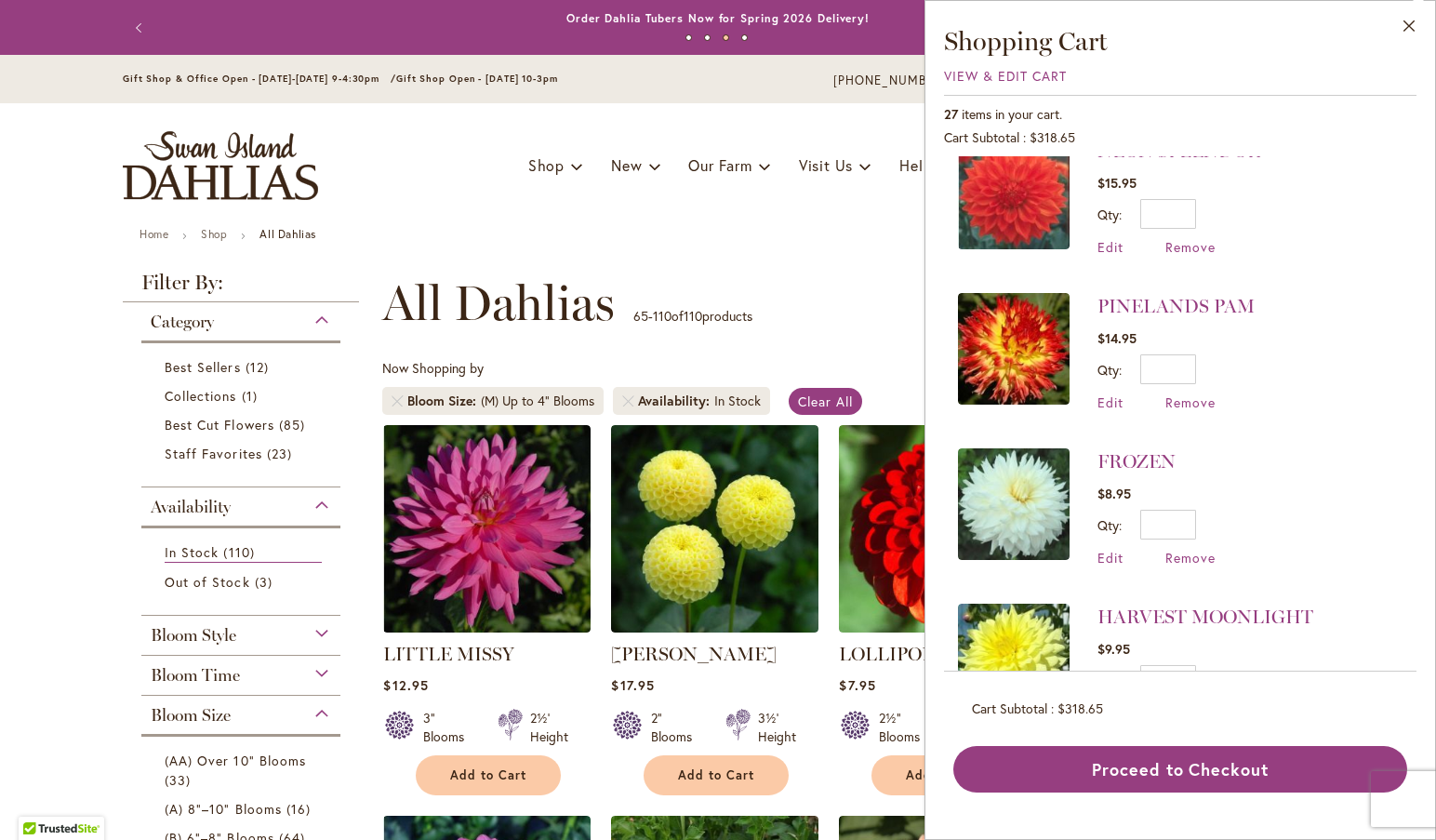
scroll to position [3004, 0]
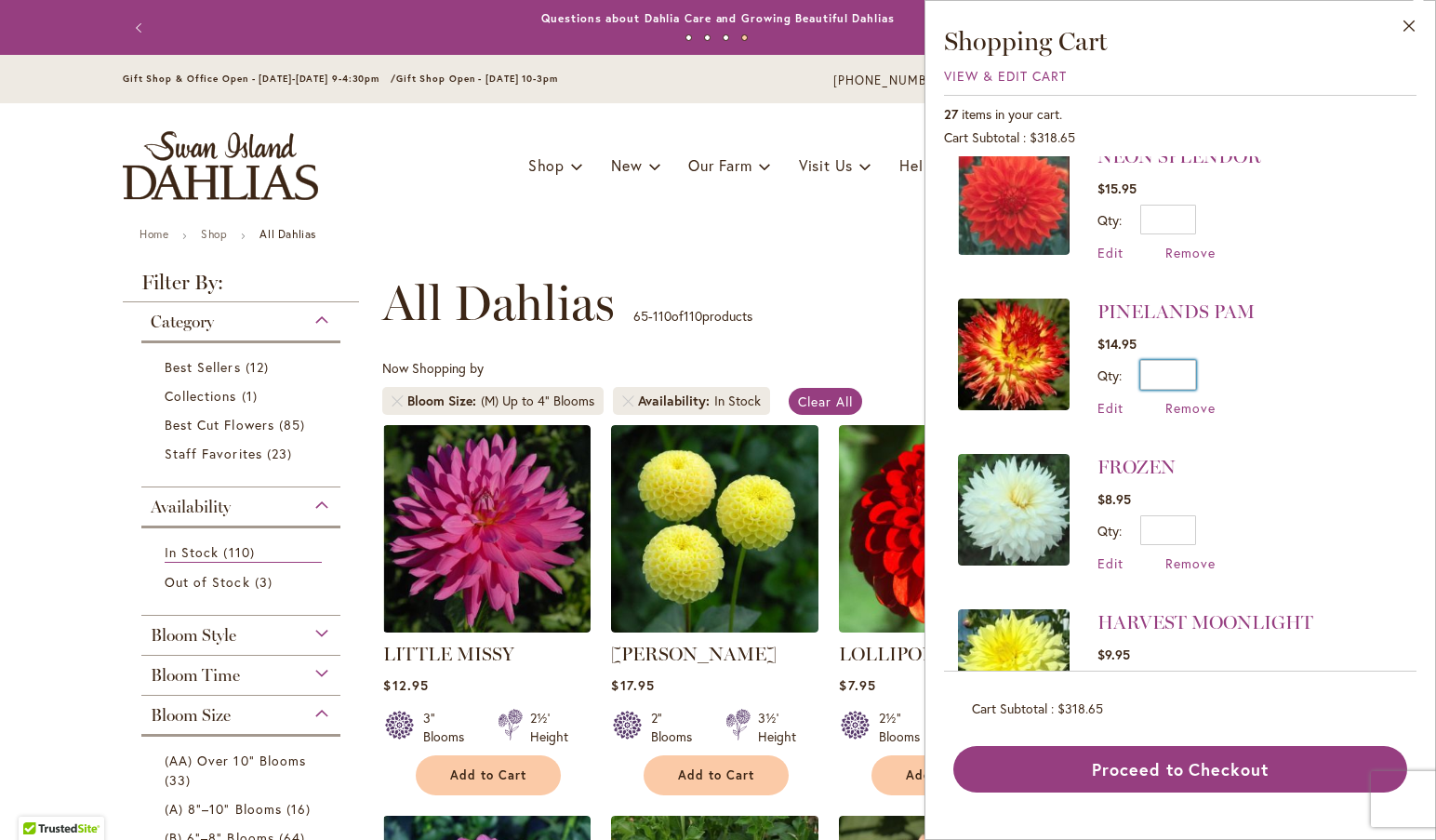
drag, startPoint x: 1174, startPoint y: 312, endPoint x: 1198, endPoint y: 315, distance: 24.2
click at [1198, 360] on div "Qty * Update" at bounding box center [1176, 375] width 157 height 30
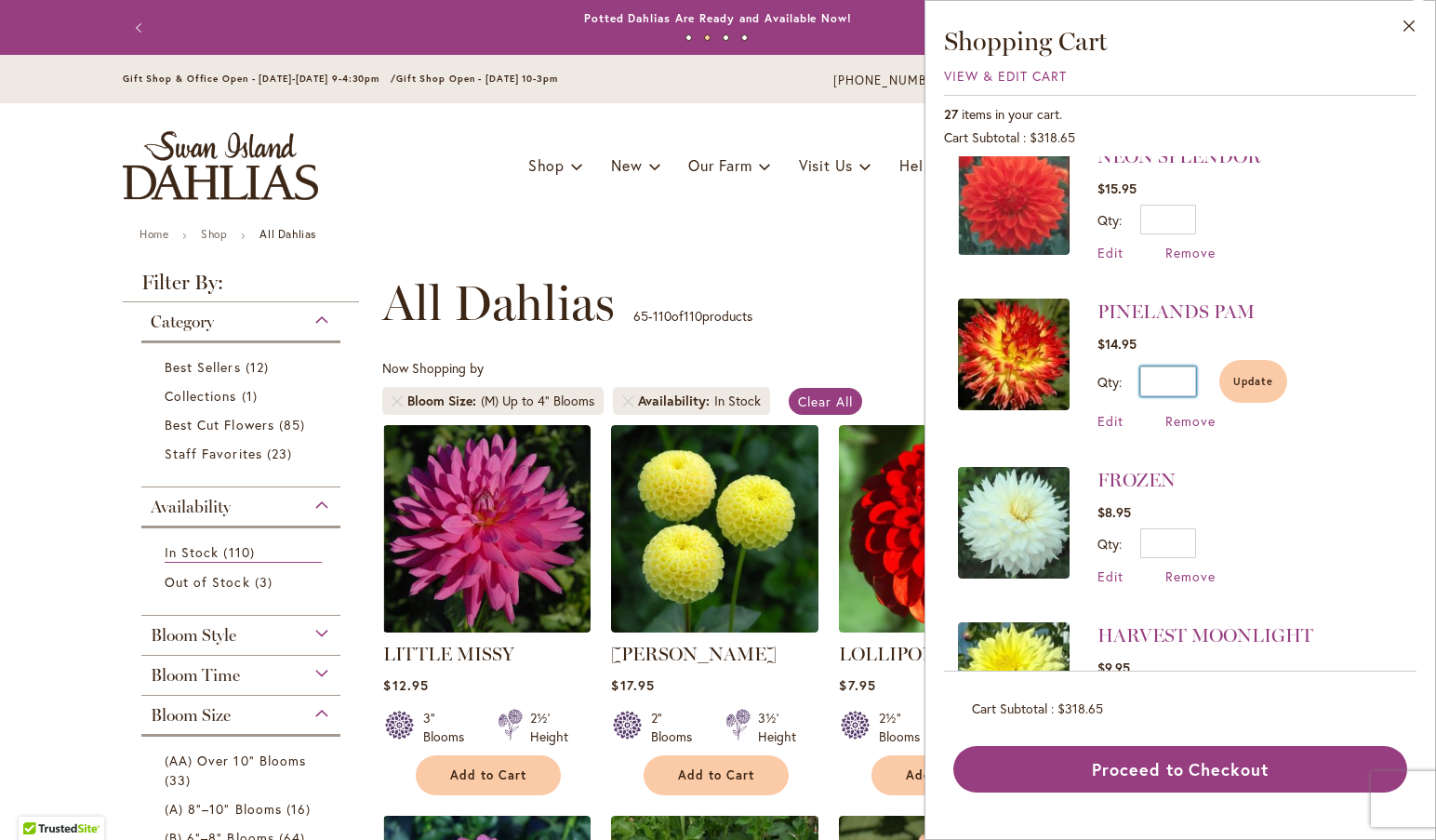
click at [1181, 367] on input "**" at bounding box center [1168, 381] width 56 height 30
drag, startPoint x: 1169, startPoint y: 324, endPoint x: 1222, endPoint y: 317, distance: 53.5
click at [1222, 360] on div "Qty ** Update" at bounding box center [1192, 381] width 190 height 43
type input "*"
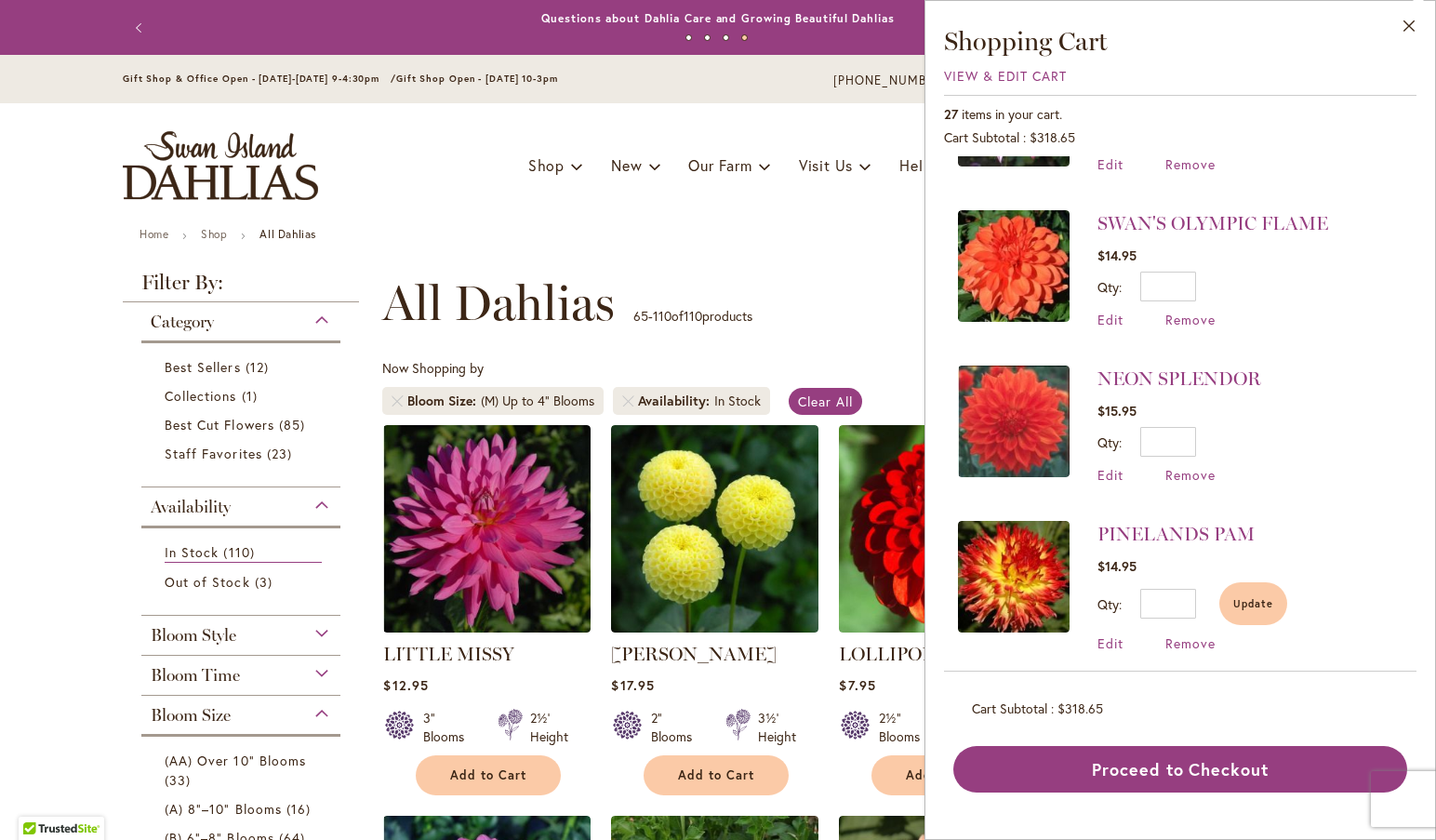
scroll to position [2766, 0]
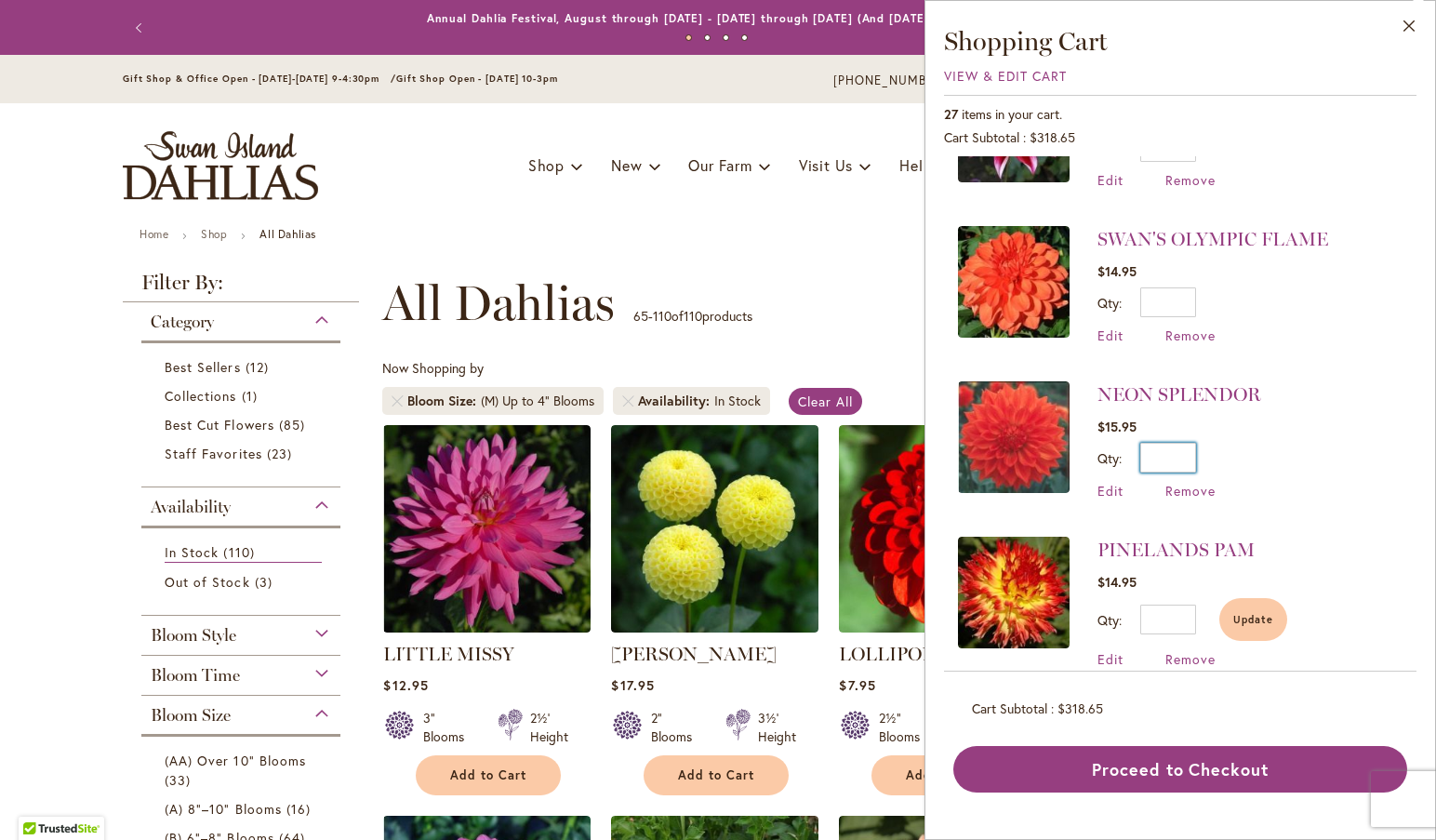
drag, startPoint x: 1178, startPoint y: 395, endPoint x: 1219, endPoint y: 402, distance: 41.6
click at [1218, 442] on div "Qty * Update" at bounding box center [1179, 457] width 164 height 30
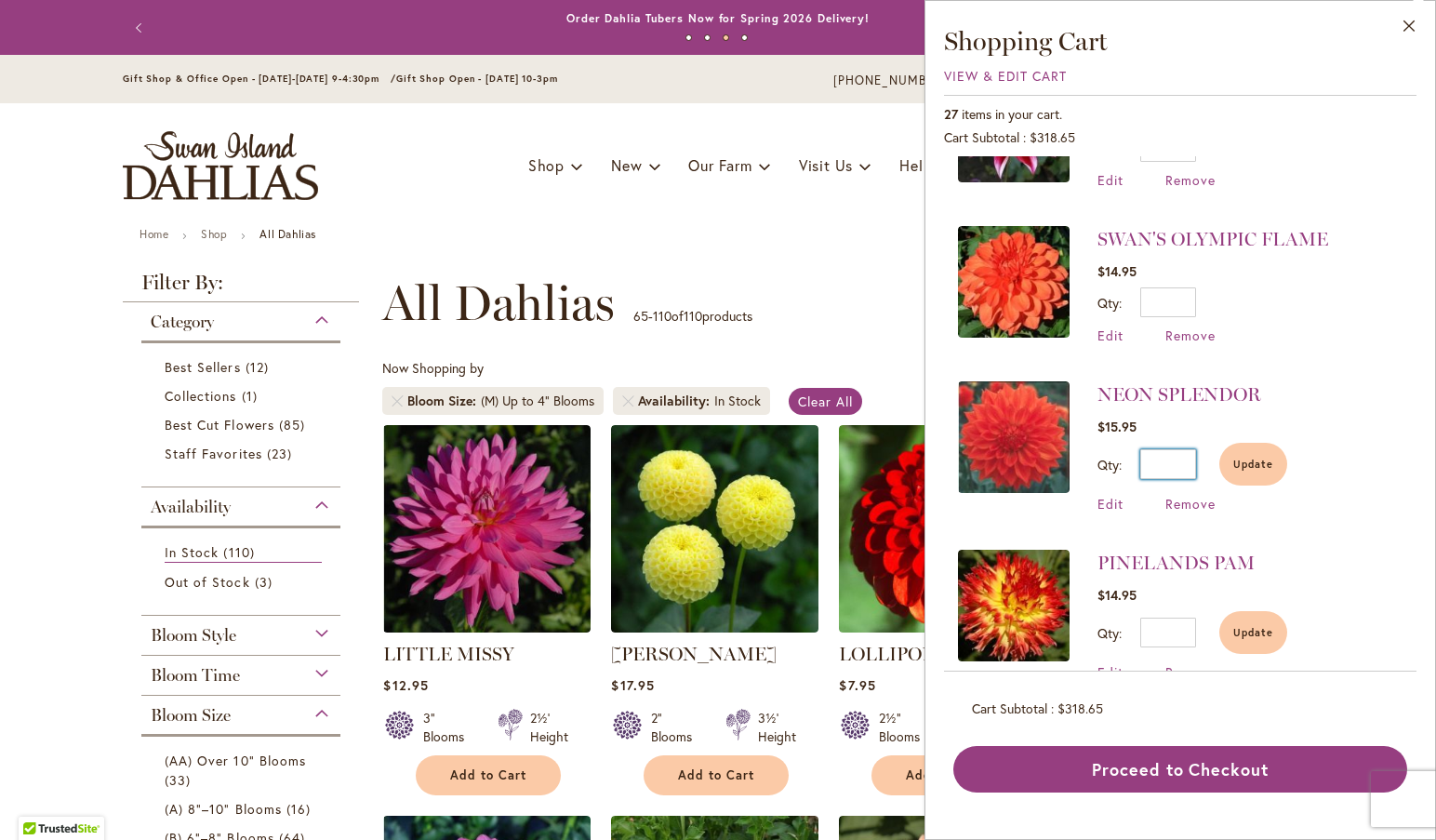
type input "*"
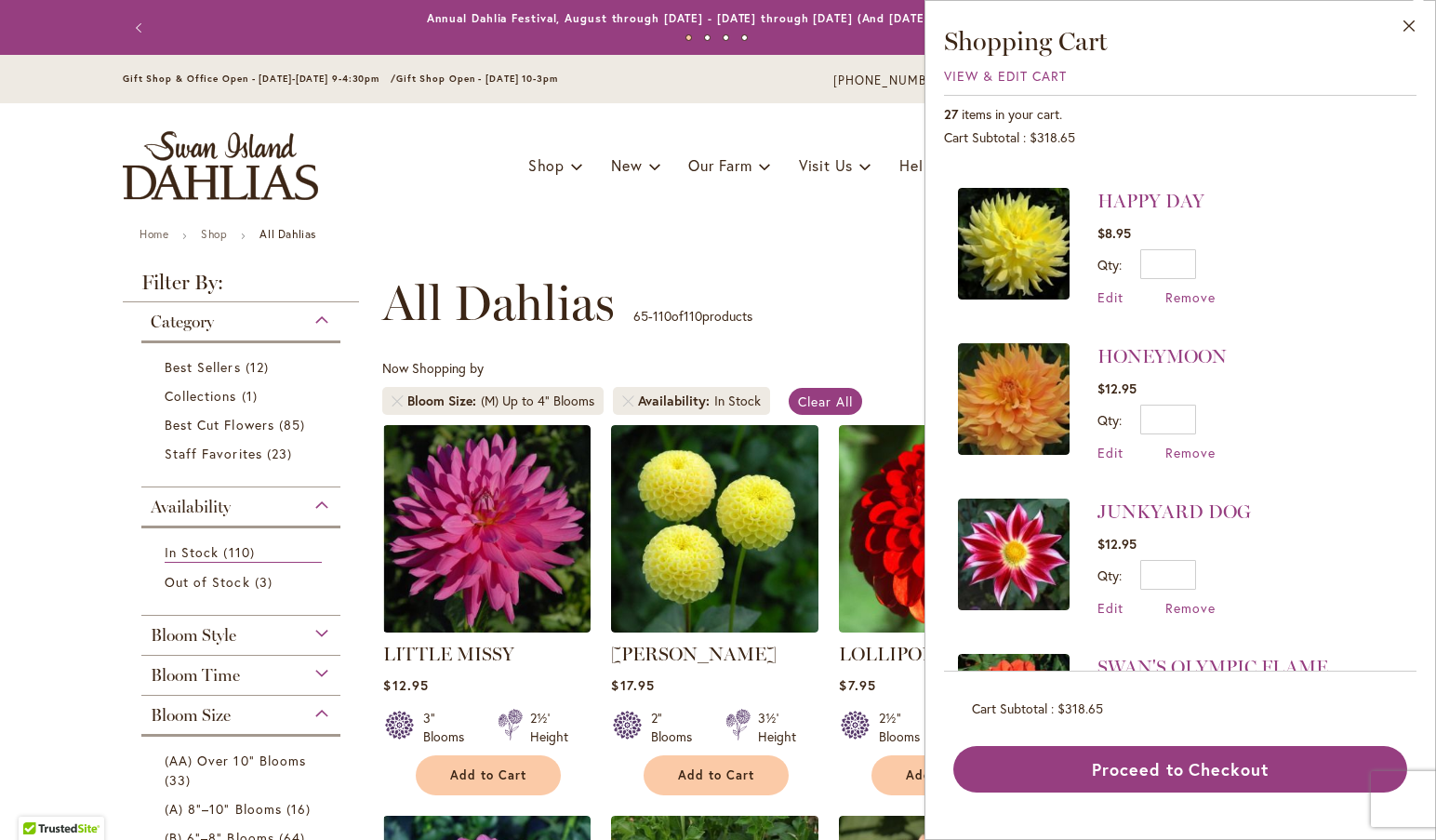
scroll to position [2324, 0]
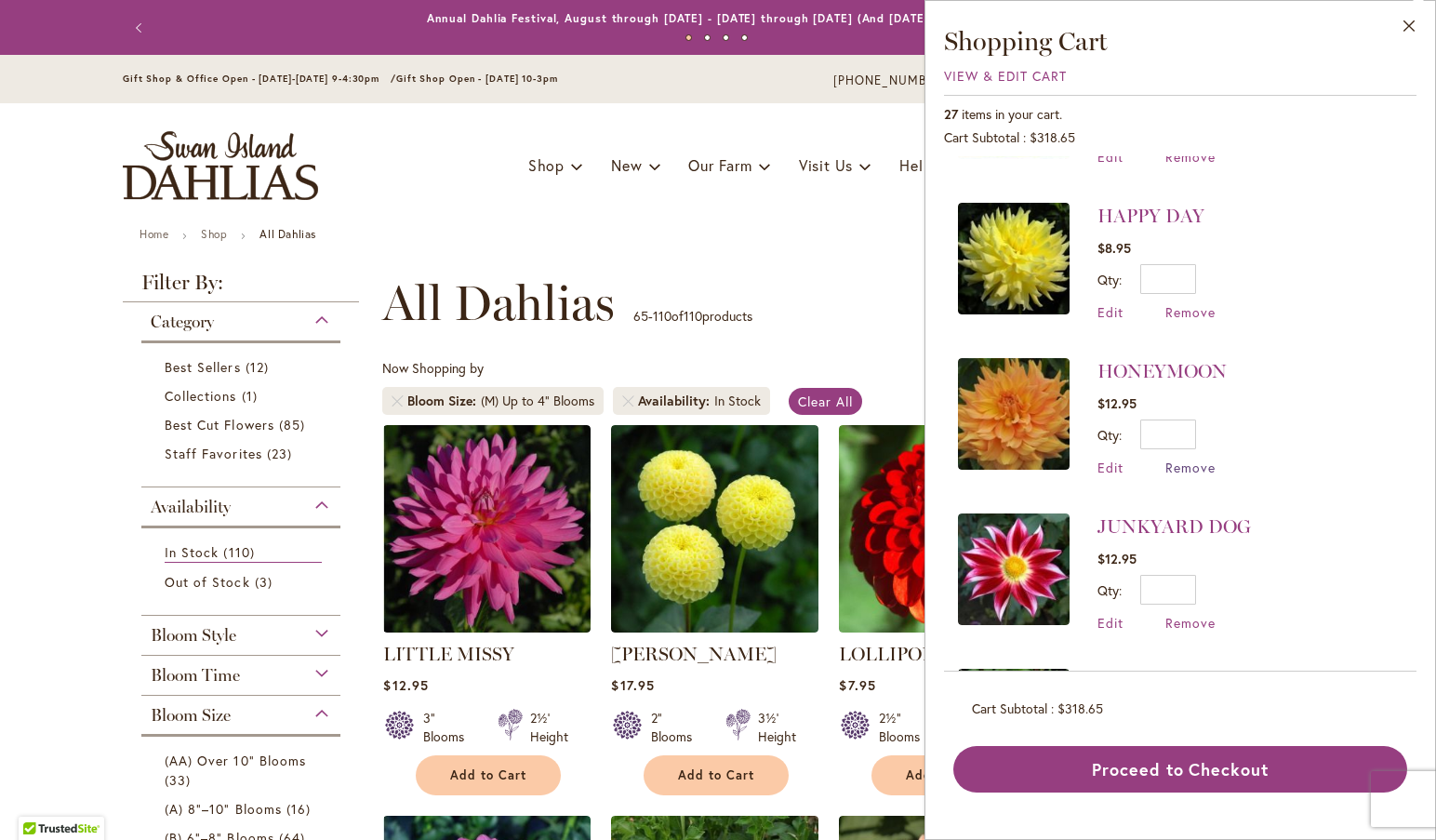
click at [1197, 459] on span "Remove" at bounding box center [1190, 467] width 50 height 17
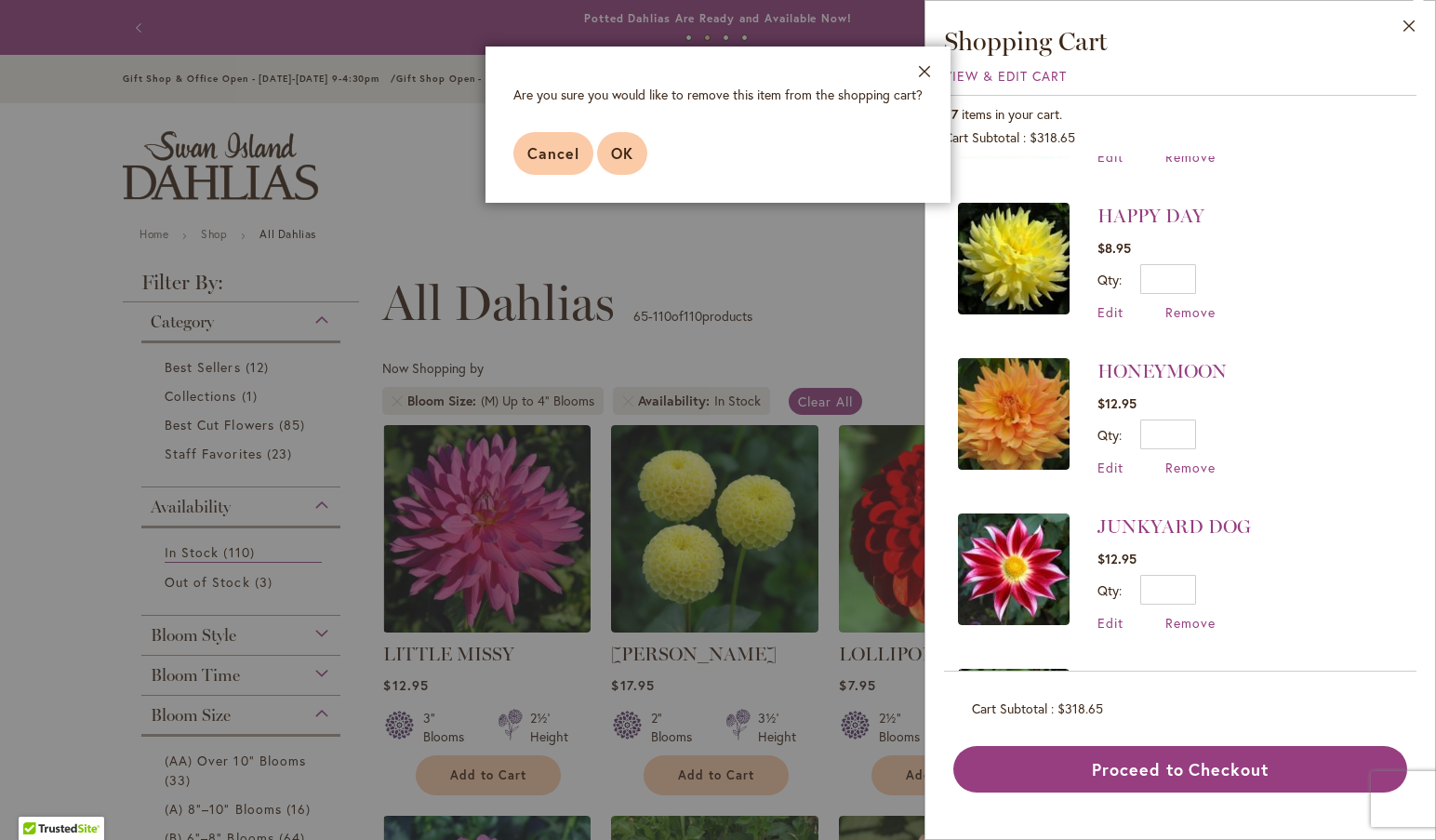
click at [617, 147] on span "OK" at bounding box center [621, 153] width 22 height 19
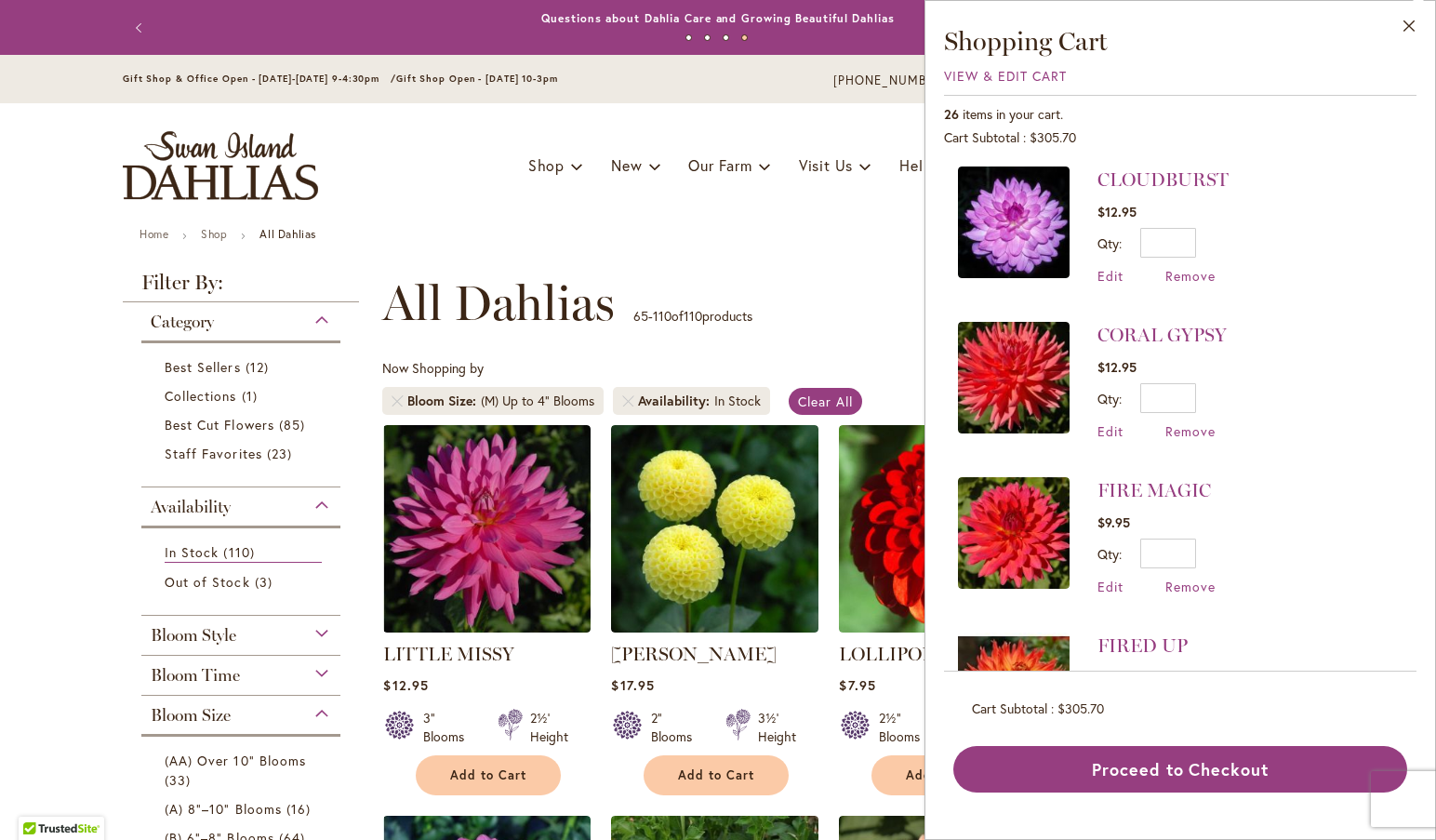
scroll to position [1709, 0]
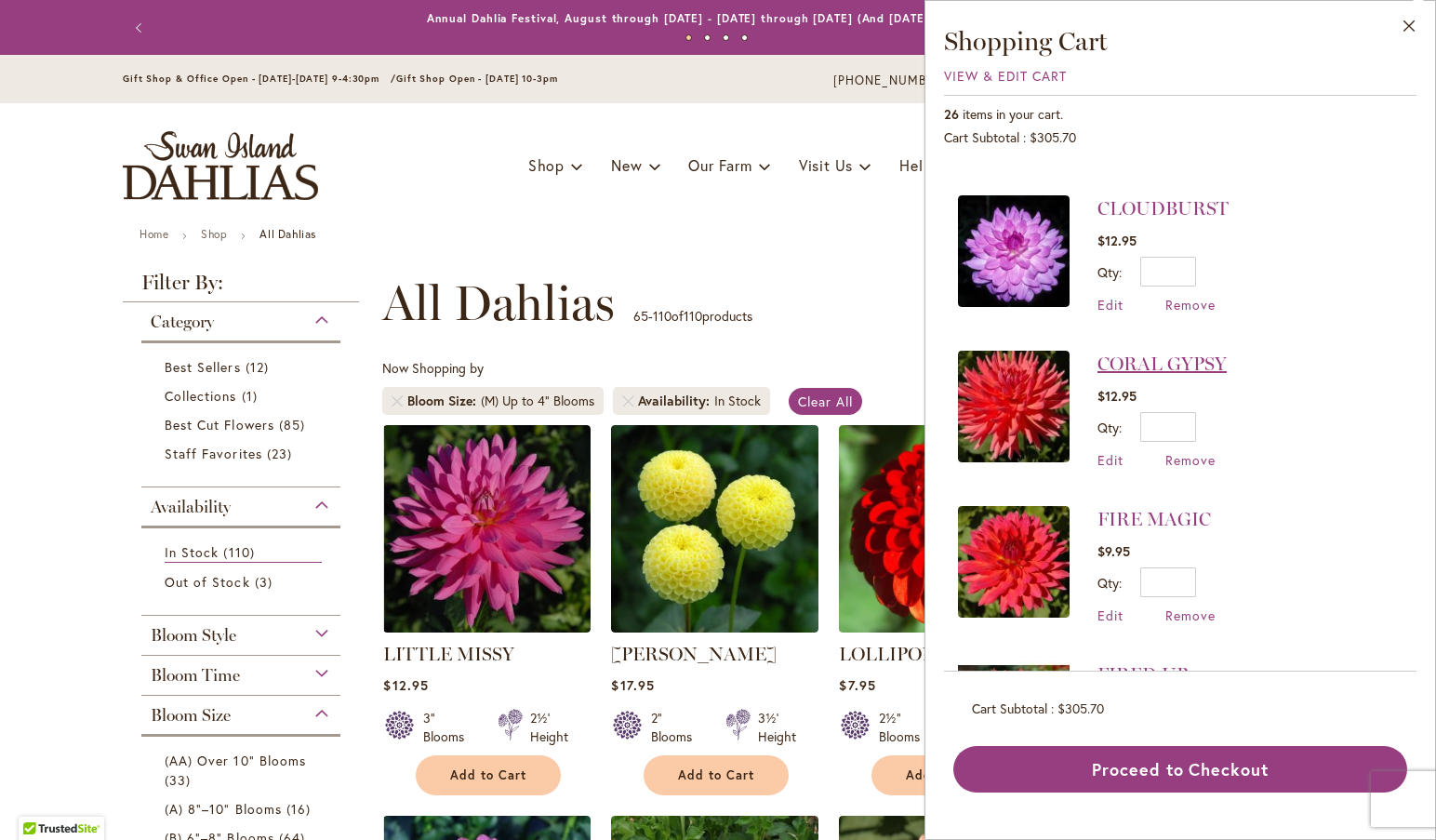
click at [1151, 352] on link "CORAL GYPSY" at bounding box center [1162, 363] width 130 height 22
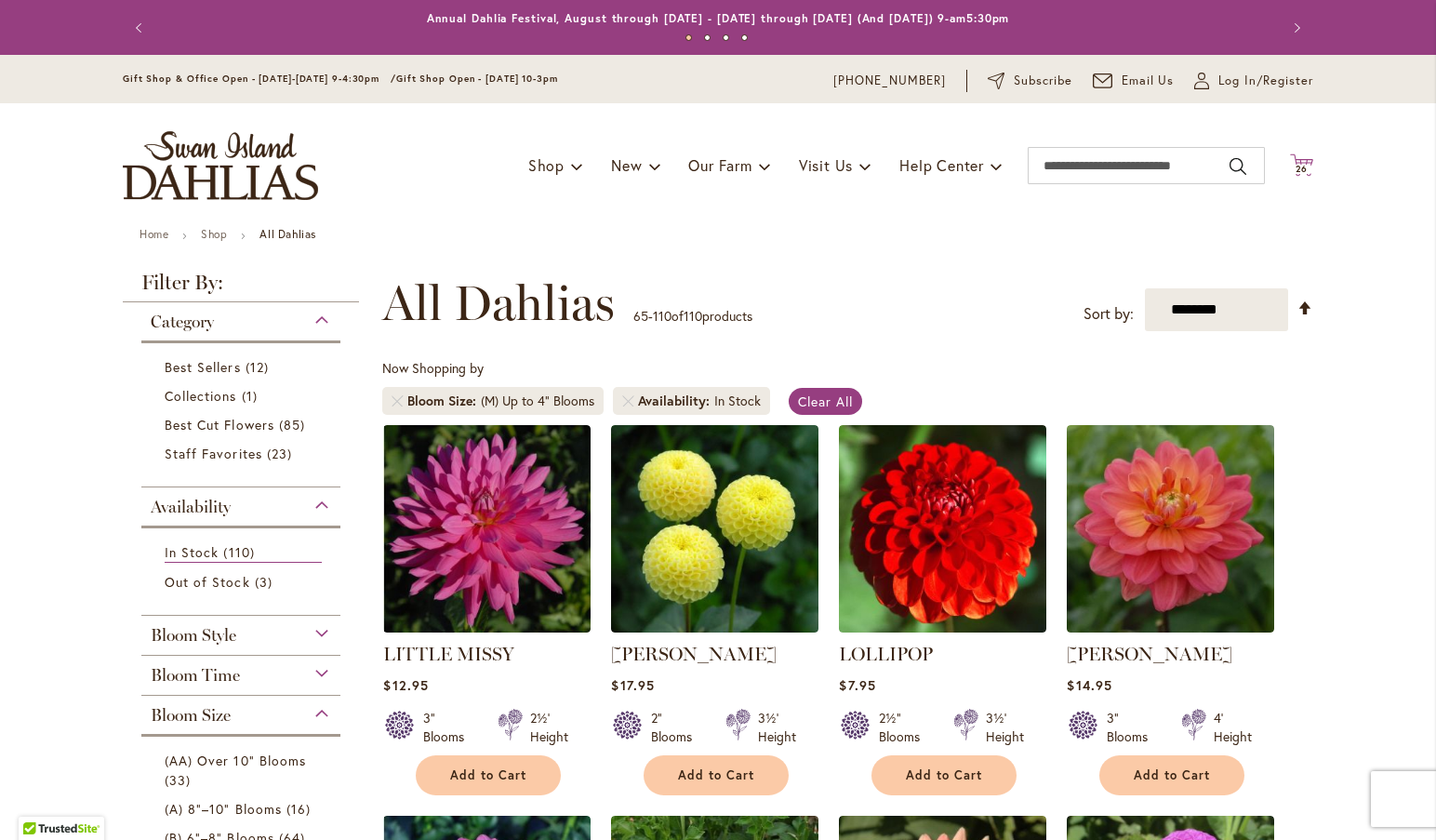
click at [1291, 162] on icon at bounding box center [1301, 165] width 23 height 22
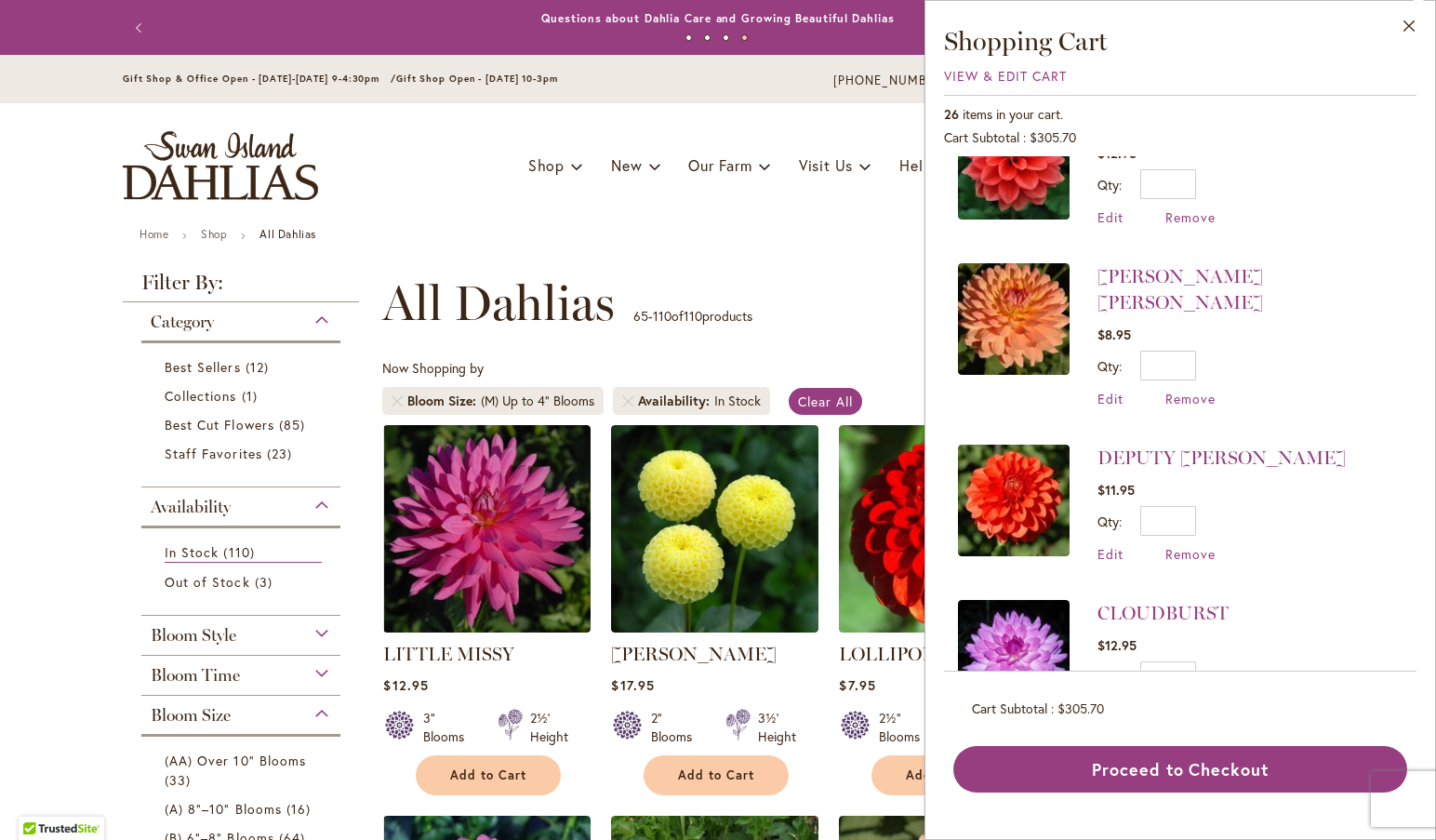
scroll to position [1295, 0]
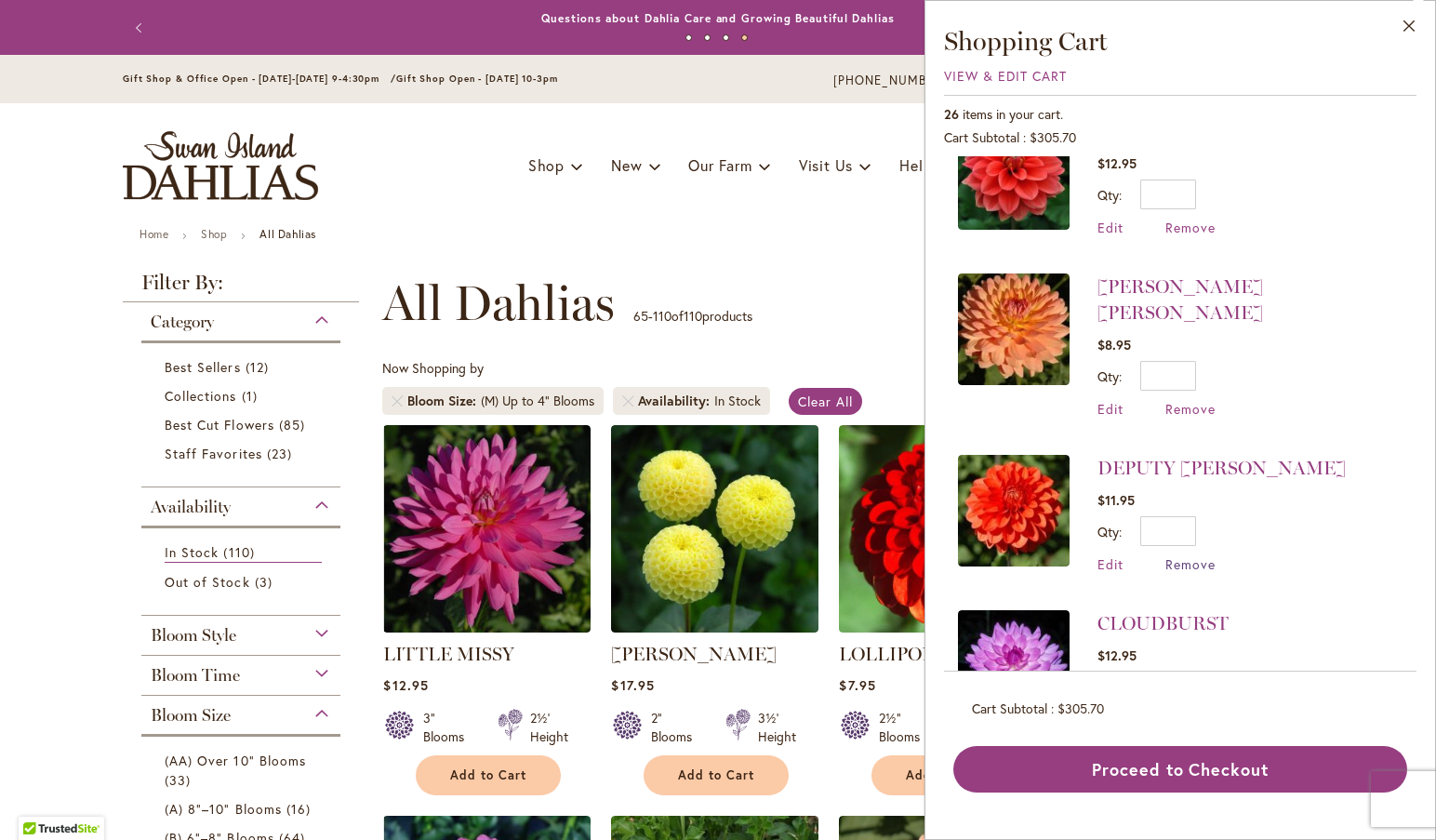
click at [1194, 555] on span "Remove" at bounding box center [1190, 564] width 50 height 17
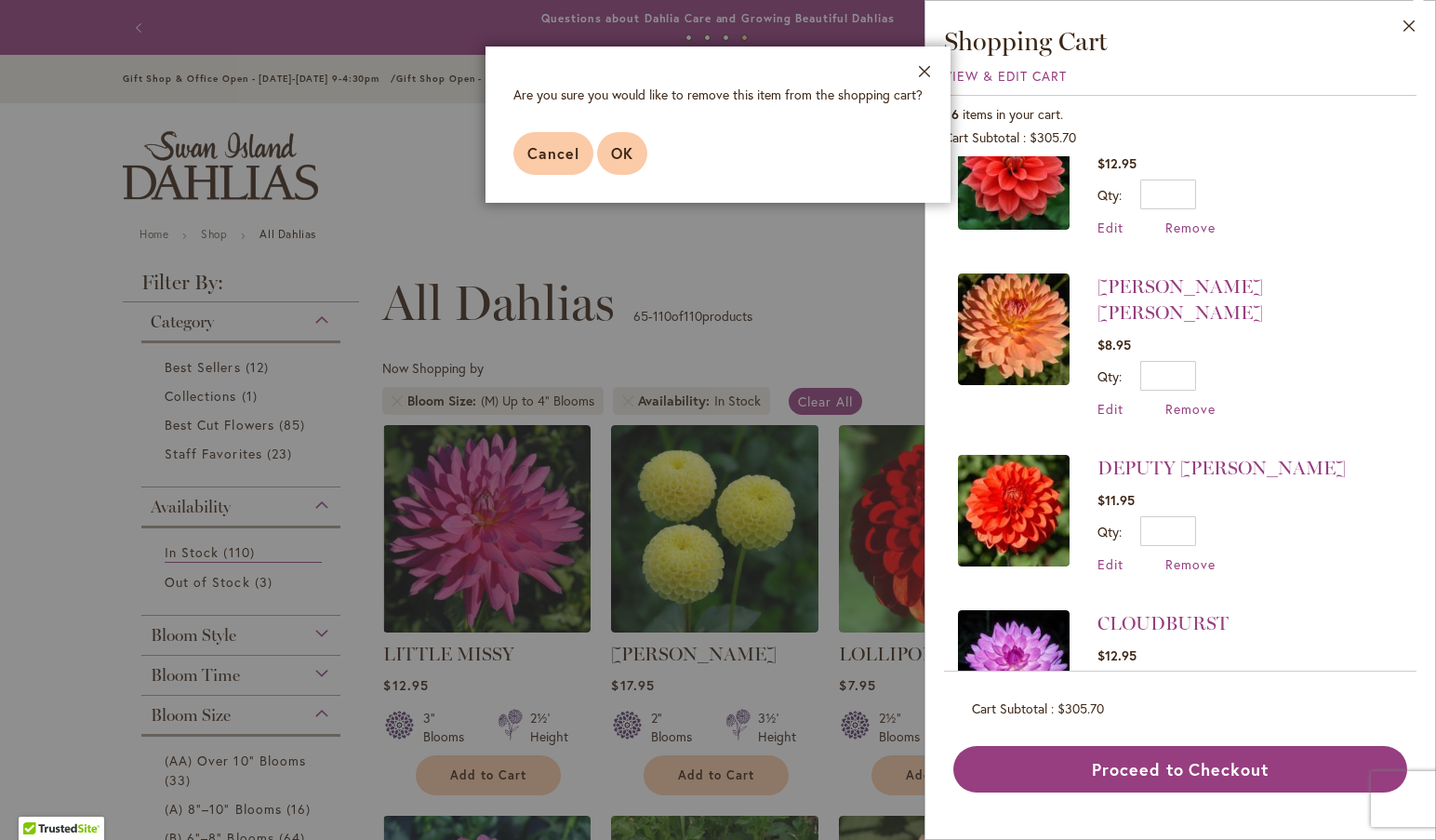
click at [627, 147] on span "OK" at bounding box center [621, 153] width 22 height 19
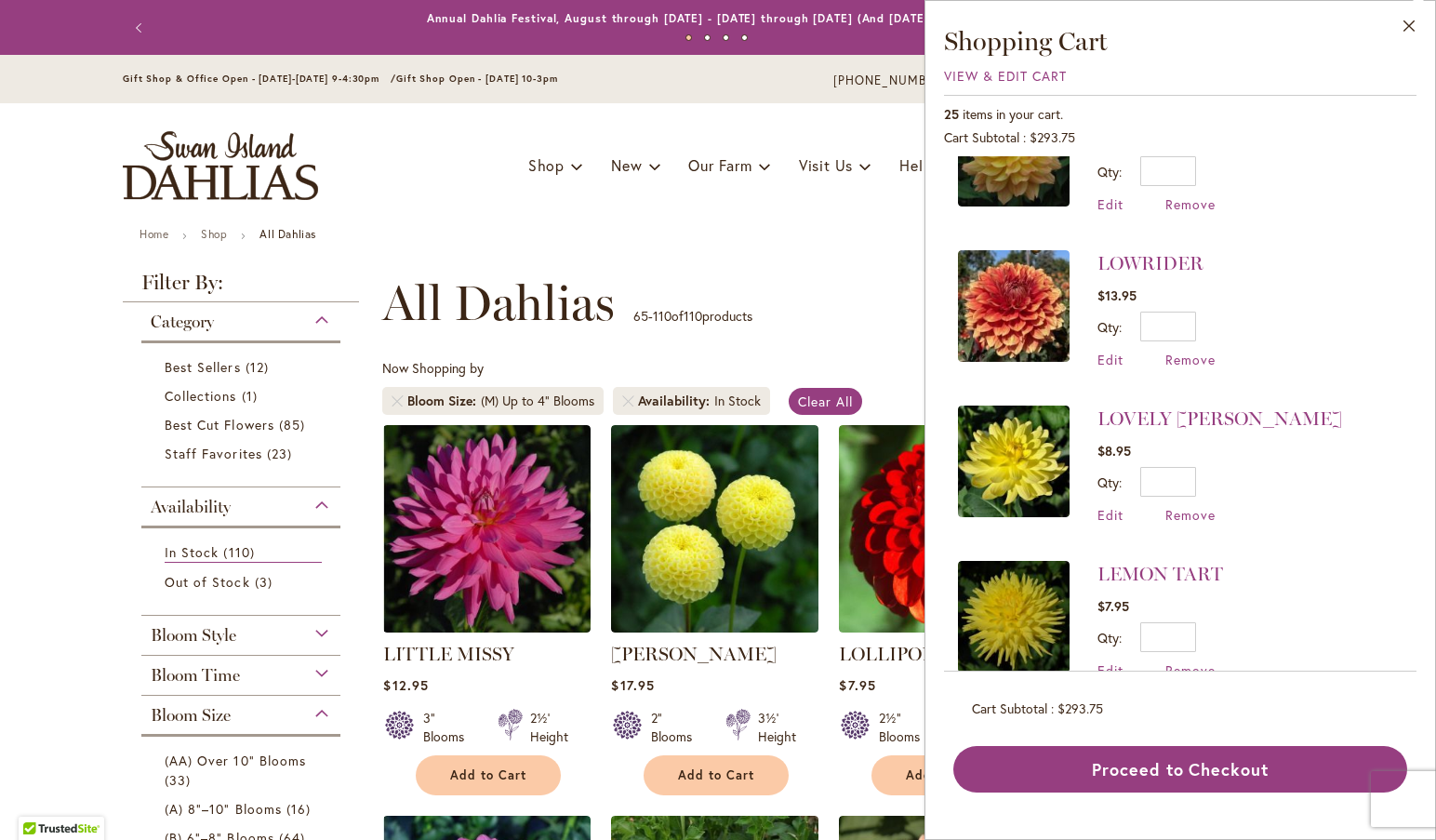
scroll to position [659, 0]
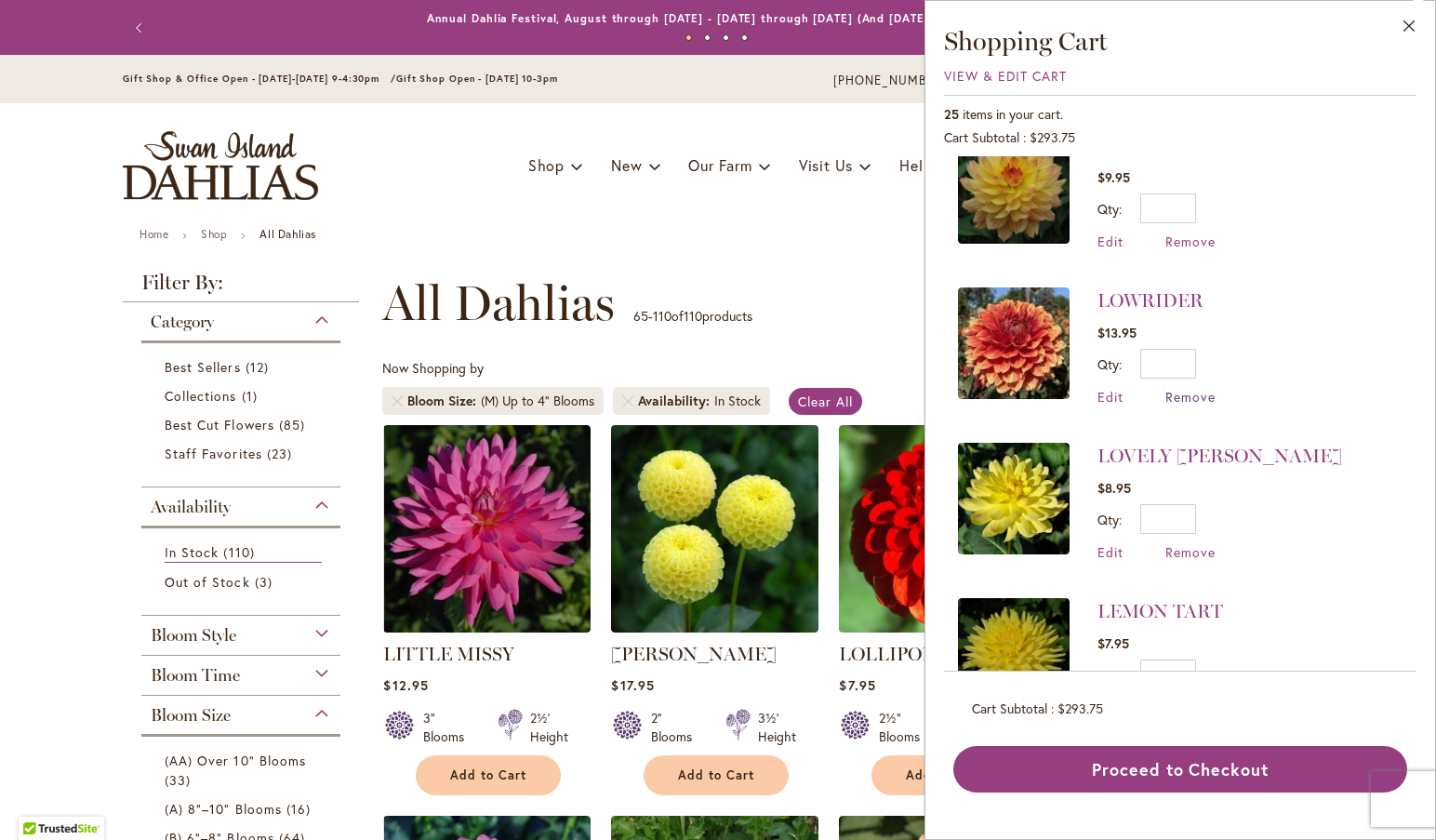
click at [1184, 388] on span "Remove" at bounding box center [1190, 397] width 50 height 17
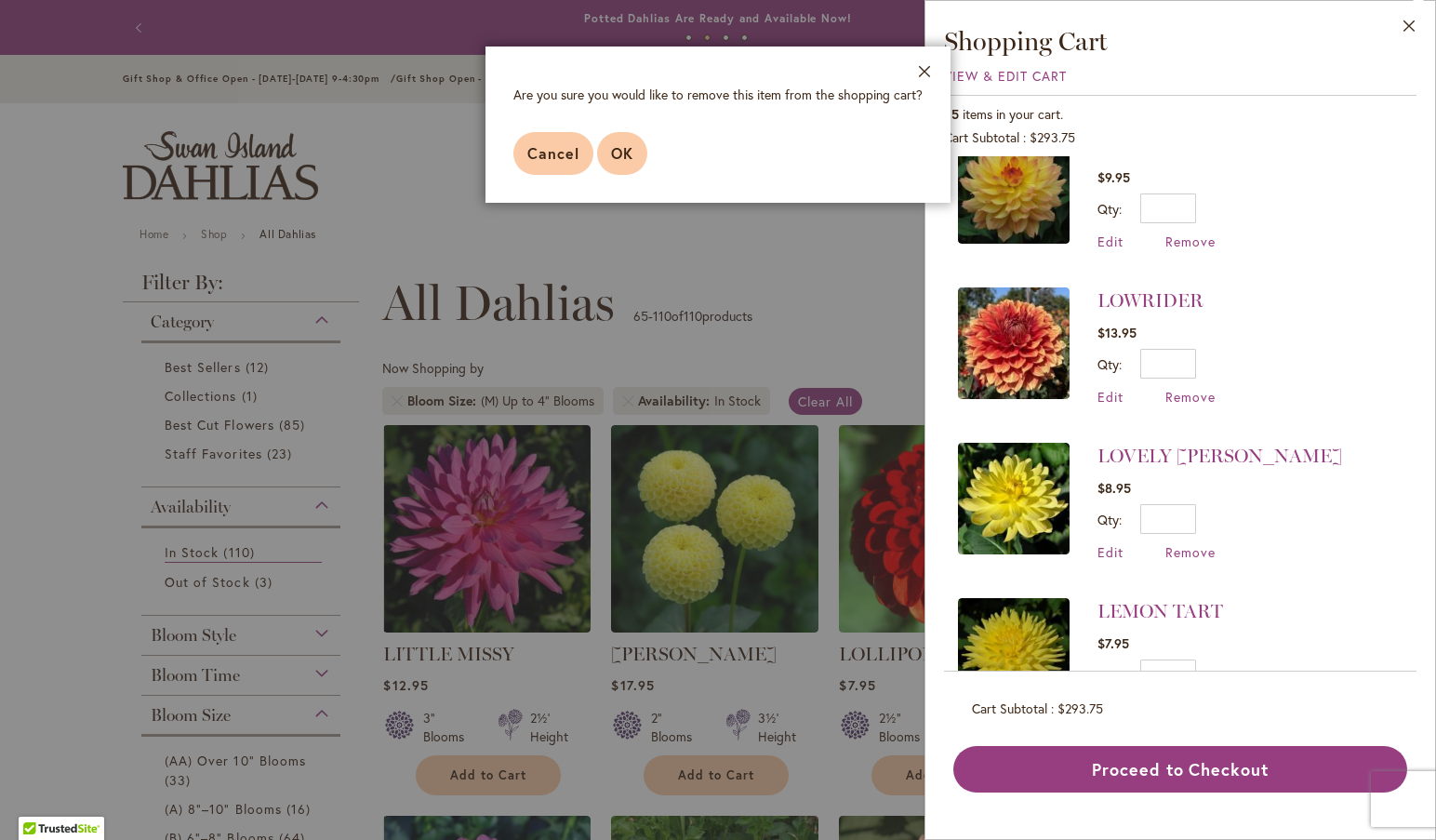
click at [615, 152] on span "OK" at bounding box center [621, 153] width 22 height 19
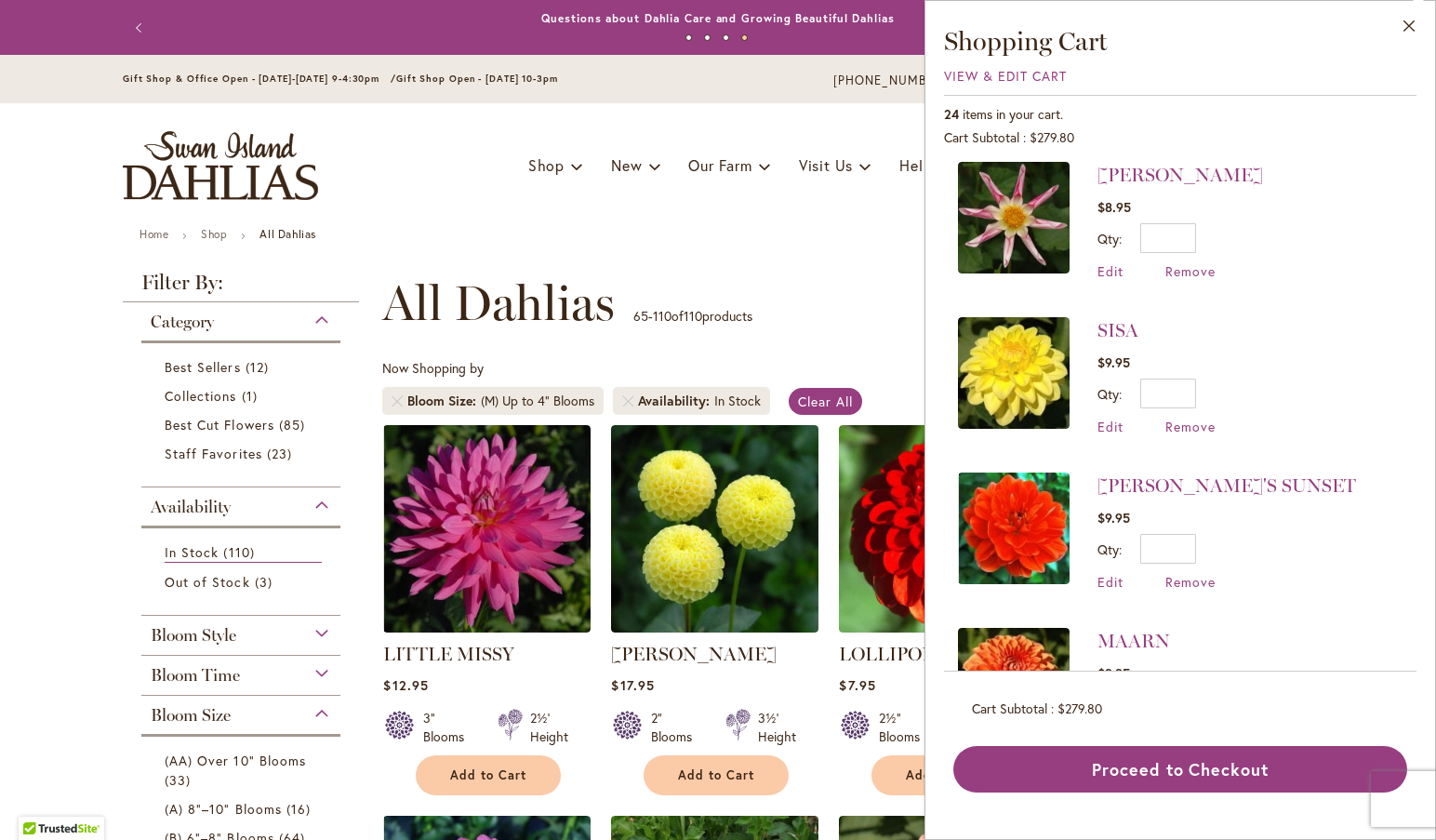
scroll to position [0, 0]
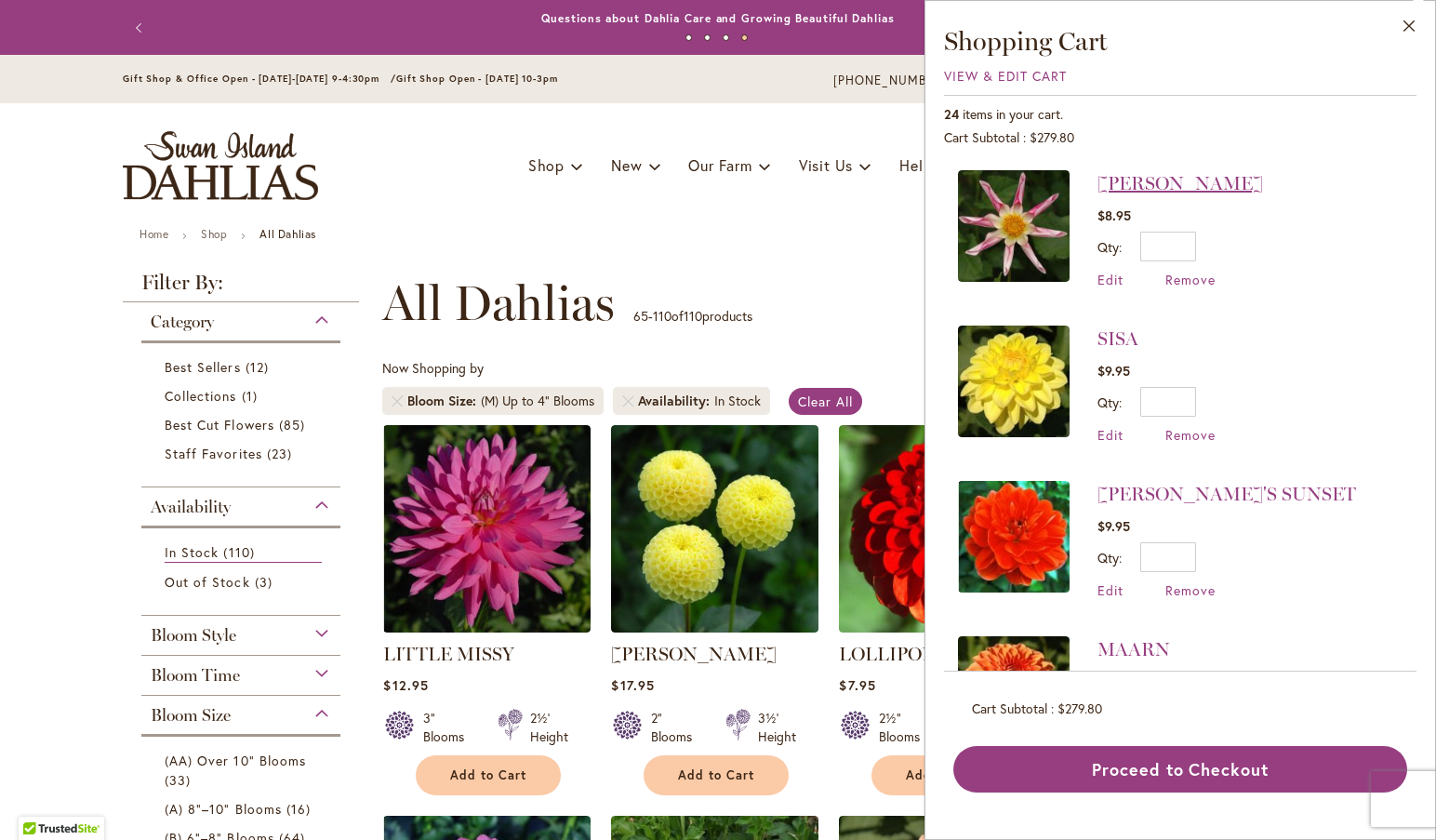
click at [1132, 183] on link "[PERSON_NAME]" at bounding box center [1180, 183] width 165 height 22
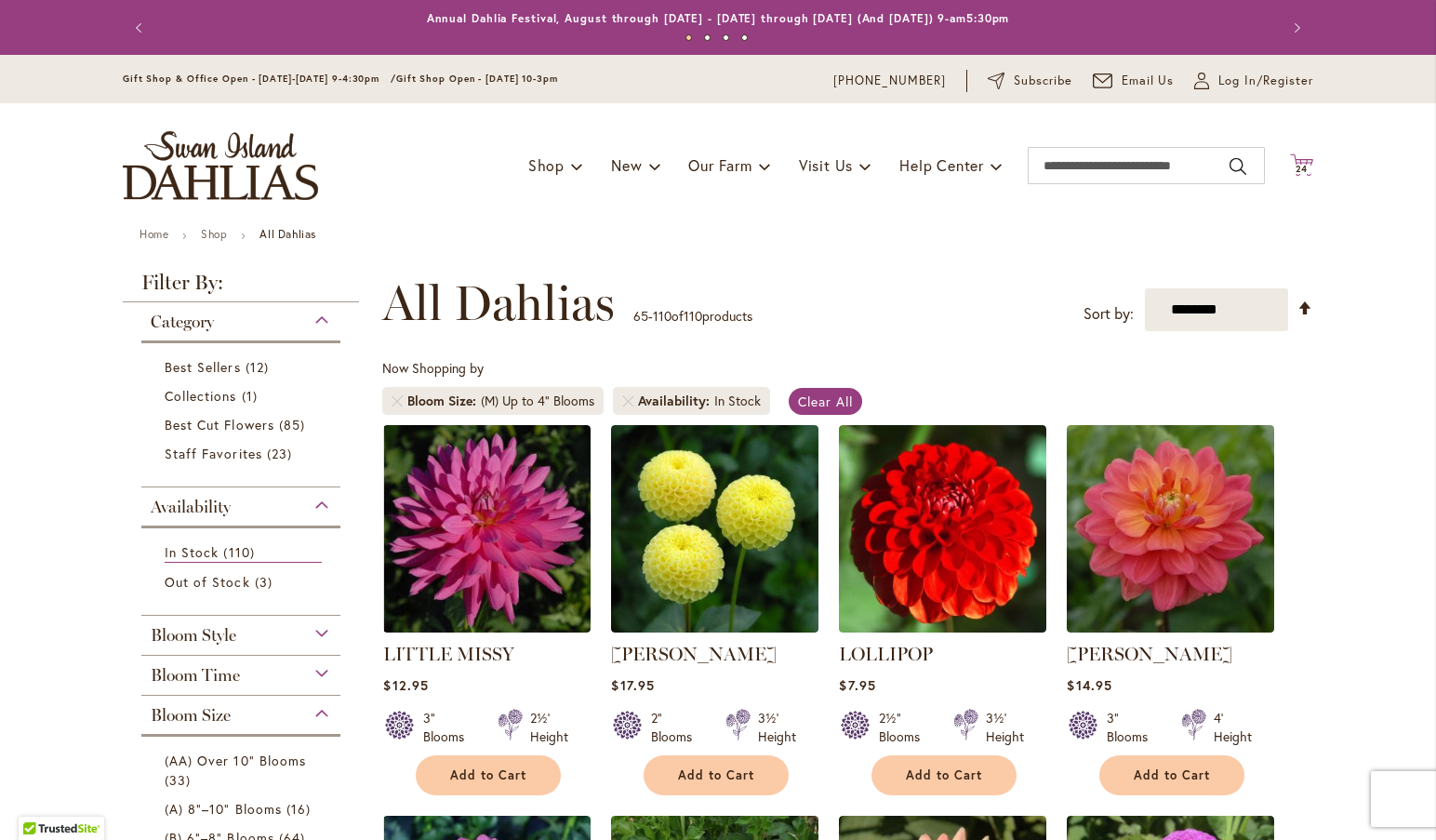
click at [1295, 163] on icon "Cart .cls-1 { fill: #231f20; }" at bounding box center [1301, 165] width 23 height 23
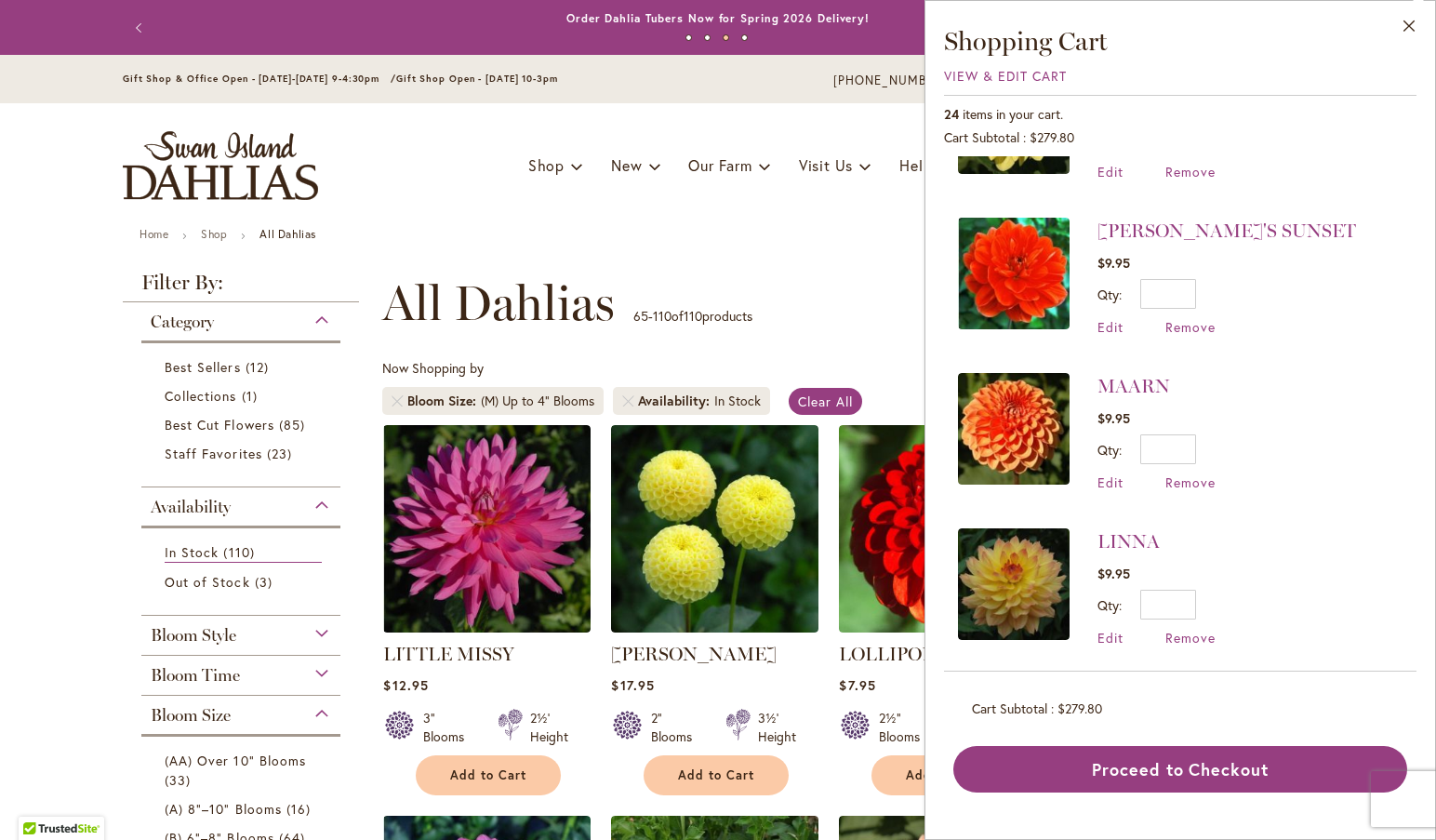
scroll to position [276, 0]
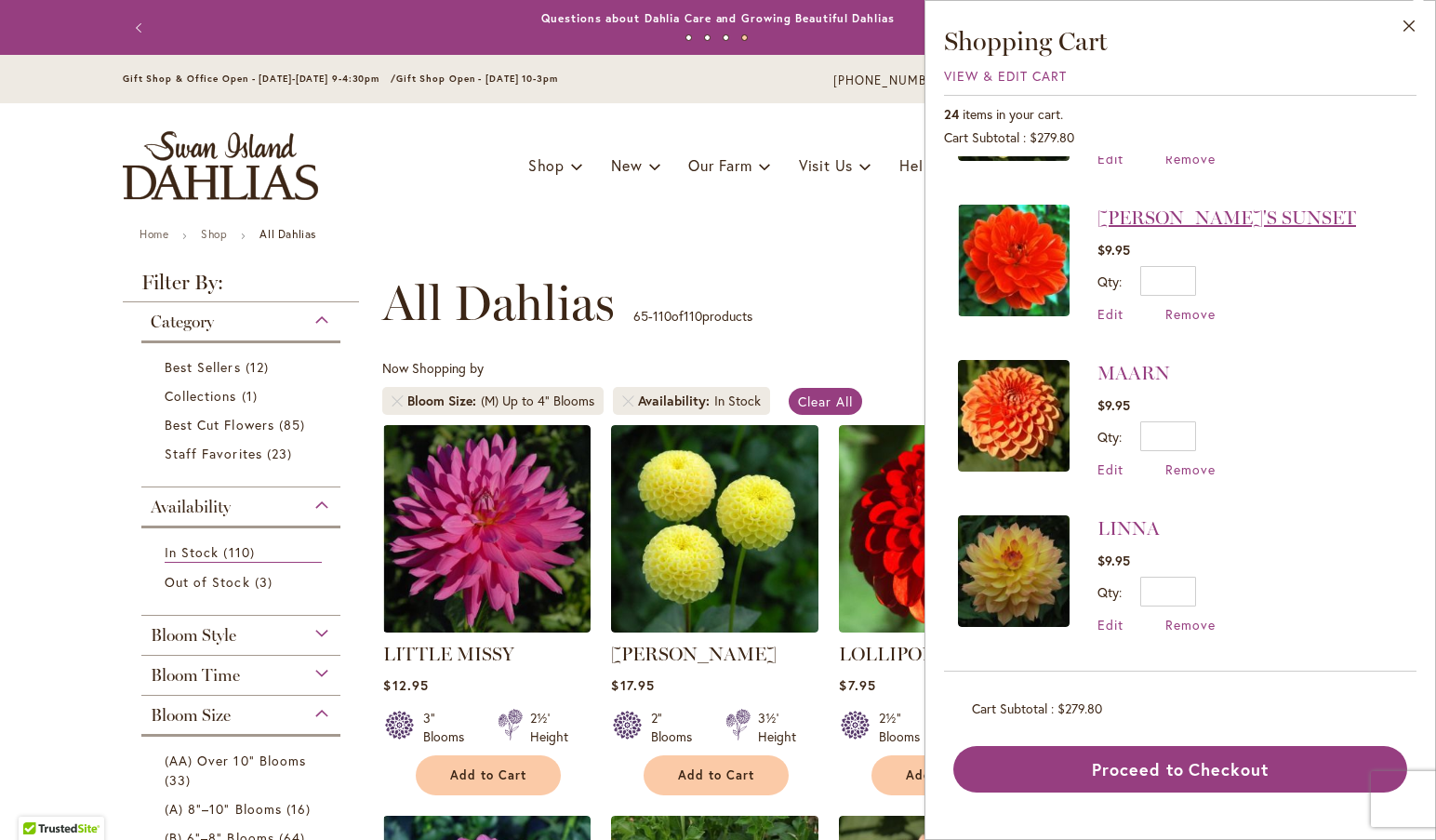
click at [1152, 207] on link "[PERSON_NAME]'S SUNSET" at bounding box center [1226, 217] width 258 height 22
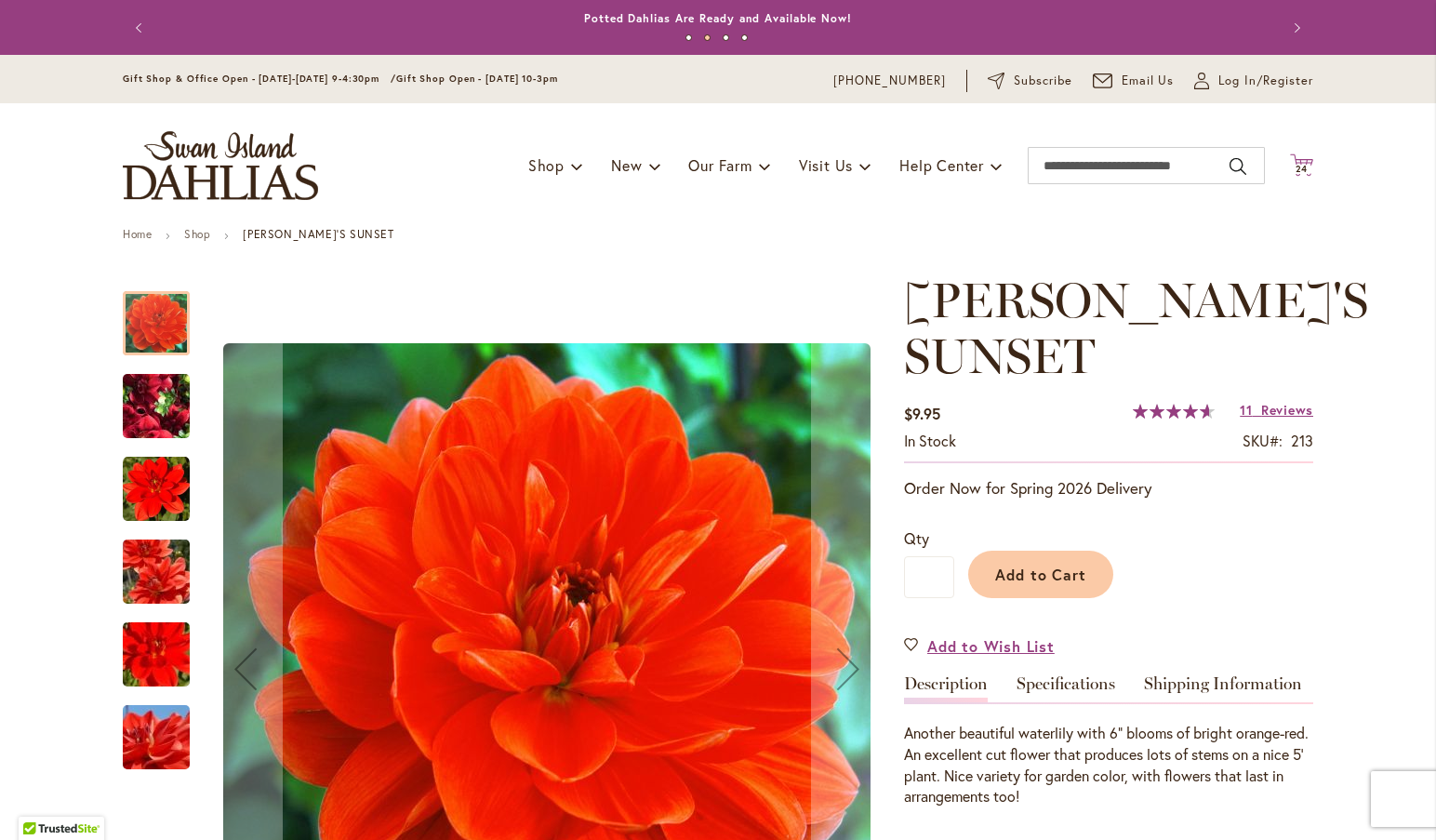
click at [1290, 164] on icon "Cart .cls-1 { fill: #231f20; }" at bounding box center [1301, 165] width 23 height 23
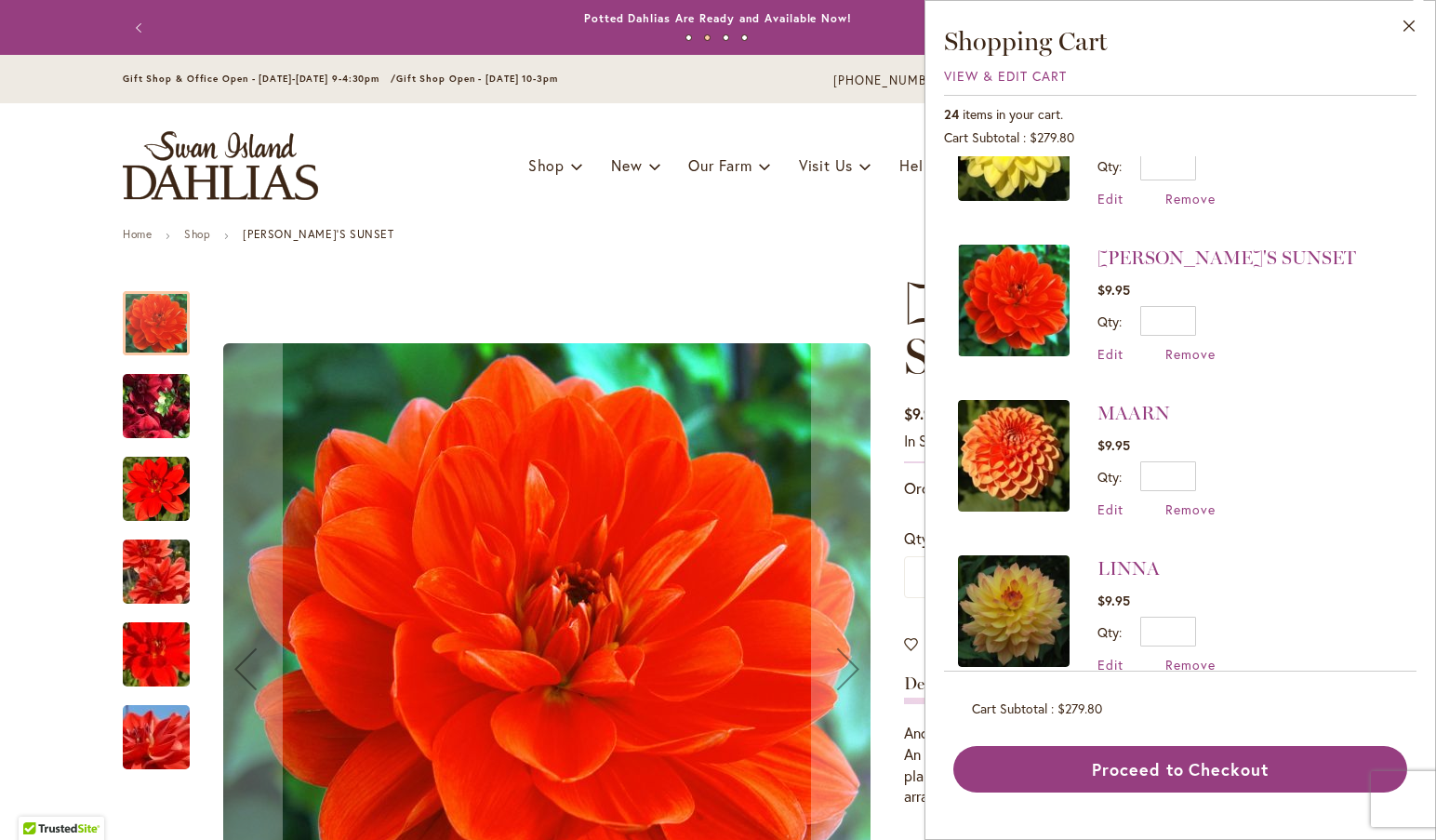
scroll to position [240, 0]
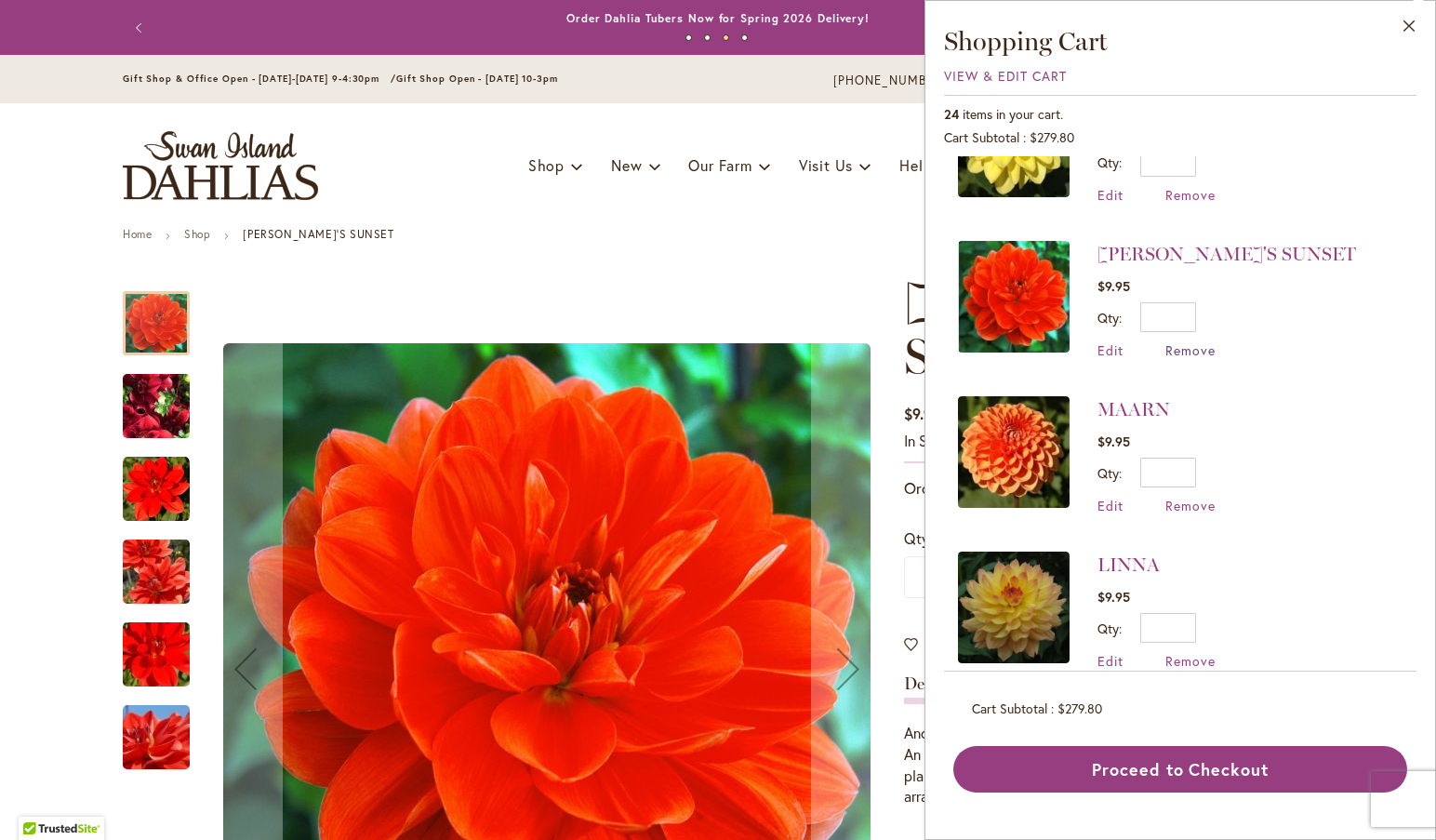
click at [1182, 346] on span "Remove" at bounding box center [1190, 350] width 50 height 17
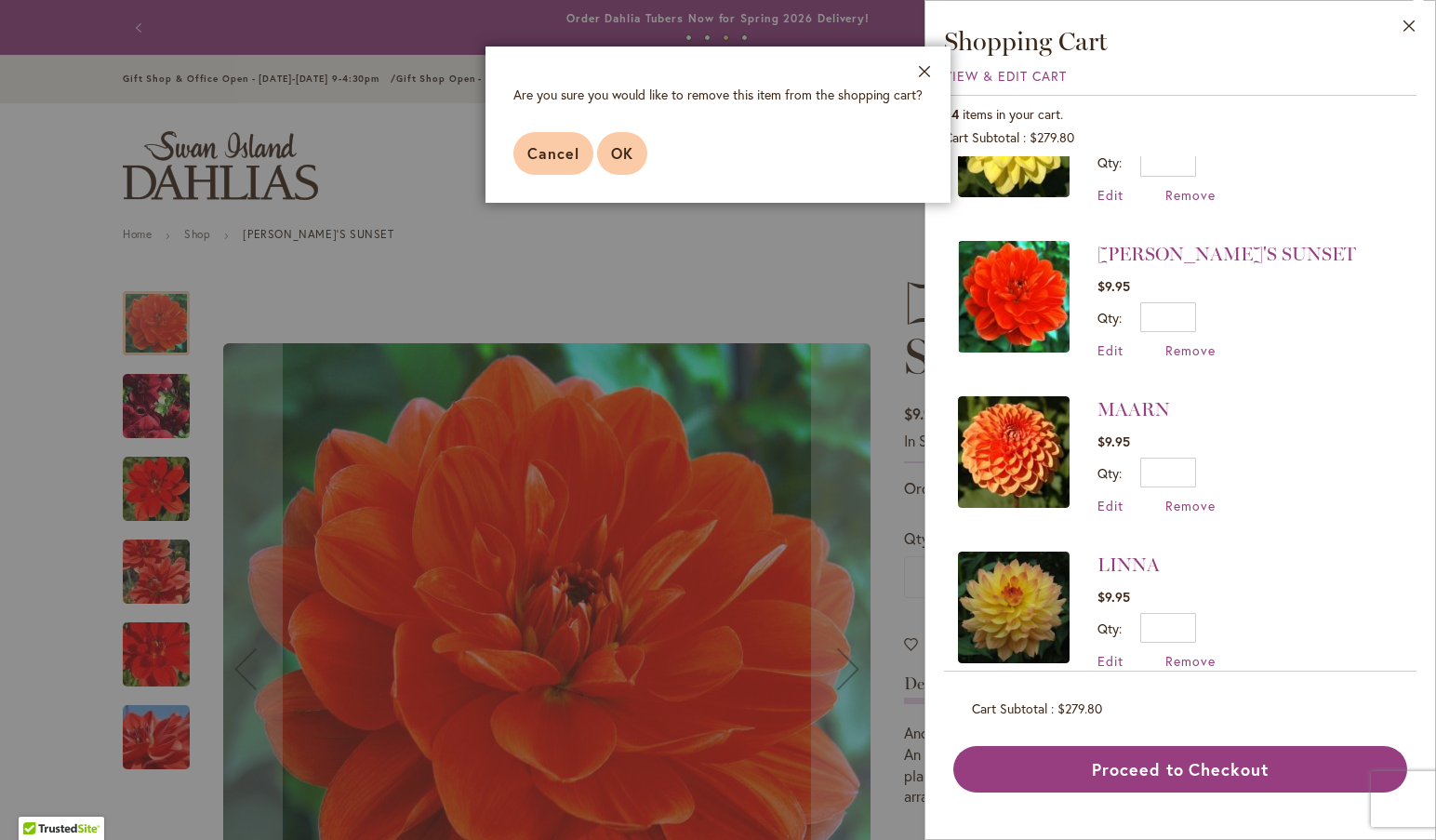
click at [617, 152] on span "OK" at bounding box center [621, 153] width 22 height 19
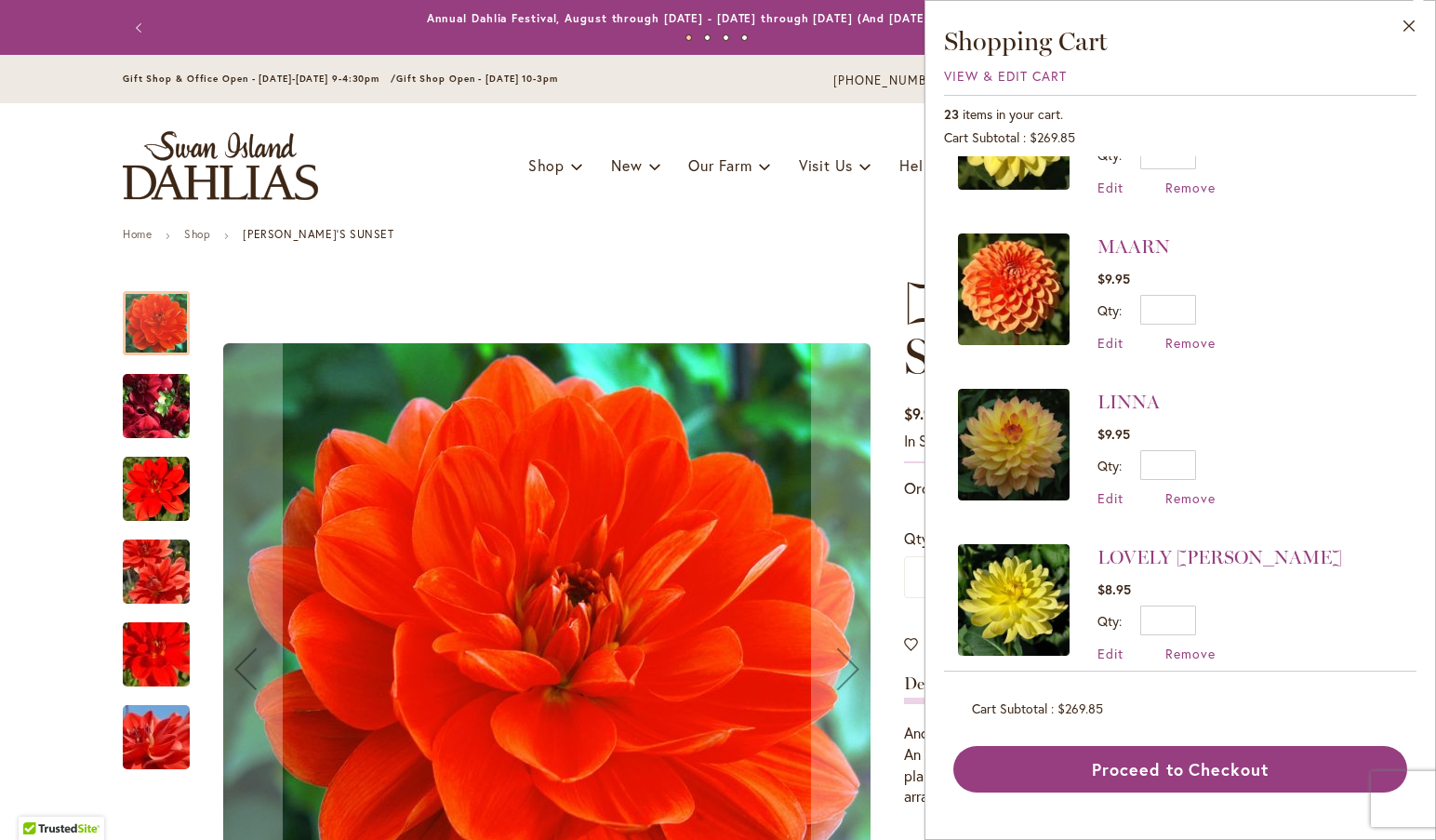
scroll to position [281, 0]
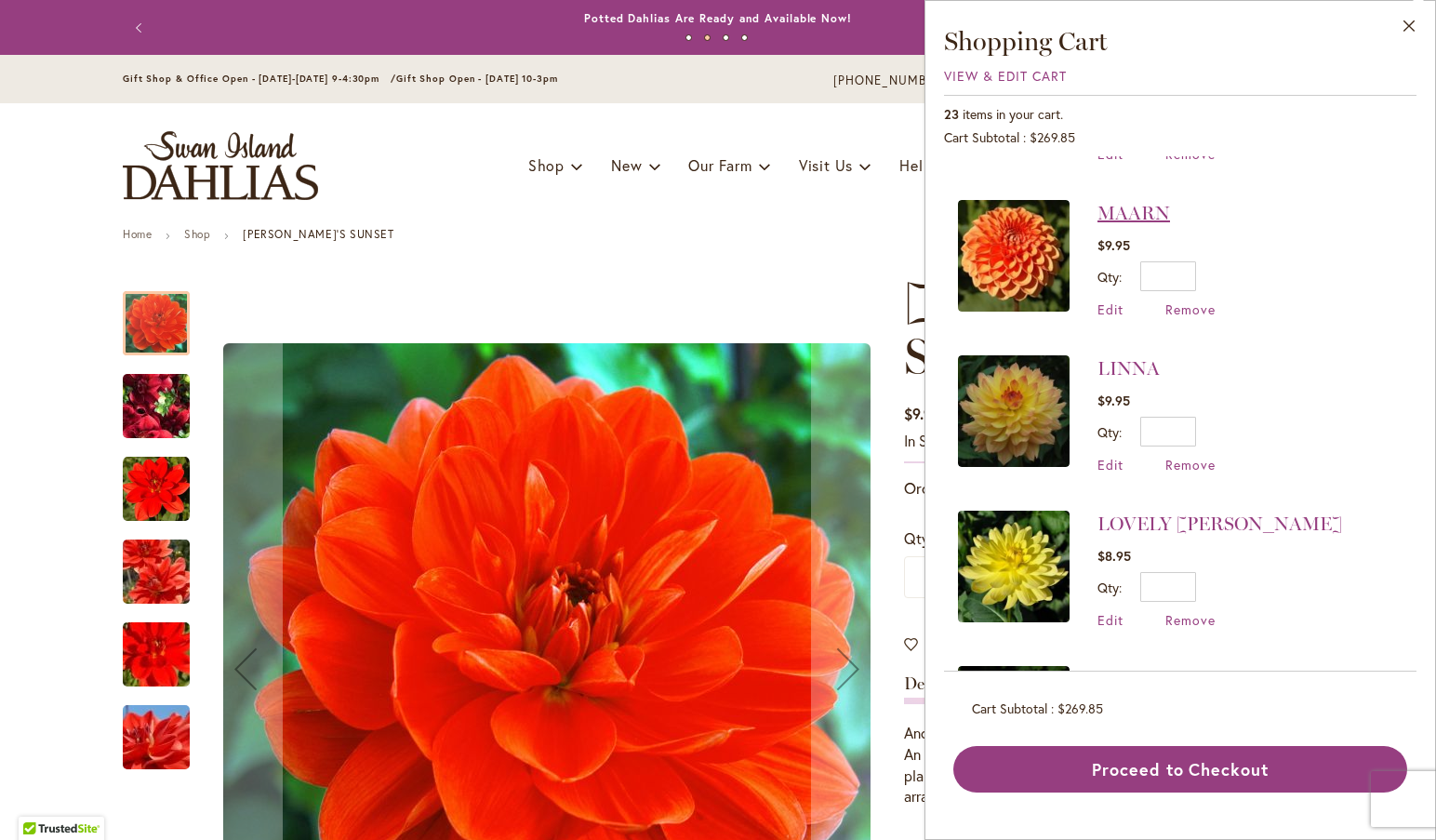
click at [1132, 206] on link "MAARN" at bounding box center [1133, 213] width 73 height 22
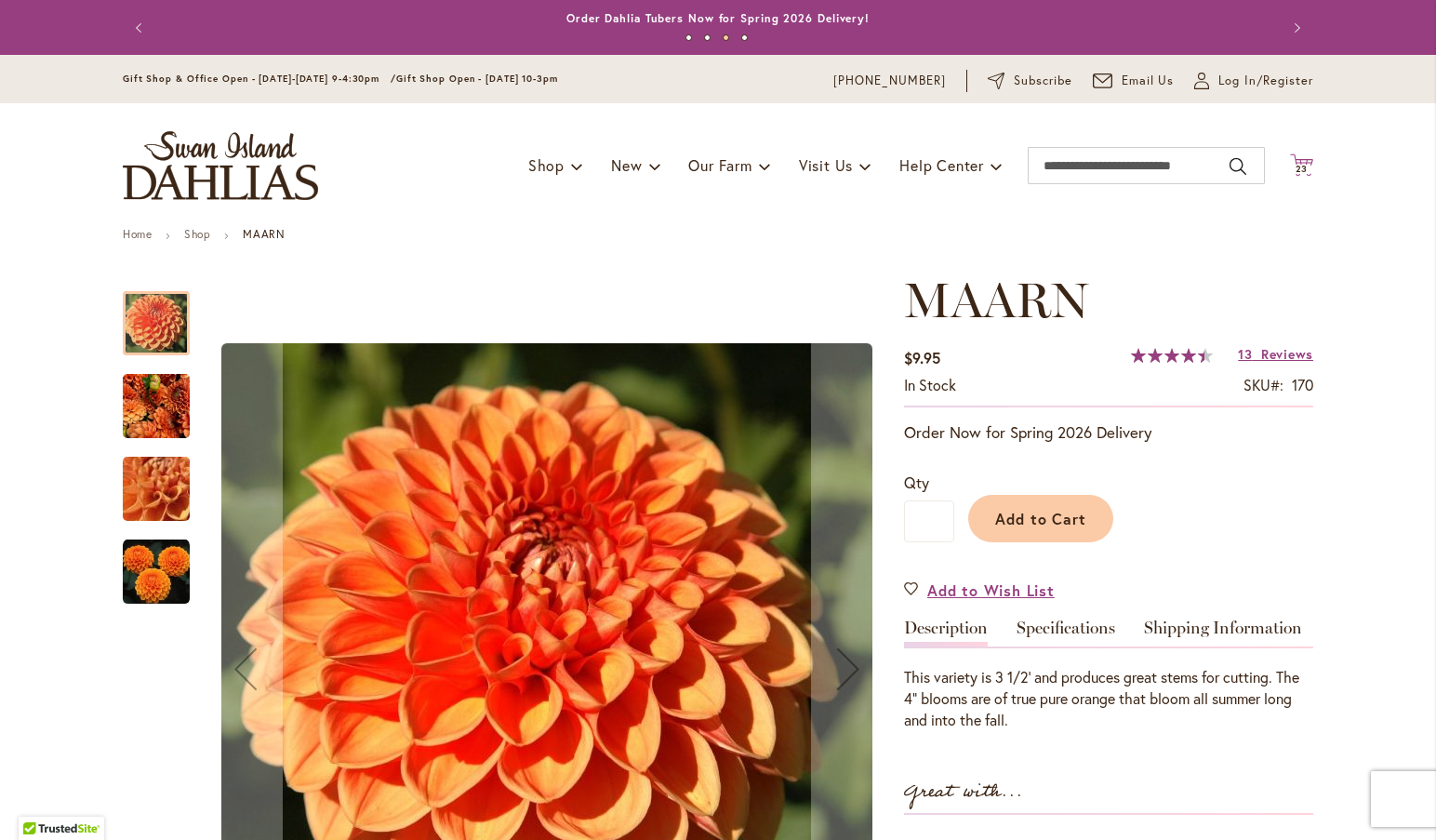
click at [1300, 170] on span "23" at bounding box center [1301, 168] width 13 height 12
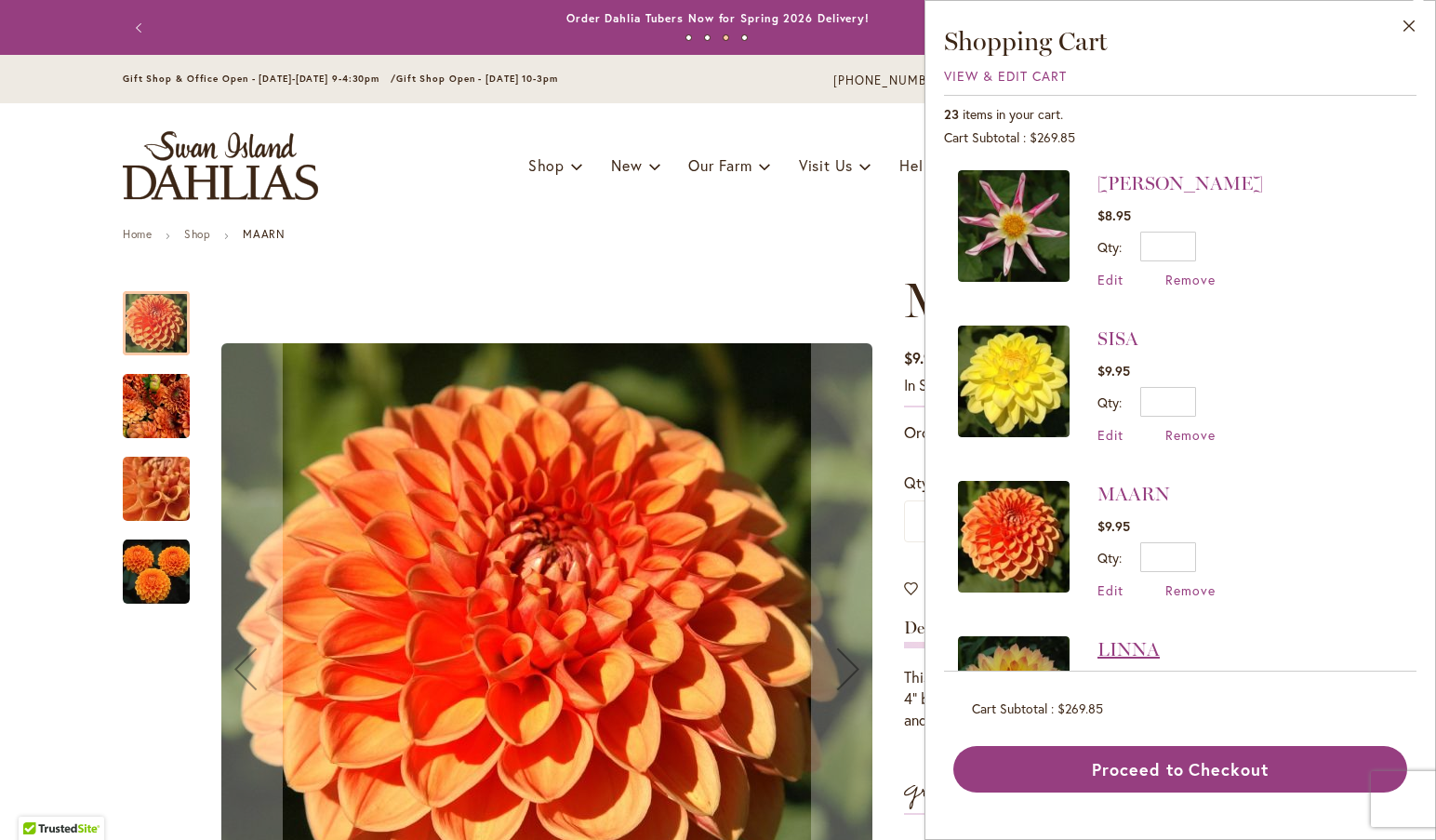
click at [1119, 641] on link "LINNA" at bounding box center [1128, 648] width 62 height 22
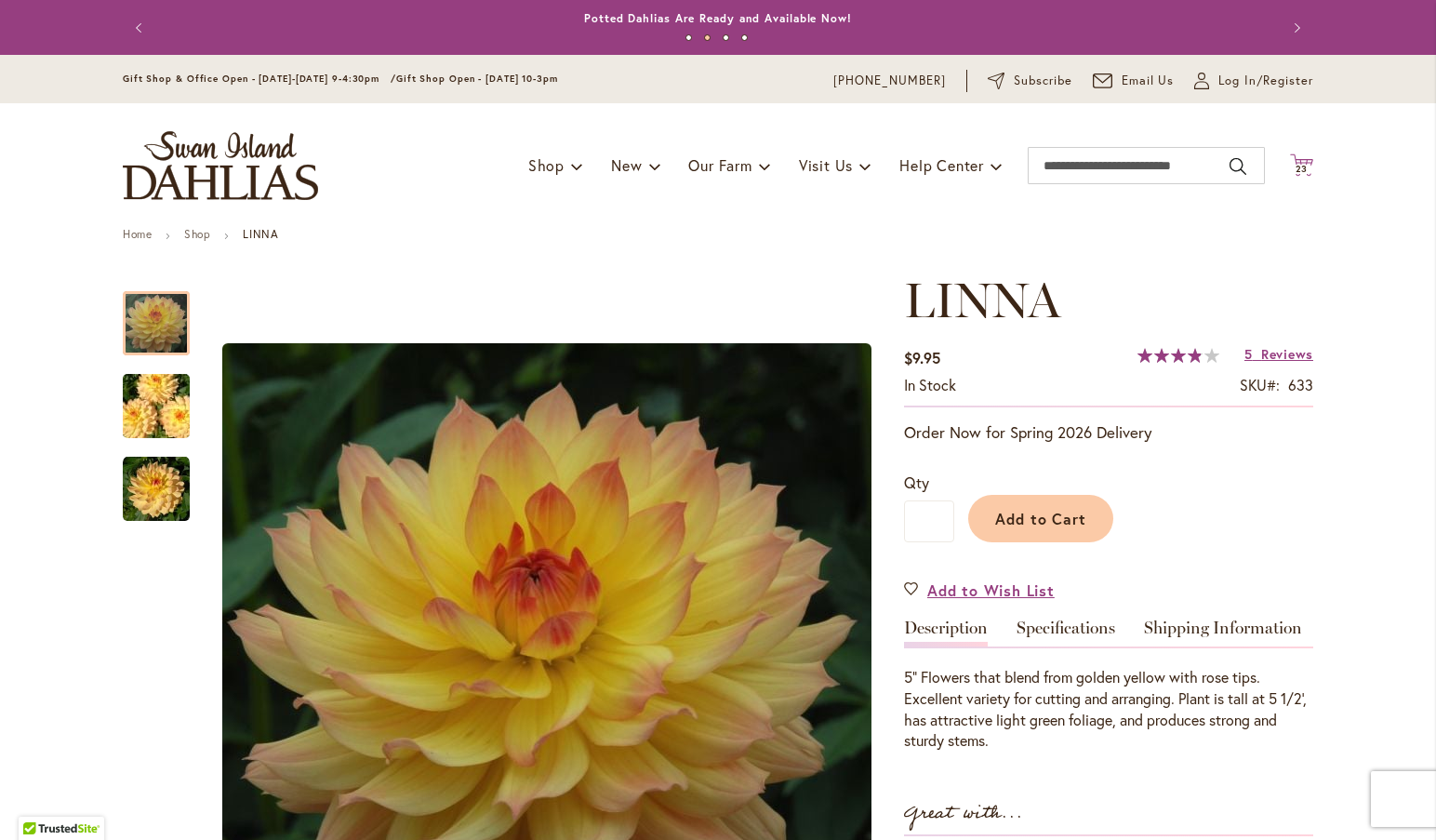
click at [1293, 161] on icon at bounding box center [1301, 165] width 23 height 22
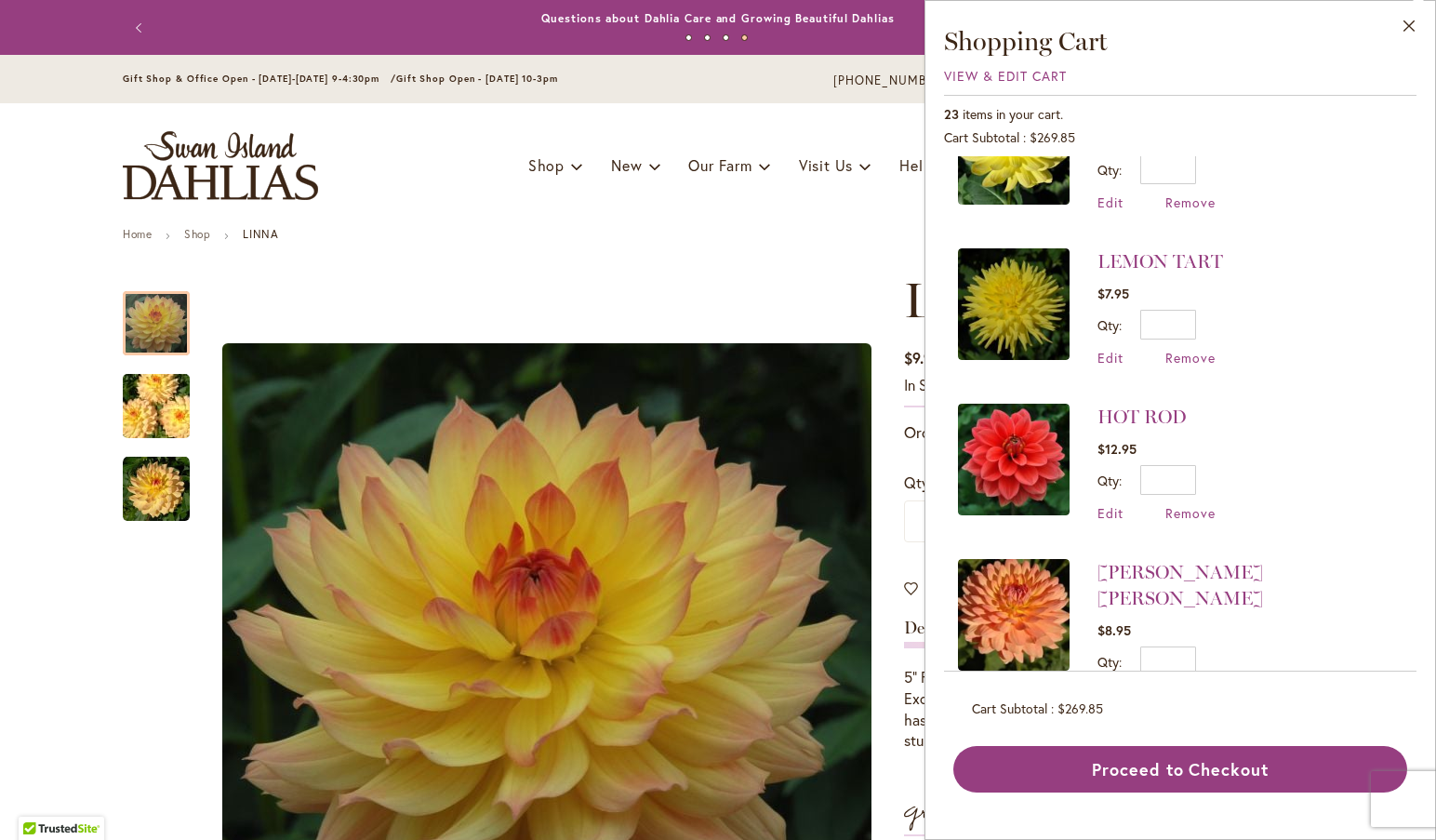
scroll to position [704, 0]
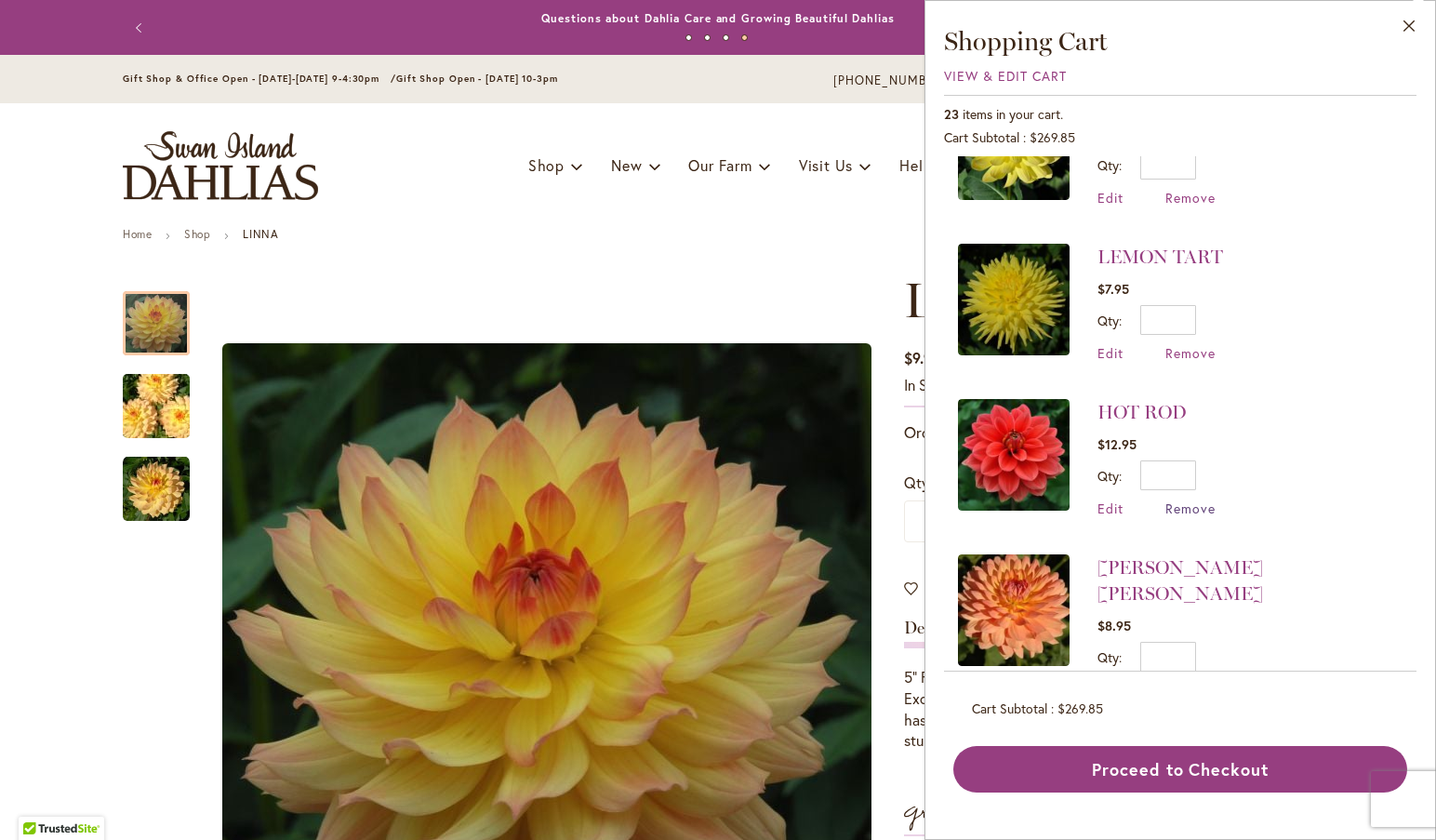
click at [1190, 499] on span "Remove" at bounding box center [1190, 508] width 50 height 17
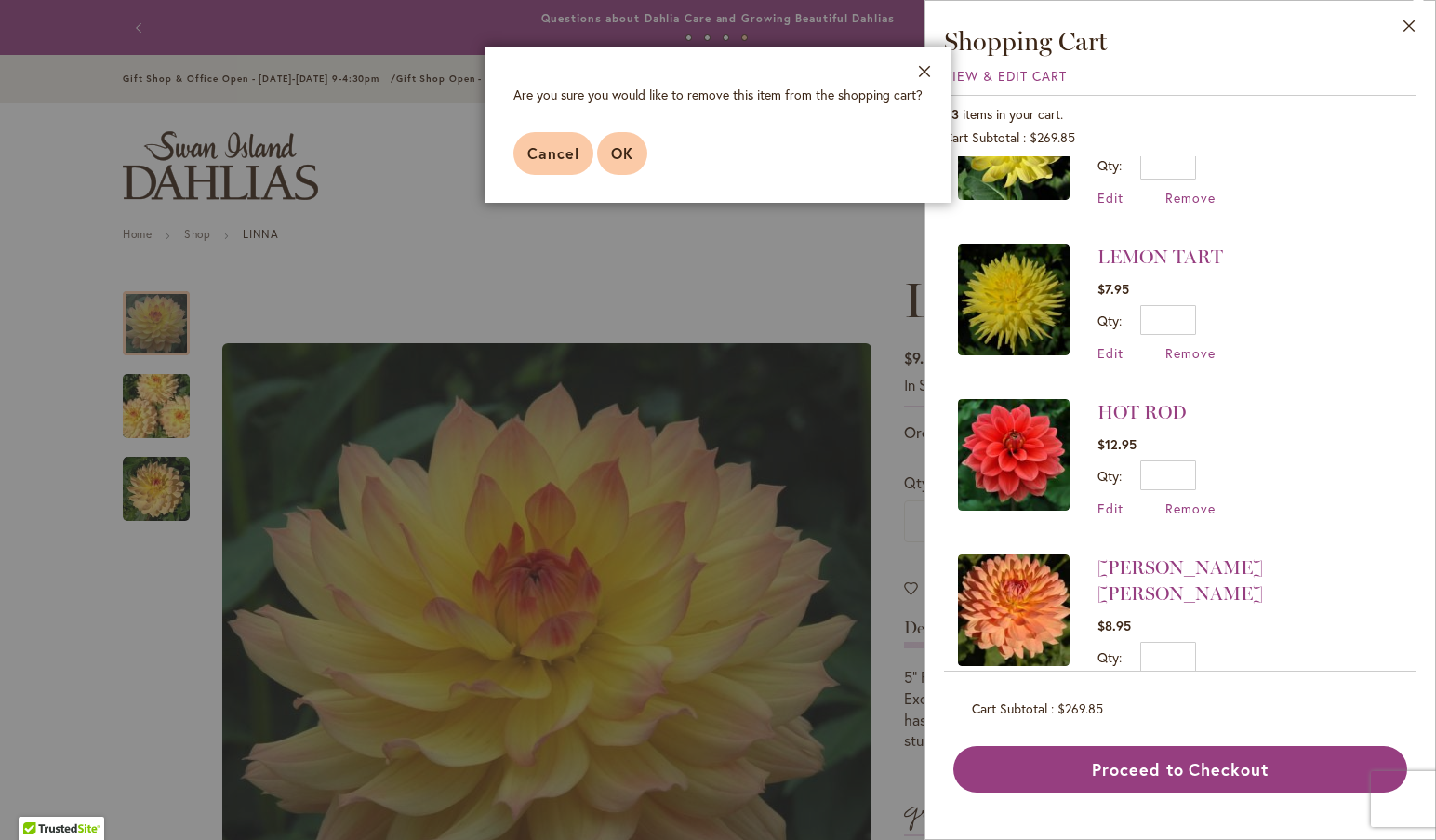
click at [609, 145] on button "OK" at bounding box center [622, 153] width 50 height 43
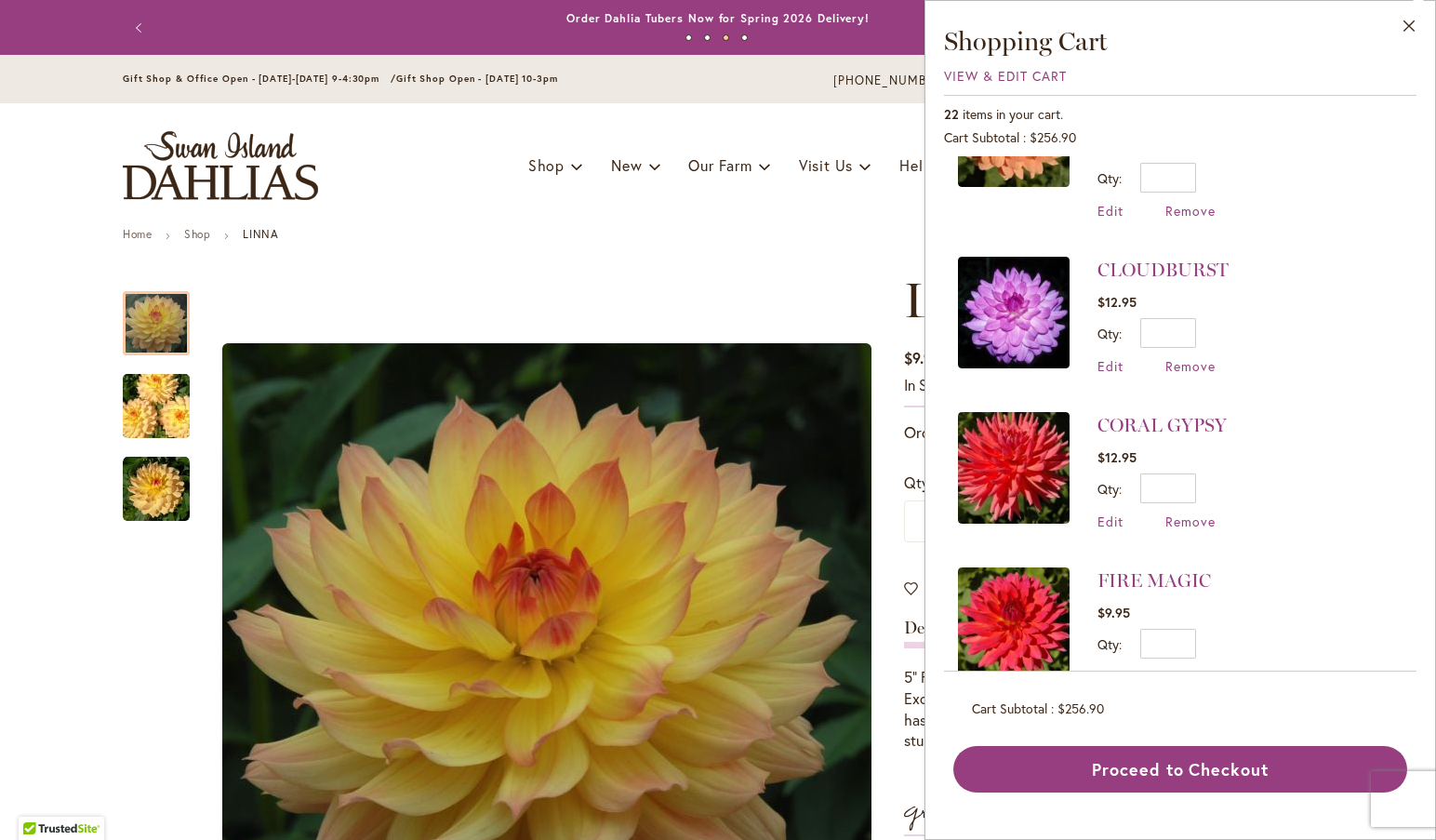
scroll to position [1047, 0]
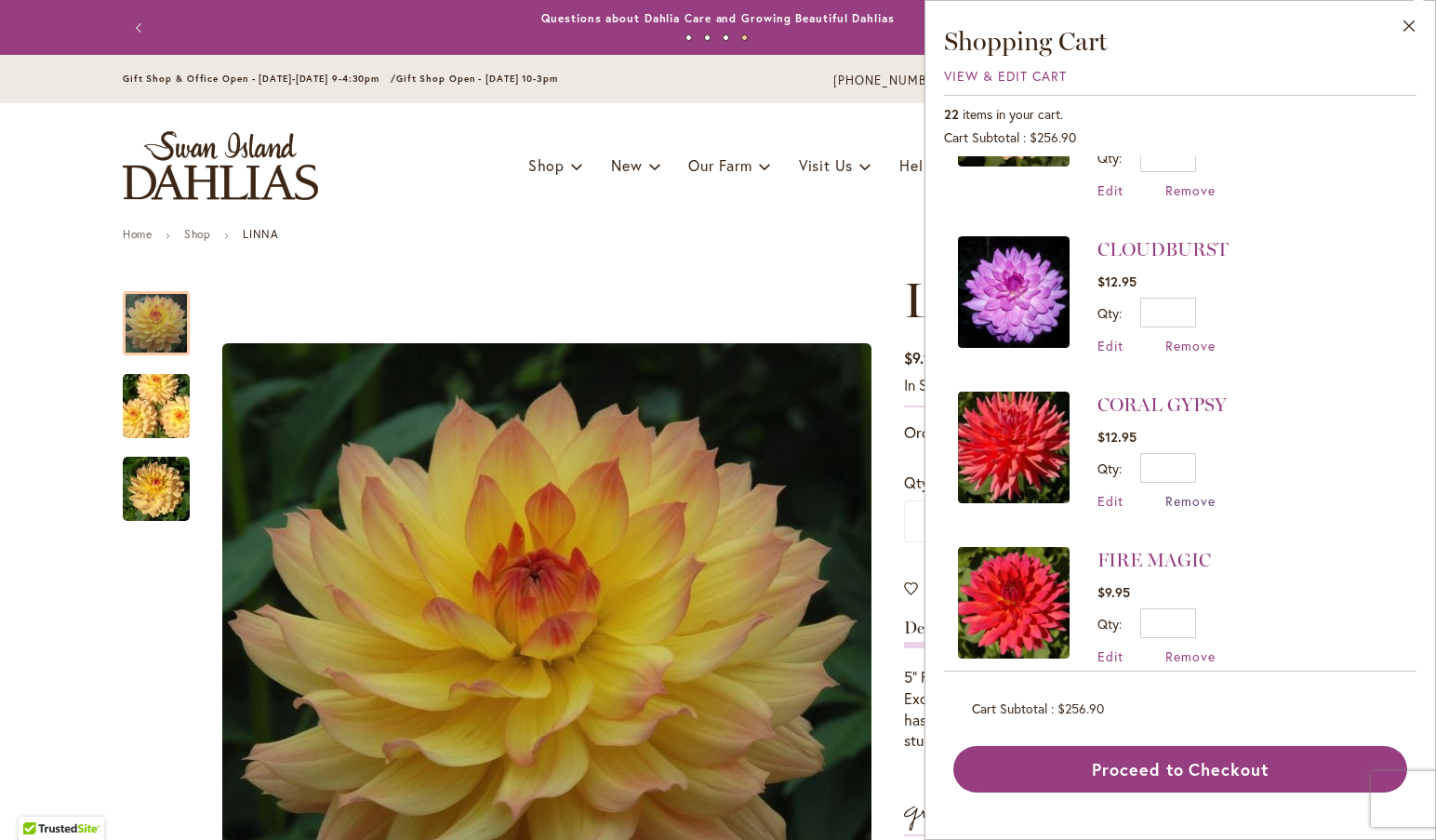
click at [1189, 492] on span "Remove" at bounding box center [1190, 500] width 50 height 17
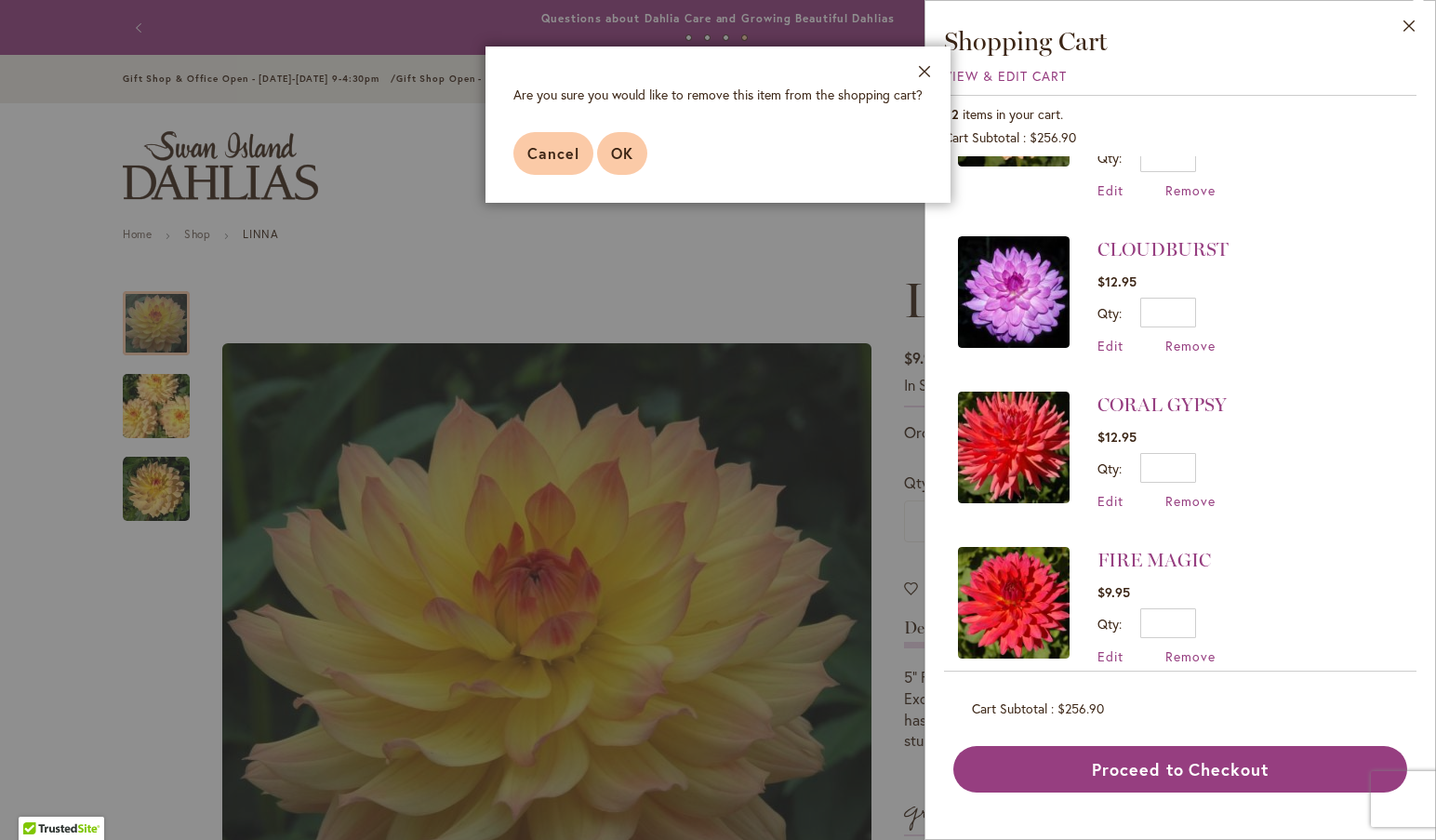
click at [621, 152] on span "OK" at bounding box center [621, 153] width 22 height 19
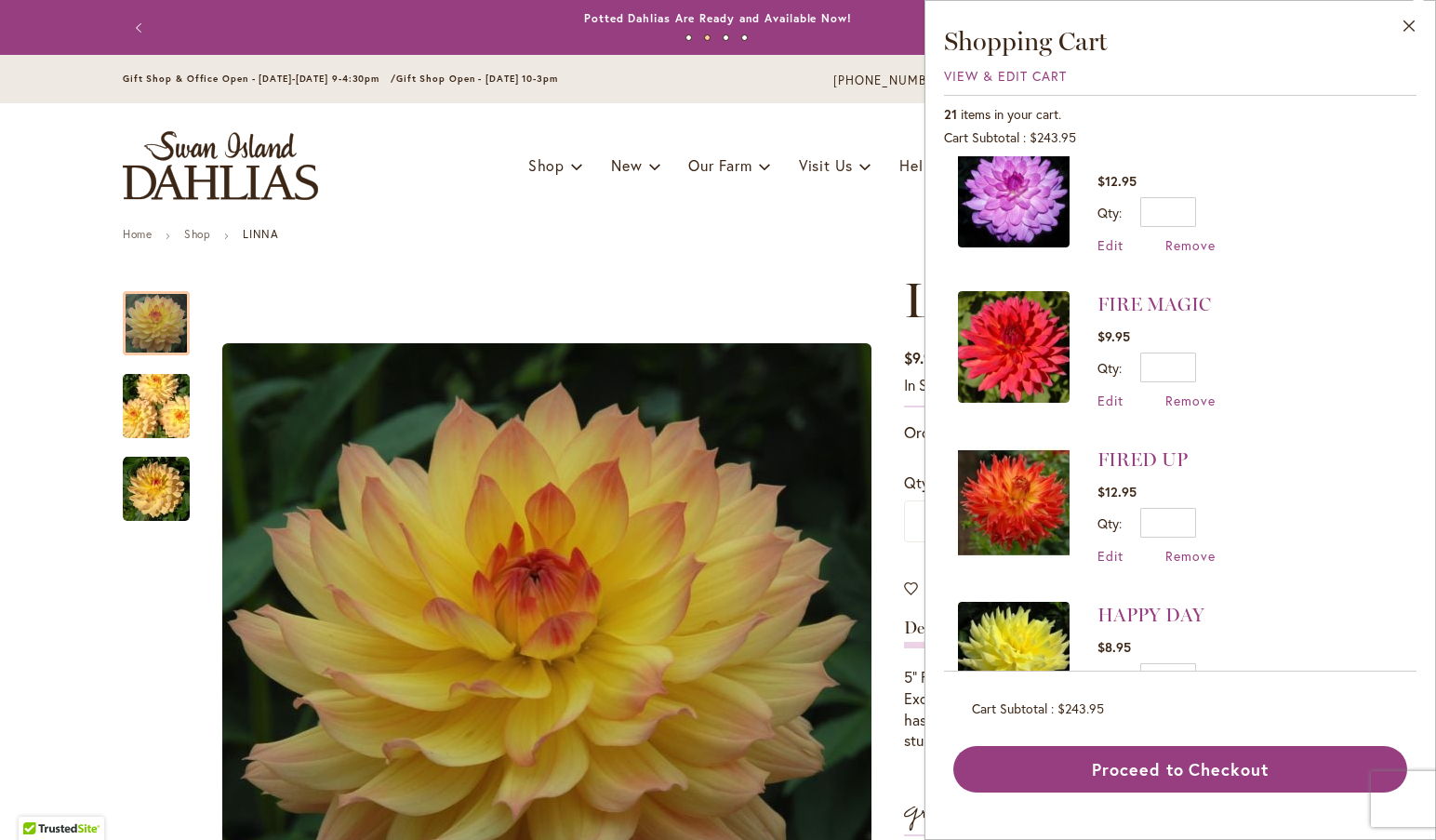
scroll to position [1153, 0]
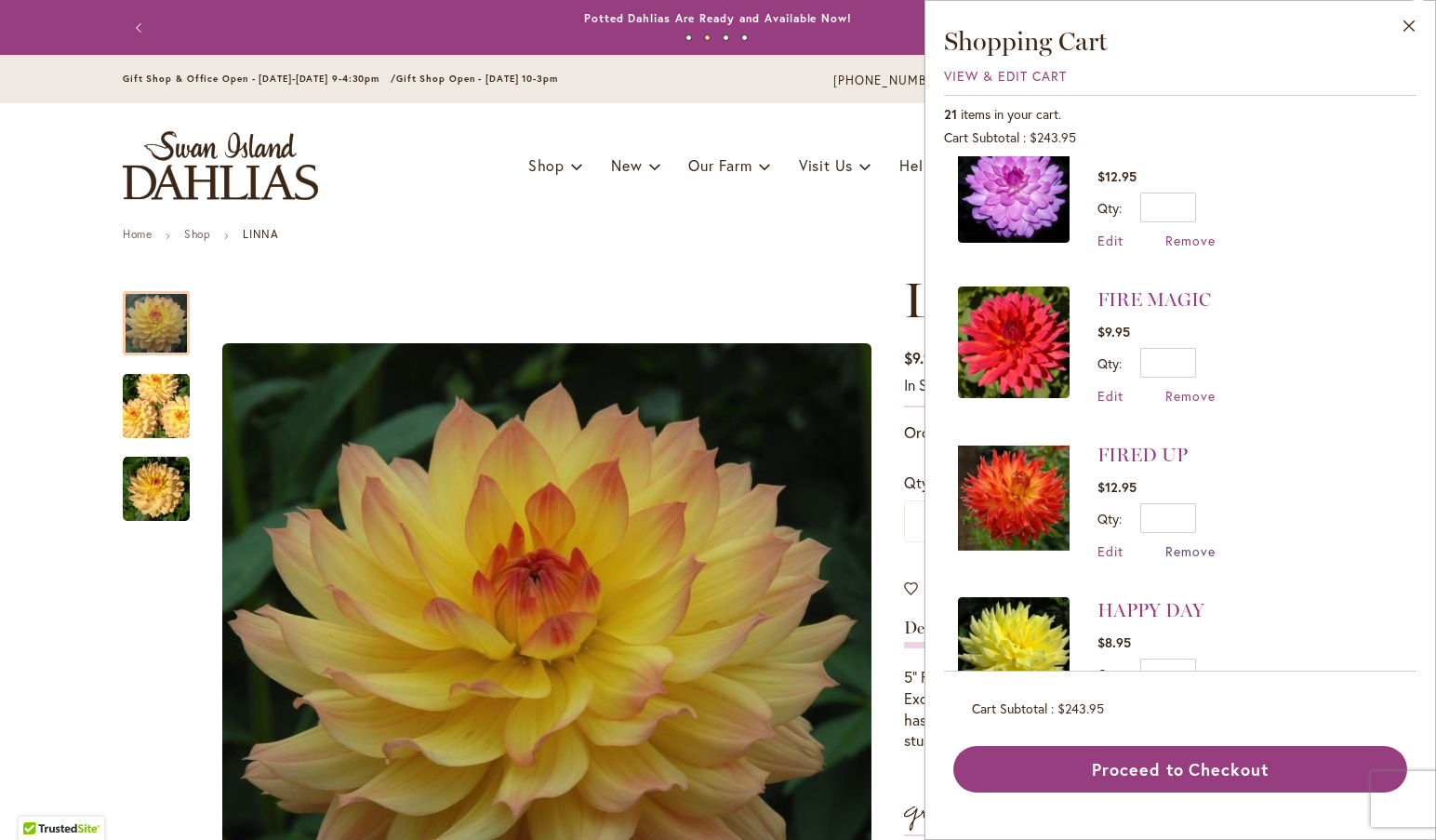
click at [1188, 542] on span "Remove" at bounding box center [1190, 551] width 50 height 17
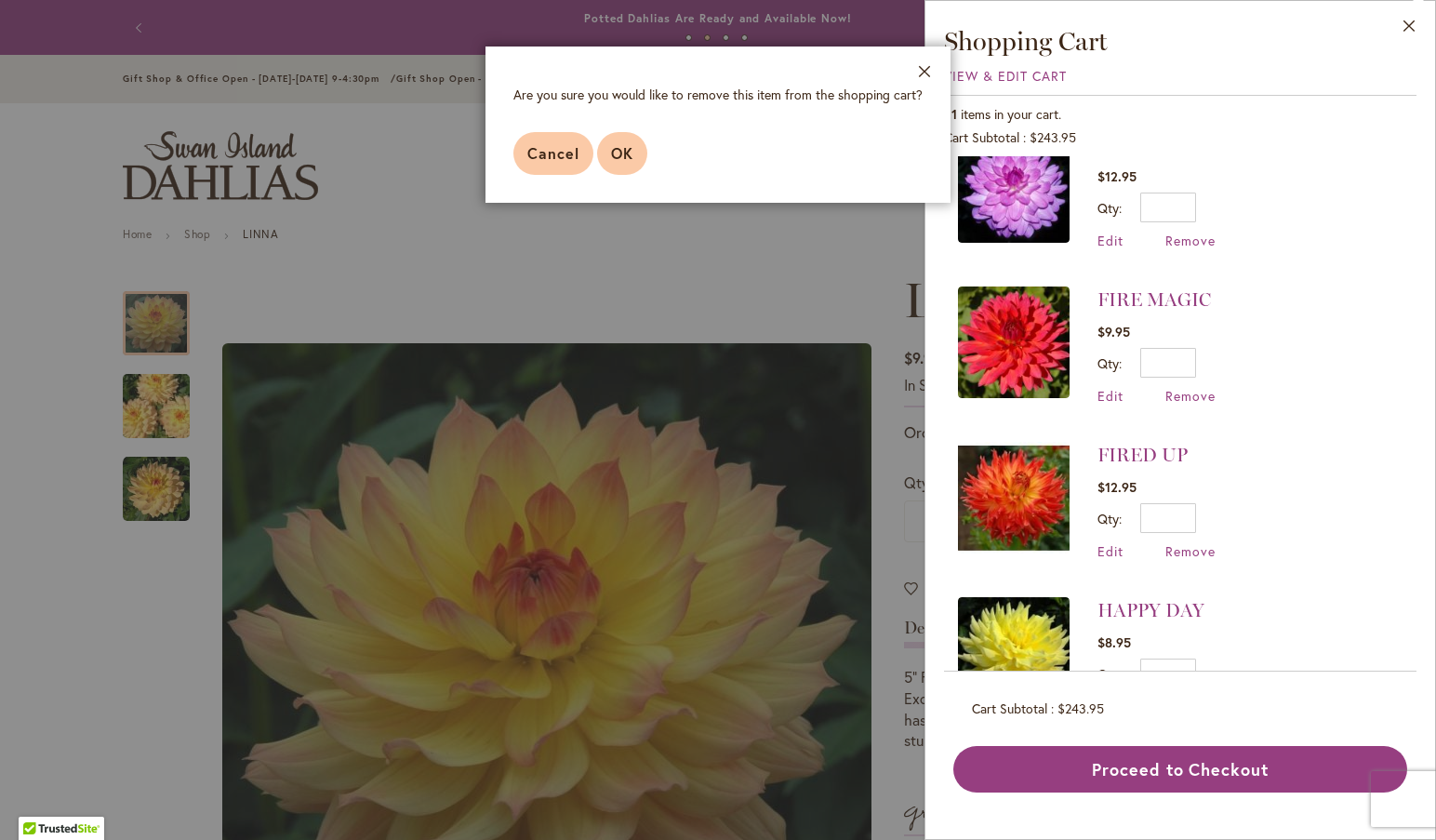
click at [621, 148] on span "OK" at bounding box center [621, 153] width 22 height 19
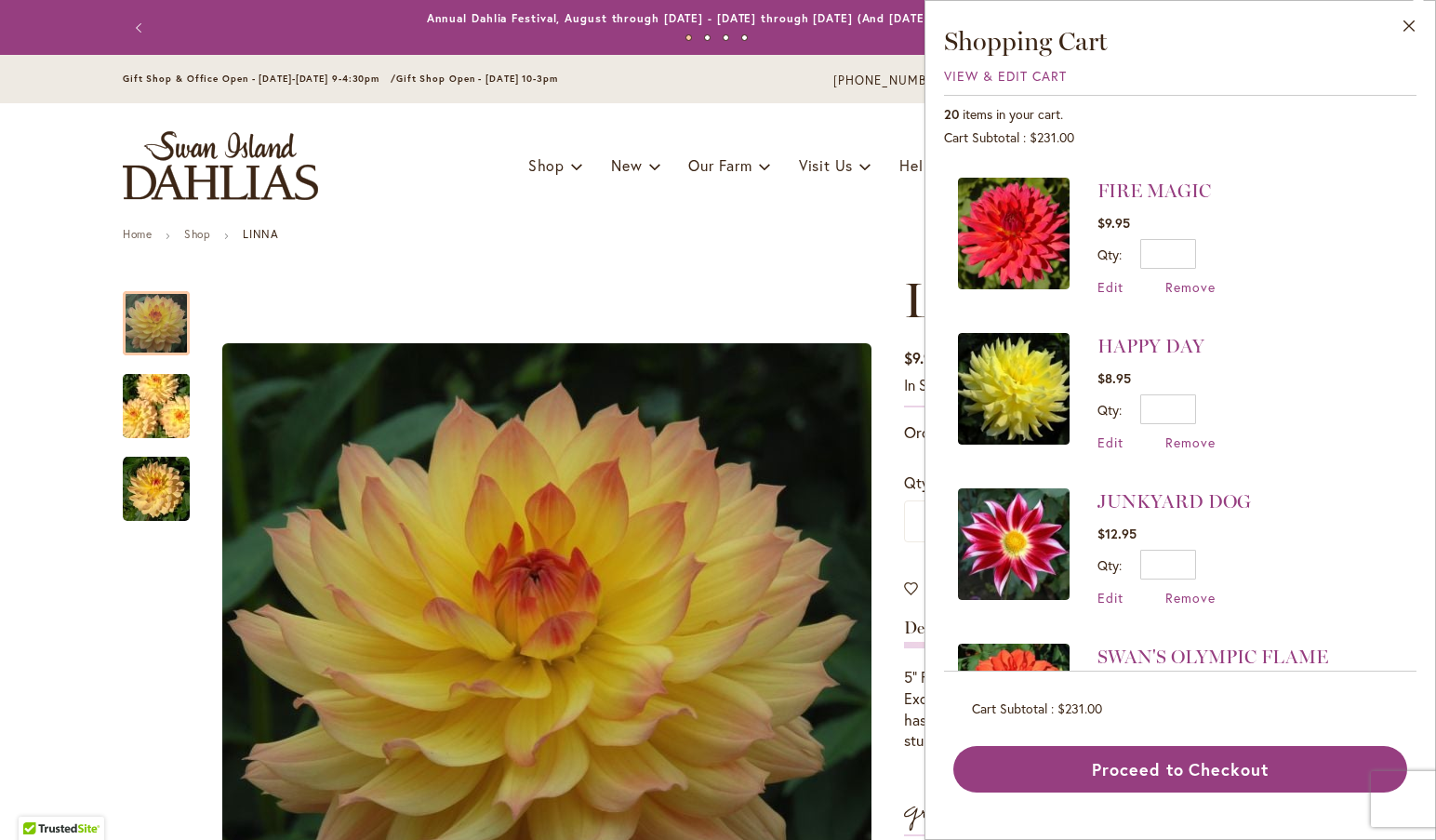
scroll to position [1257, 0]
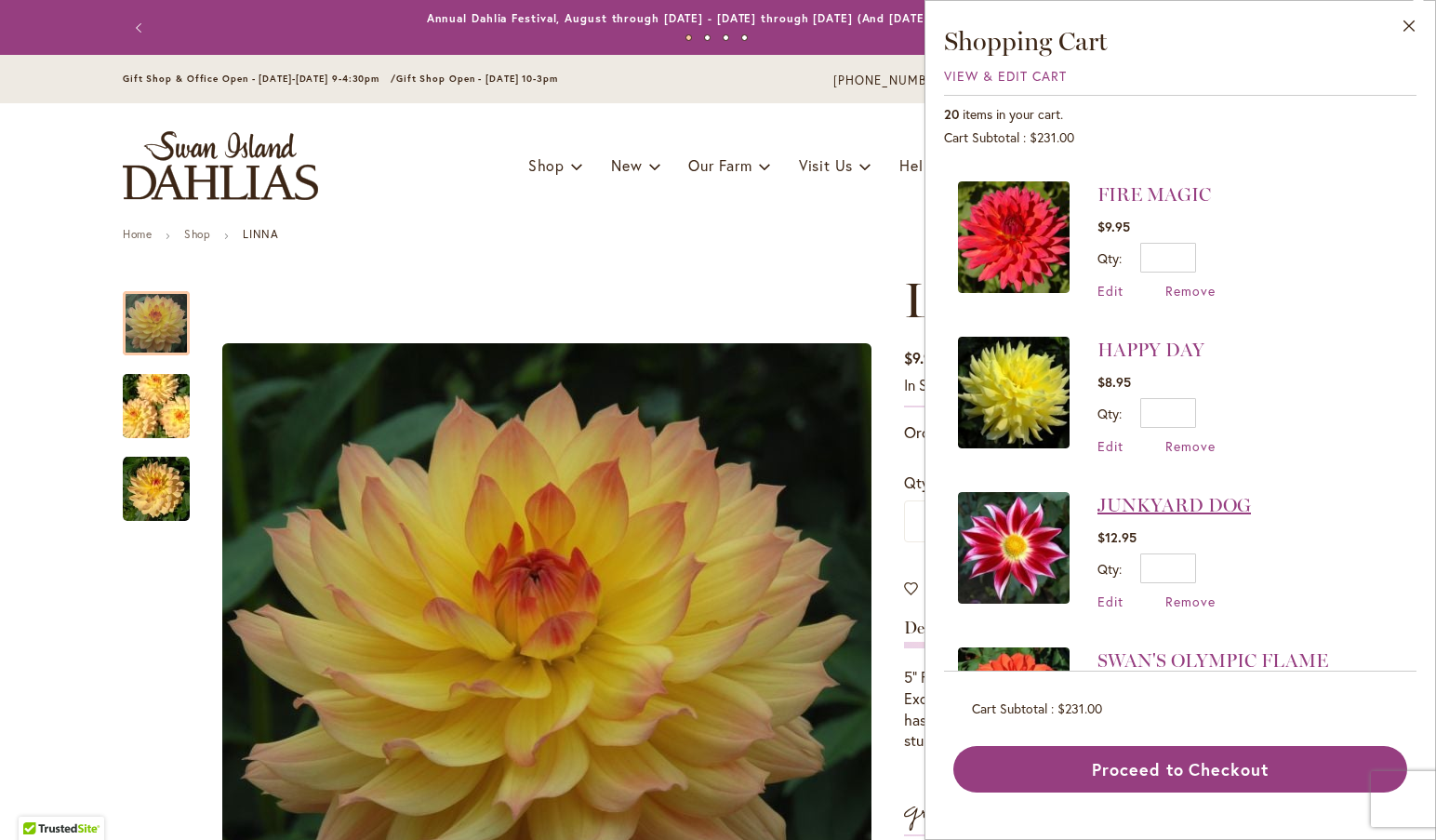
click at [1148, 494] on link "JUNKYARD DOG" at bounding box center [1174, 504] width 154 height 22
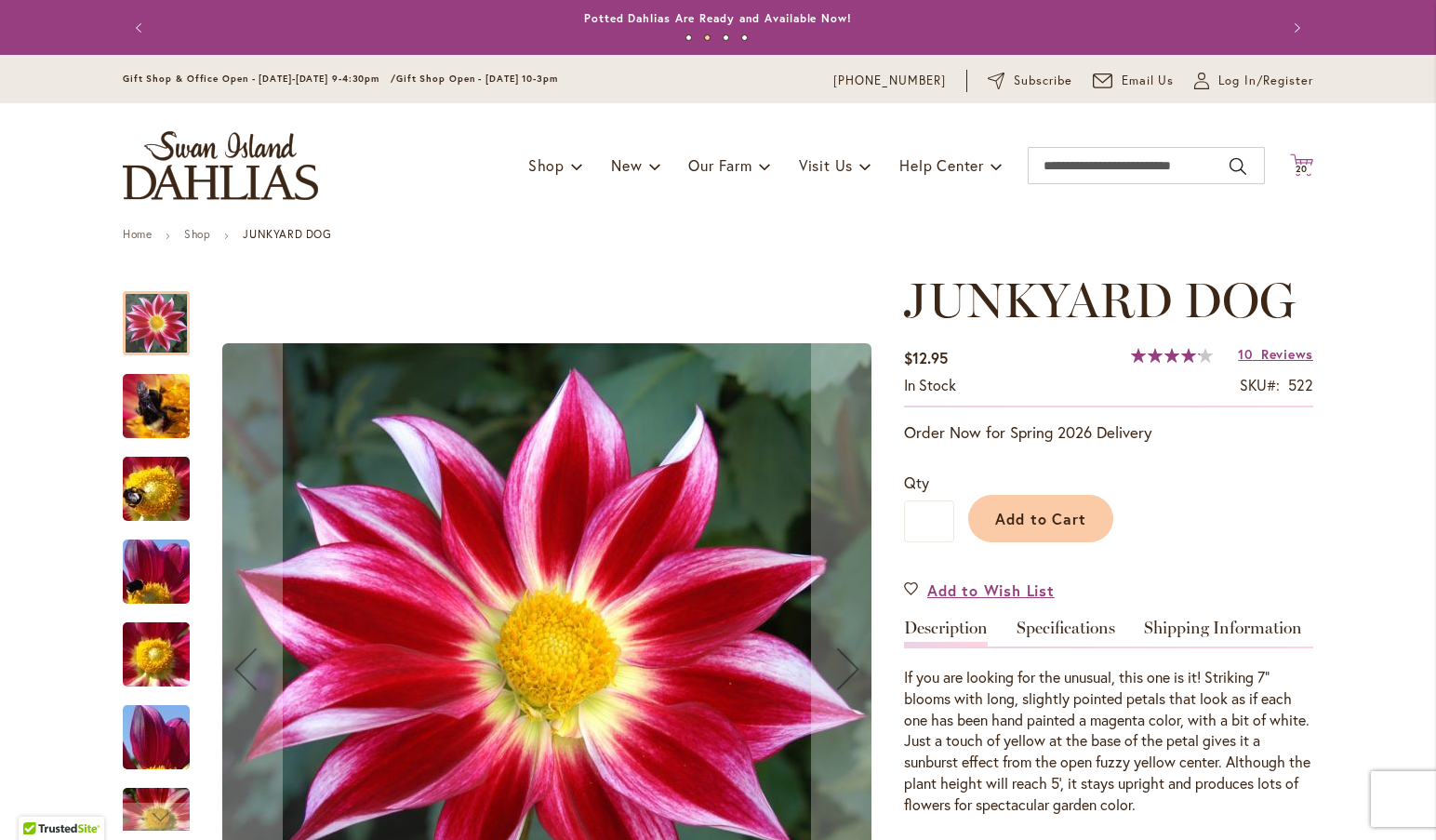
click at [1295, 155] on icon "Cart .cls-1 { fill: #231f20; }" at bounding box center [1301, 165] width 23 height 23
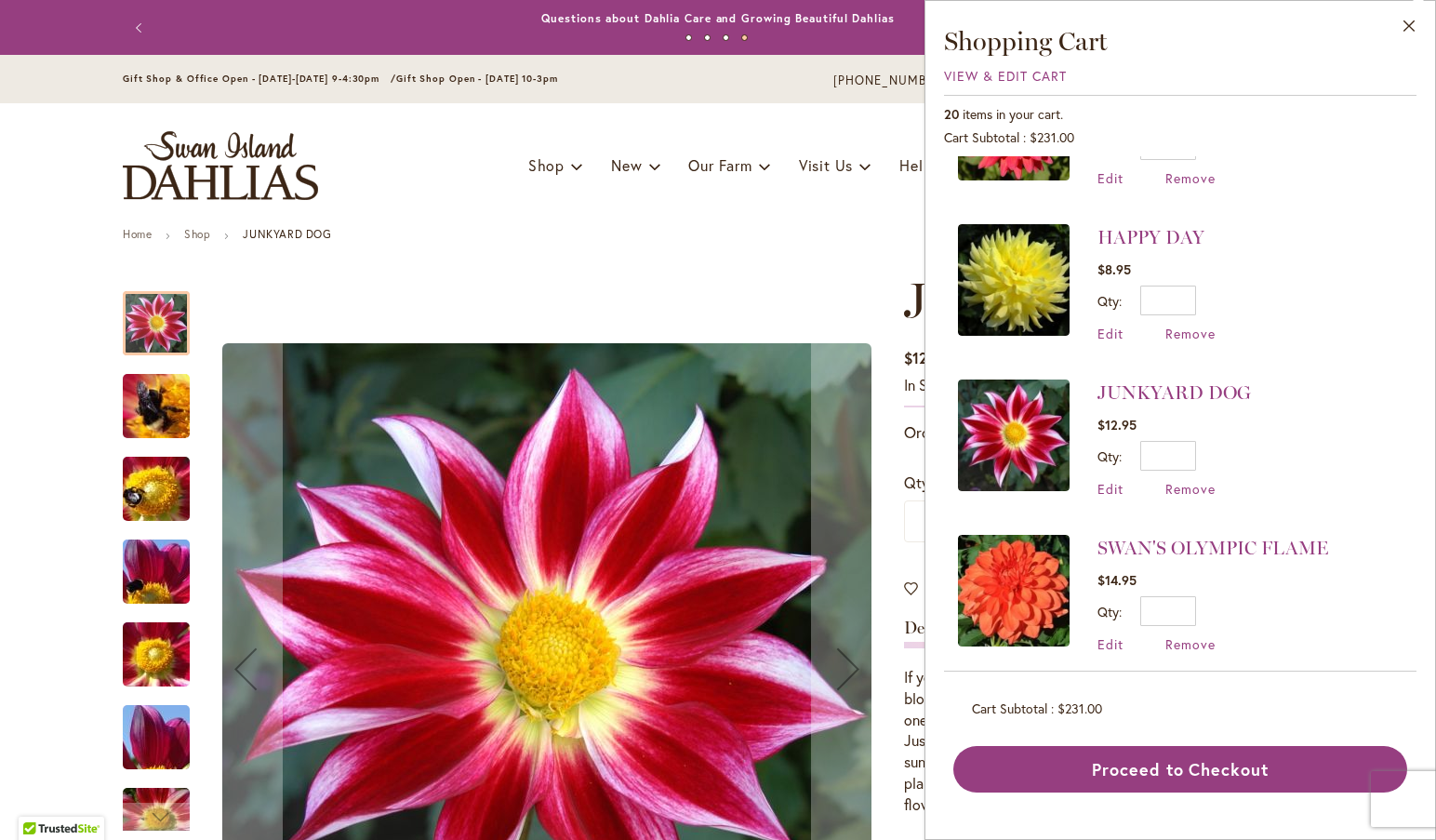
scroll to position [1364, 0]
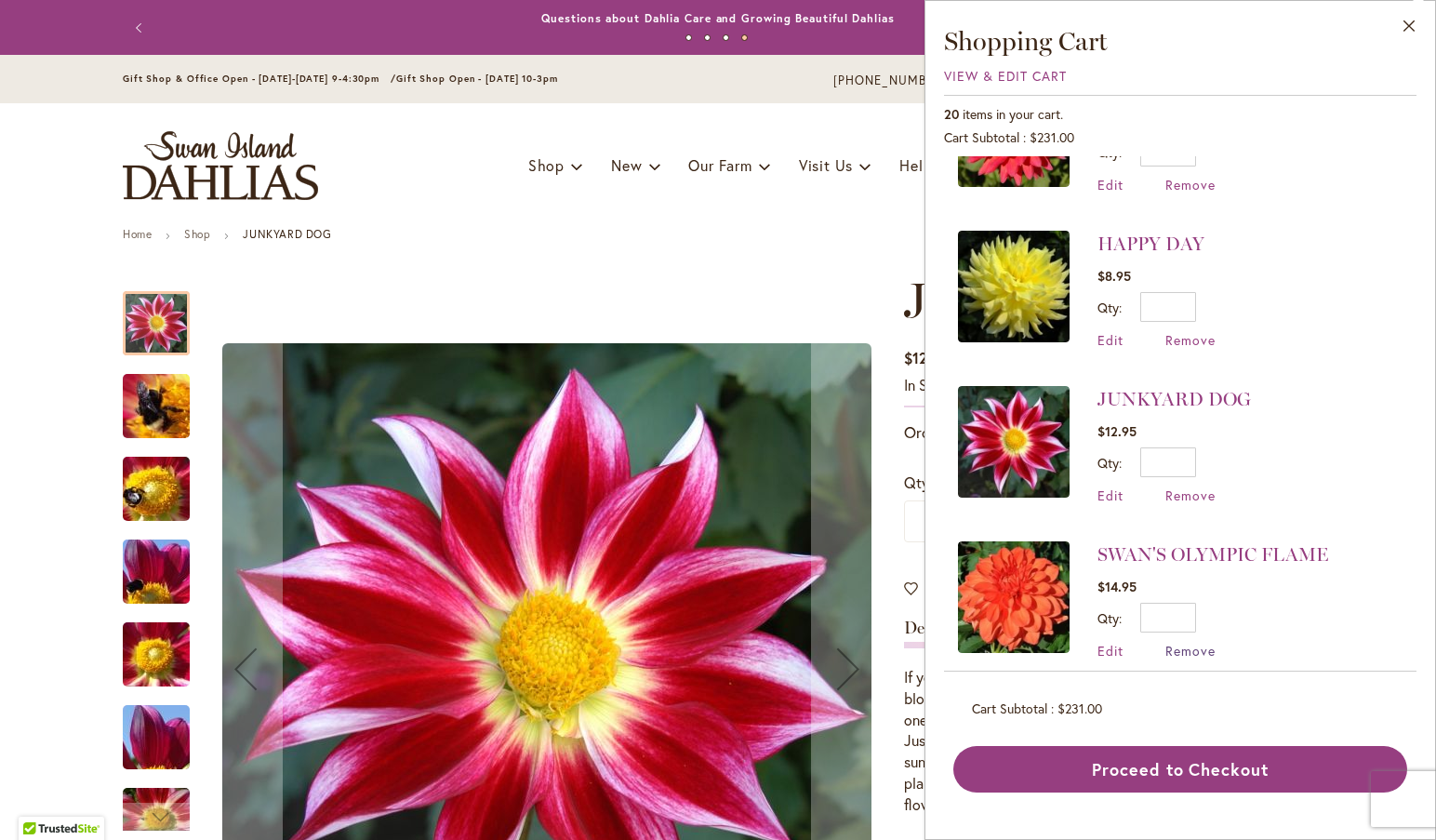
click at [1189, 642] on span "Remove" at bounding box center [1190, 650] width 50 height 17
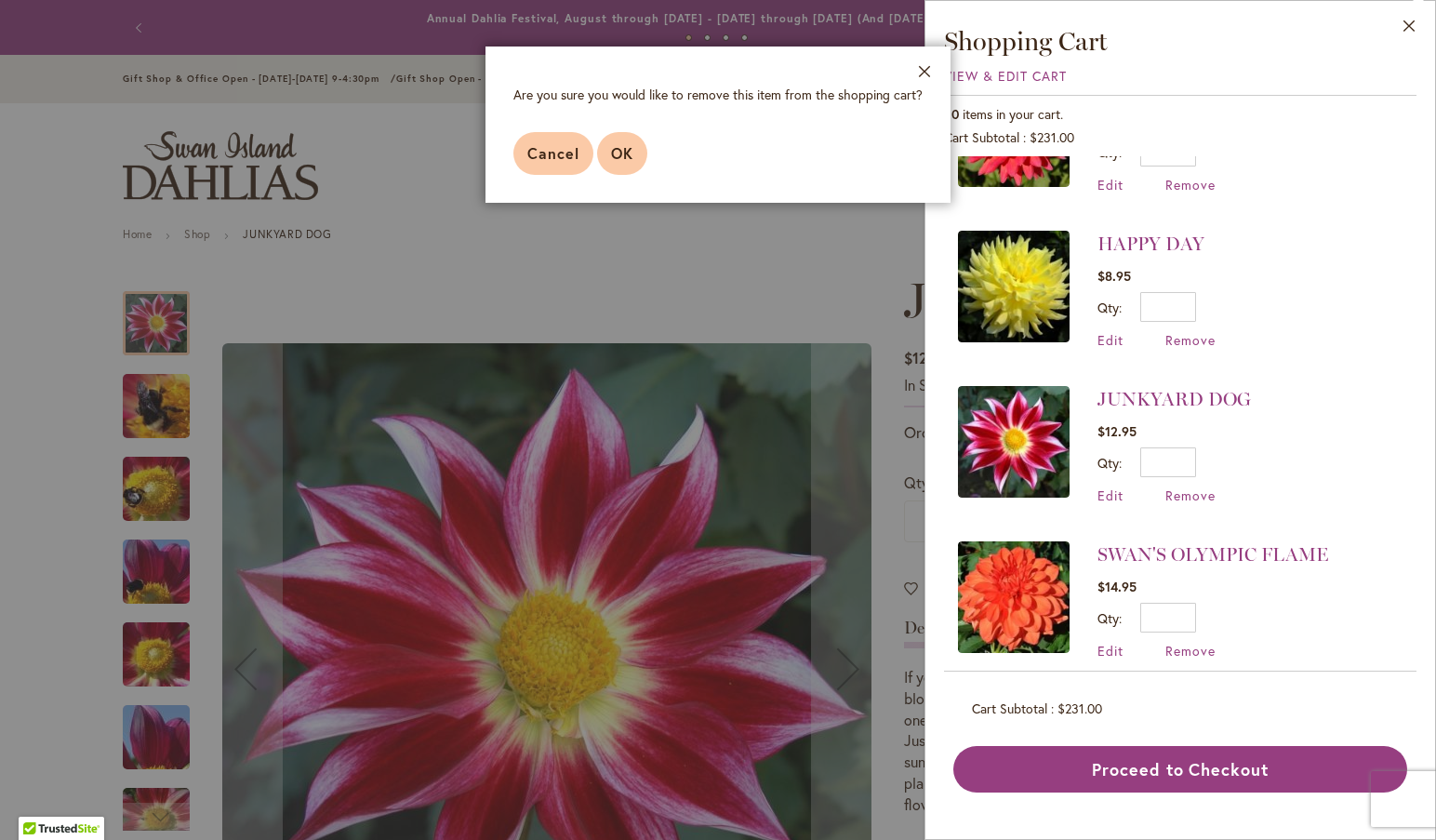
click at [621, 148] on span "OK" at bounding box center [621, 153] width 22 height 19
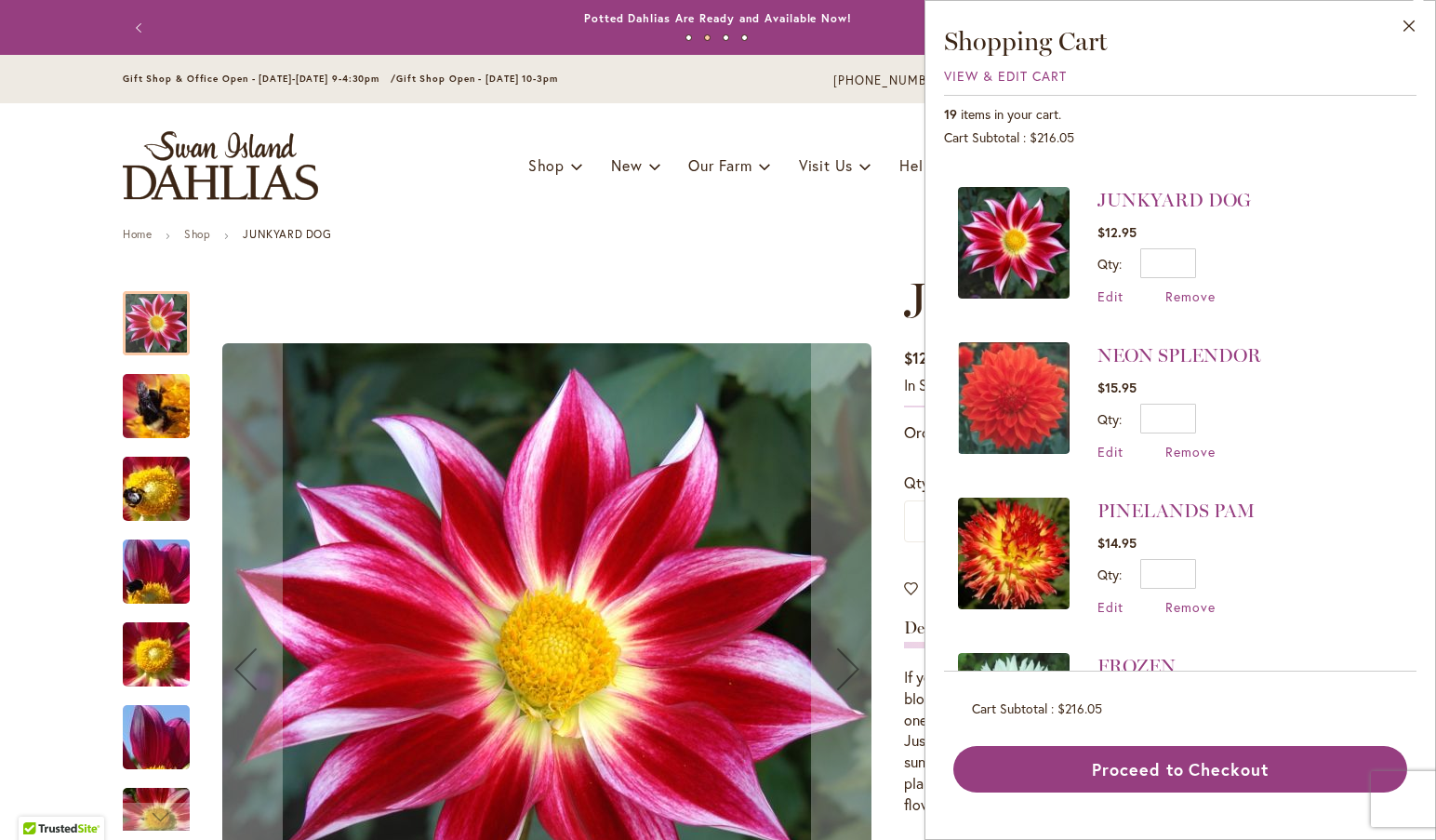
scroll to position [1545, 0]
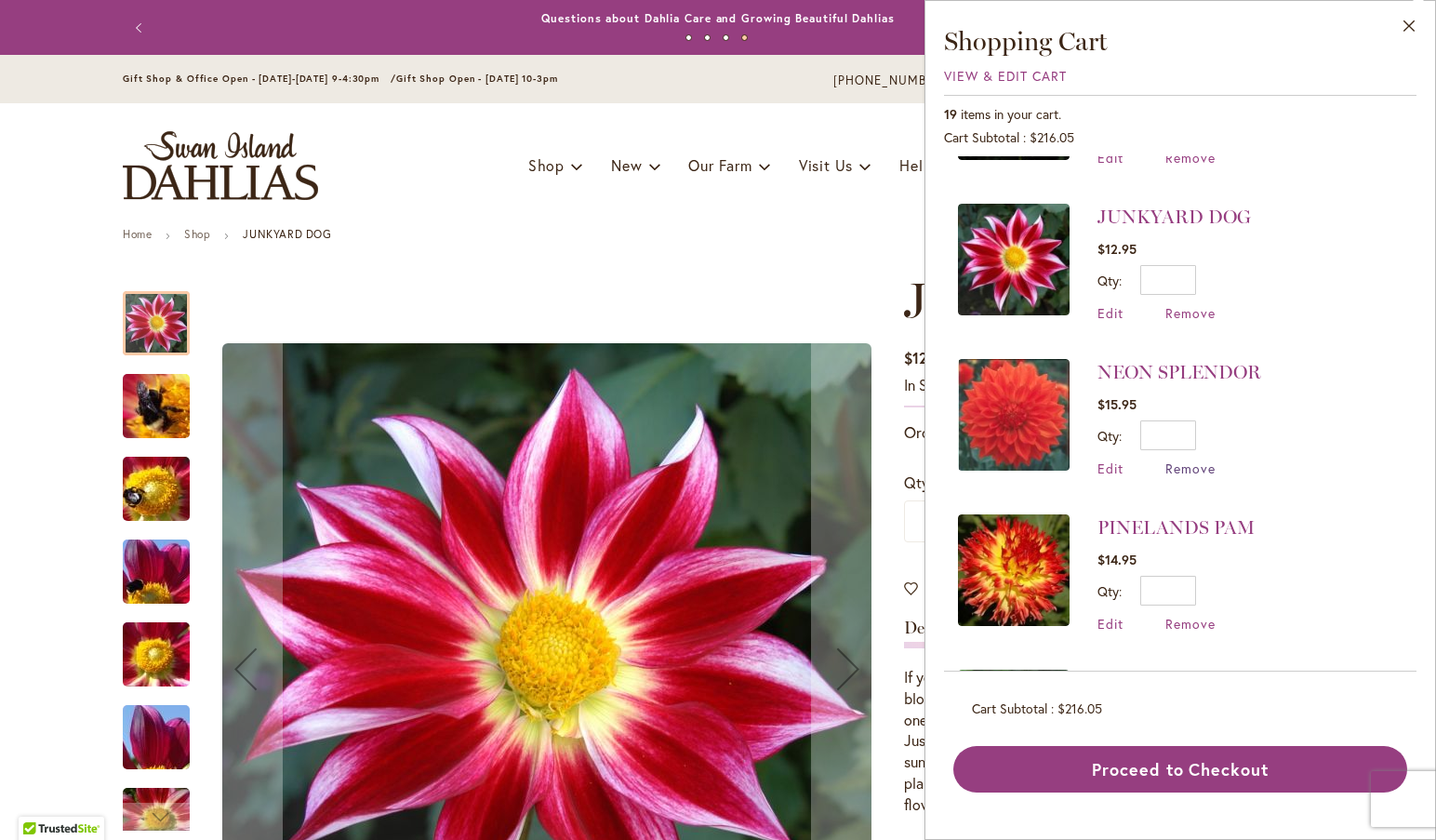
click at [1185, 460] on span "Remove" at bounding box center [1190, 468] width 50 height 17
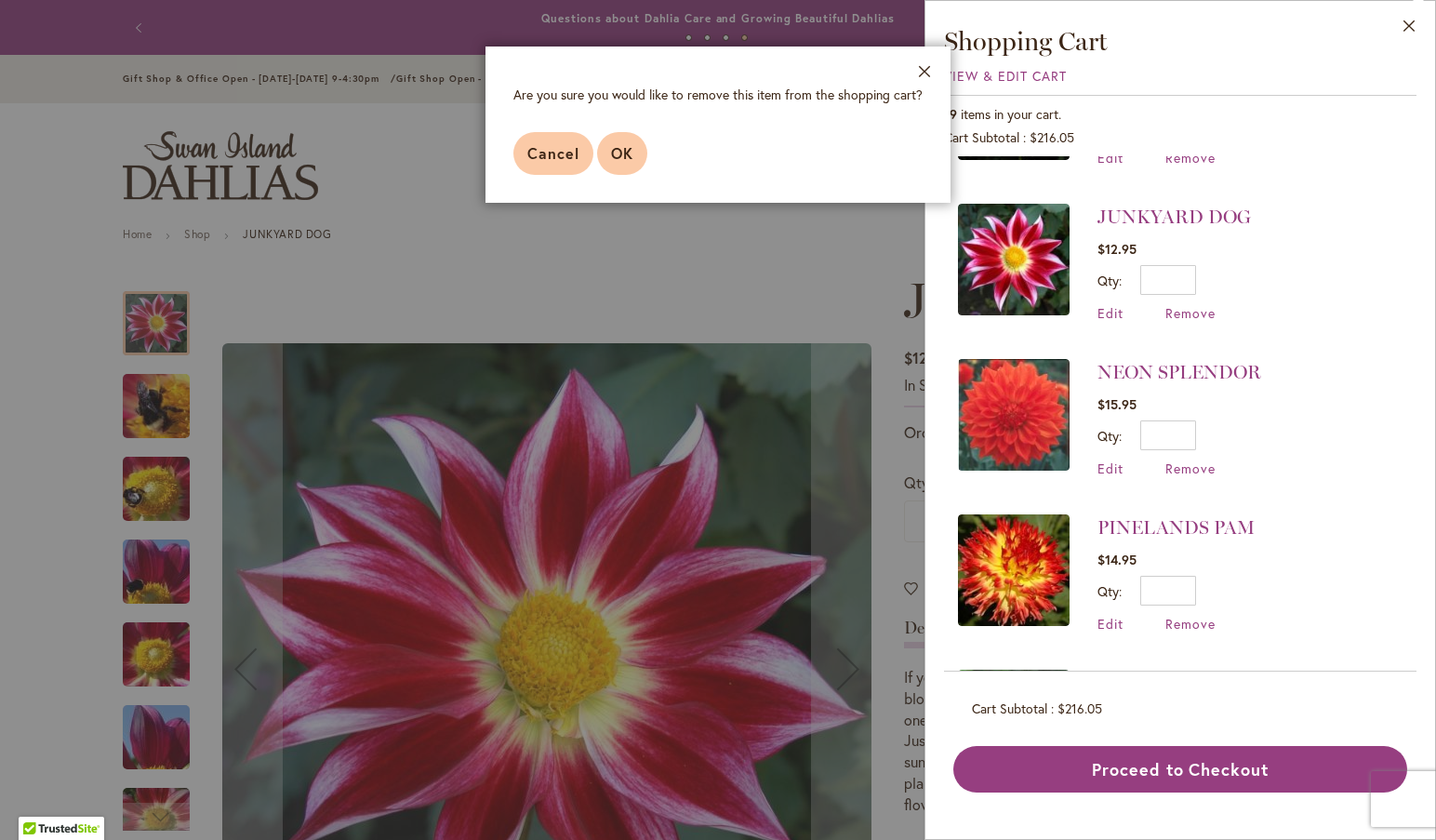
click at [631, 149] on span "OK" at bounding box center [621, 153] width 22 height 19
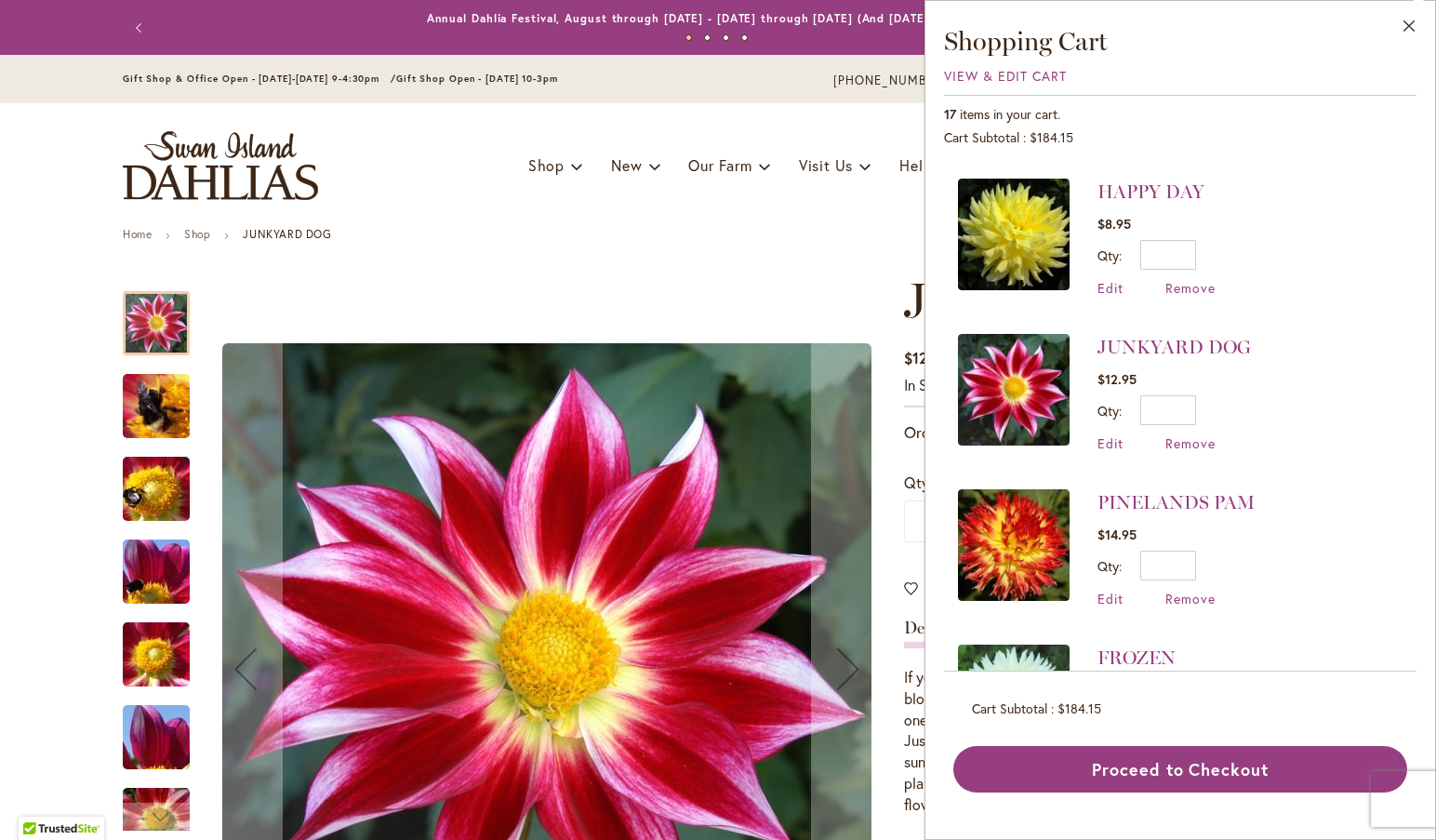
scroll to position [1432, 0]
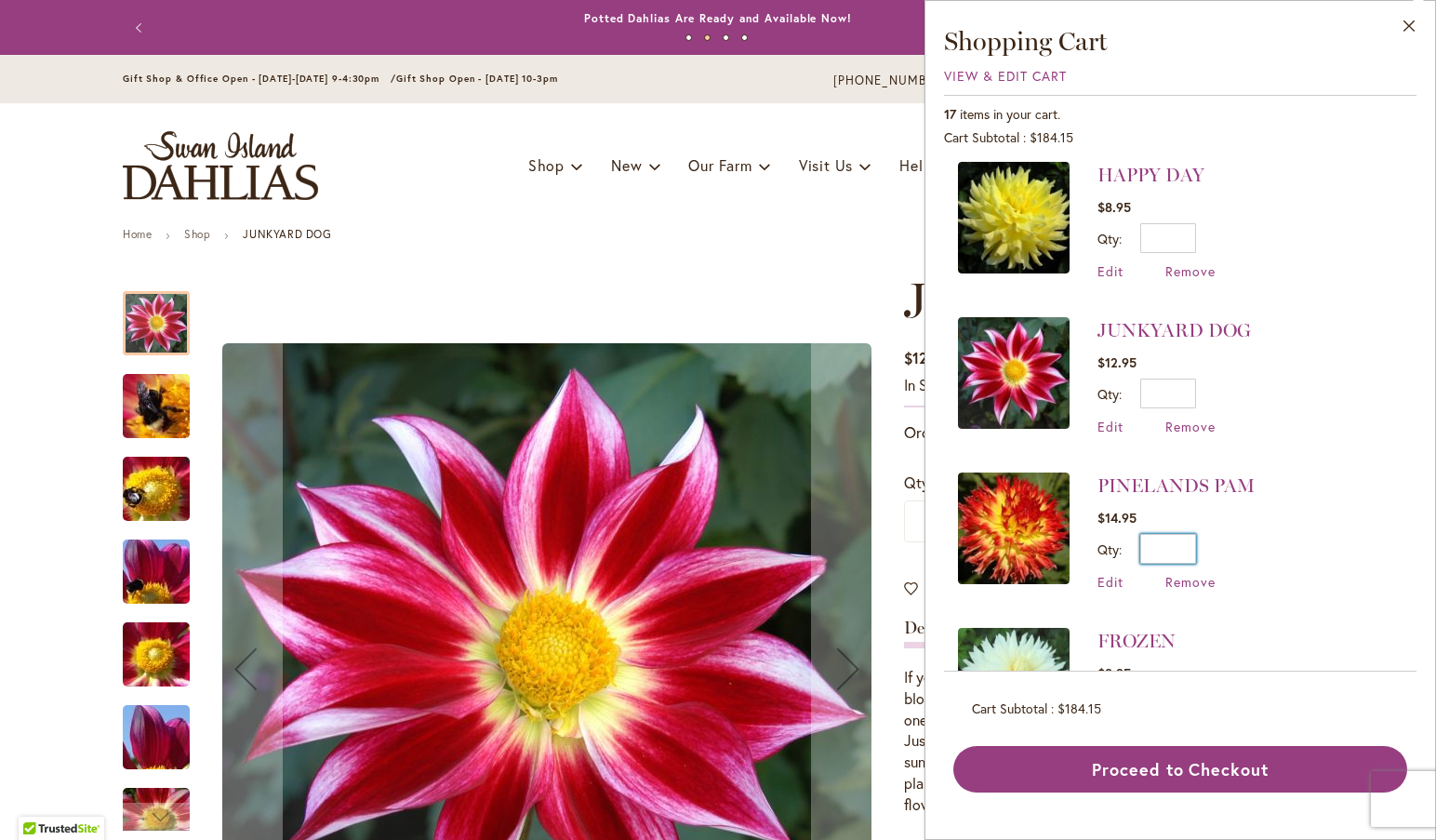
drag, startPoint x: 1175, startPoint y: 505, endPoint x: 1232, endPoint y: 508, distance: 57.1
click at [1241, 534] on div "Qty * Update" at bounding box center [1176, 549] width 157 height 30
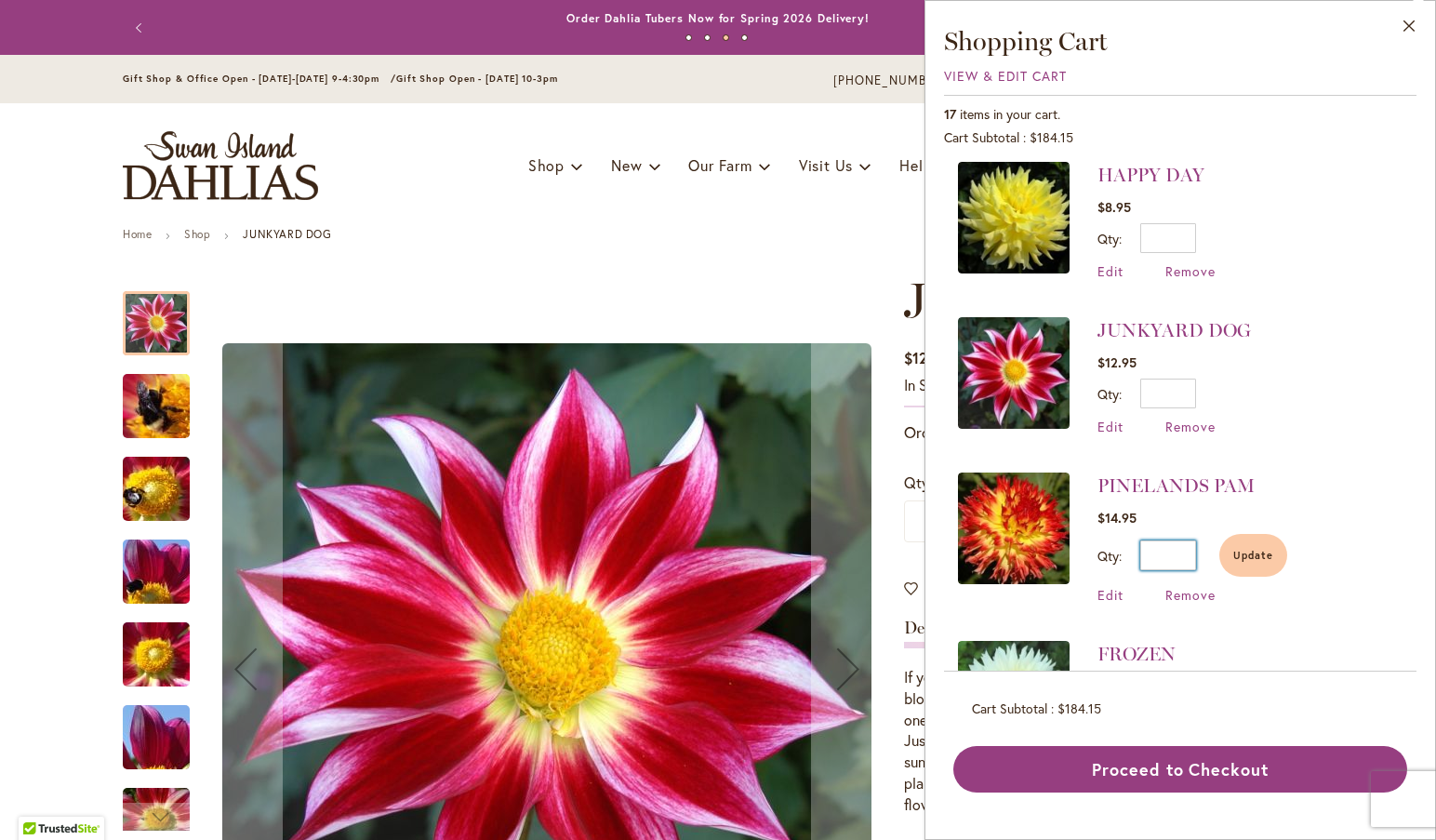
type input "*"
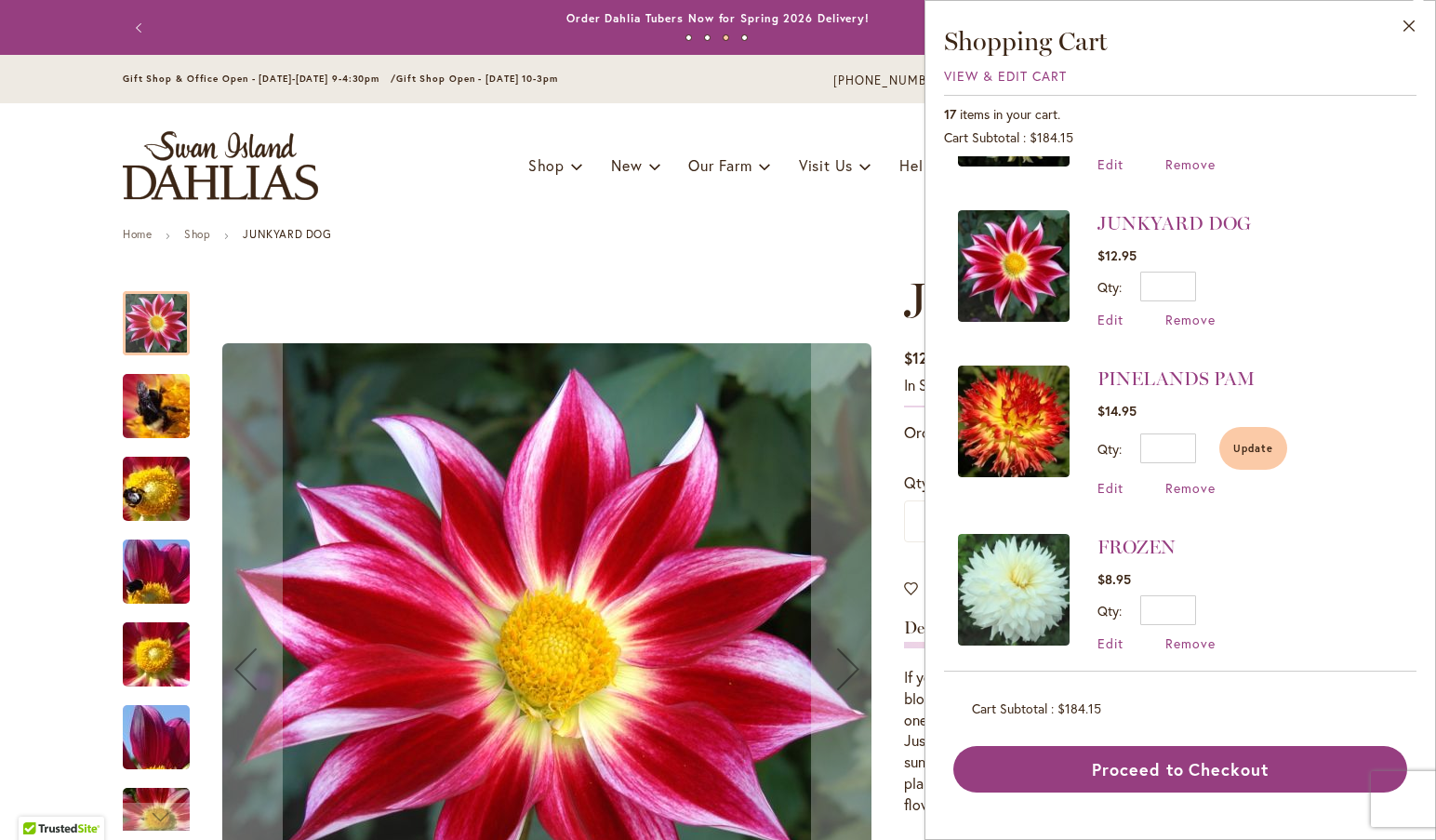
scroll to position [1529, 0]
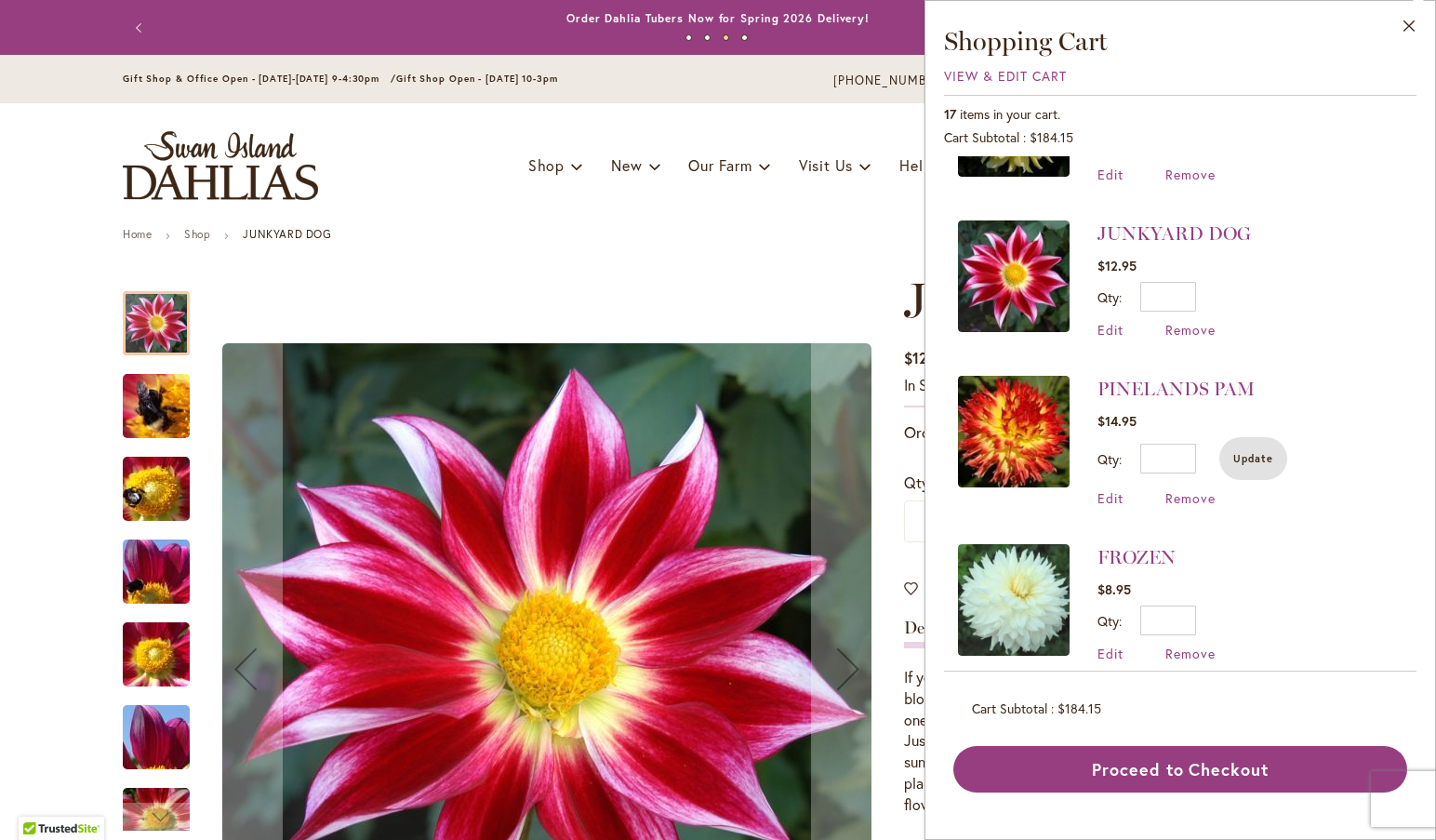
click at [1247, 437] on button "Update" at bounding box center [1253, 459] width 68 height 43
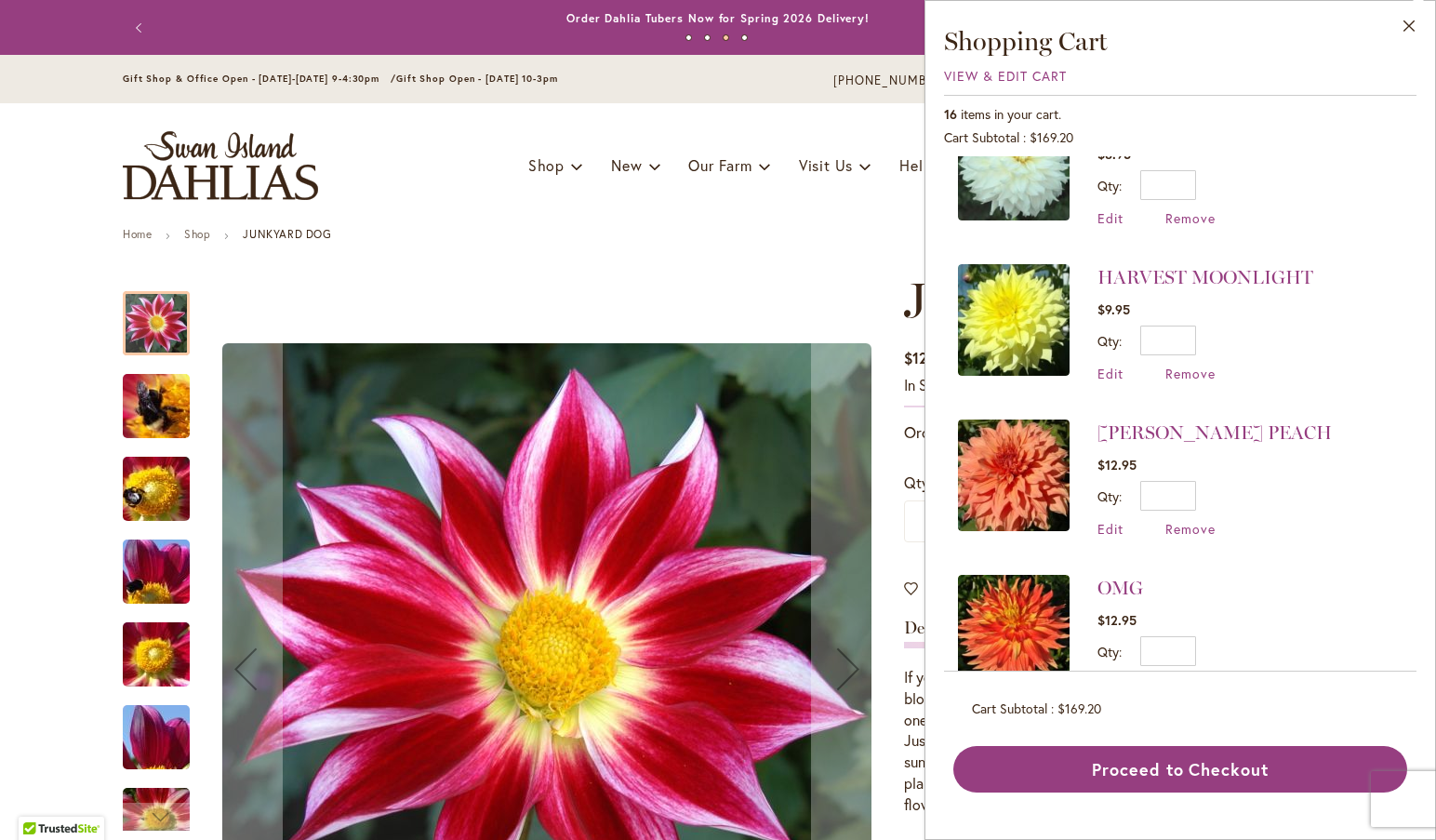
scroll to position [1955, 0]
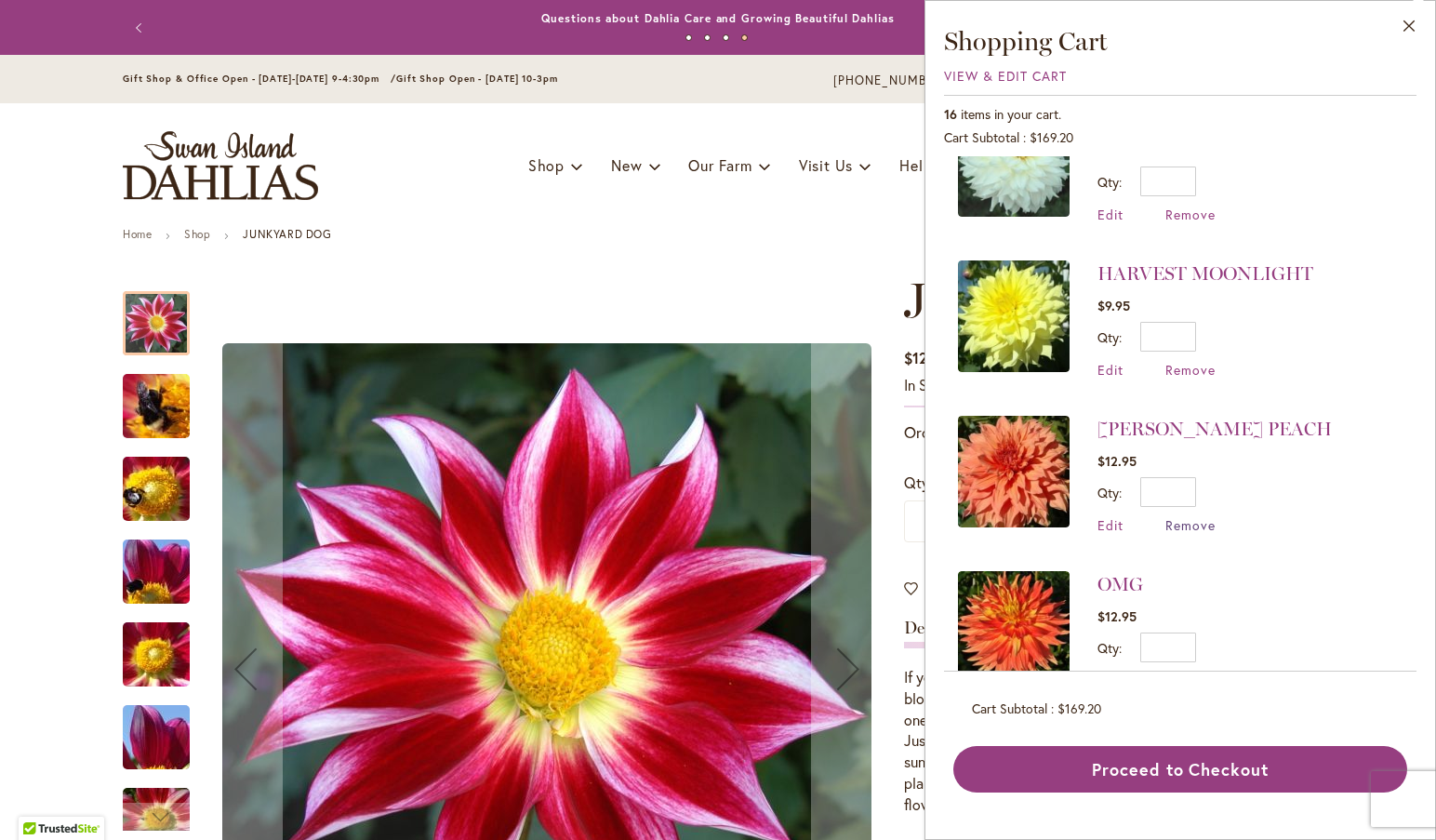
click at [1182, 516] on span "Remove" at bounding box center [1190, 525] width 50 height 17
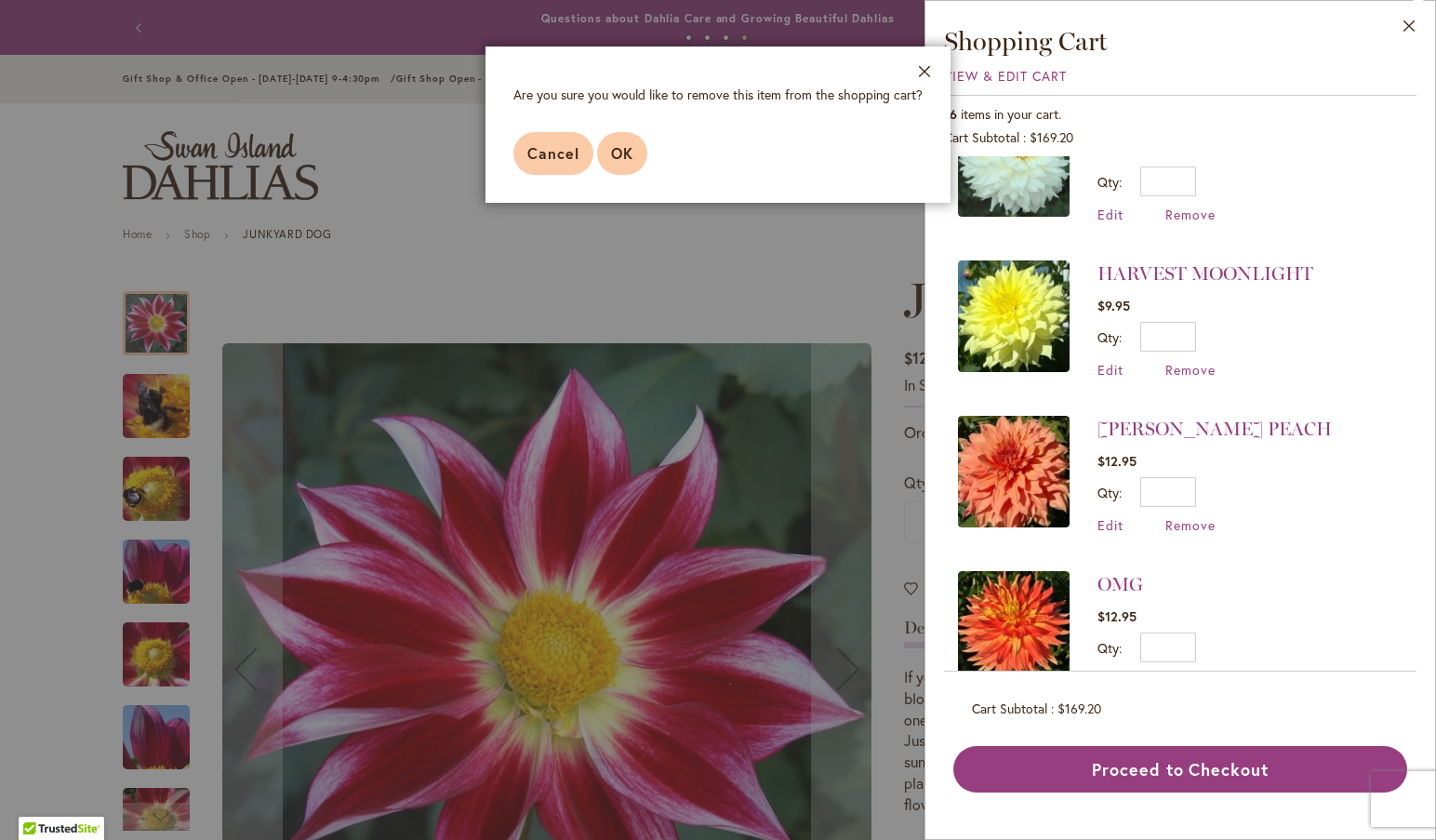
click at [631, 145] on span "OK" at bounding box center [621, 153] width 22 height 19
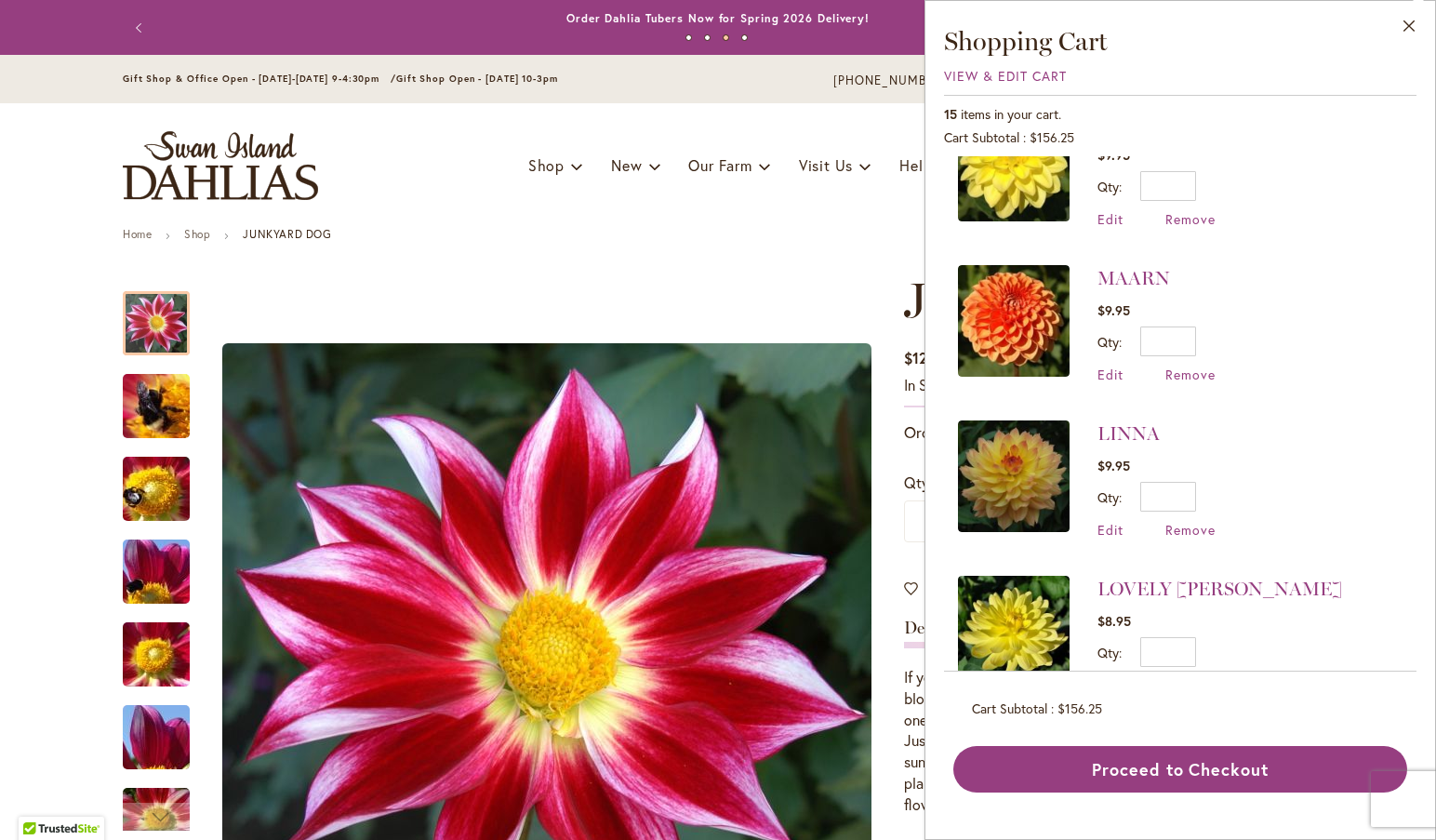
scroll to position [204, 0]
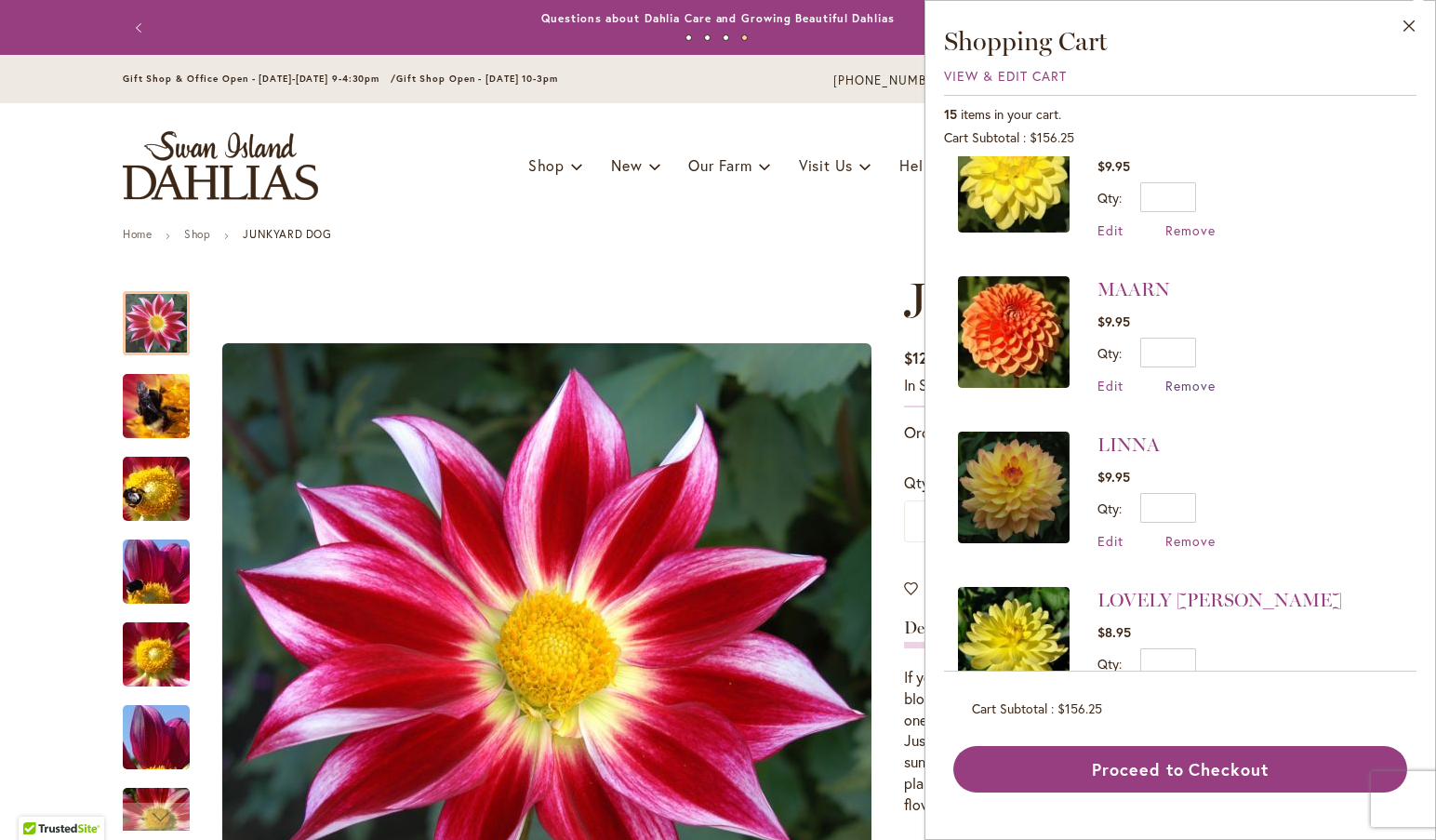
click at [1189, 378] on span "Remove" at bounding box center [1190, 385] width 50 height 17
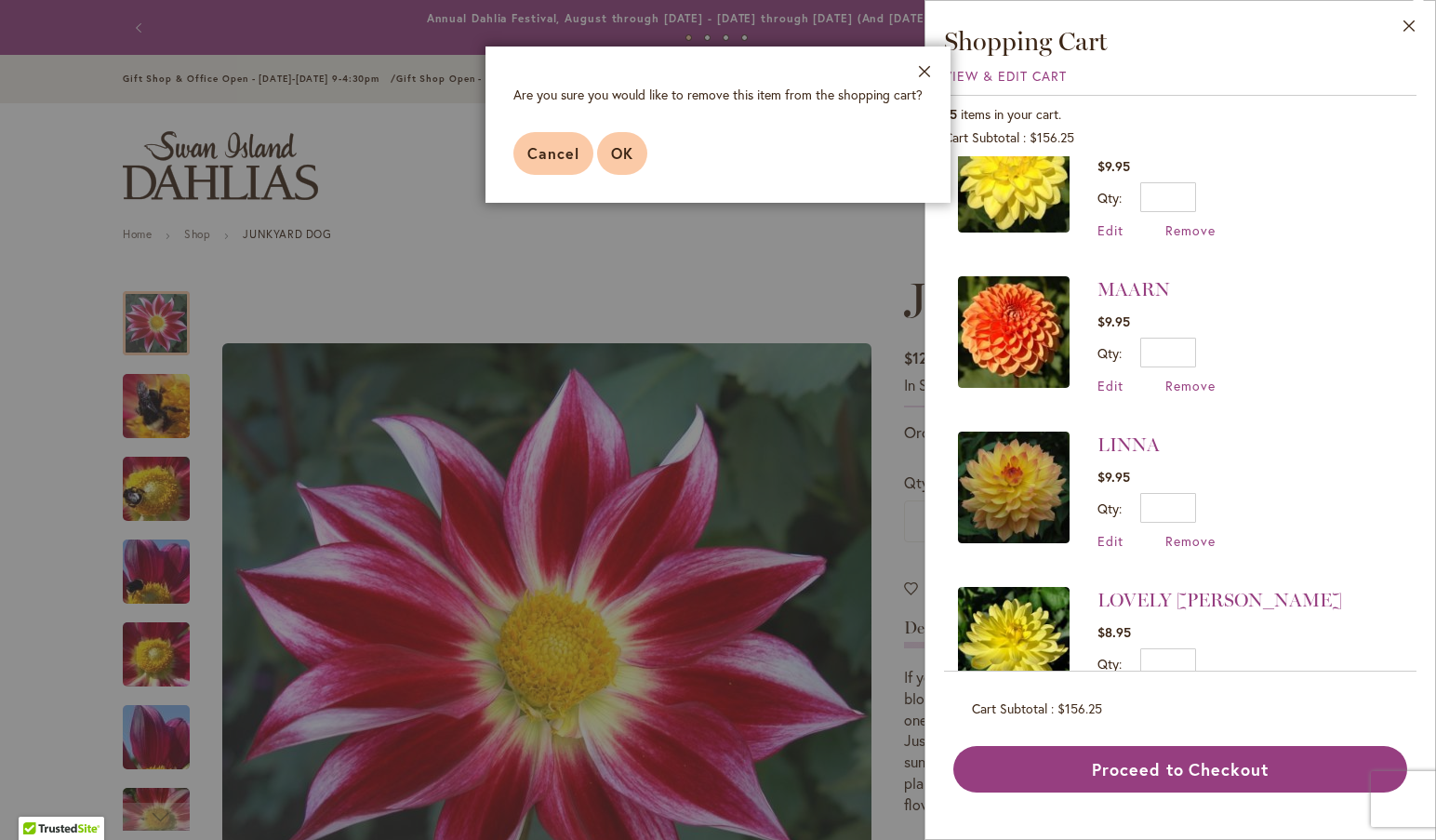
click at [628, 152] on span "OK" at bounding box center [621, 153] width 22 height 19
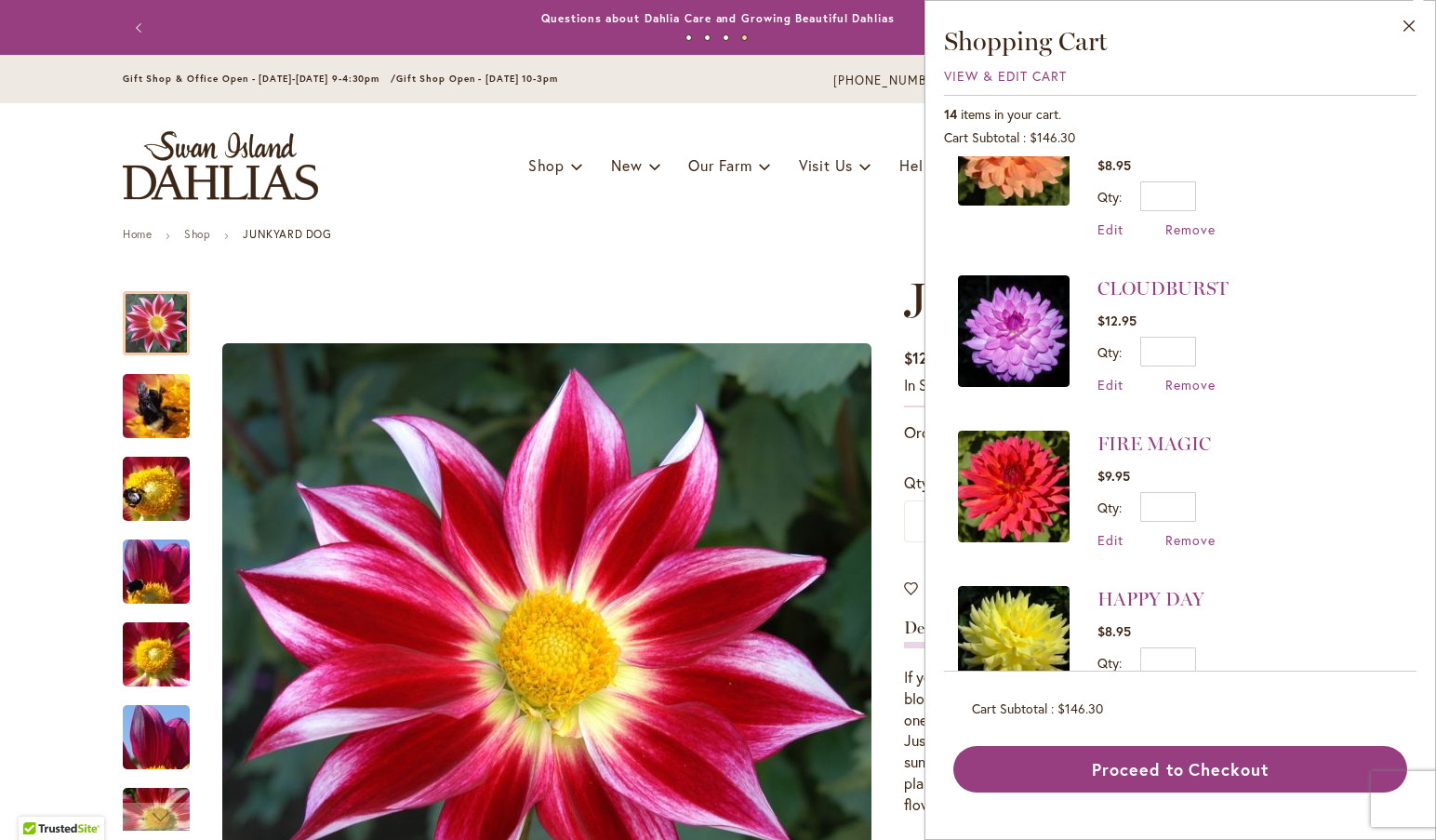
scroll to position [814, 0]
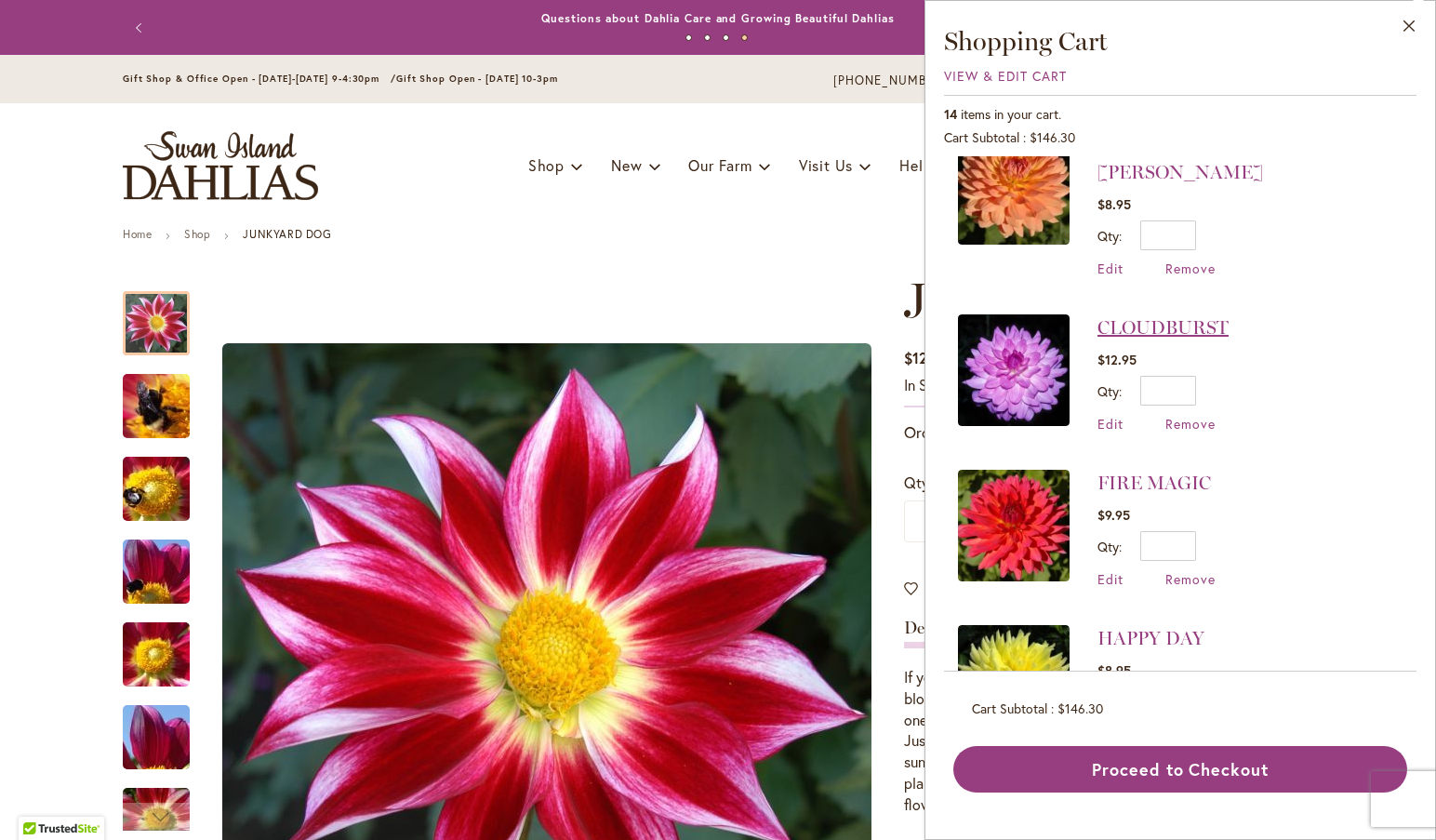
click at [1192, 316] on link "CLOUDBURST" at bounding box center [1163, 327] width 132 height 22
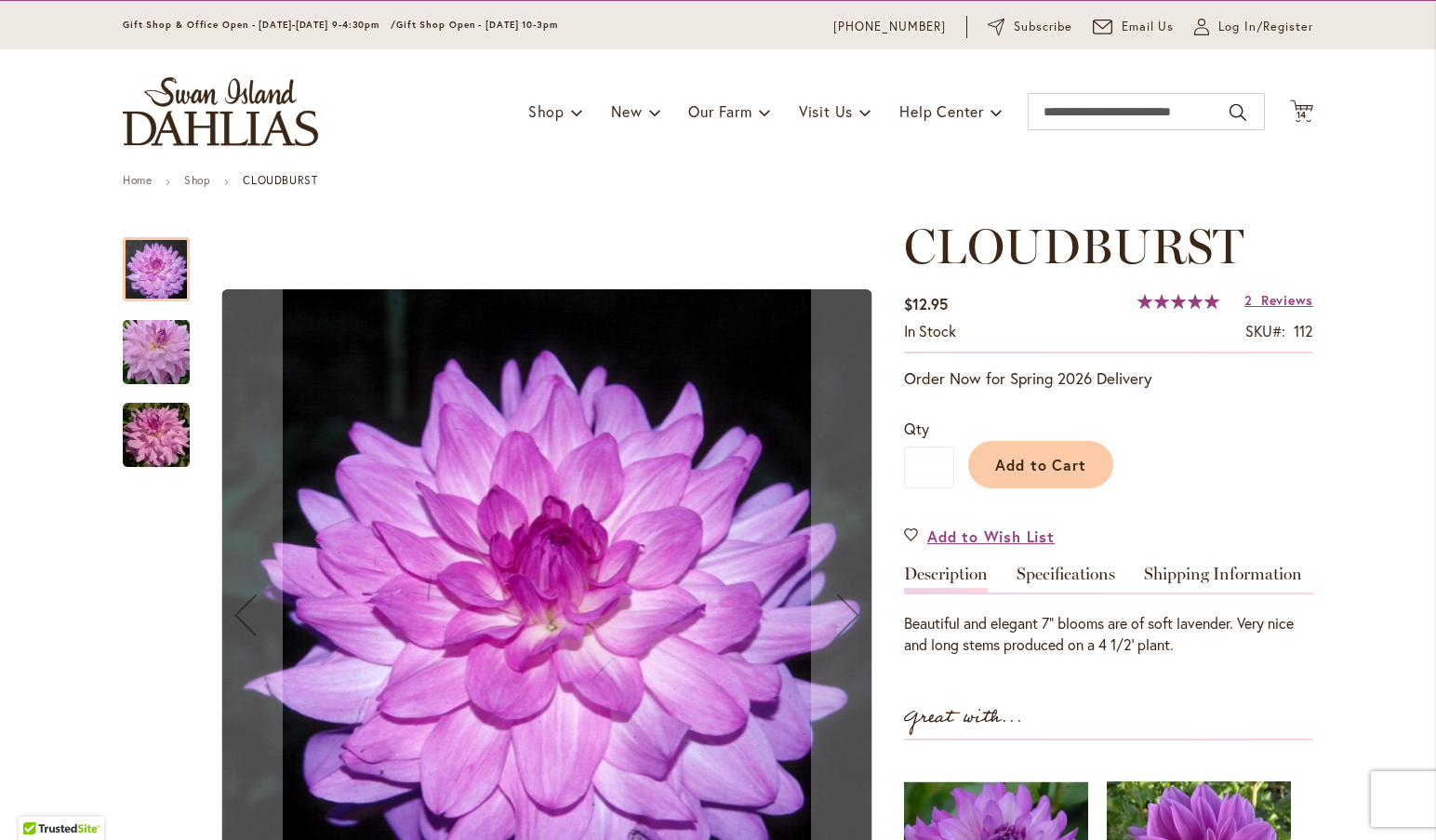
scroll to position [45, 0]
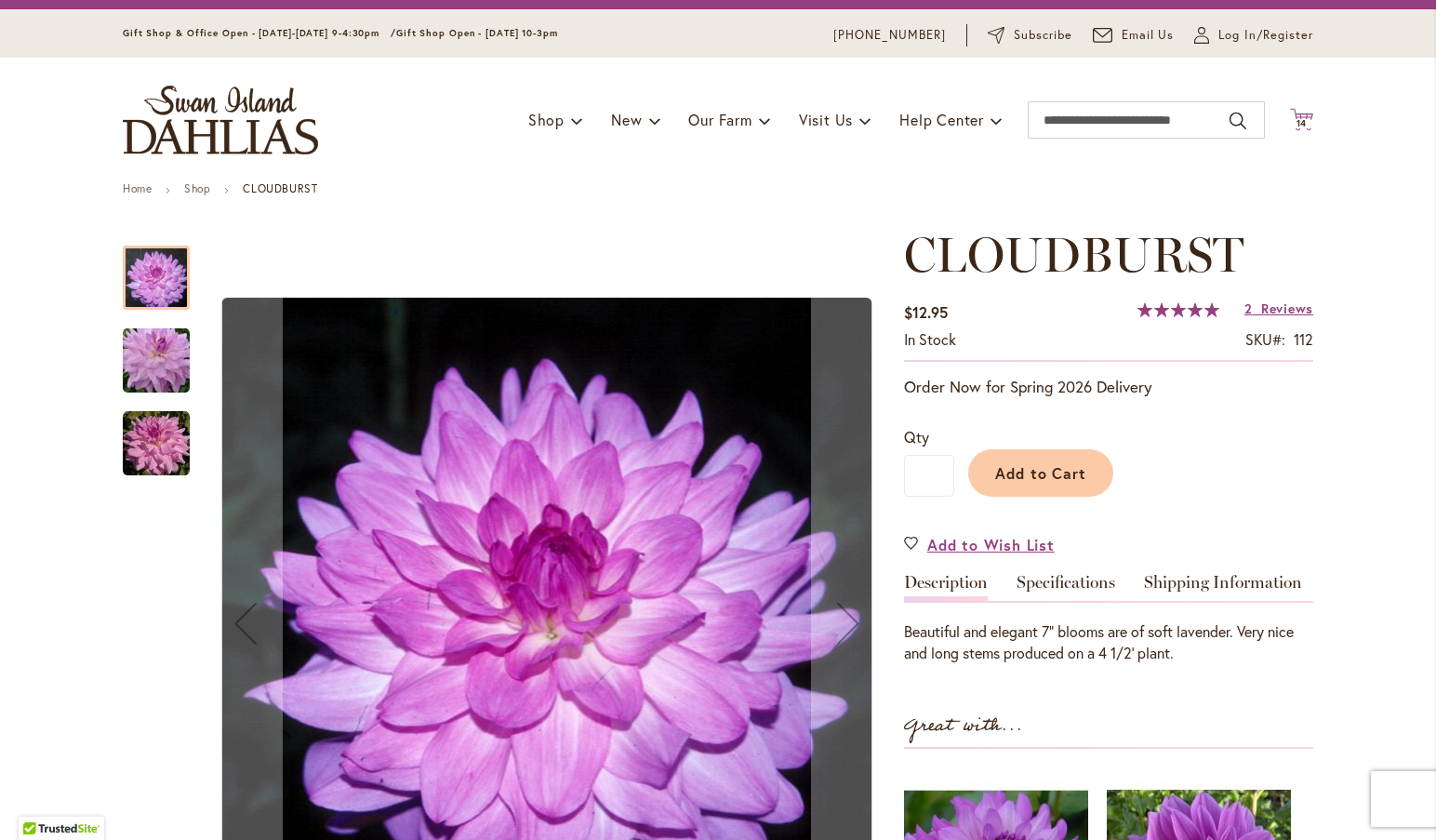
click at [1297, 114] on icon "Cart .cls-1 { fill: #231f20; }" at bounding box center [1301, 119] width 23 height 23
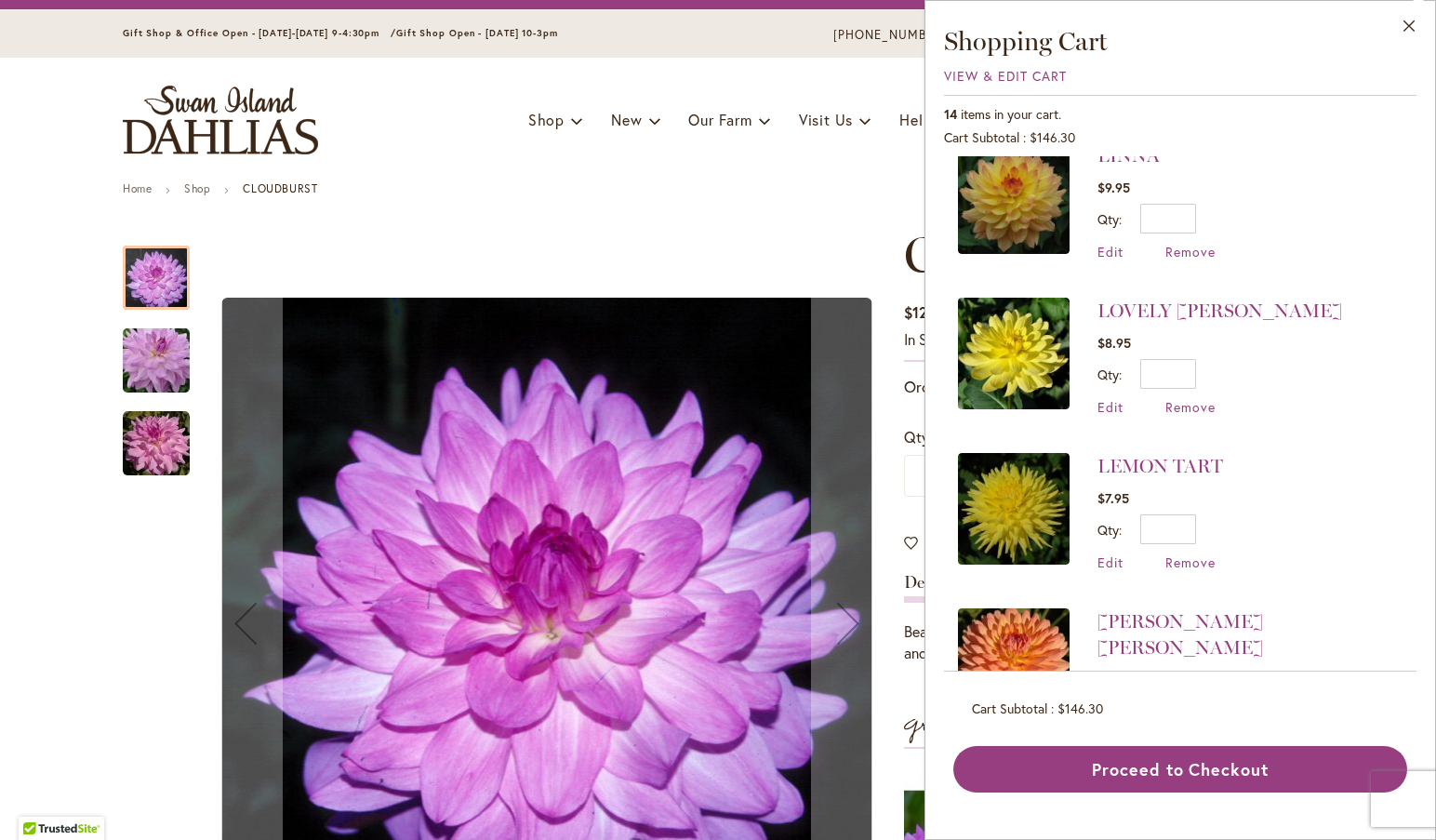
scroll to position [0, 0]
